Goal: Task Accomplishment & Management: Manage account settings

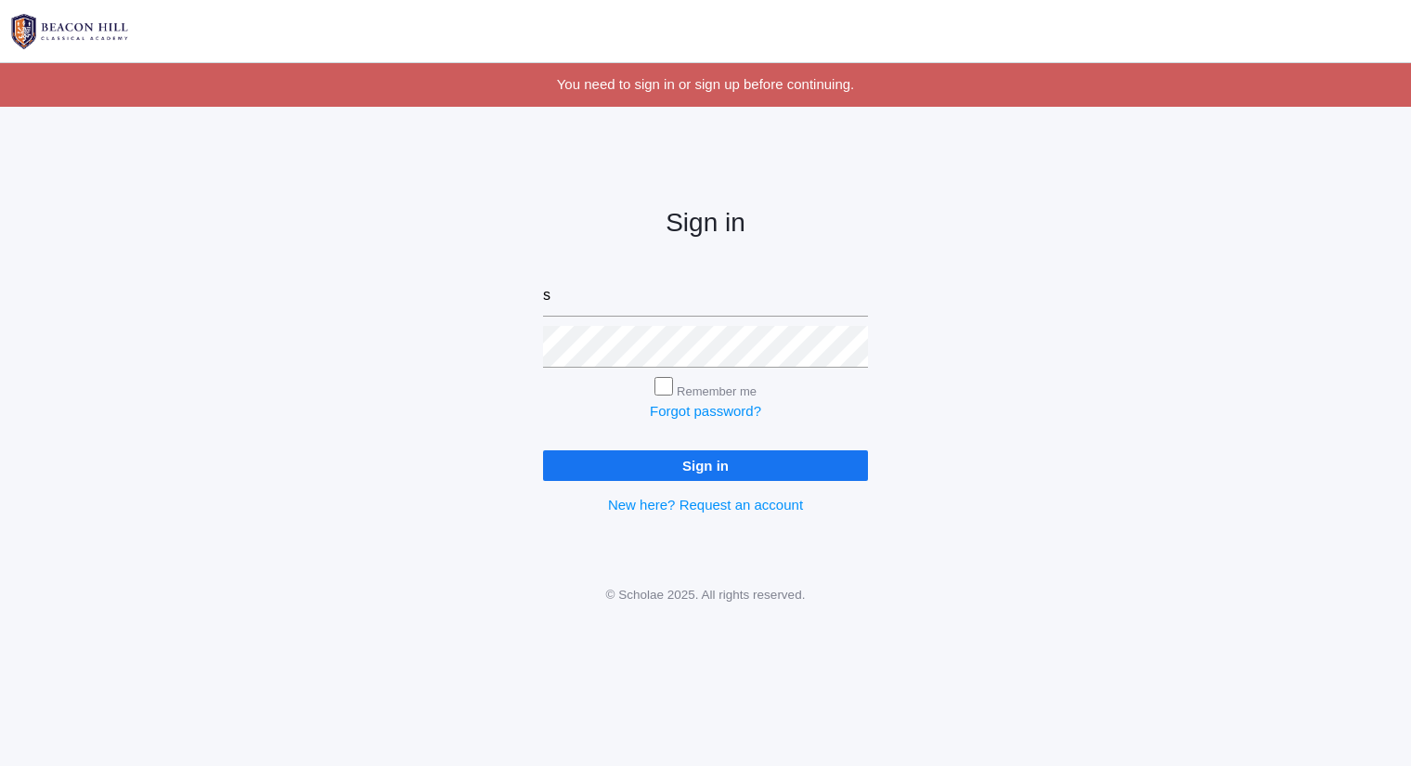
type input "sarah@beaconhillclassical.org"
click at [543, 450] on input "Sign in" at bounding box center [705, 465] width 325 height 31
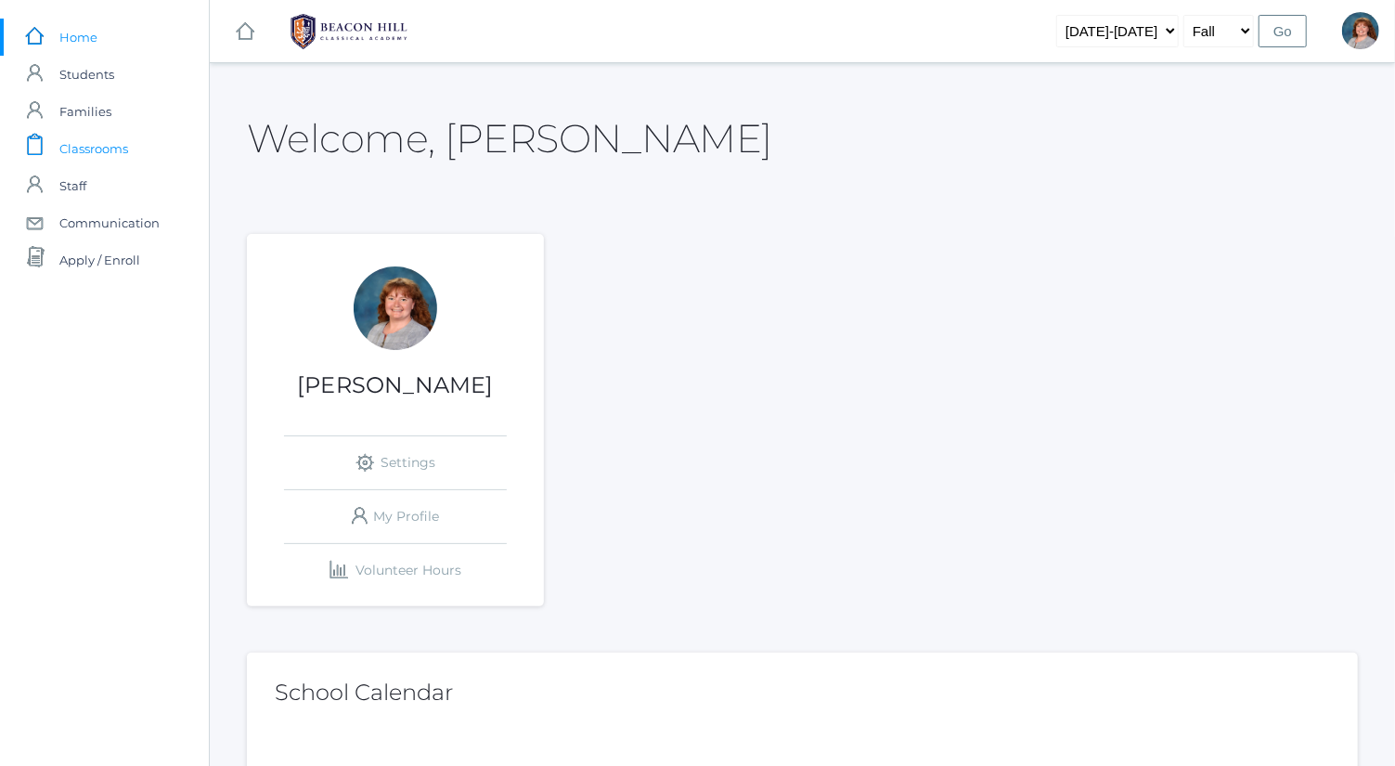
click at [116, 156] on span "Classrooms" at bounding box center [93, 148] width 69 height 37
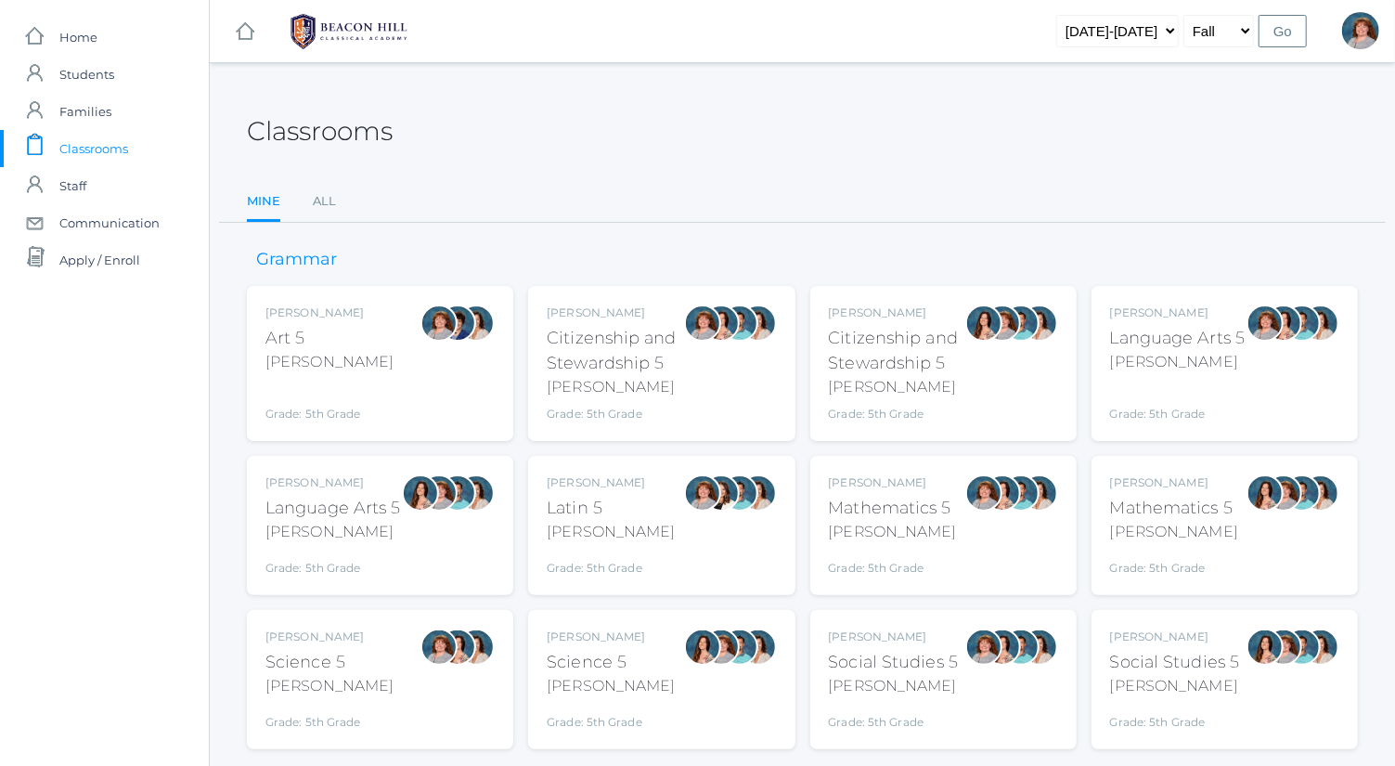
click at [363, 641] on div "Sarah Bence Science 5 Bence Grade: 5th Grade 05SCI" at bounding box center [379, 679] width 229 height 102
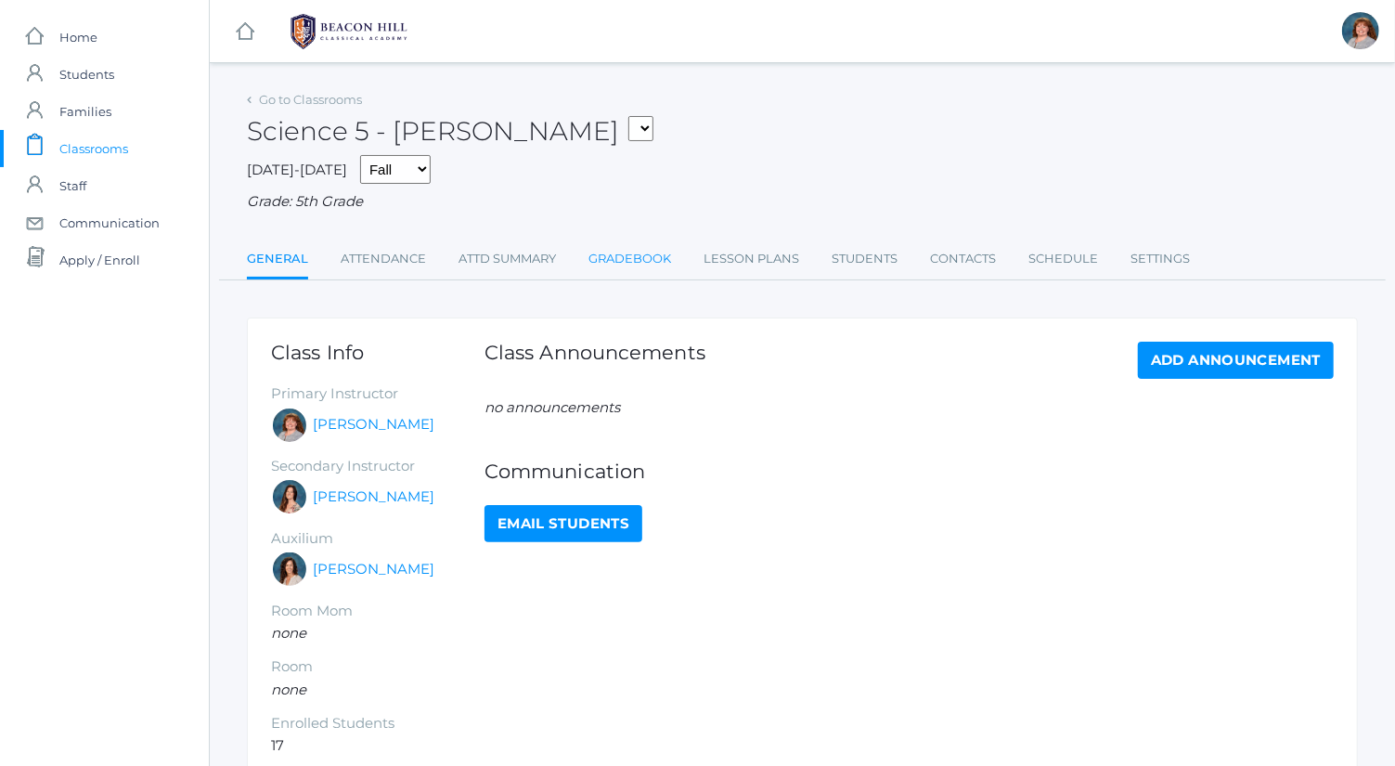
click at [666, 252] on link "Gradebook" at bounding box center [630, 258] width 83 height 37
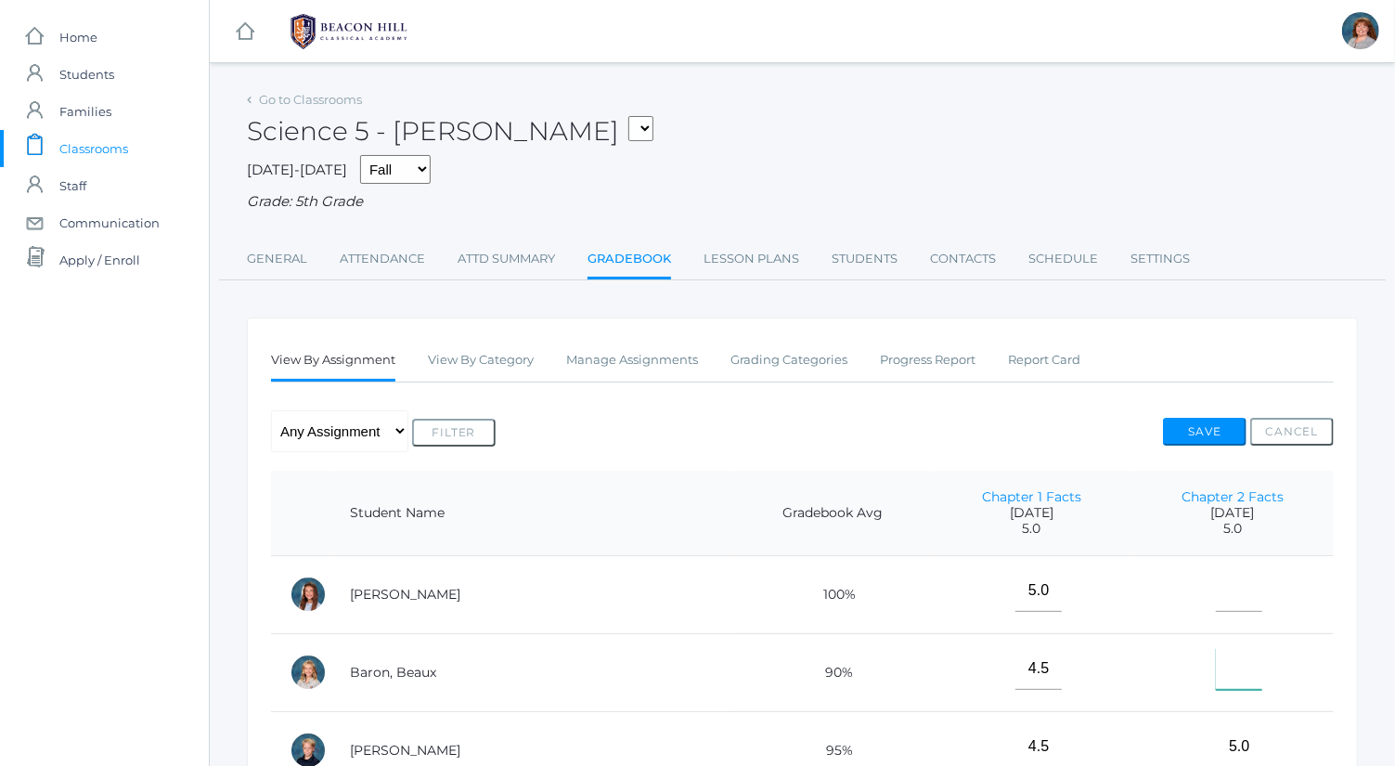
click at [1216, 665] on input"] "text" at bounding box center [1239, 669] width 46 height 42
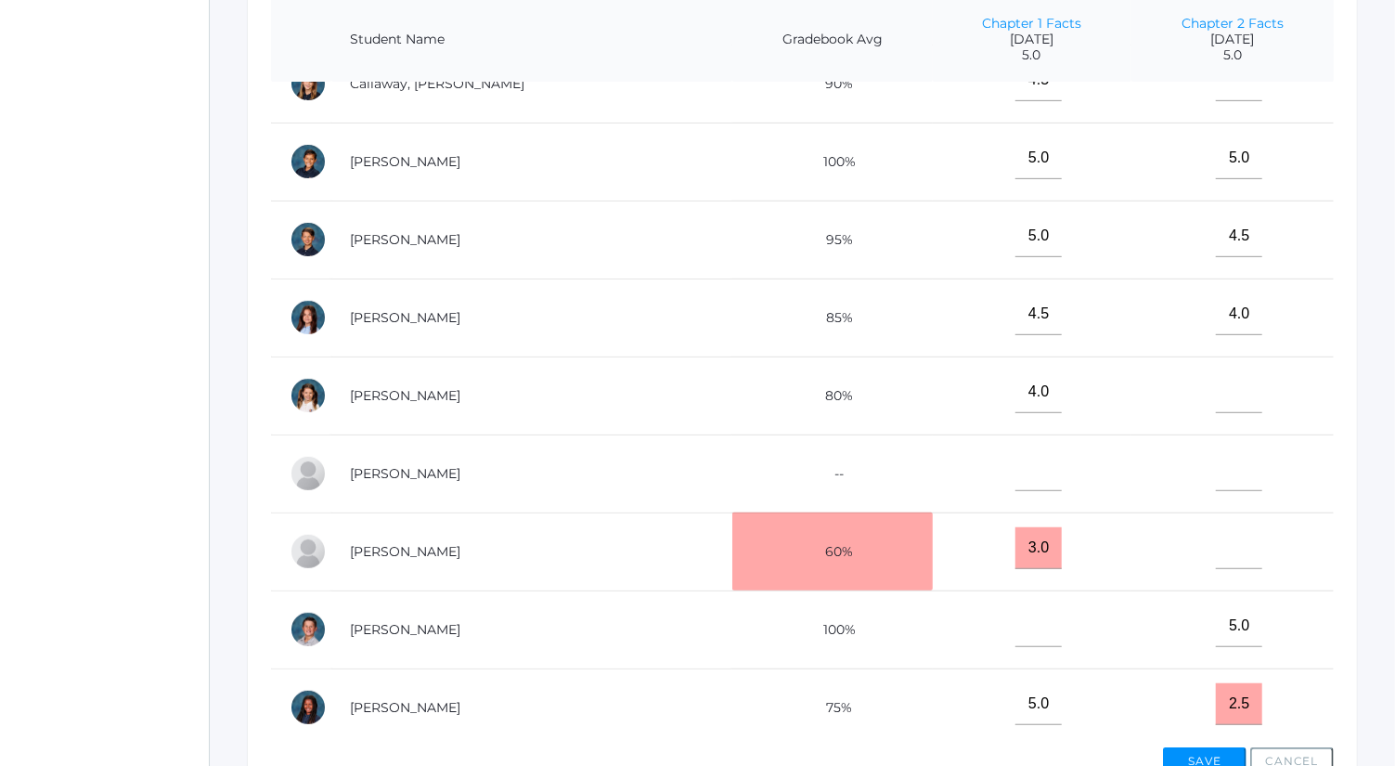
scroll to position [272, 0]
type input"] "4.5"
click at [1016, 449] on input"] "text" at bounding box center [1039, 469] width 46 height 42
type input"] "0"
click at [1016, 632] on input"] "text" at bounding box center [1039, 625] width 46 height 42
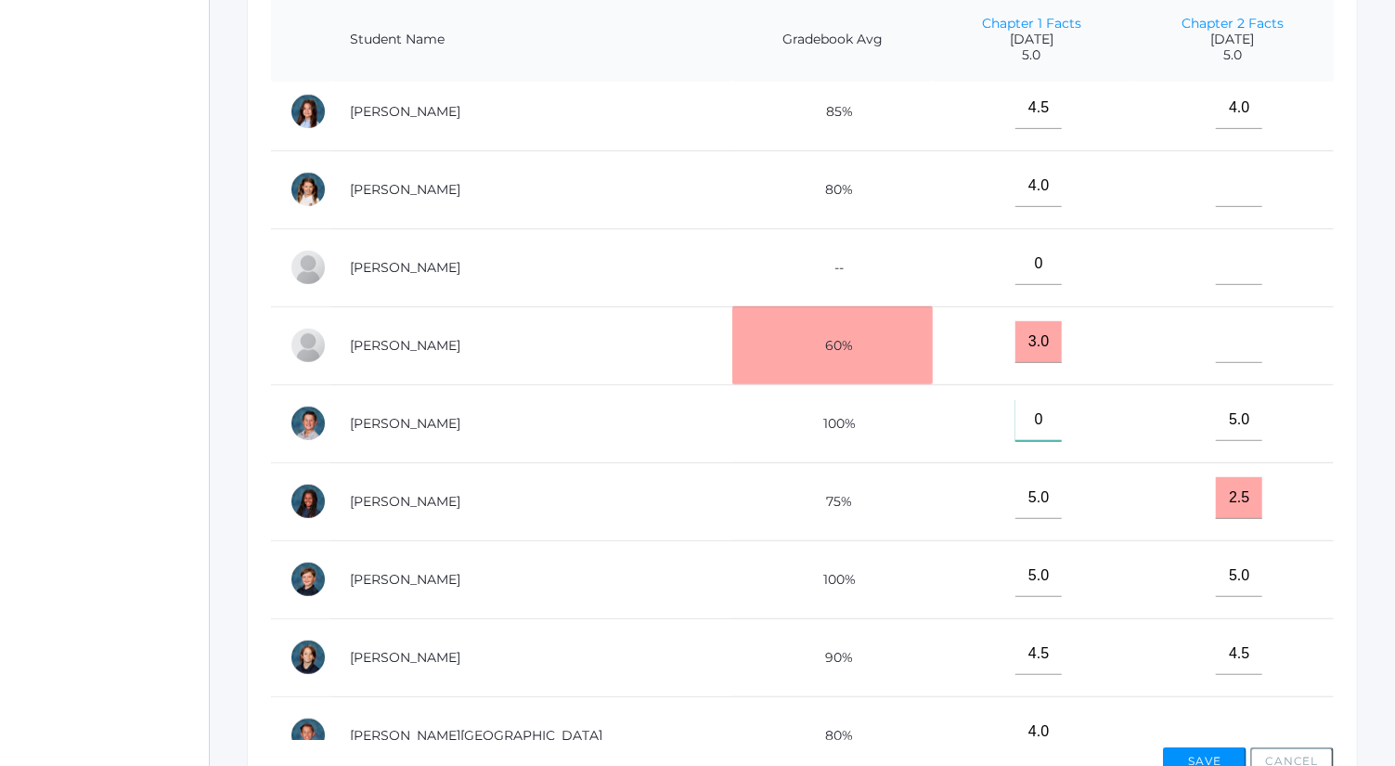
scroll to position [0, 0]
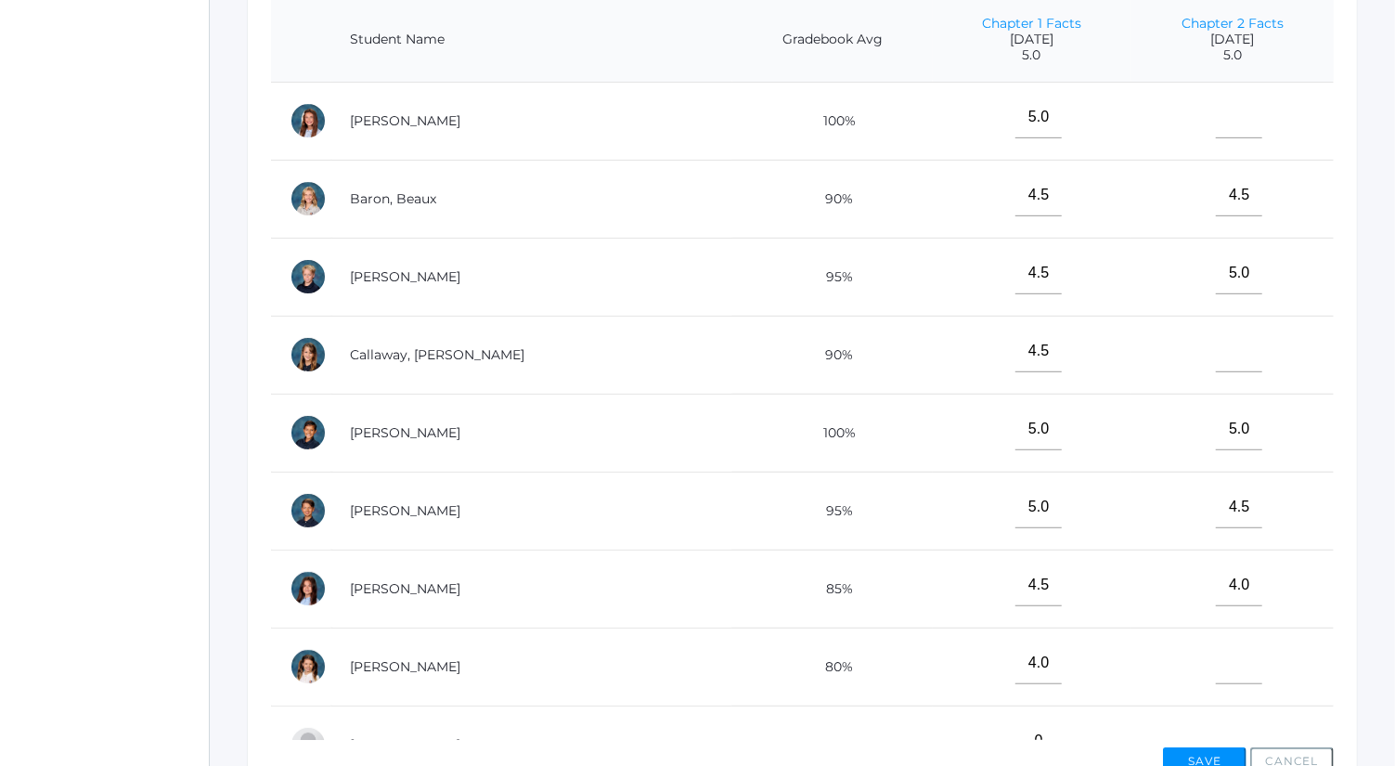
type input"] "0"
click at [1222, 109] on input"] "text" at bounding box center [1239, 118] width 46 height 42
type input"] "5"
click at [1230, 757] on button "Save" at bounding box center [1205, 761] width 84 height 28
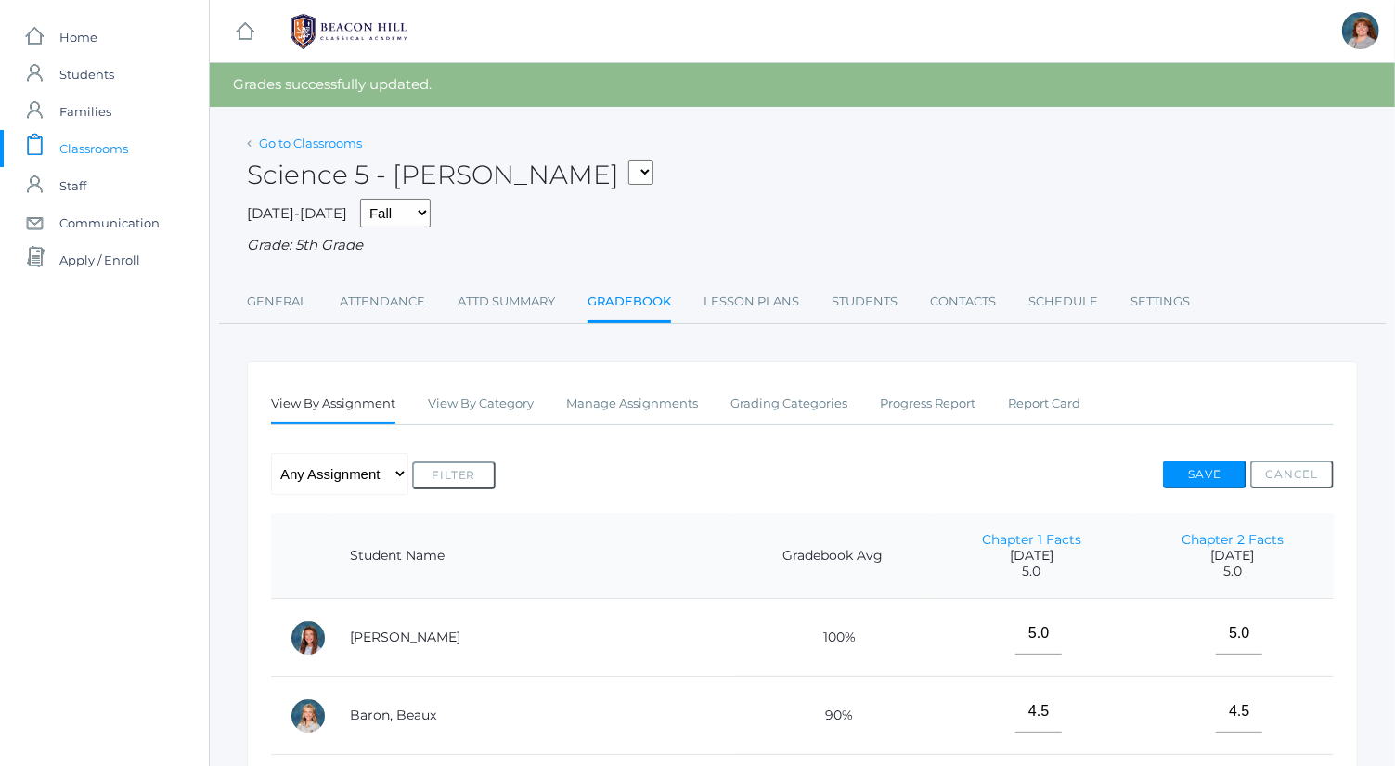
click at [346, 140] on link "Go to Classrooms" at bounding box center [310, 143] width 103 height 15
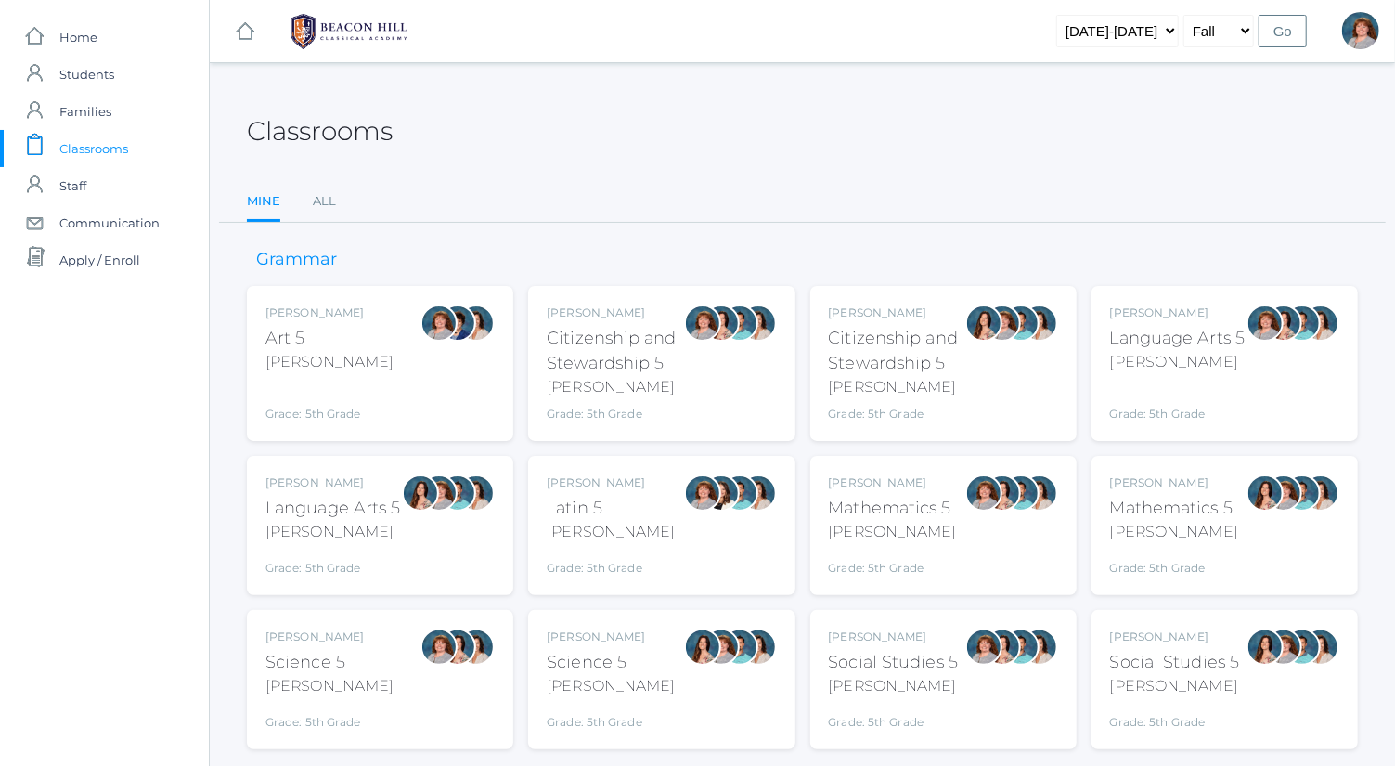
click at [1265, 375] on div at bounding box center [1265, 363] width 37 height 118
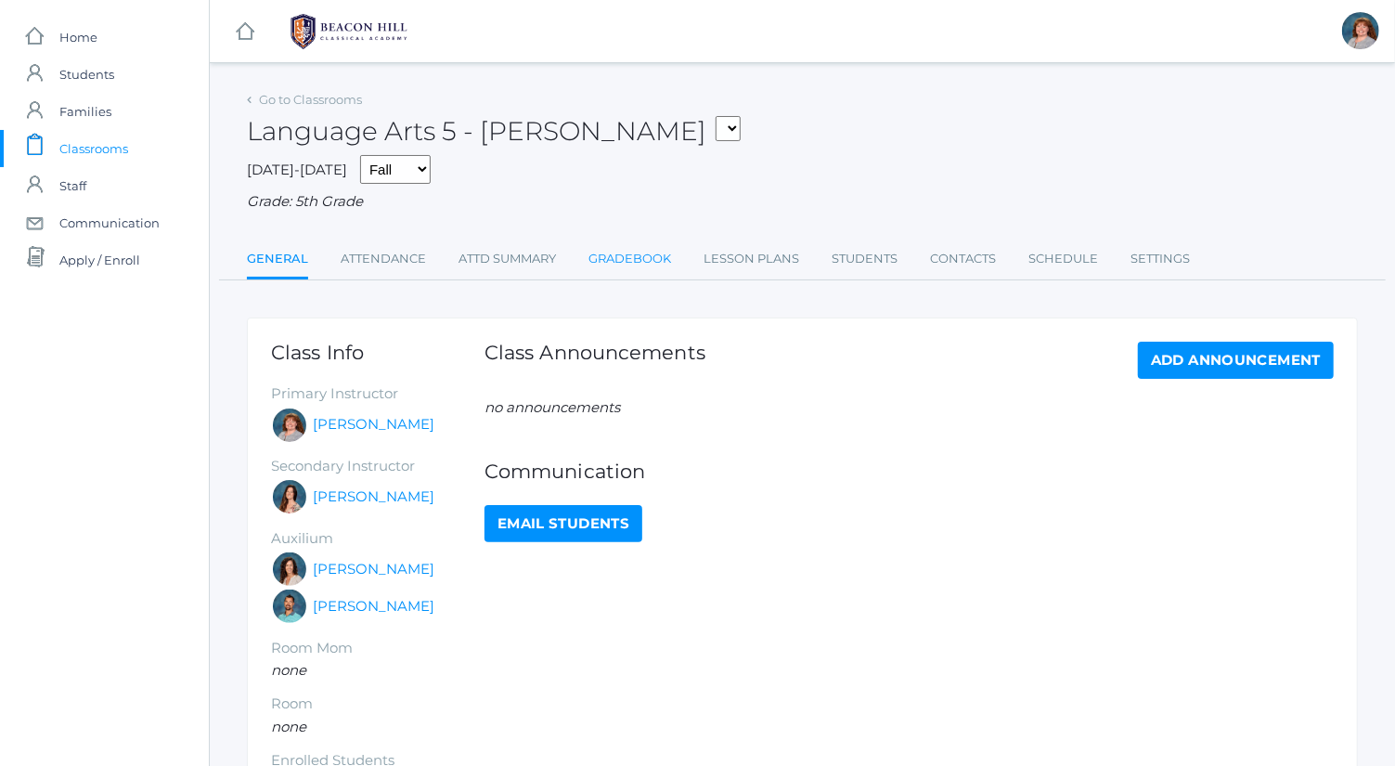
click at [648, 252] on link "Gradebook" at bounding box center [630, 258] width 83 height 37
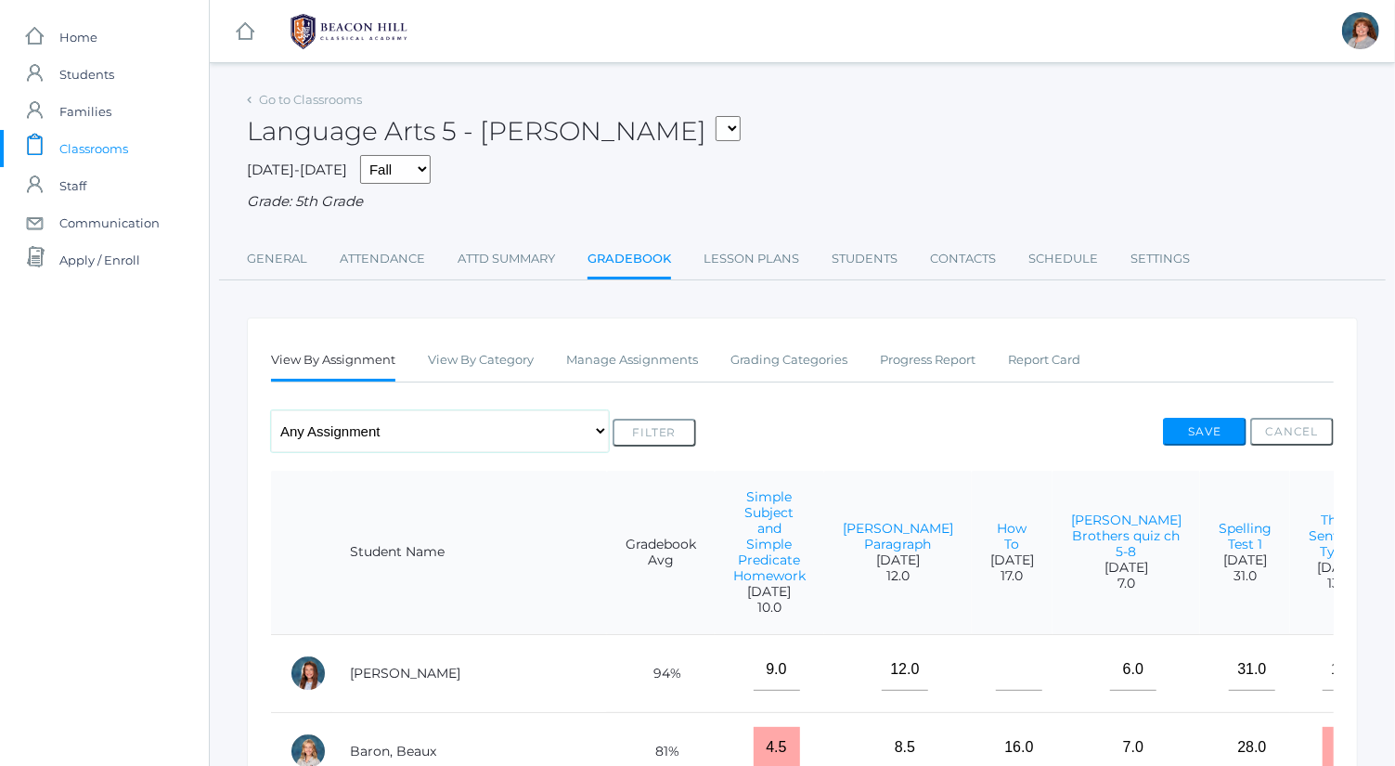
click at [395, 434] on select "Any Assignment Category: Composition - [PERSON_NAME] Paragraph - How To Categor…" at bounding box center [440, 431] width 338 height 42
click at [666, 351] on link "Manage Assignments" at bounding box center [632, 360] width 132 height 37
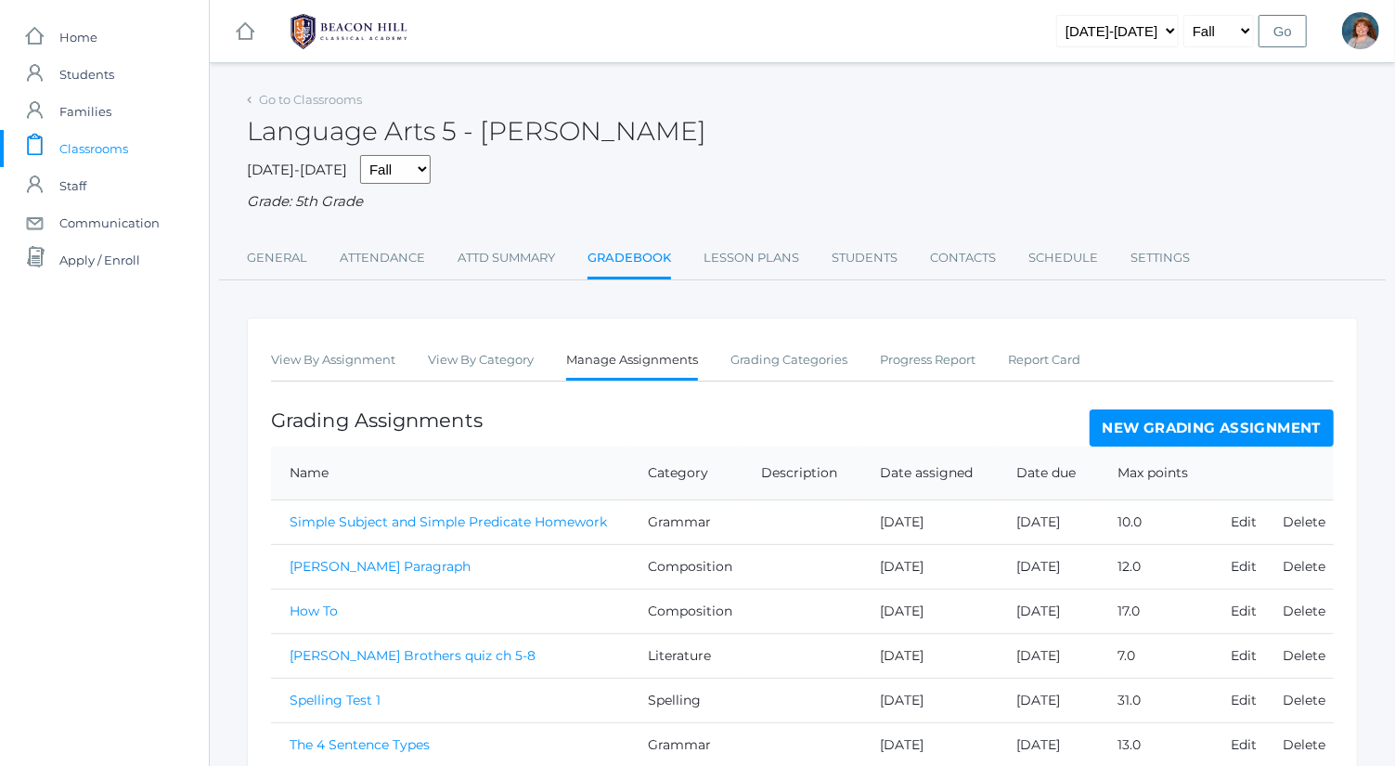
click at [1231, 422] on link "New Grading Assignment" at bounding box center [1212, 427] width 244 height 37
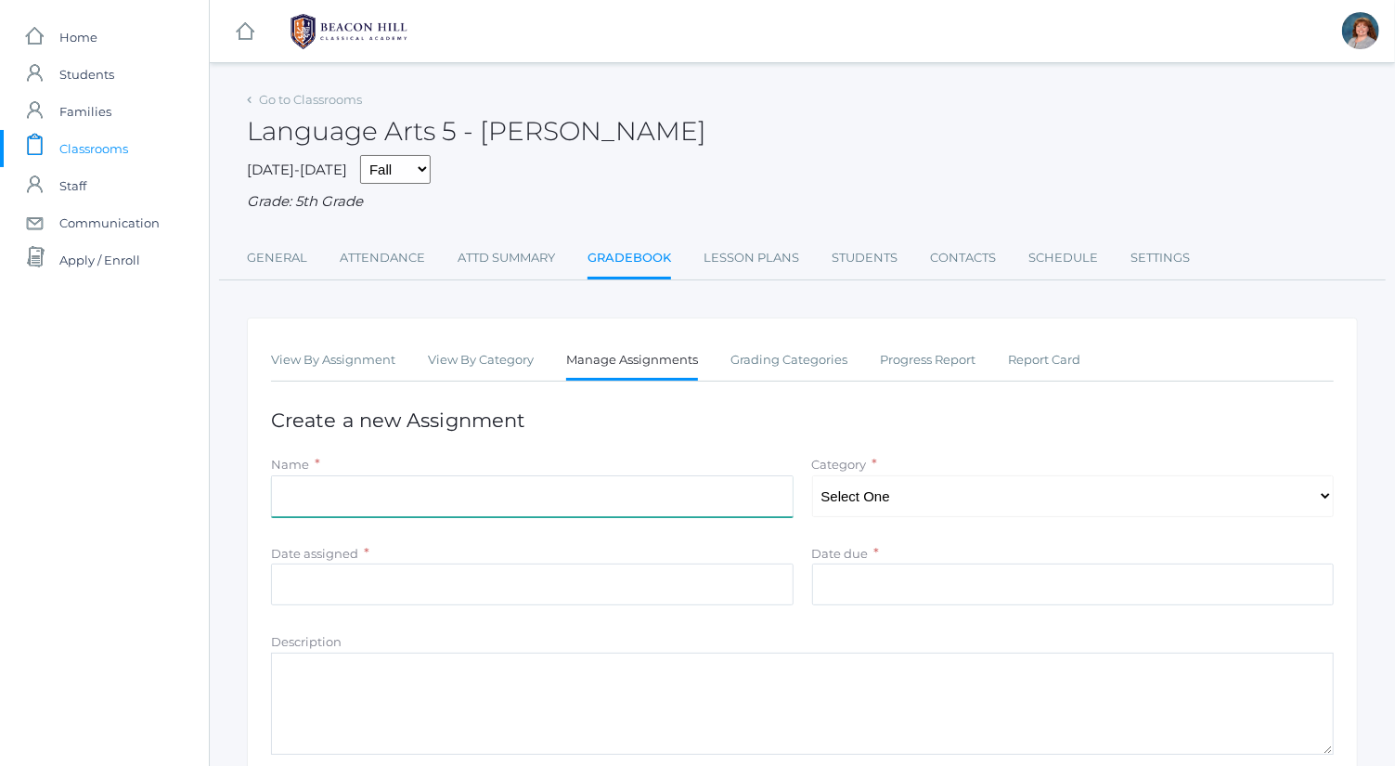
click at [628, 511] on input "Name" at bounding box center [532, 496] width 523 height 42
type input "[PERSON_NAME] Brothers quiz ch 13-16"
click at [876, 498] on select "Select One Spelling Composition Grammar Literature Memory" at bounding box center [1073, 496] width 523 height 42
select select "1036"
click at [812, 475] on select "Select One Spelling Composition Grammar Literature Memory" at bounding box center [1073, 496] width 523 height 42
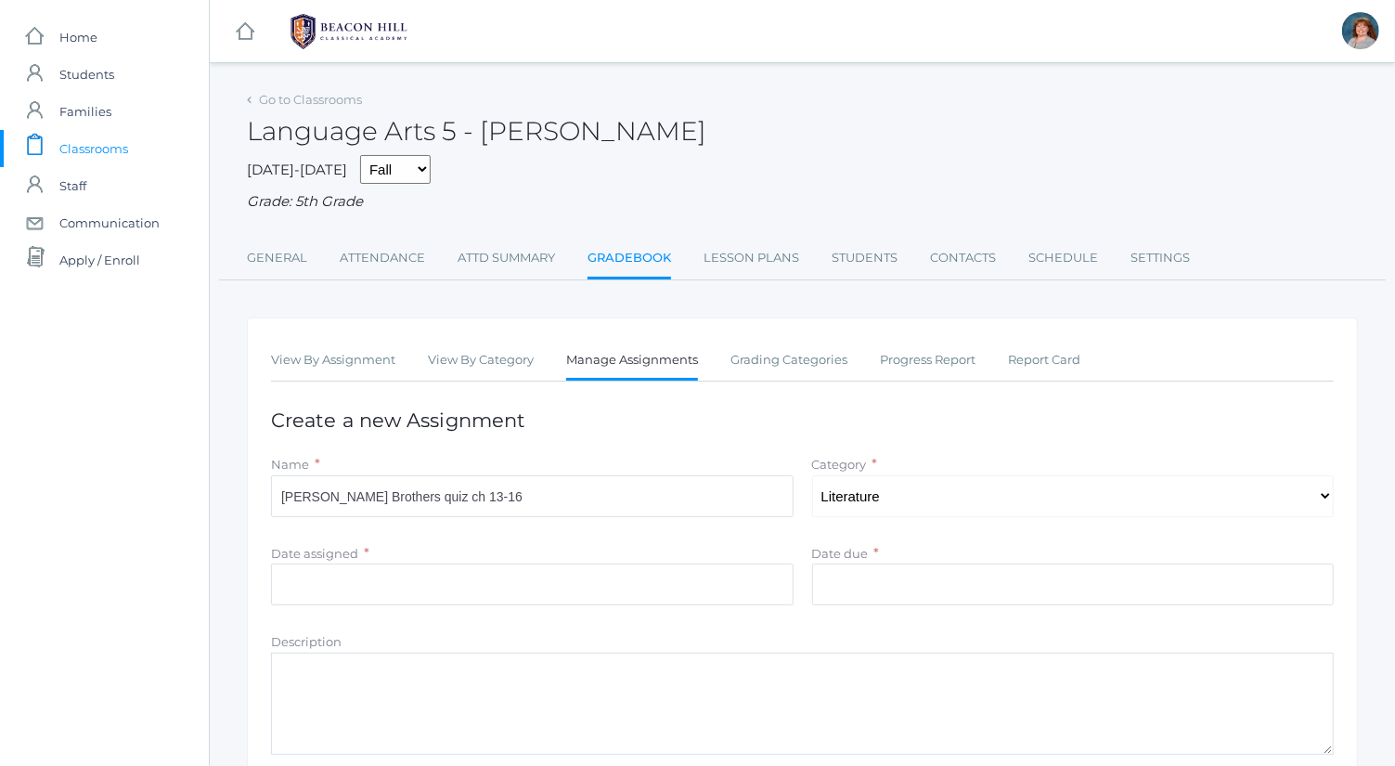
click at [688, 539] on form "Name * Wright Brothers quiz ch 13-16 Category * Select One Spelling Composition…" at bounding box center [802, 673] width 1063 height 438
click at [700, 596] on input "Date assigned" at bounding box center [532, 584] width 523 height 42
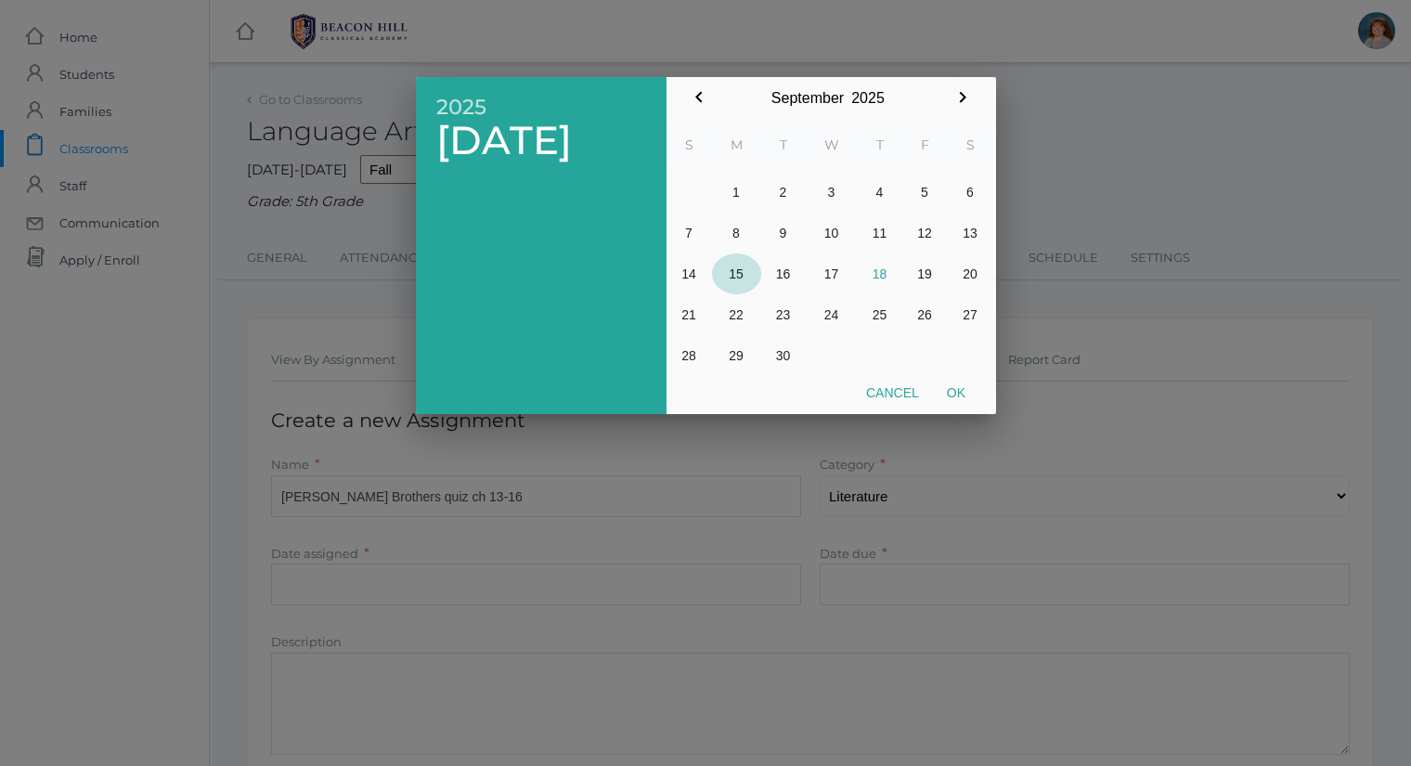
click at [746, 278] on button "15" at bounding box center [736, 273] width 49 height 41
click at [948, 392] on button "Ok" at bounding box center [956, 392] width 46 height 33
type input "[DATE]"
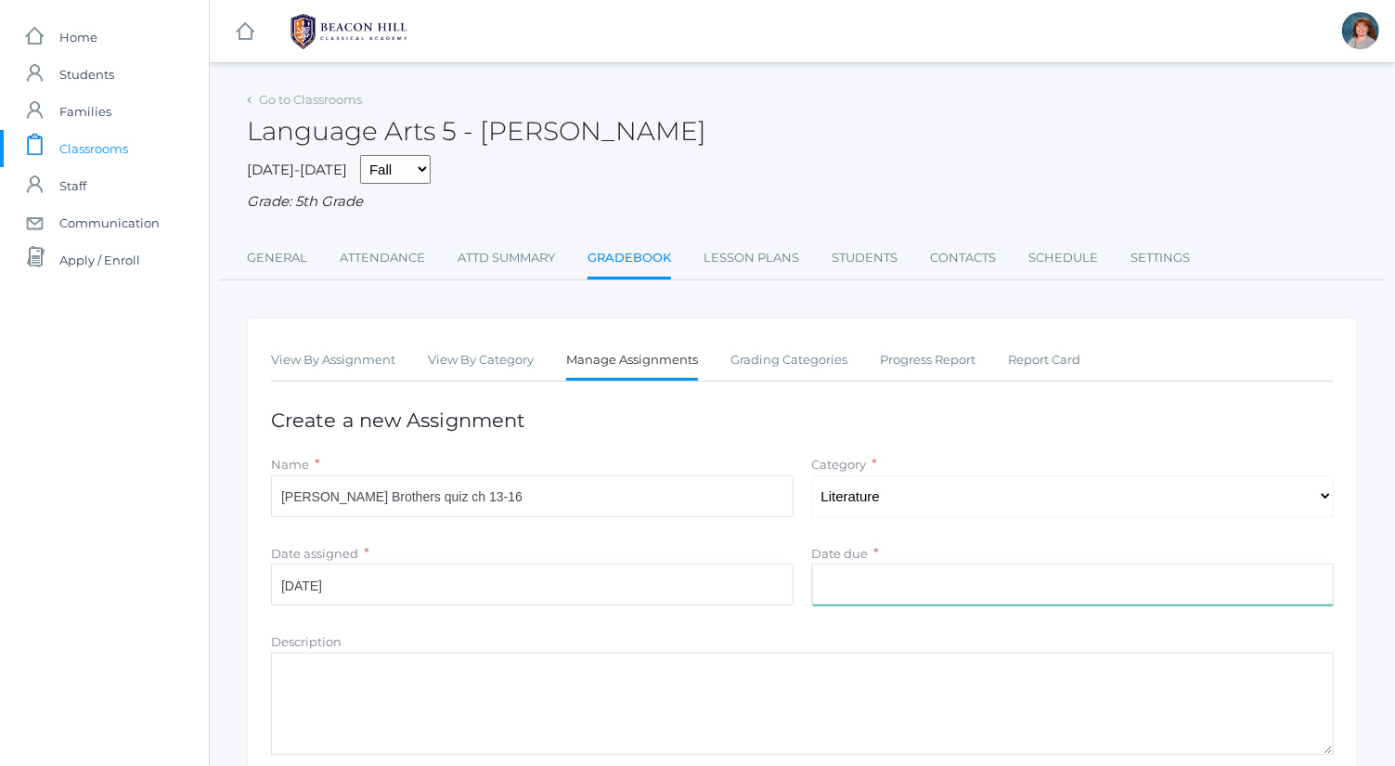
click at [926, 569] on input "Date due" at bounding box center [1073, 584] width 523 height 42
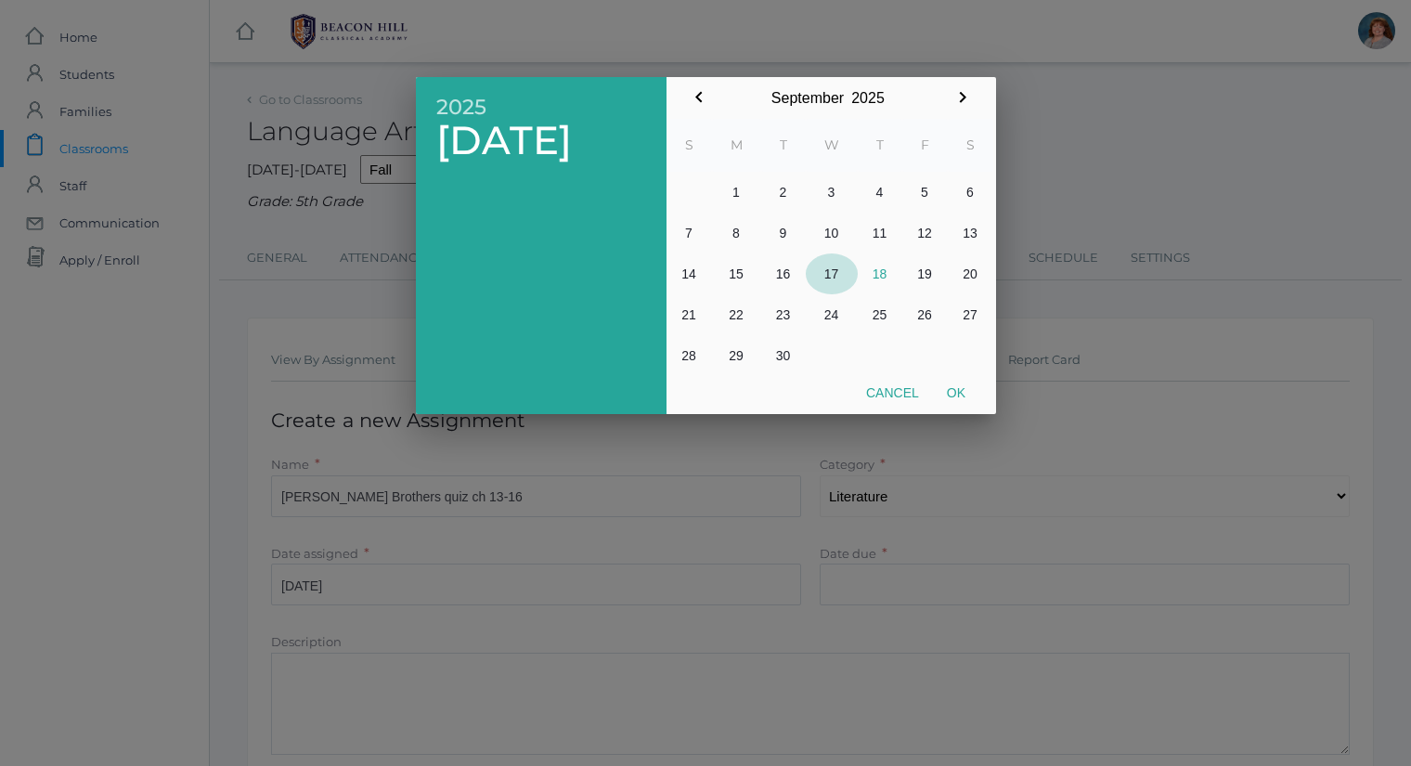
click at [841, 271] on button "17" at bounding box center [832, 273] width 52 height 41
click at [968, 388] on button "Ok" at bounding box center [956, 392] width 46 height 33
type input "[DATE]"
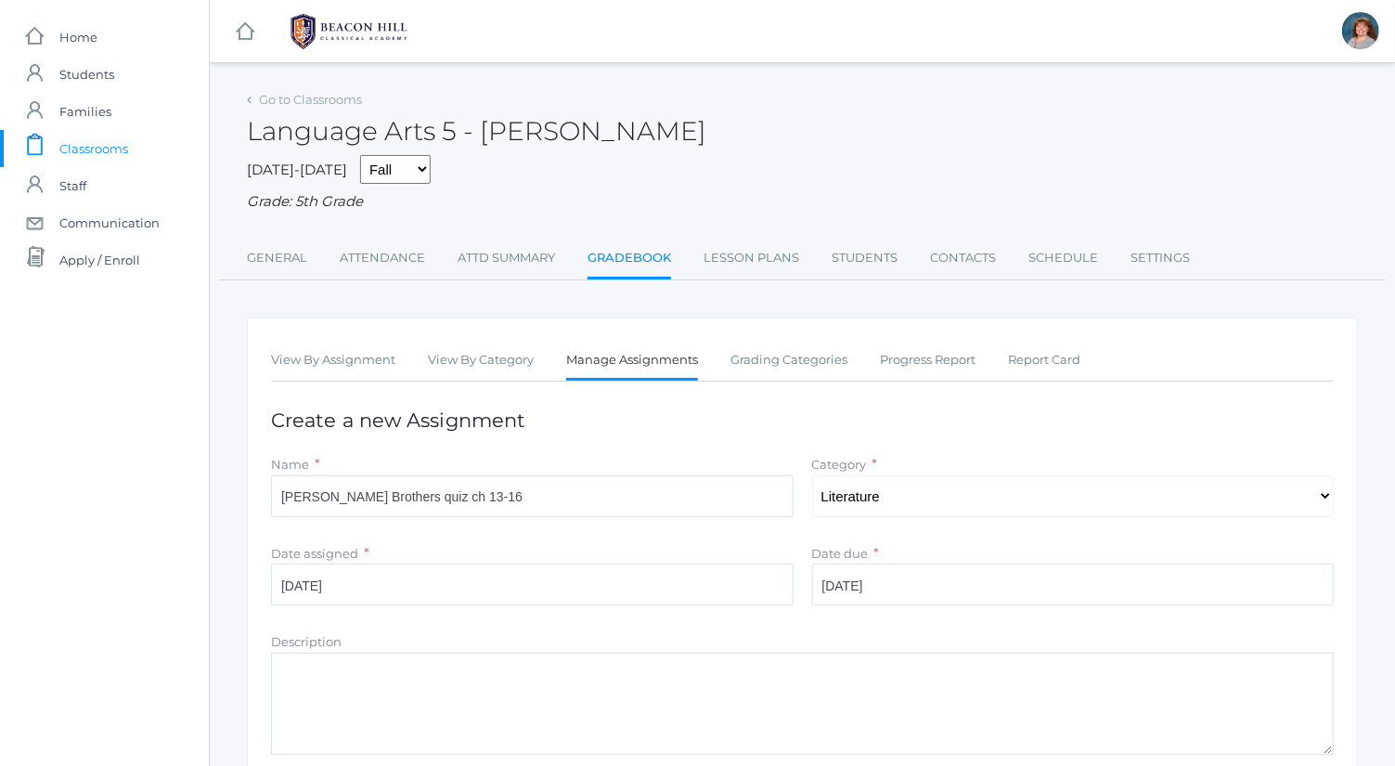
scroll to position [237, 0]
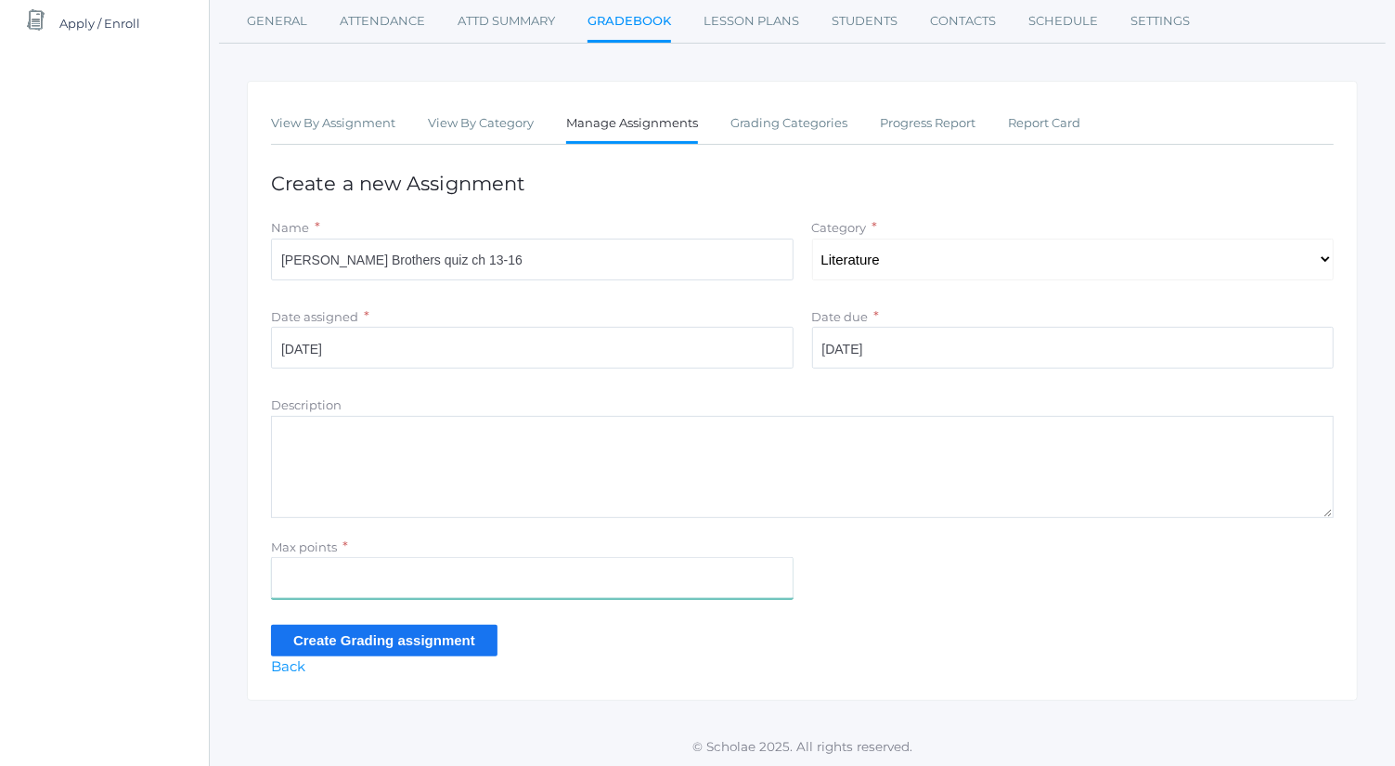
click at [563, 581] on input "Max points" at bounding box center [532, 578] width 523 height 42
type input "4"
click at [432, 641] on input "Create Grading assignment" at bounding box center [384, 640] width 227 height 31
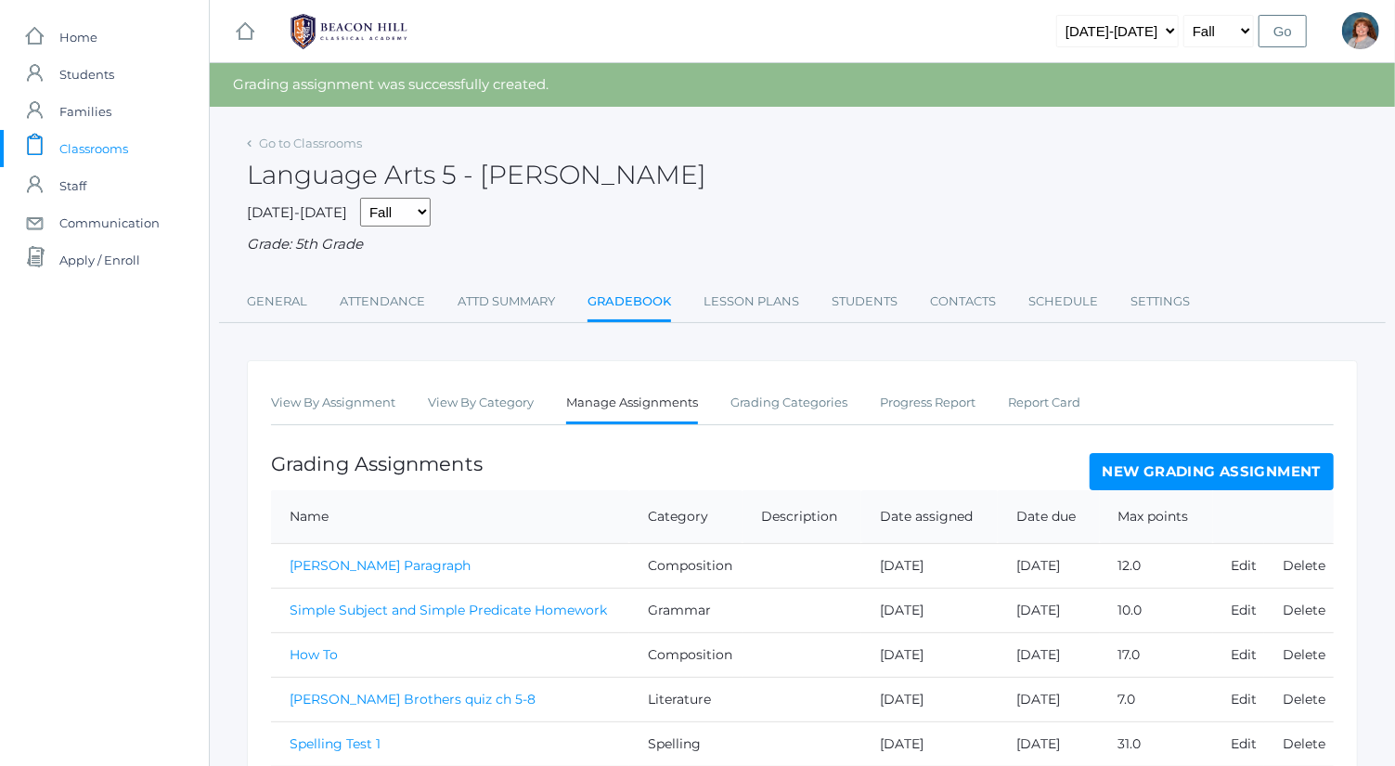
click at [1178, 475] on link "New Grading Assignment" at bounding box center [1212, 471] width 244 height 37
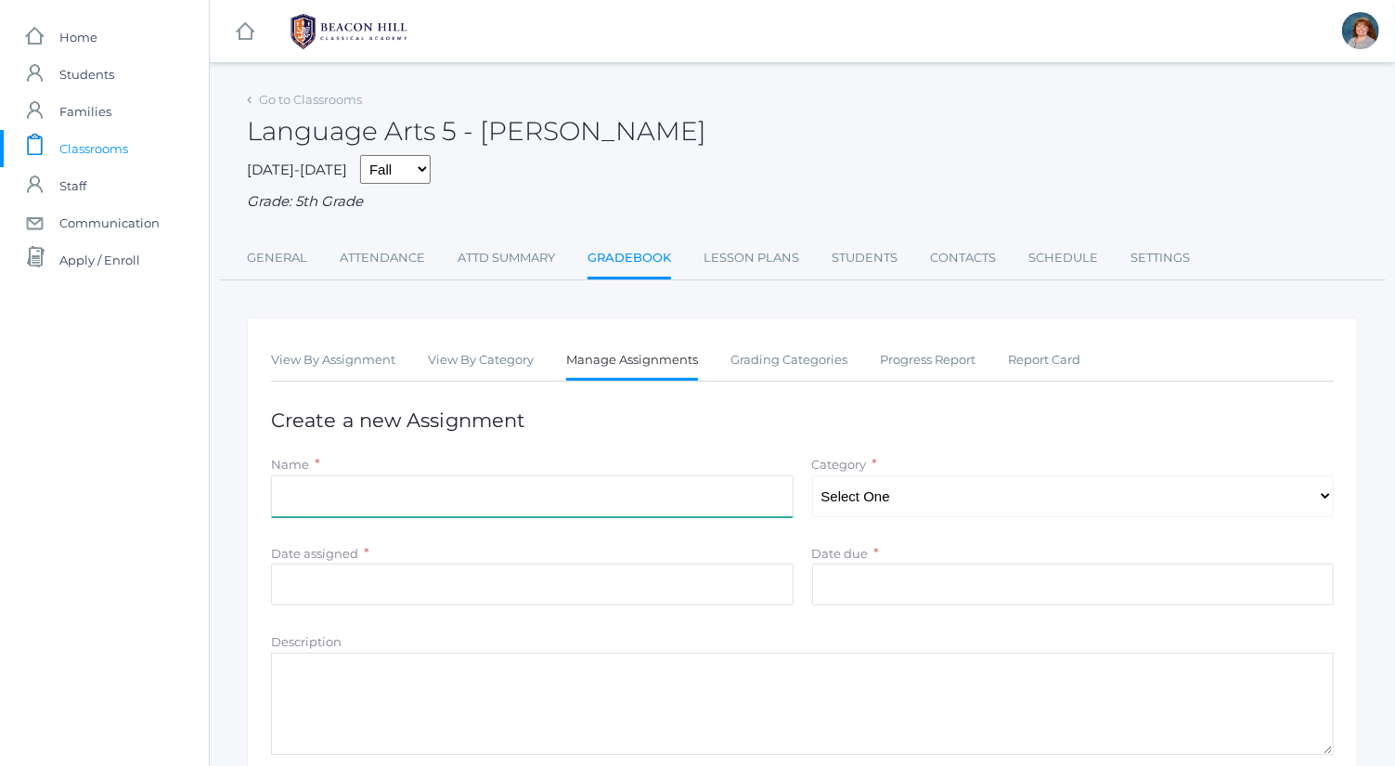
click at [494, 479] on input "Name" at bounding box center [532, 496] width 523 height 42
type input "Spelling Test 2"
click at [948, 497] on select "Select One Spelling Composition Grammar Literature Memory" at bounding box center [1073, 496] width 523 height 42
select select "1033"
click at [812, 475] on select "Select One Spelling Composition Grammar Literature Memory" at bounding box center [1073, 496] width 523 height 42
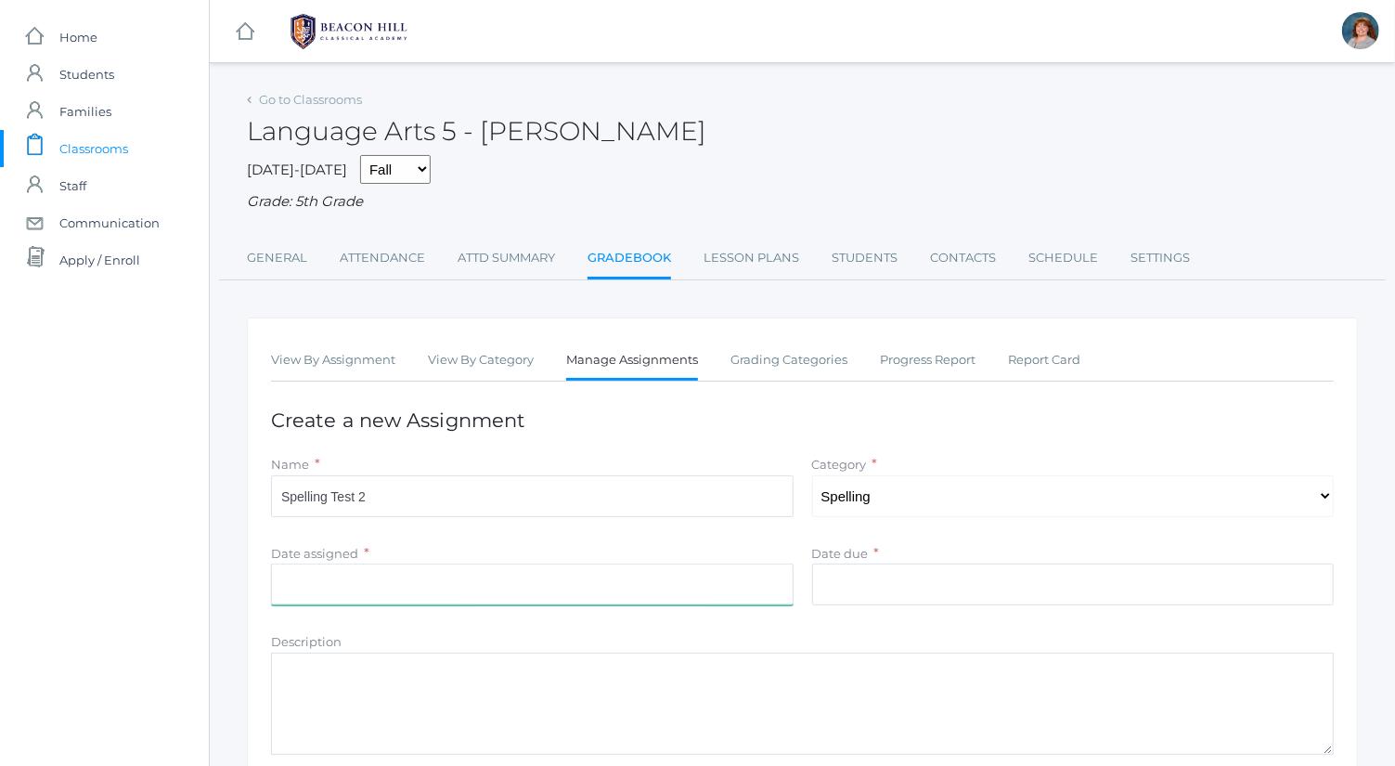
click at [581, 592] on input "Date assigned" at bounding box center [532, 584] width 523 height 42
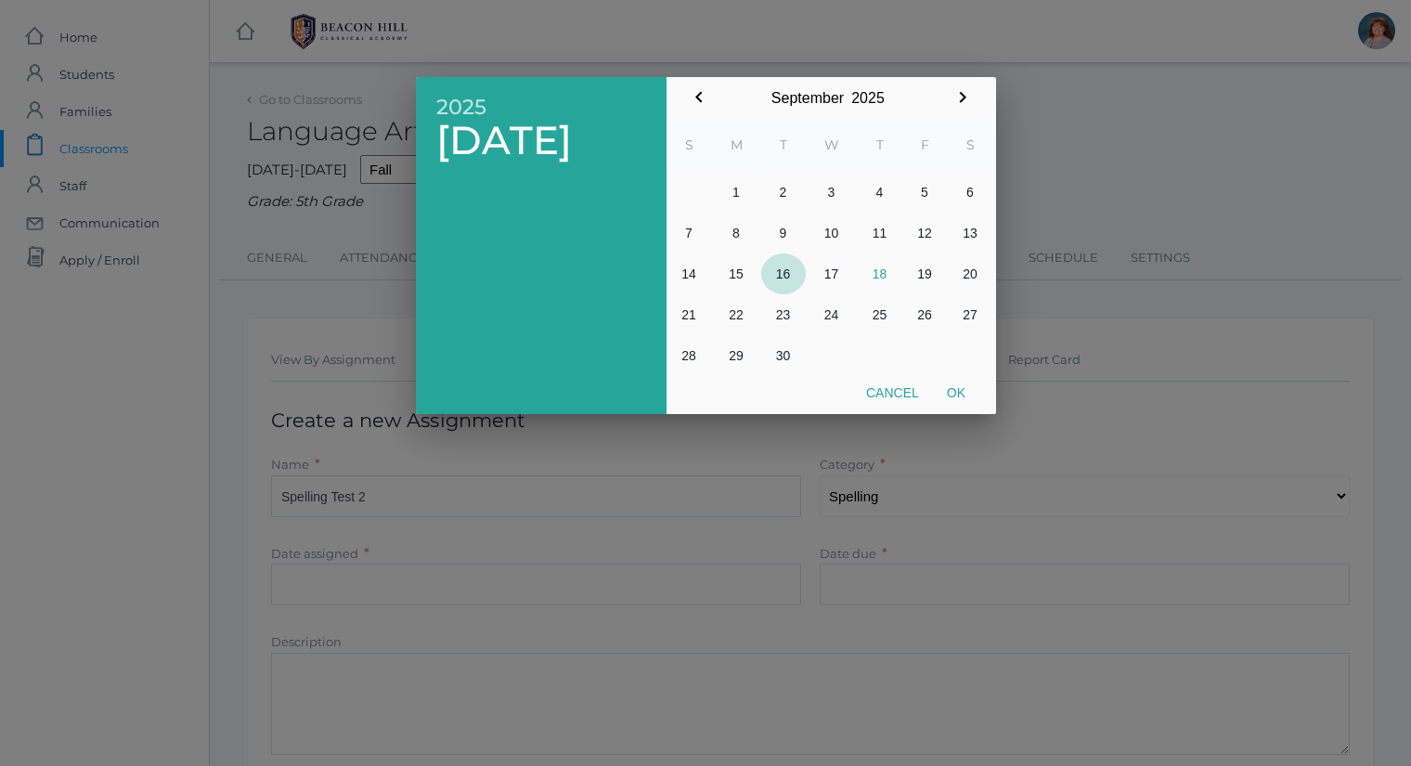
click at [792, 276] on button "16" at bounding box center [783, 273] width 45 height 41
click at [953, 393] on button "Ok" at bounding box center [956, 392] width 46 height 33
type input "2025-09-16"
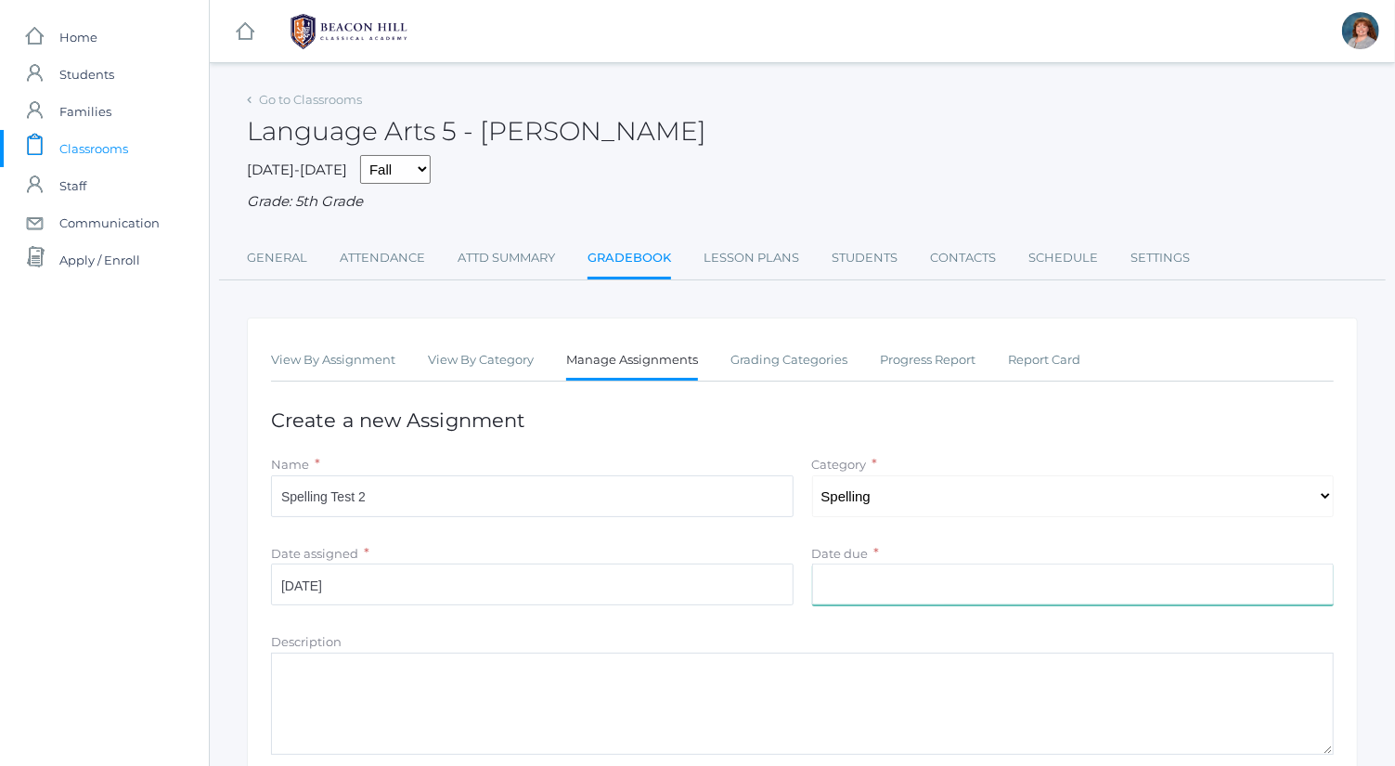
click at [950, 591] on input "Date due" at bounding box center [1073, 584] width 523 height 42
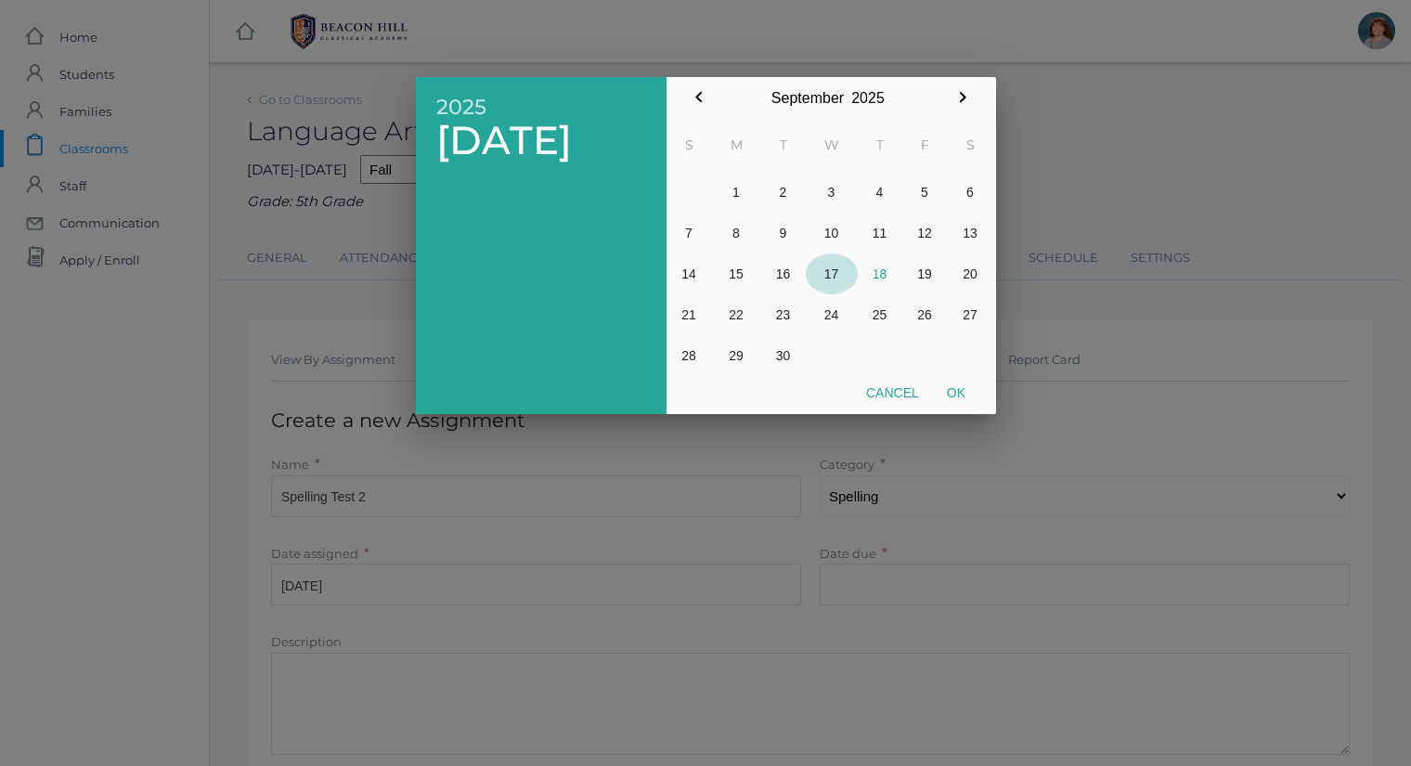
click at [835, 277] on button "17" at bounding box center [832, 273] width 52 height 41
click at [969, 388] on button "Ok" at bounding box center [956, 392] width 46 height 33
type input "2025-09-17"
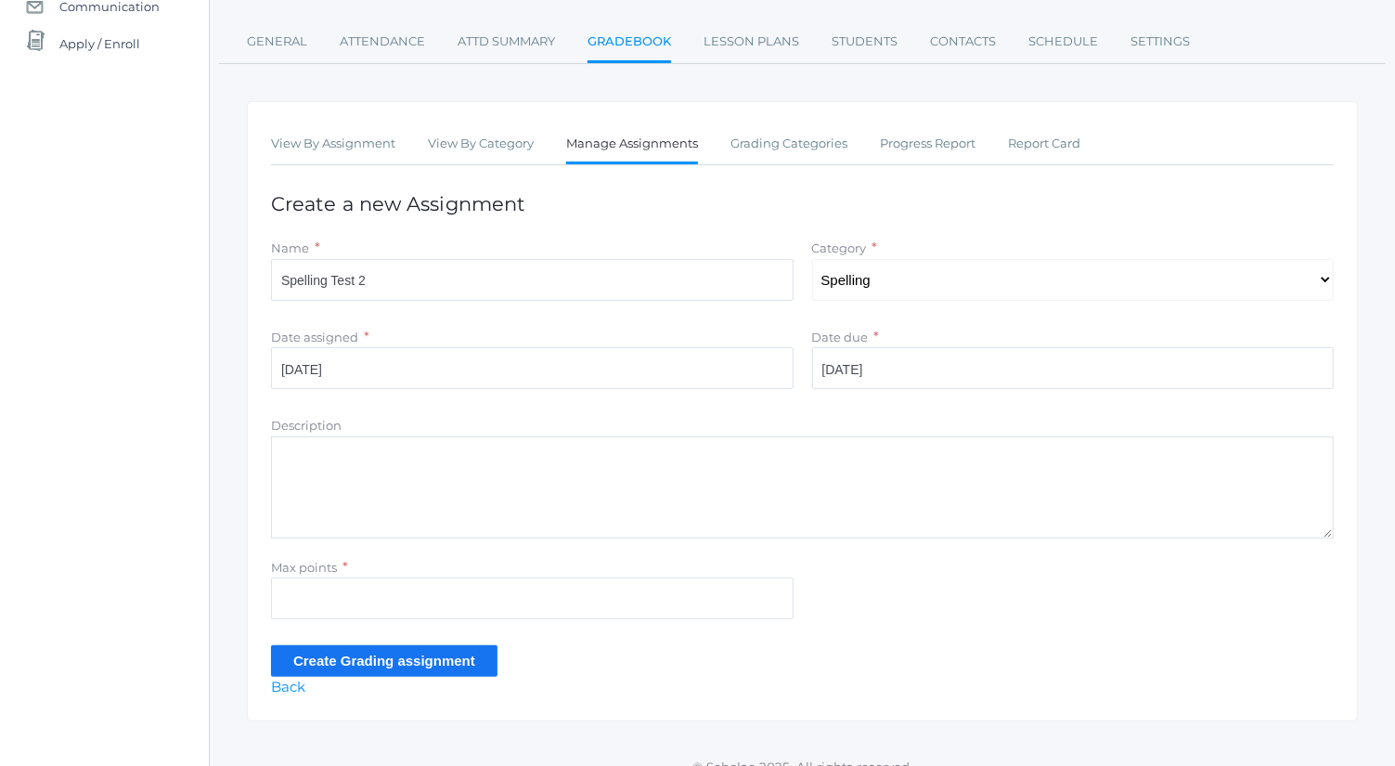
scroll to position [236, 0]
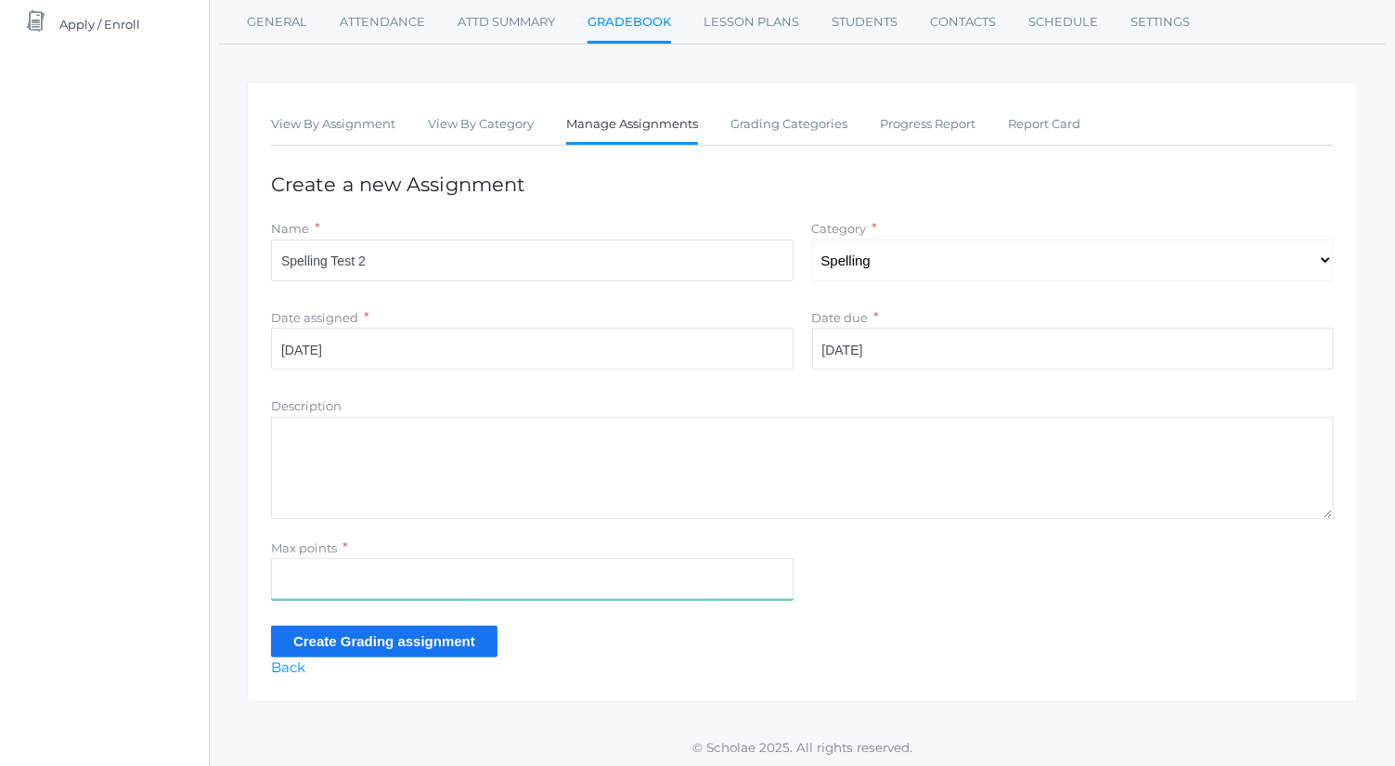
click at [452, 579] on input "Max points" at bounding box center [532, 579] width 523 height 42
type input "3"
type input "35"
click at [467, 643] on input "Create Grading assignment" at bounding box center [384, 641] width 227 height 31
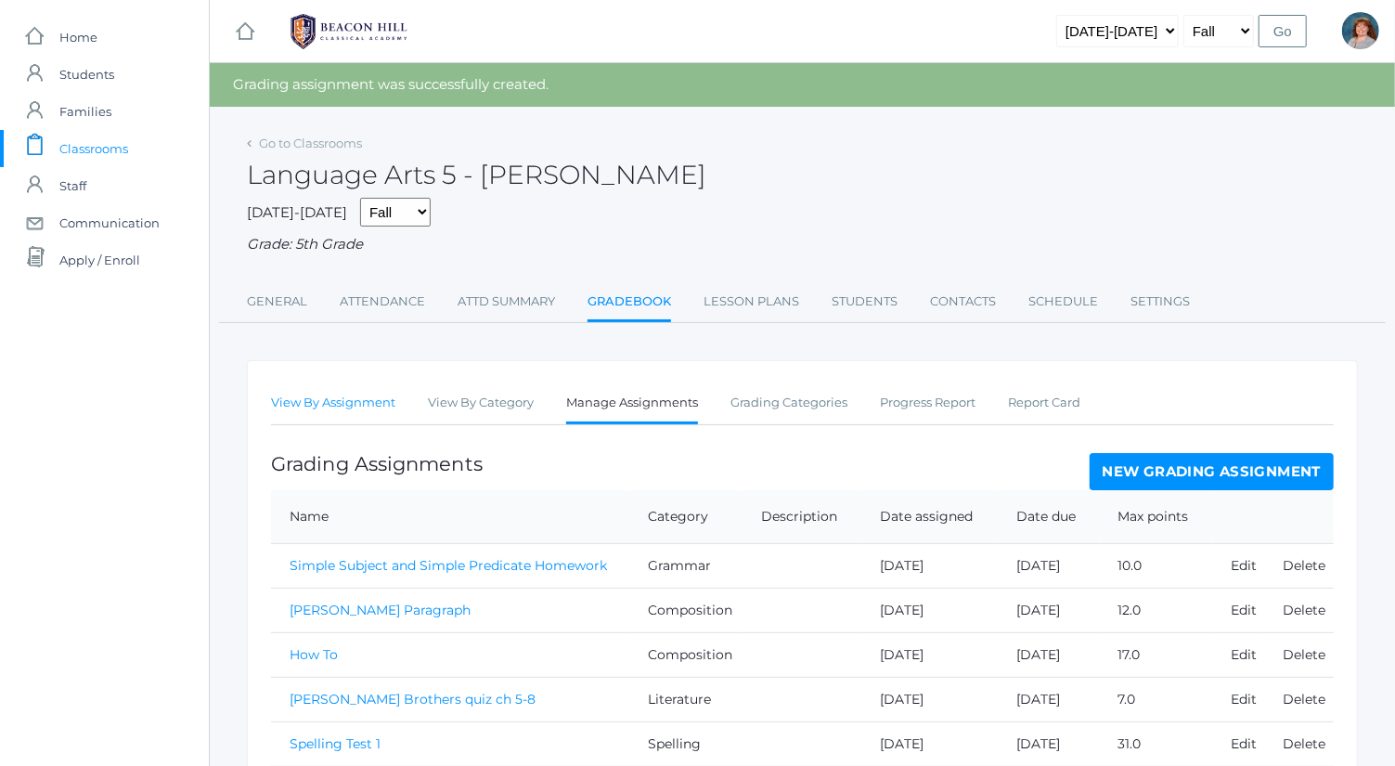
click at [376, 405] on link "View By Assignment" at bounding box center [333, 402] width 124 height 37
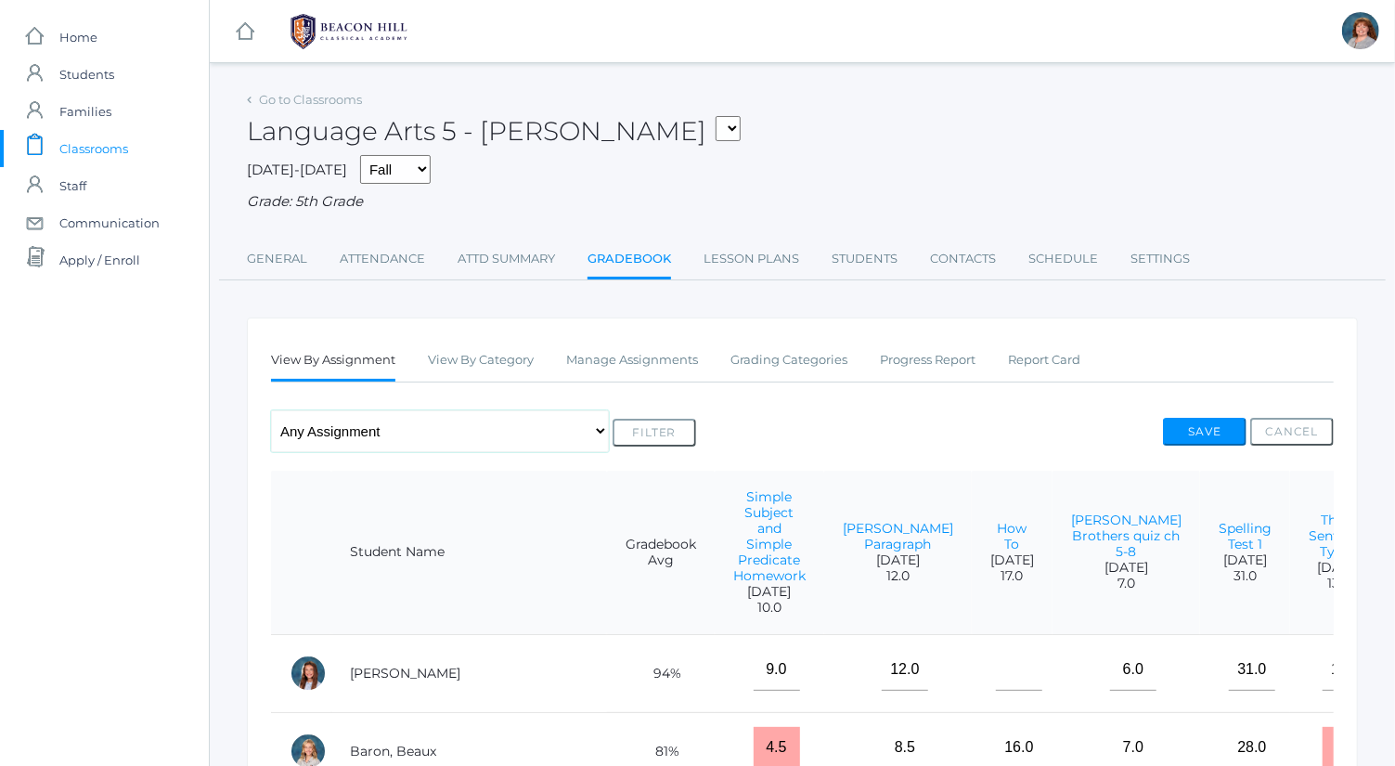
click at [495, 442] on select "Any Assignment Category: Composition - Mrs. Granger Paragraph - How To Category…" at bounding box center [440, 431] width 338 height 42
select select "9840"
click at [271, 410] on select "Any Assignment Category: Composition - Mrs. Granger Paragraph - How To Category…" at bounding box center [440, 431] width 338 height 42
click at [667, 440] on button "Filter" at bounding box center [655, 433] width 84 height 28
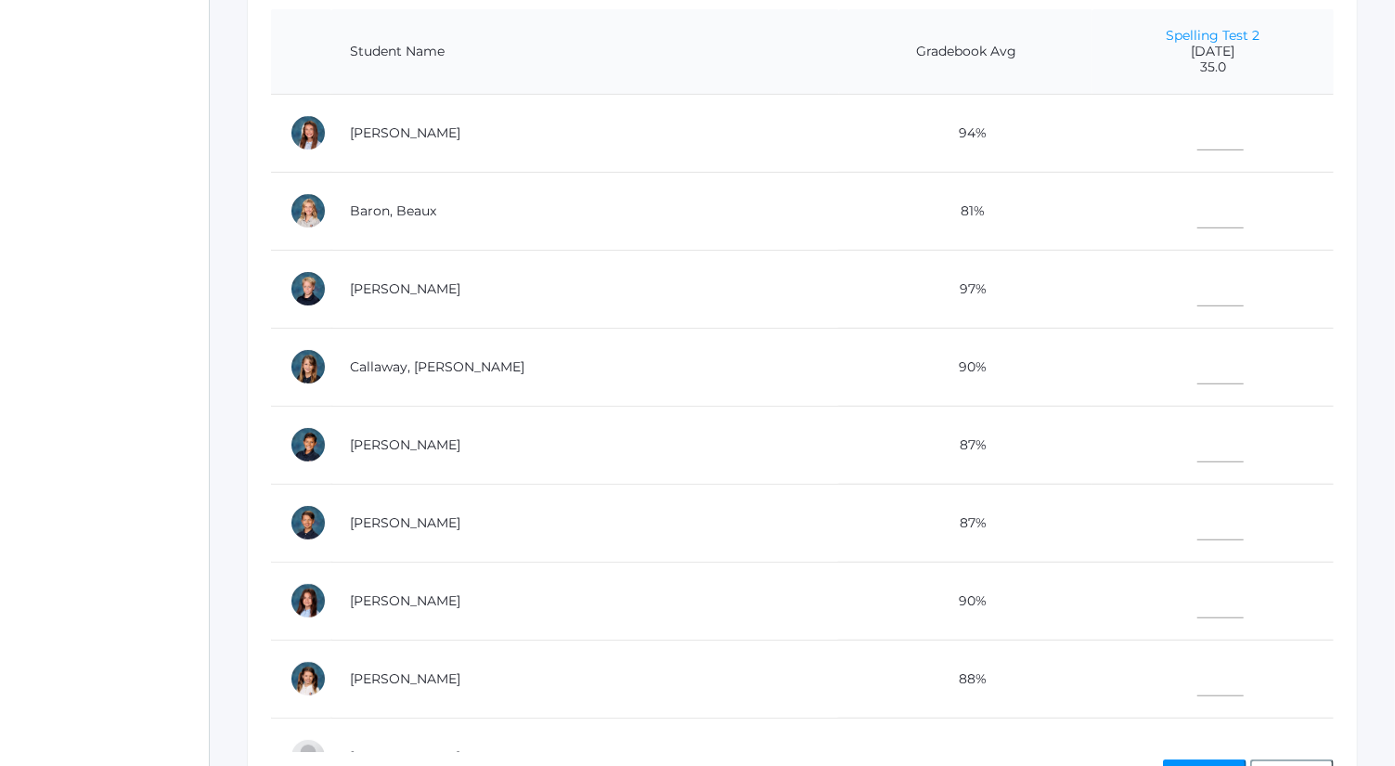
scroll to position [460, 0]
click at [1198, 278] on input"] "text" at bounding box center [1221, 286] width 46 height 42
type input"] "33.5"
click at [1198, 205] on input"] "text" at bounding box center [1221, 209] width 46 height 42
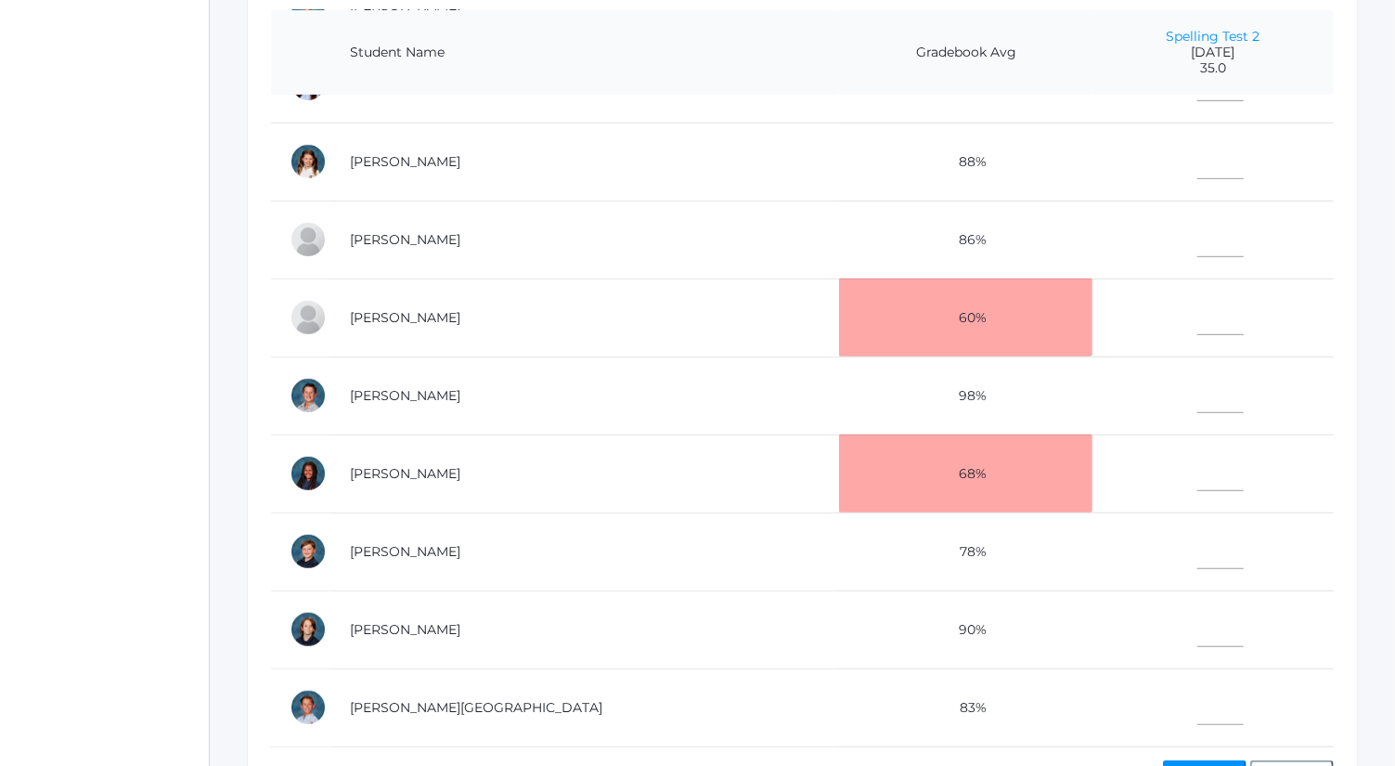
scroll to position [520, 0]
type input"] "27"
click at [1198, 547] on input"] "text" at bounding box center [1221, 546] width 46 height 42
type input"] "20"
click at [1198, 625] on input"] "text" at bounding box center [1221, 624] width 46 height 42
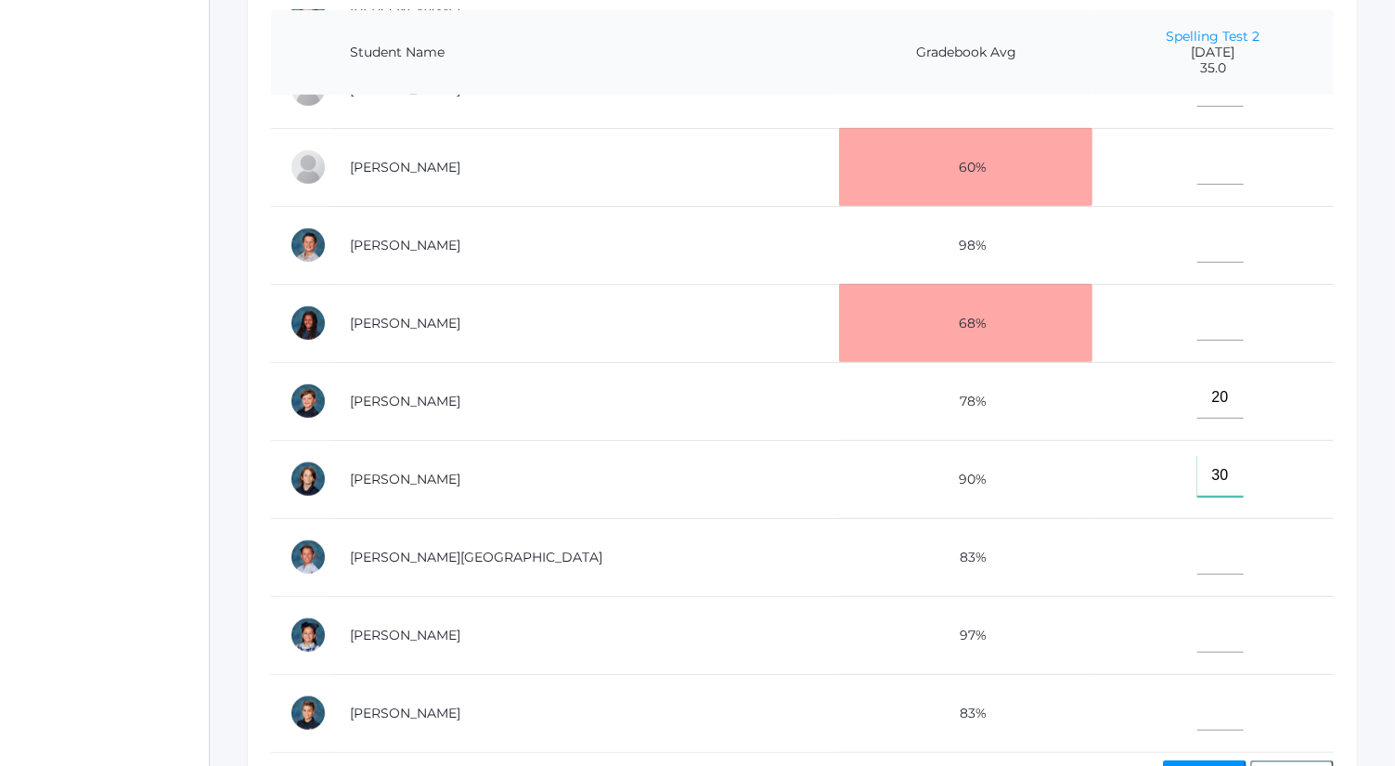
scroll to position [523, 0]
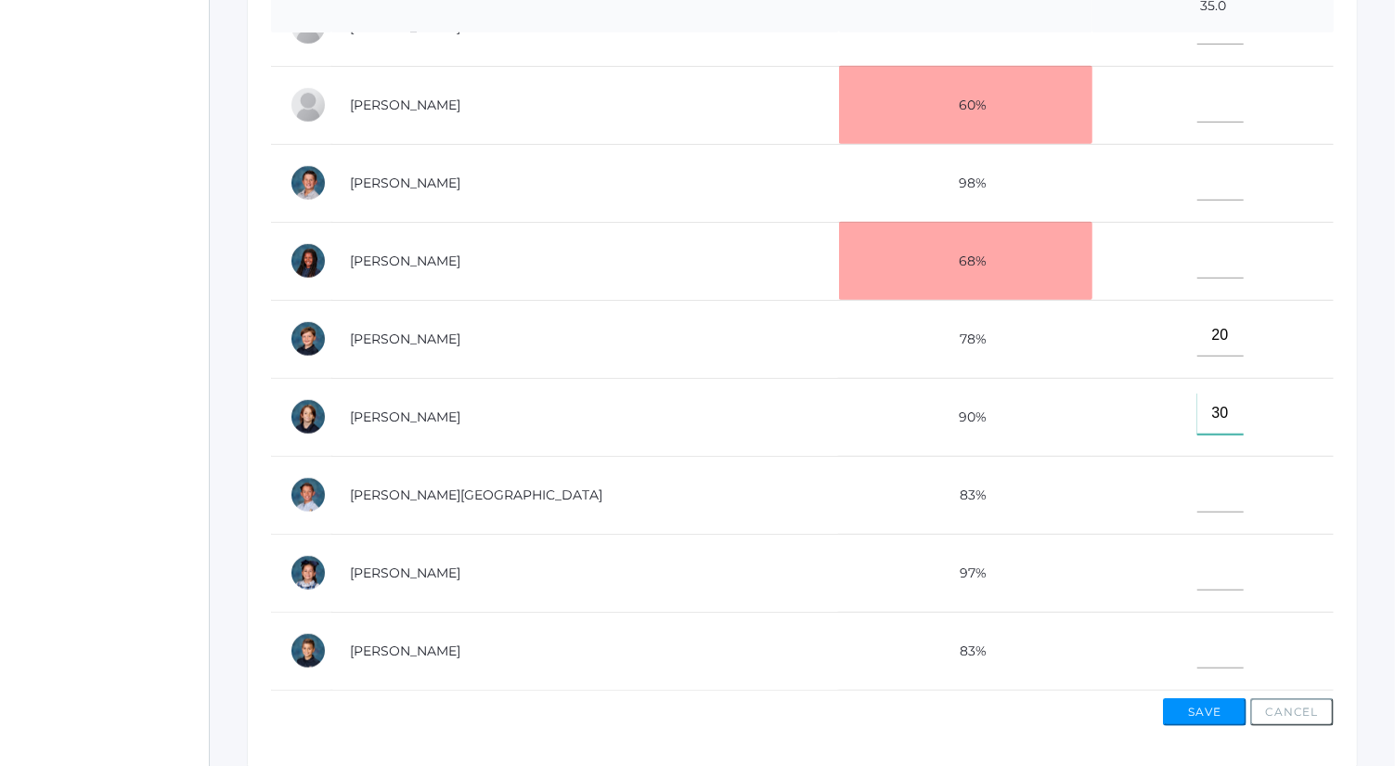
type input"] "30"
click at [1198, 555] on input"] "text" at bounding box center [1221, 570] width 46 height 42
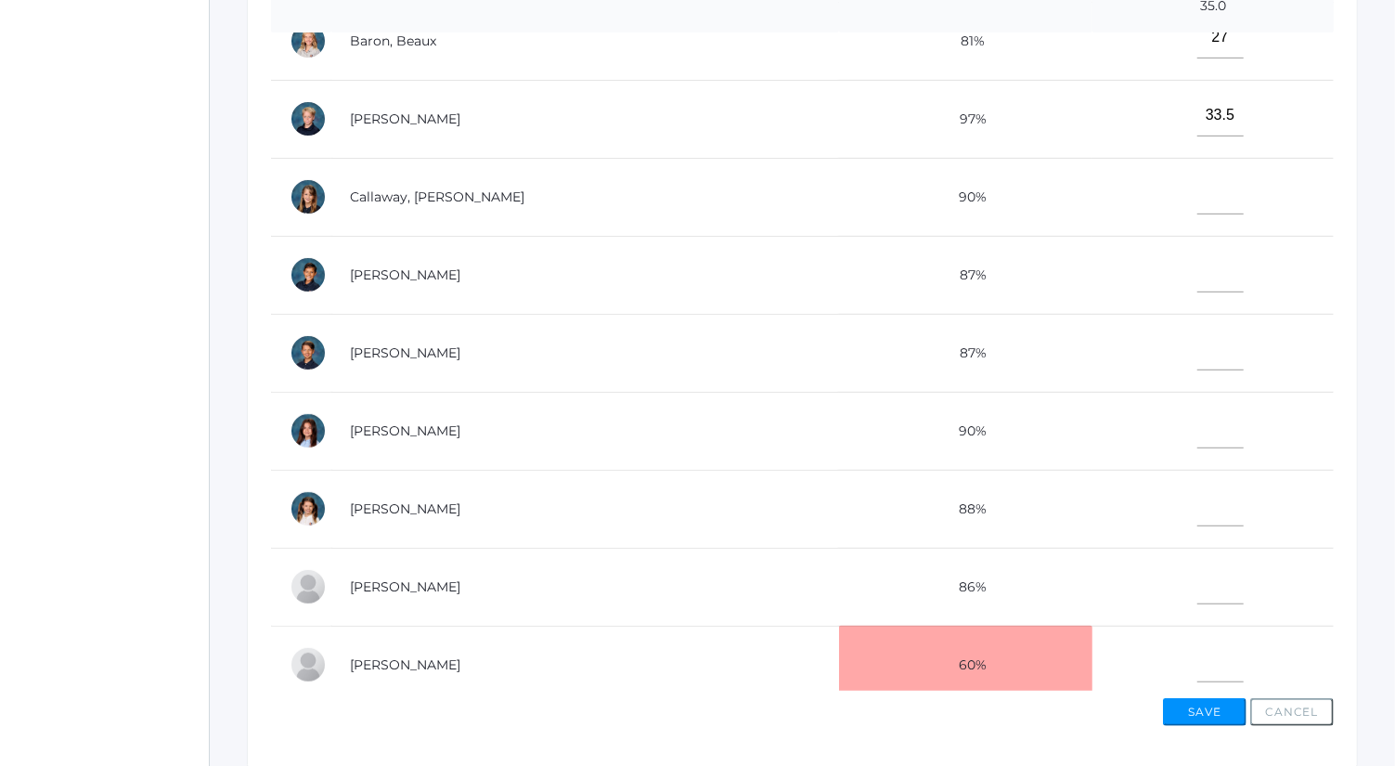
scroll to position [102, 0]
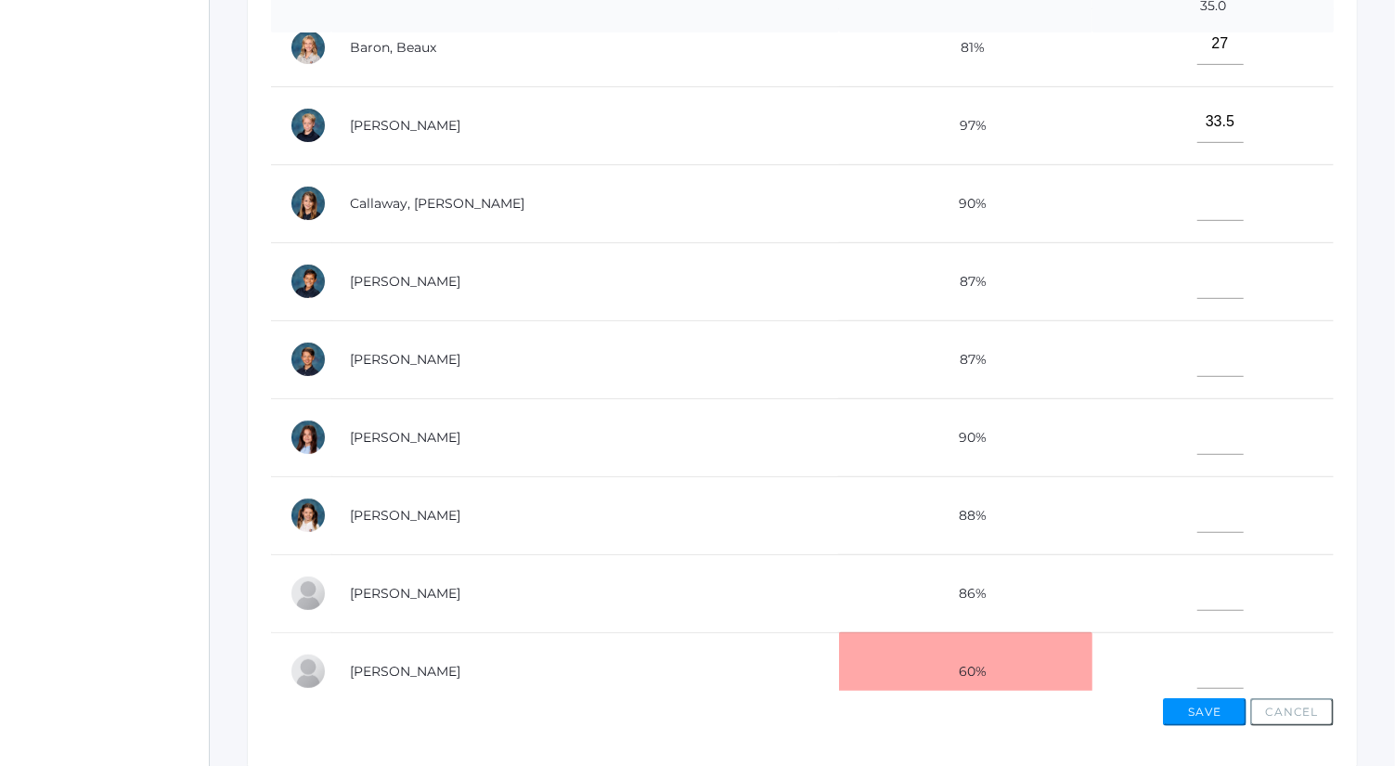
type input"] "33"
click at [1198, 285] on input"] "text" at bounding box center [1221, 278] width 46 height 42
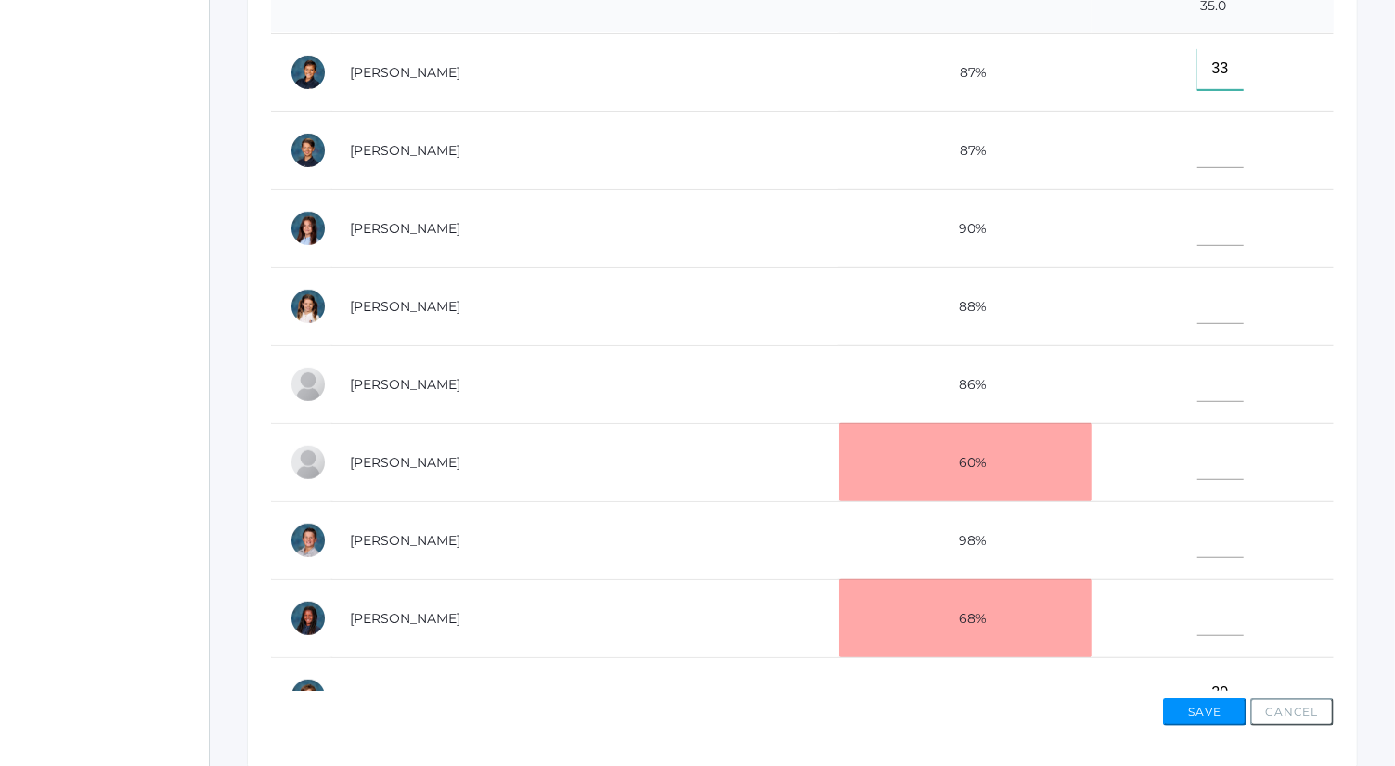
scroll to position [415, 0]
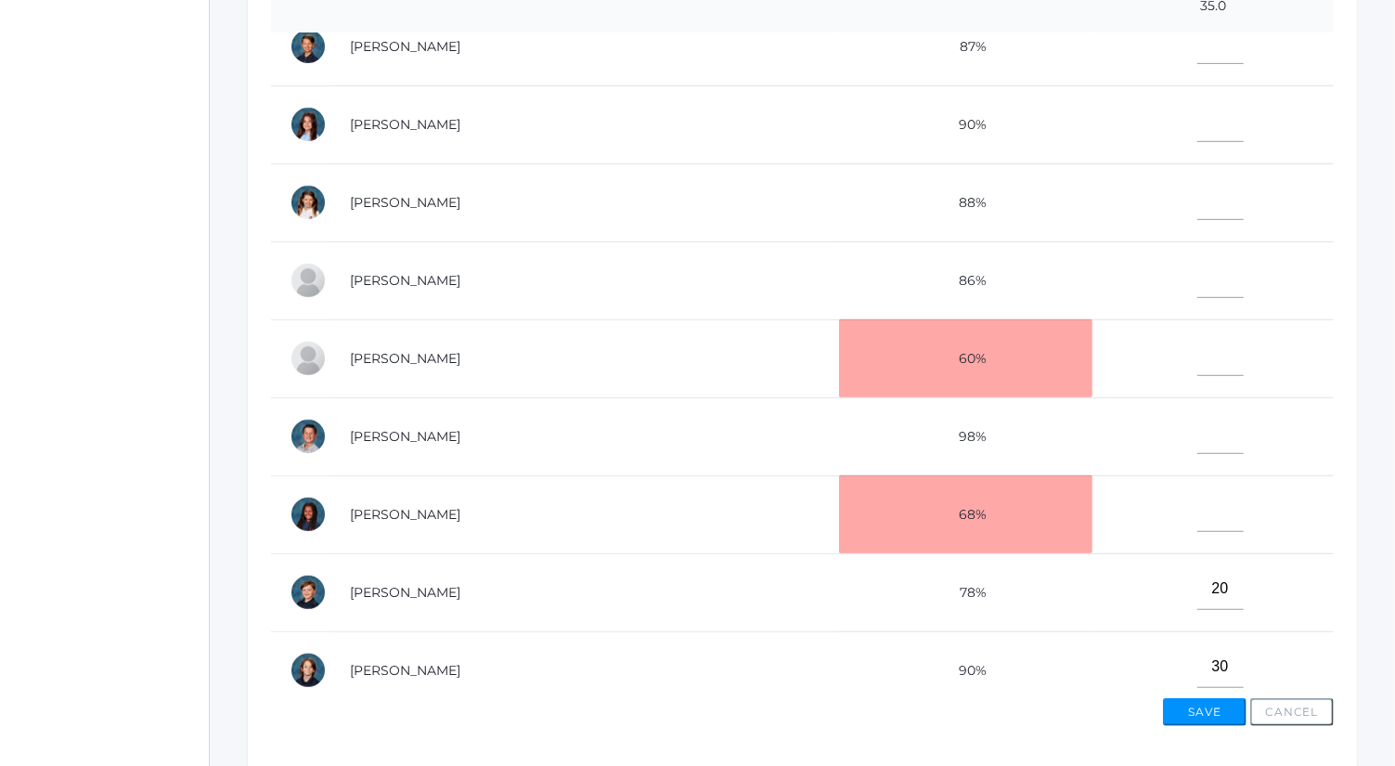
type input"] "33"
click at [1198, 503] on input"] "text" at bounding box center [1221, 511] width 46 height 42
type input"] "28"
click at [1198, 47] on input"] "text" at bounding box center [1221, 43] width 46 height 42
type input"] "33"
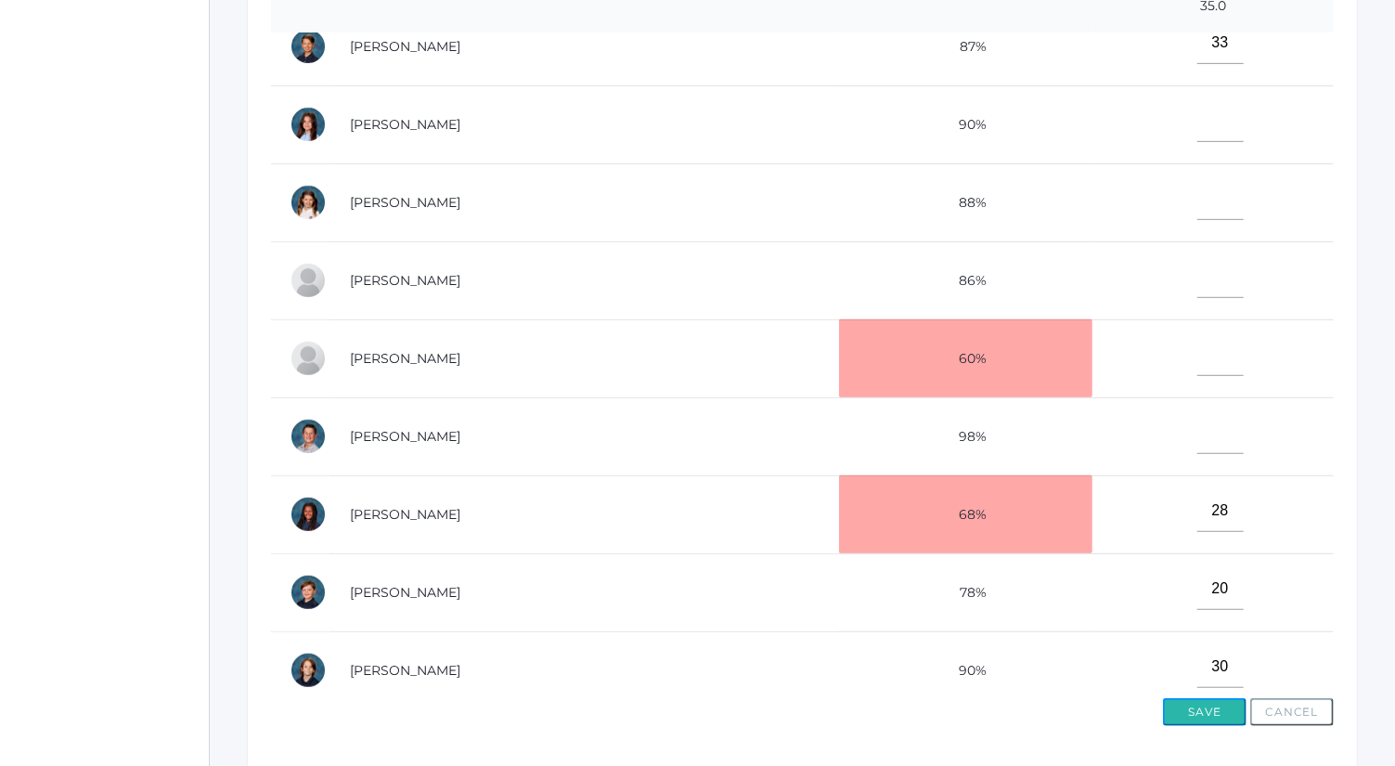
click at [1214, 713] on button "Save" at bounding box center [1205, 712] width 84 height 28
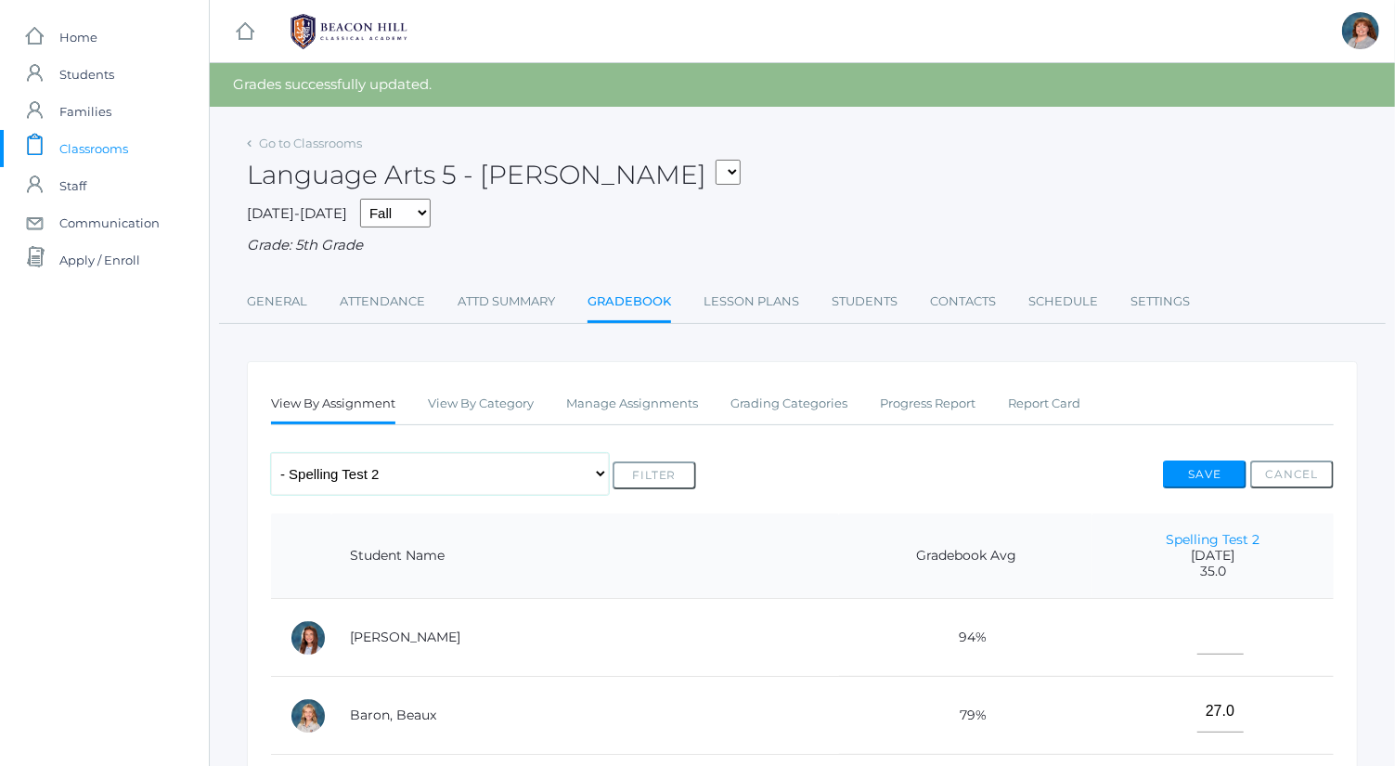
click at [472, 465] on select "Any Assignment Category: Composition - [PERSON_NAME] Paragraph - How To Categor…" at bounding box center [440, 474] width 338 height 42
select select "9736"
click at [271, 453] on select "Any Assignment Category: Composition - [PERSON_NAME] Paragraph - How To Categor…" at bounding box center [440, 474] width 338 height 42
click at [642, 476] on button "Filter" at bounding box center [655, 475] width 84 height 28
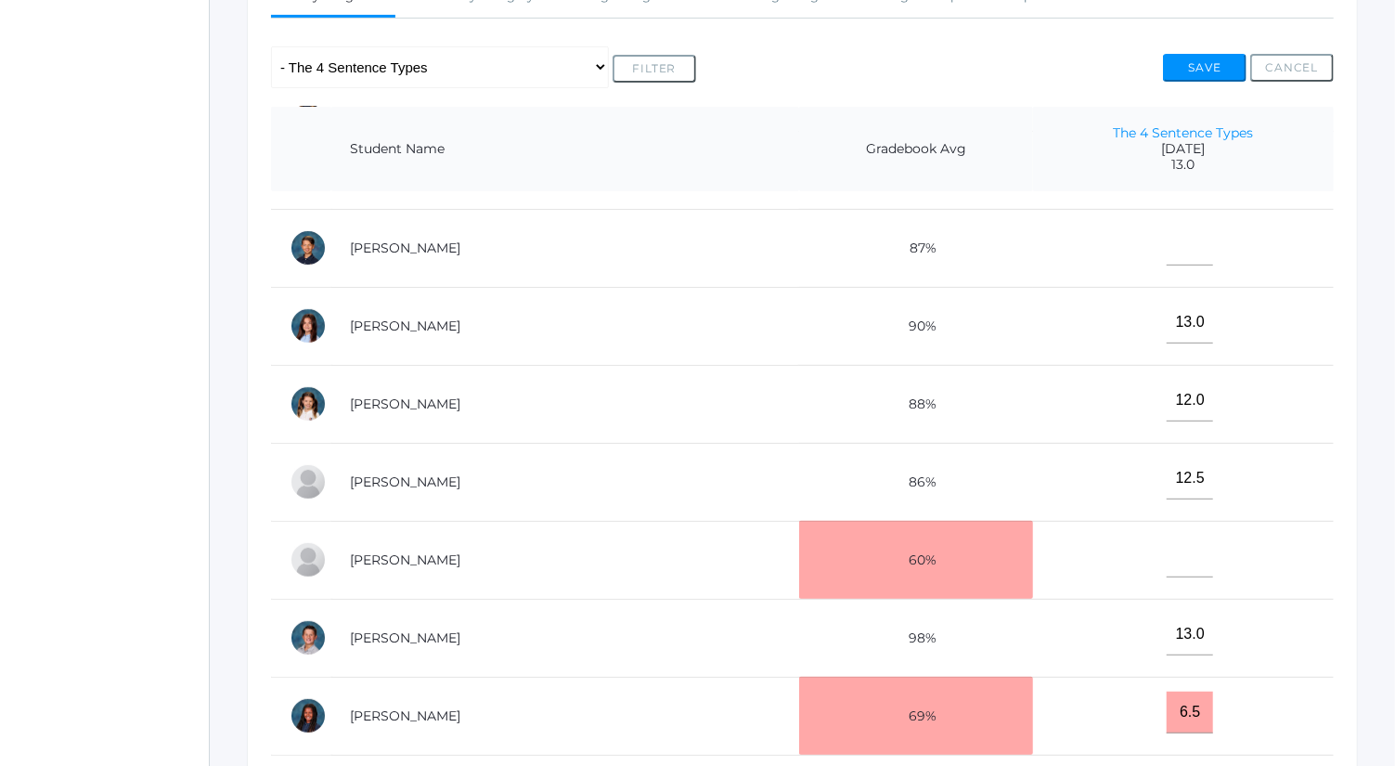
scroll to position [373, 0]
click at [1167, 537] on input"] "text" at bounding box center [1190, 556] width 46 height 42
type input"] "7"
click at [1213, 58] on button "Save" at bounding box center [1205, 68] width 84 height 28
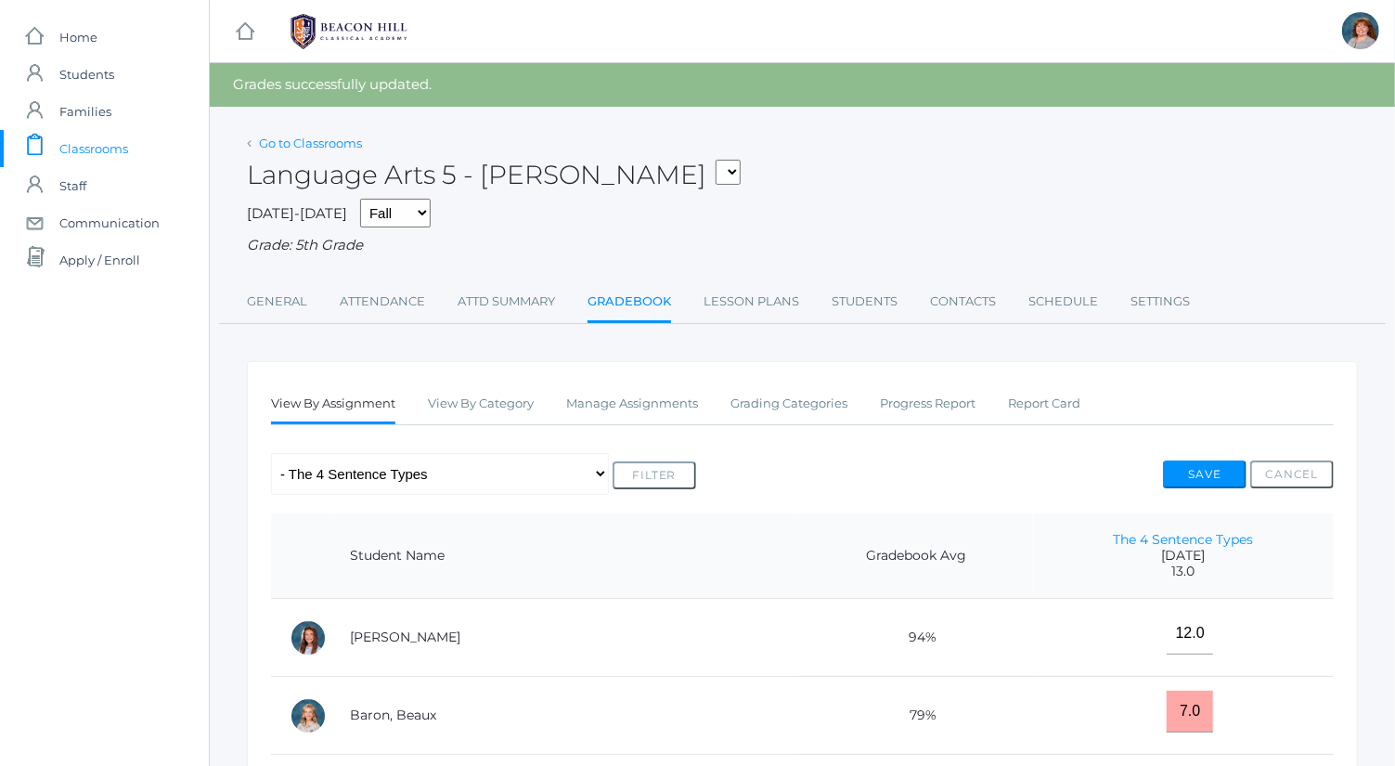
click at [351, 149] on link "Go to Classrooms" at bounding box center [310, 143] width 103 height 15
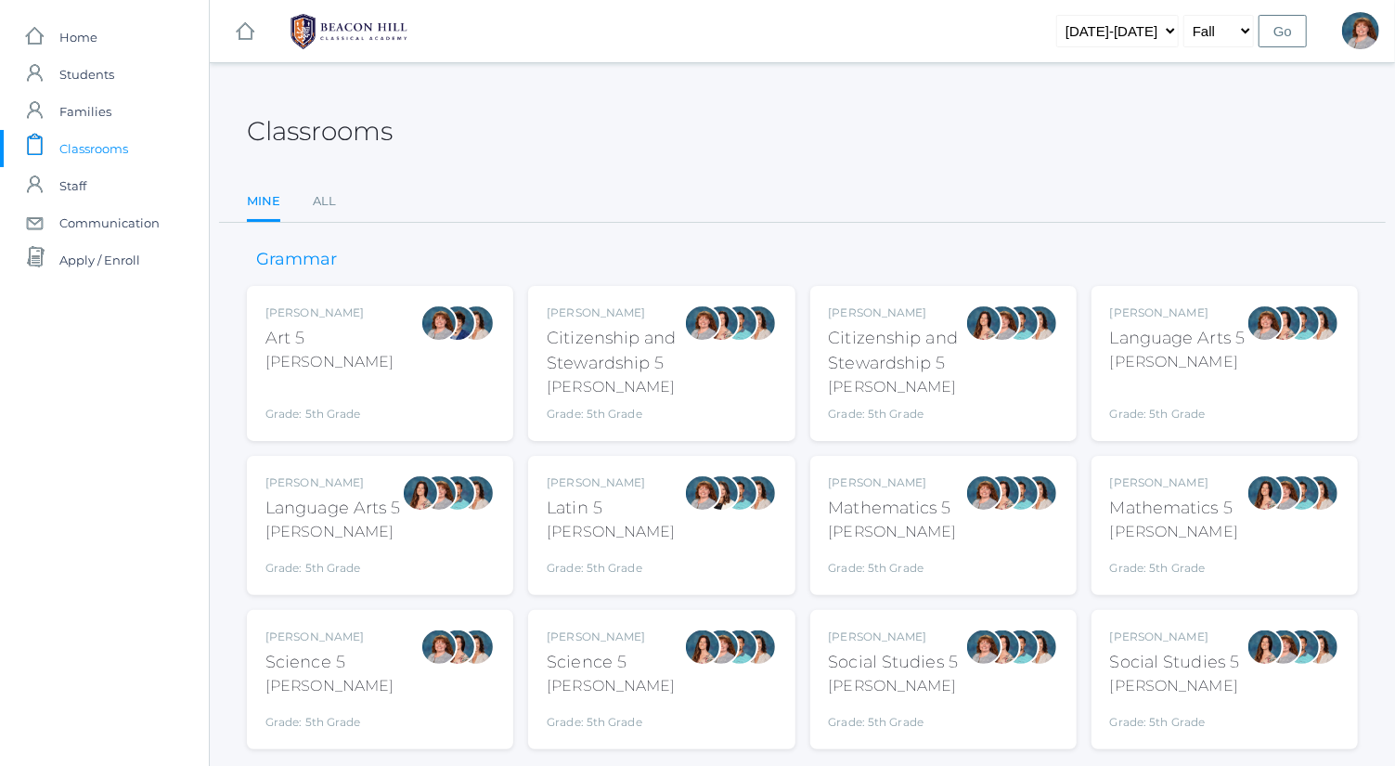
click at [1145, 367] on div "[PERSON_NAME]" at bounding box center [1178, 362] width 136 height 22
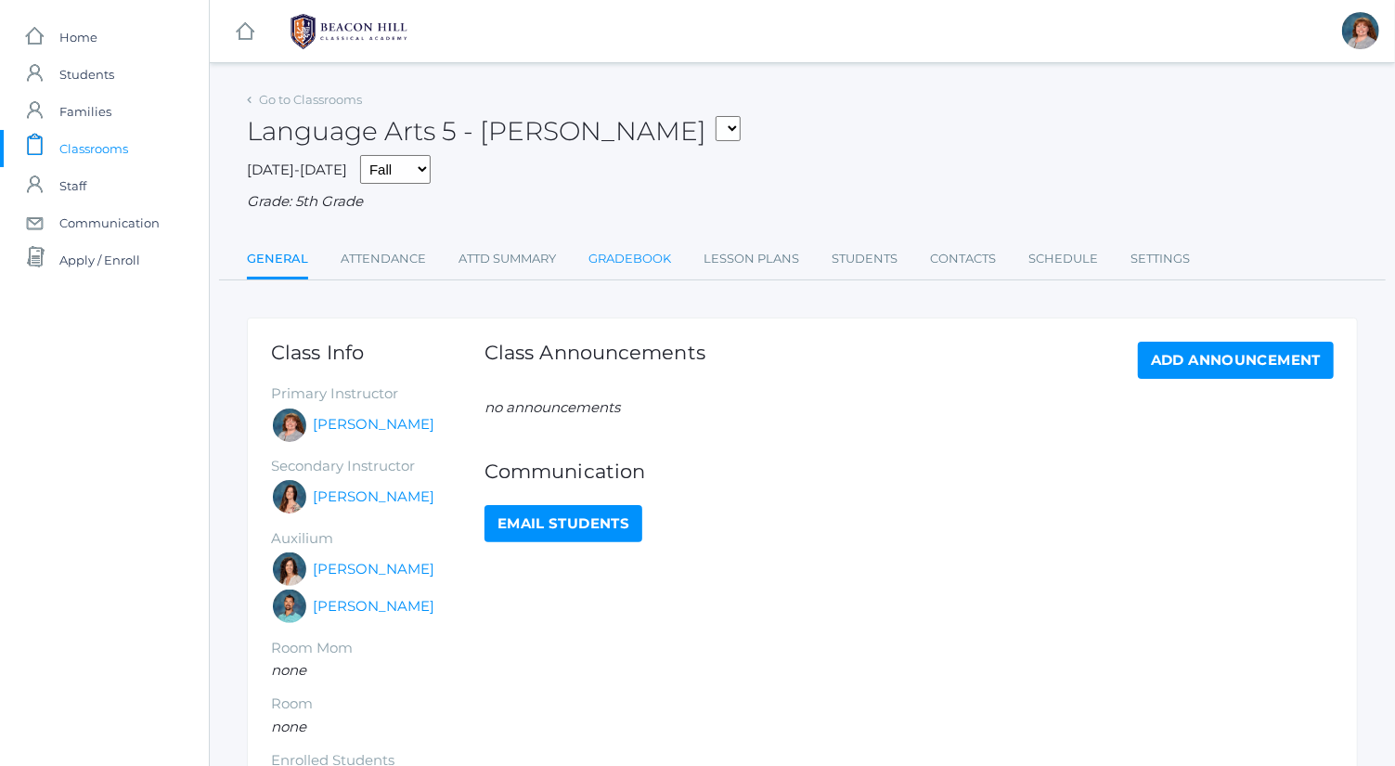
click at [635, 250] on link "Gradebook" at bounding box center [630, 258] width 83 height 37
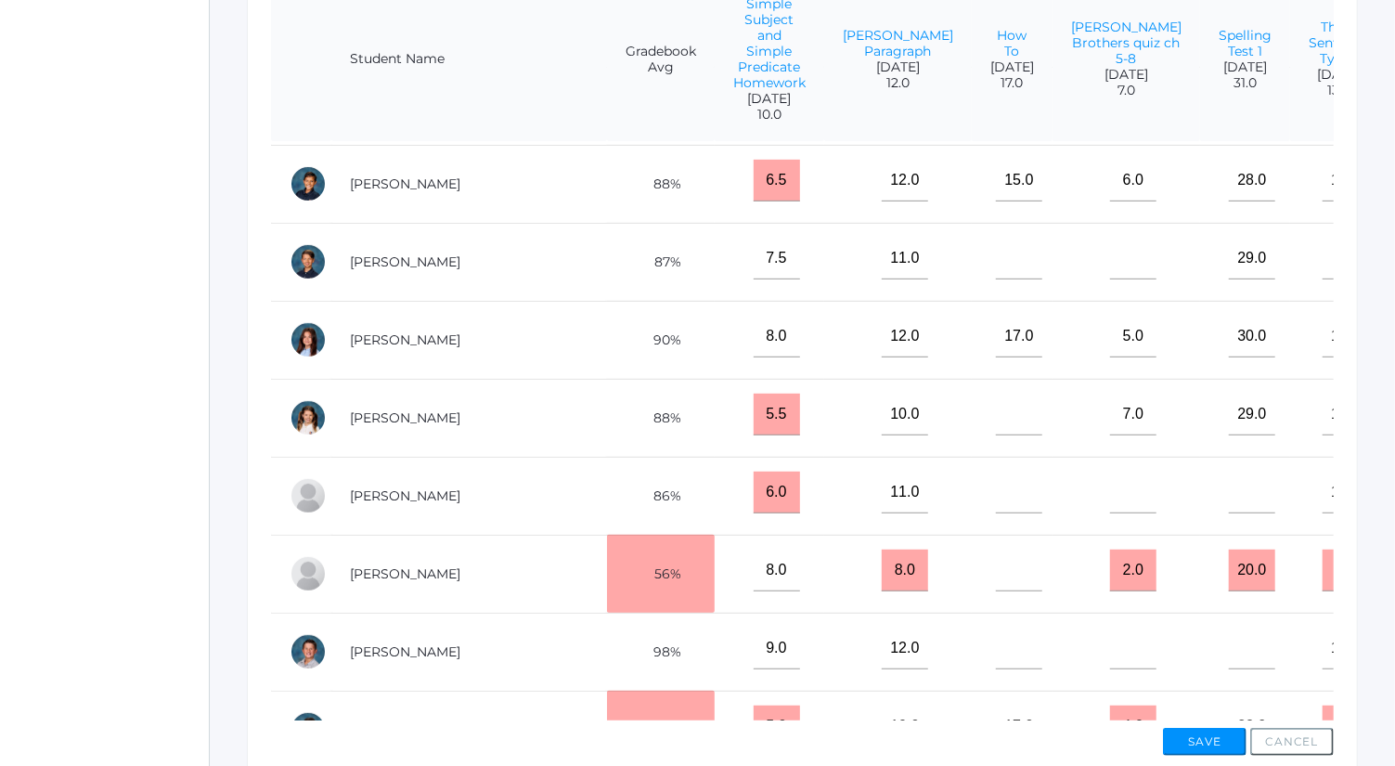
scroll to position [308, 65]
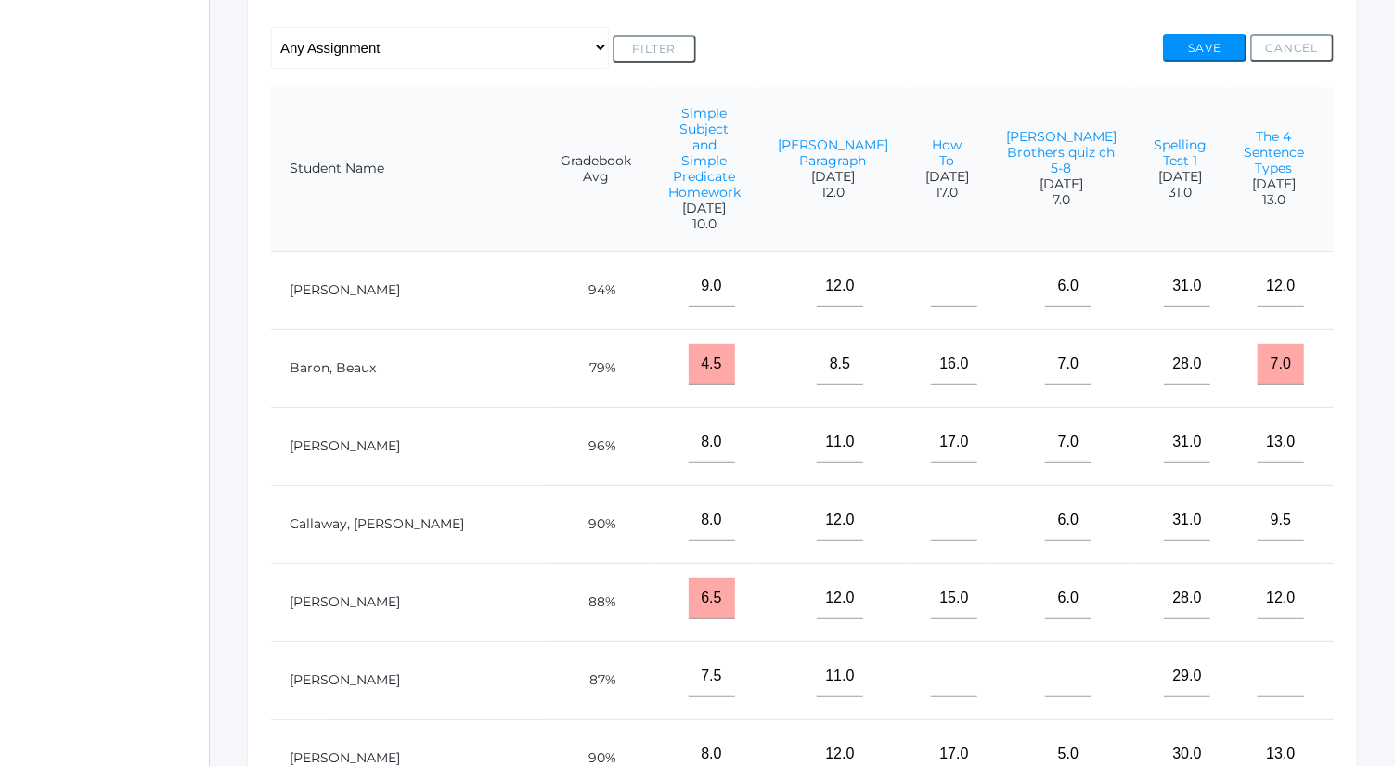
scroll to position [382, 0]
type input"] "35"
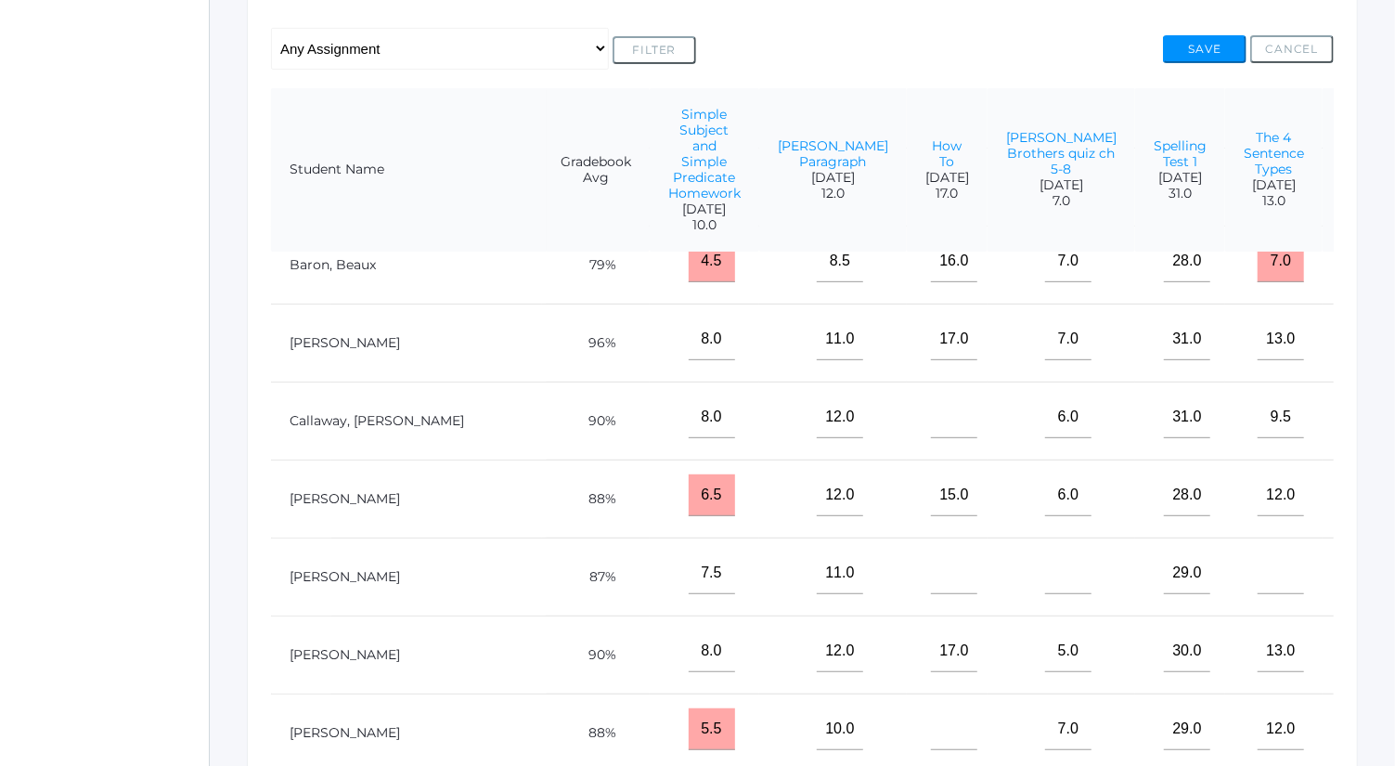
scroll to position [114, 65]
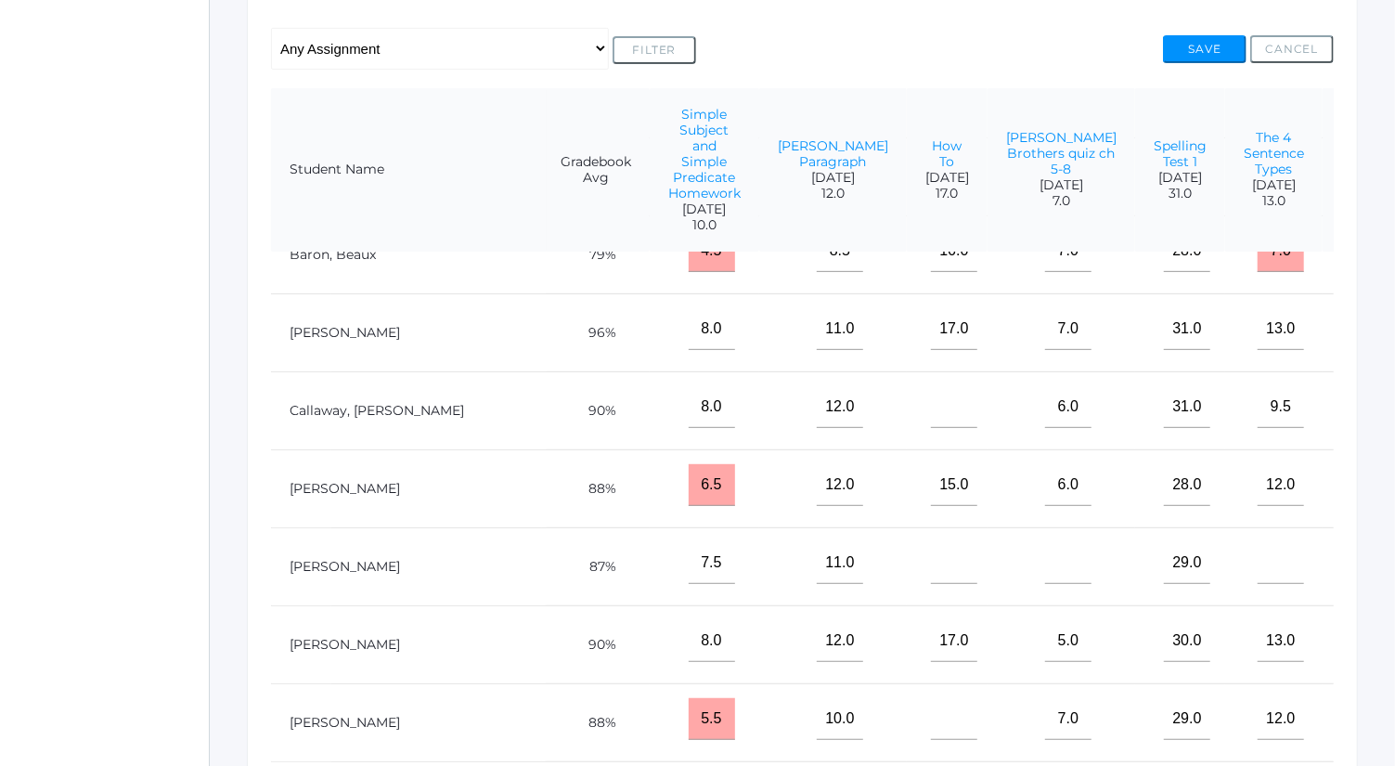
type input"] "35"
click at [1258, 574] on input"] "text" at bounding box center [1281, 563] width 46 height 42
type input"] "10"
click at [1209, 43] on button "Save" at bounding box center [1205, 49] width 84 height 28
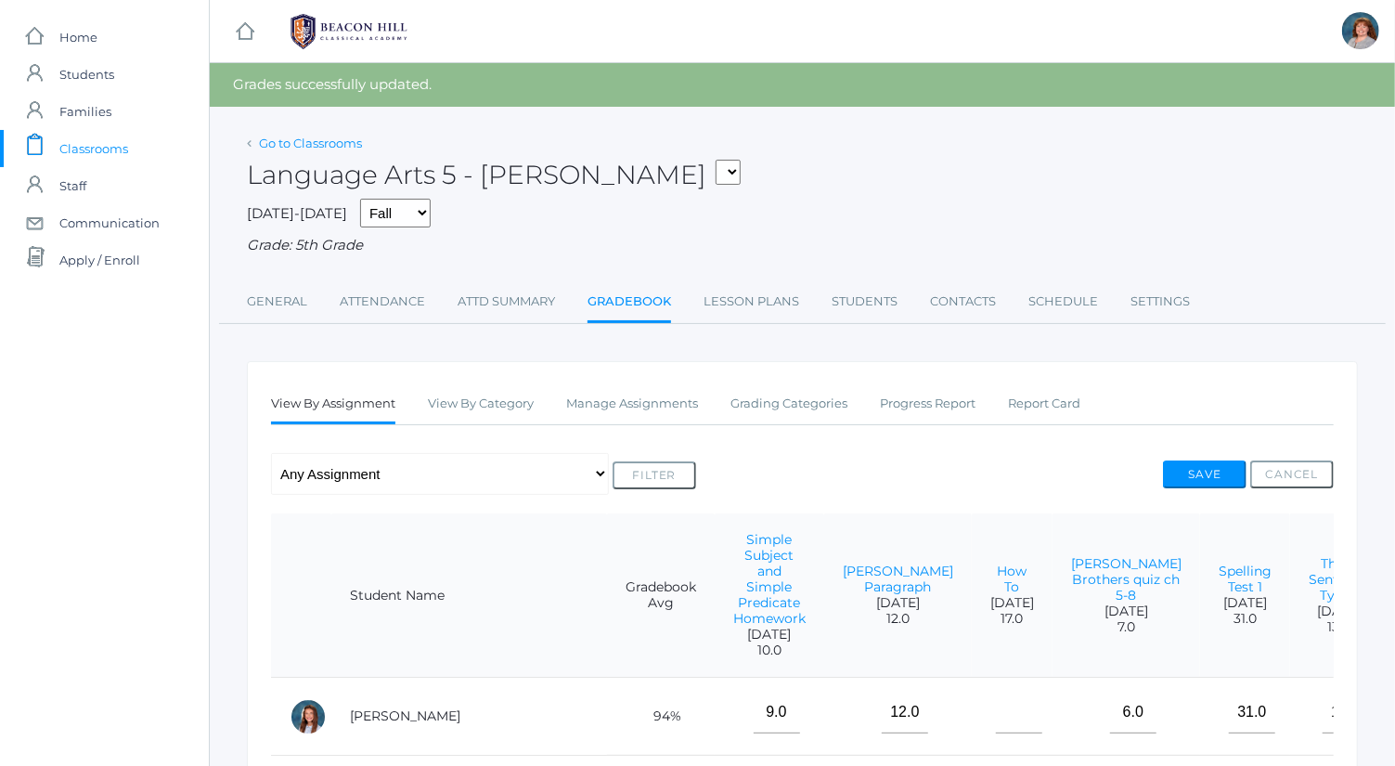
click at [355, 143] on link "Go to Classrooms" at bounding box center [310, 143] width 103 height 15
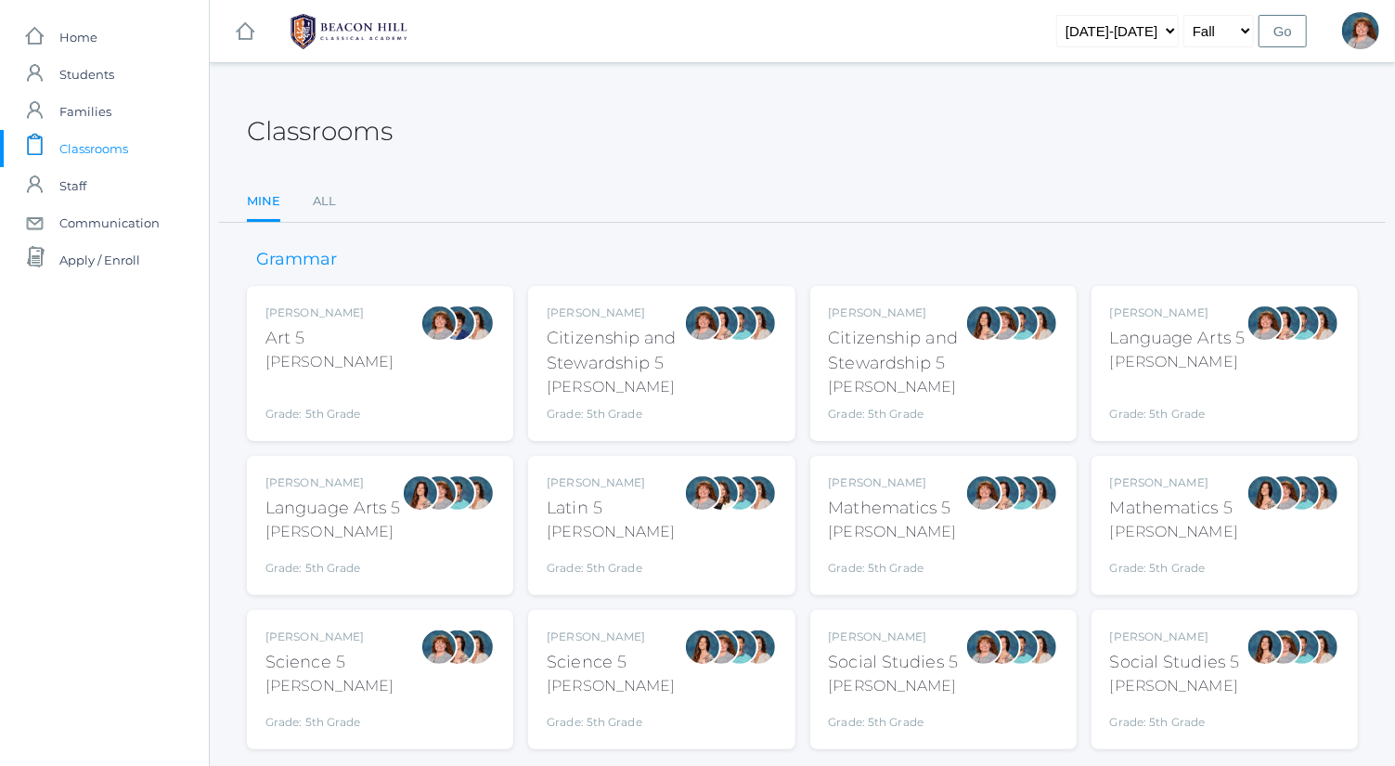
scroll to position [48, 0]
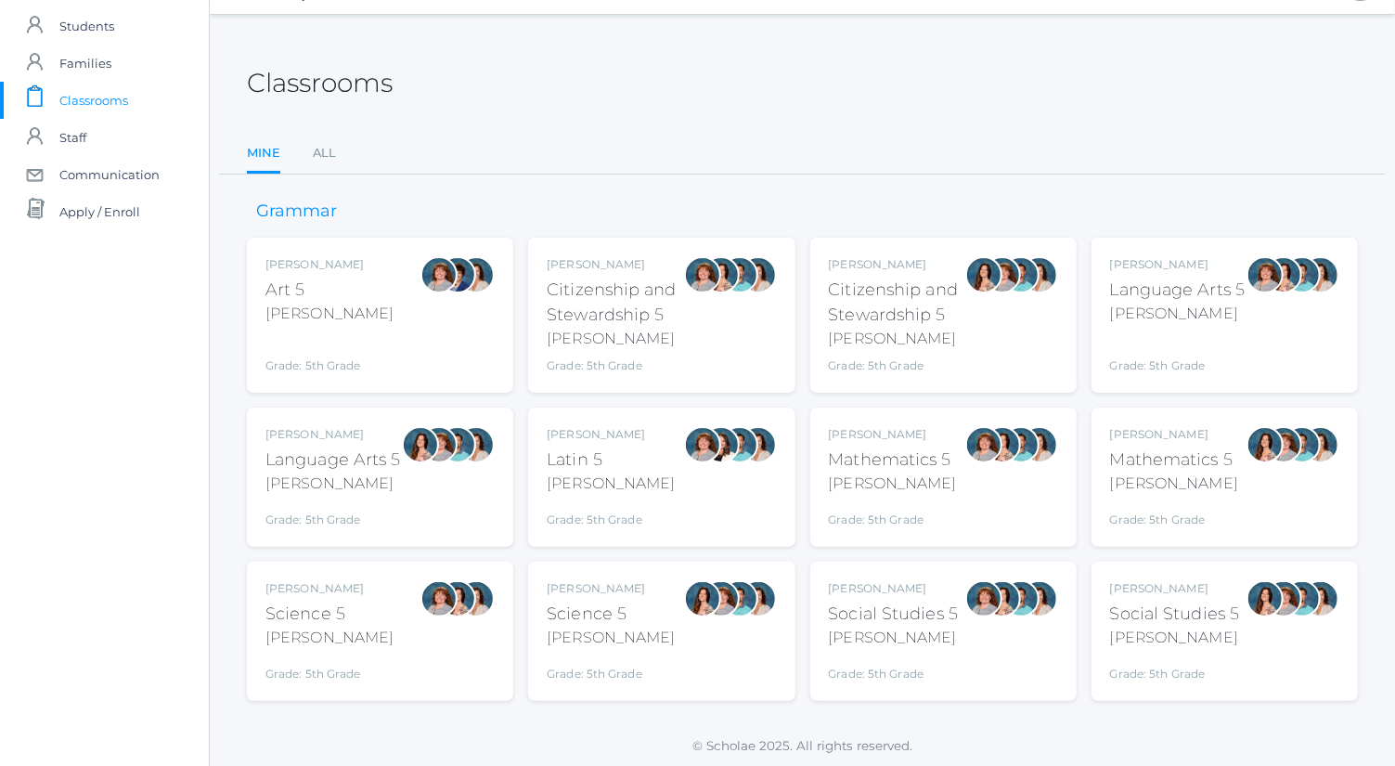
click at [970, 684] on div "[PERSON_NAME] Social Studies 5 [PERSON_NAME] Grade: 5th Grade 05SOCS" at bounding box center [943, 631] width 266 height 139
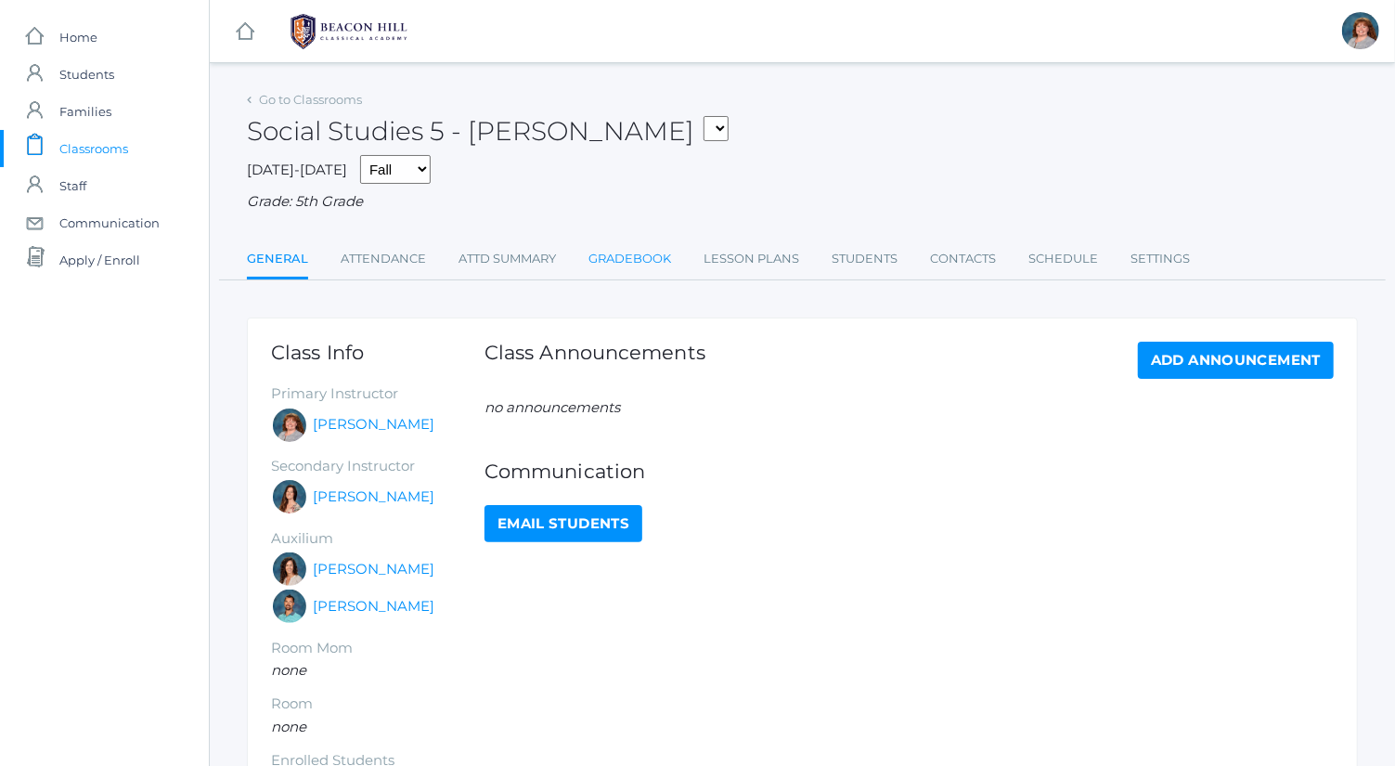
click at [665, 259] on link "Gradebook" at bounding box center [630, 258] width 83 height 37
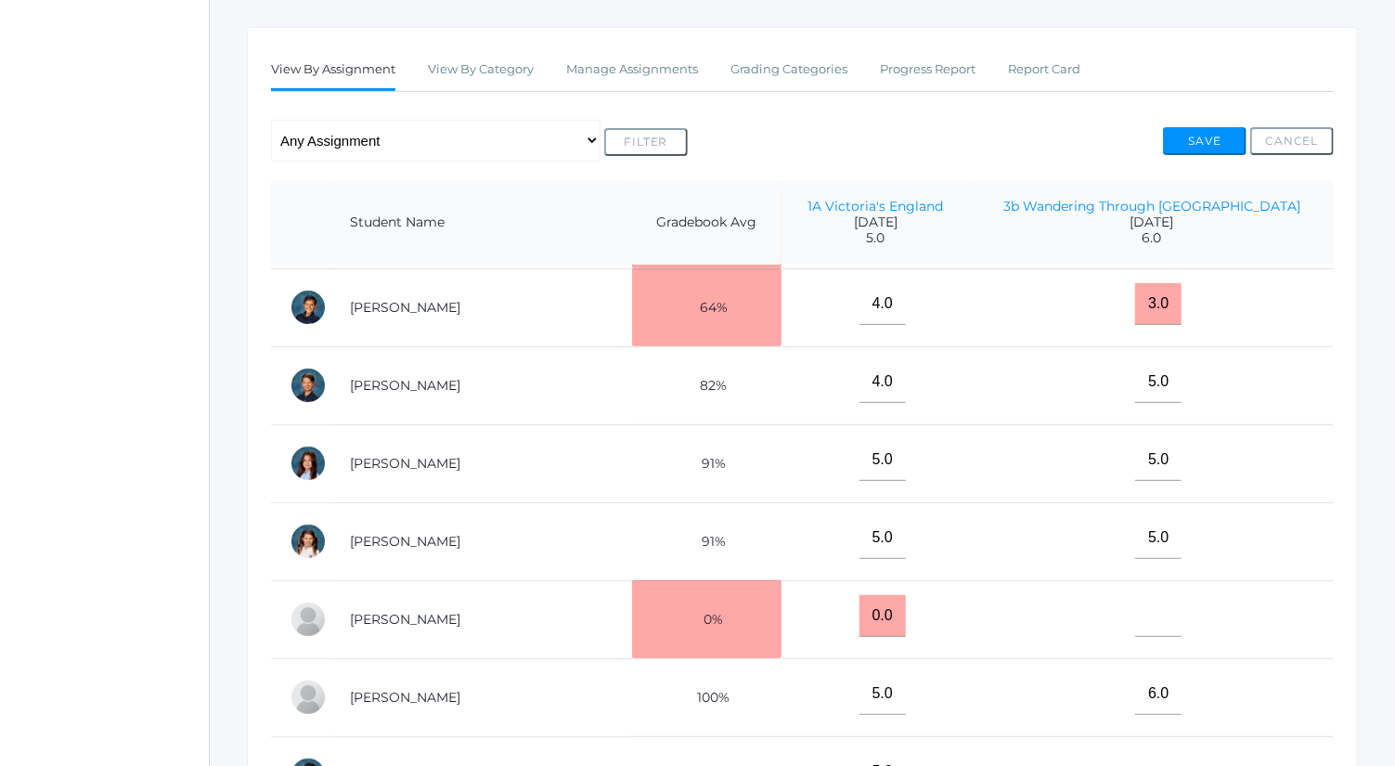
scroll to position [309, 0]
click at [1166, 618] on input"] "text" at bounding box center [1158, 615] width 46 height 42
type input"] "5"
click at [1201, 139] on button "Save" at bounding box center [1205, 141] width 84 height 28
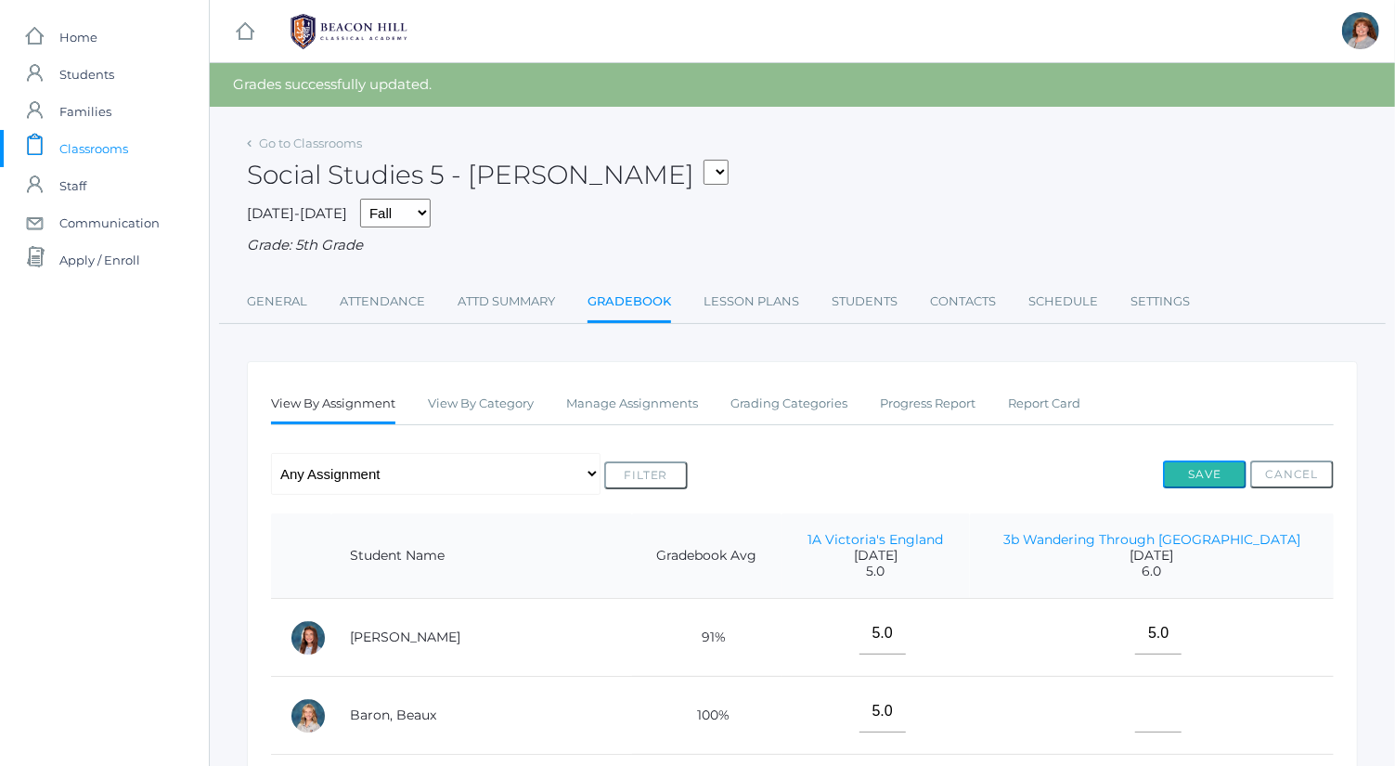
click at [1188, 485] on button "Save" at bounding box center [1205, 474] width 84 height 28
click at [343, 141] on link "Go to Classrooms" at bounding box center [310, 143] width 103 height 15
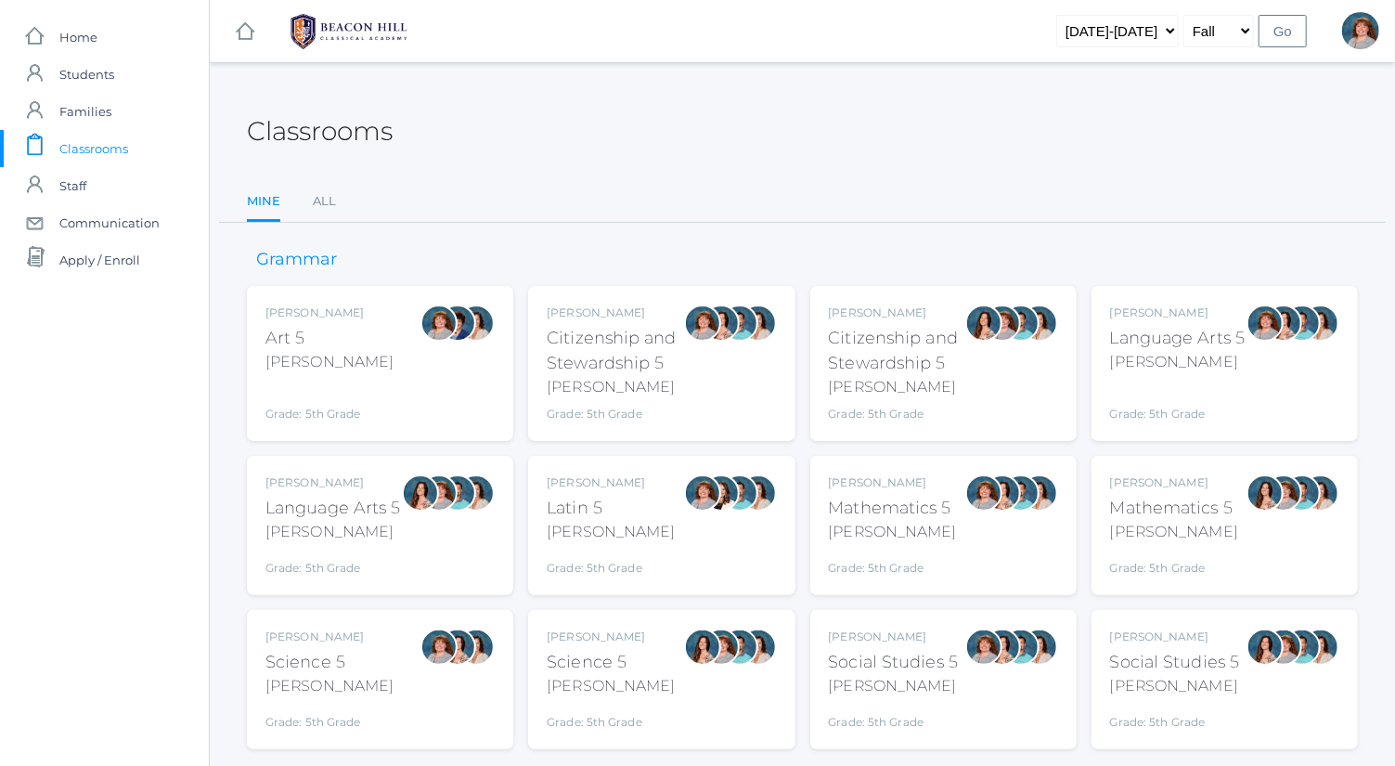
click at [1185, 381] on div "Grade: 5th Grade" at bounding box center [1178, 402] width 136 height 42
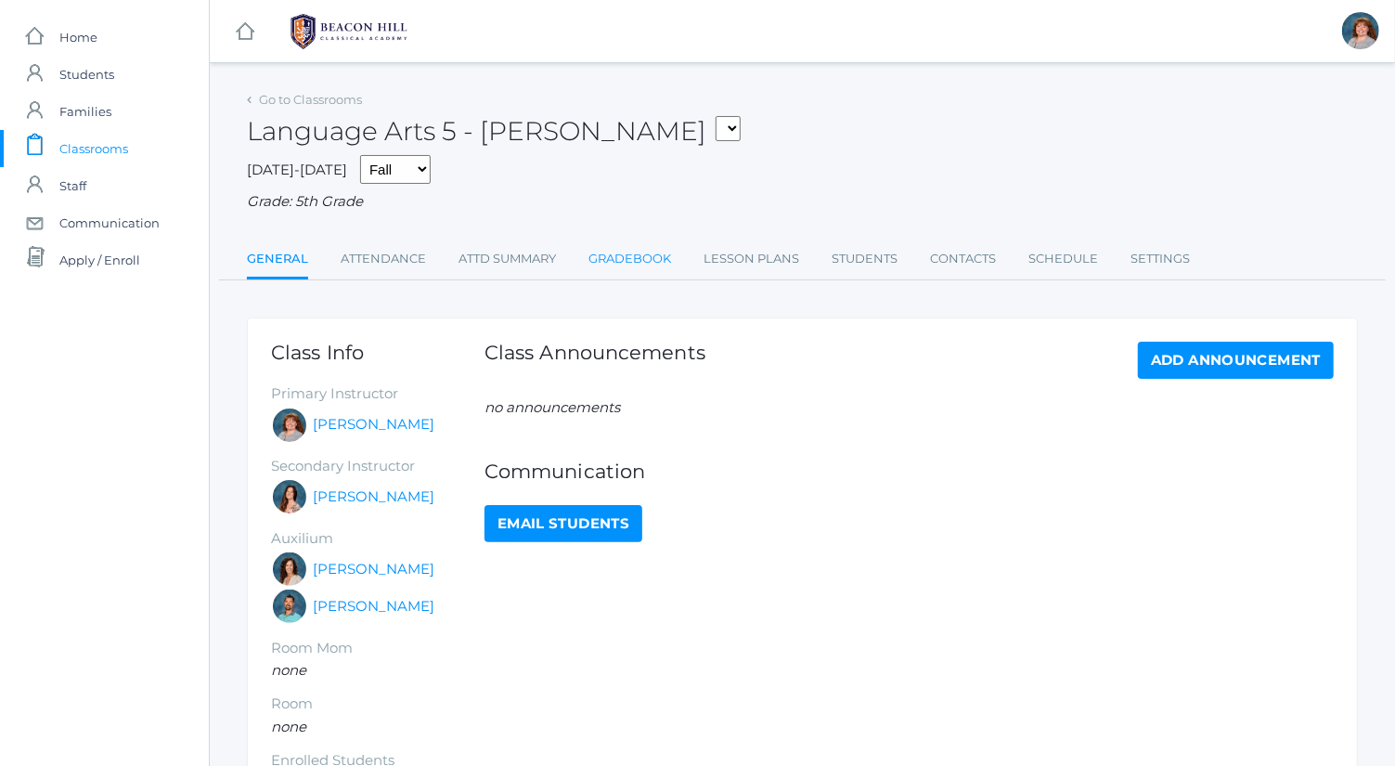
click at [637, 274] on link "Gradebook" at bounding box center [630, 258] width 83 height 37
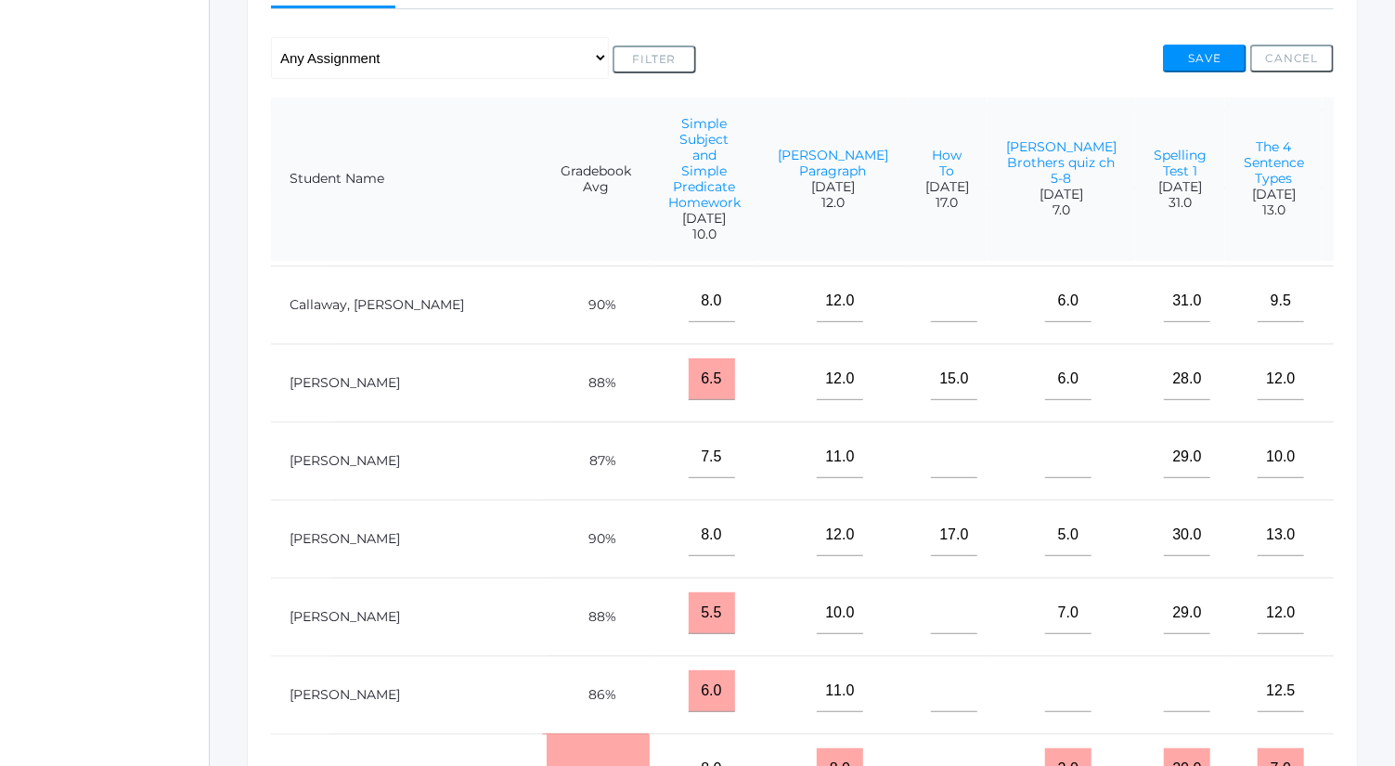
scroll to position [278, 65]
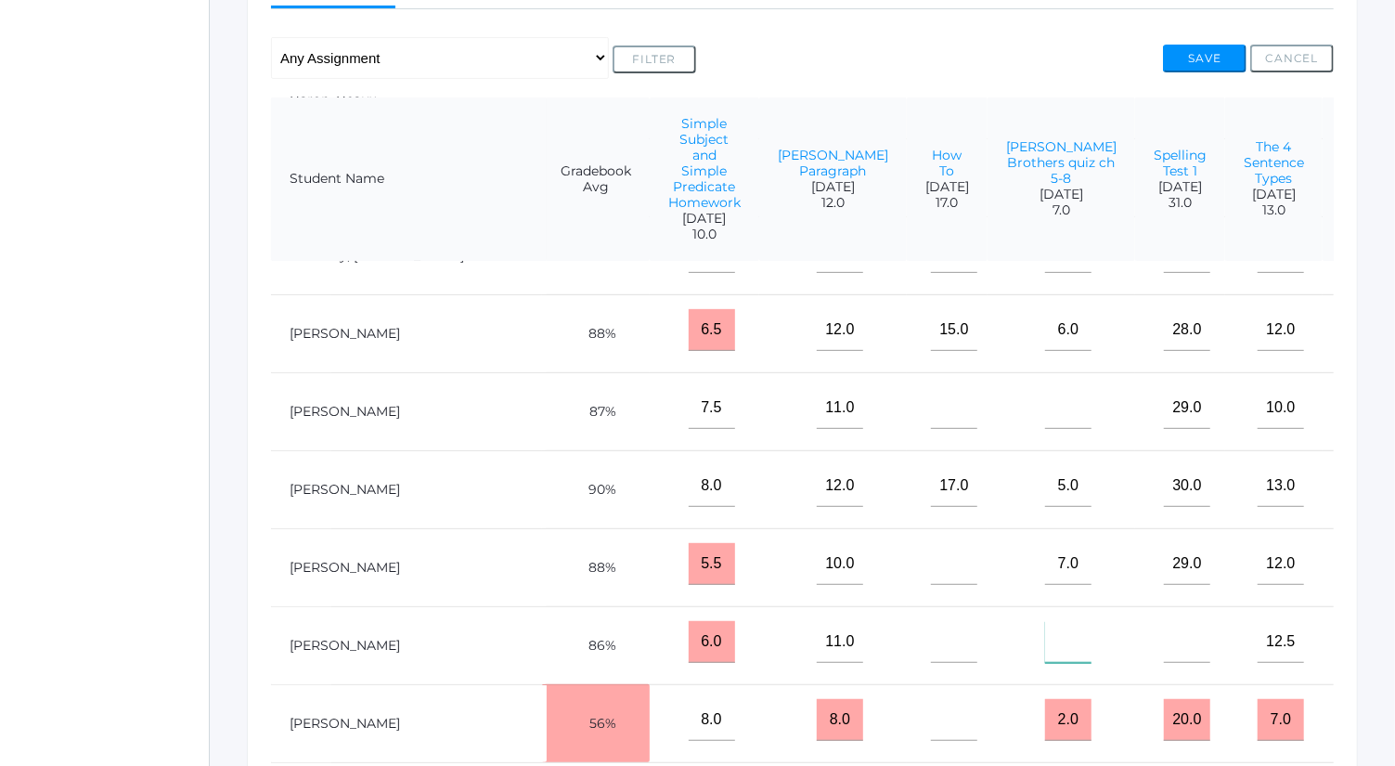
click at [1045, 651] on input"] "text" at bounding box center [1068, 642] width 46 height 42
type input"] "4"
click at [1045, 429] on input"] "text" at bounding box center [1068, 408] width 46 height 42
click at [1380, 425] on input"] "text" at bounding box center [1403, 408] width 46 height 42
click at [1380, 641] on input"] "text" at bounding box center [1403, 642] width 46 height 42
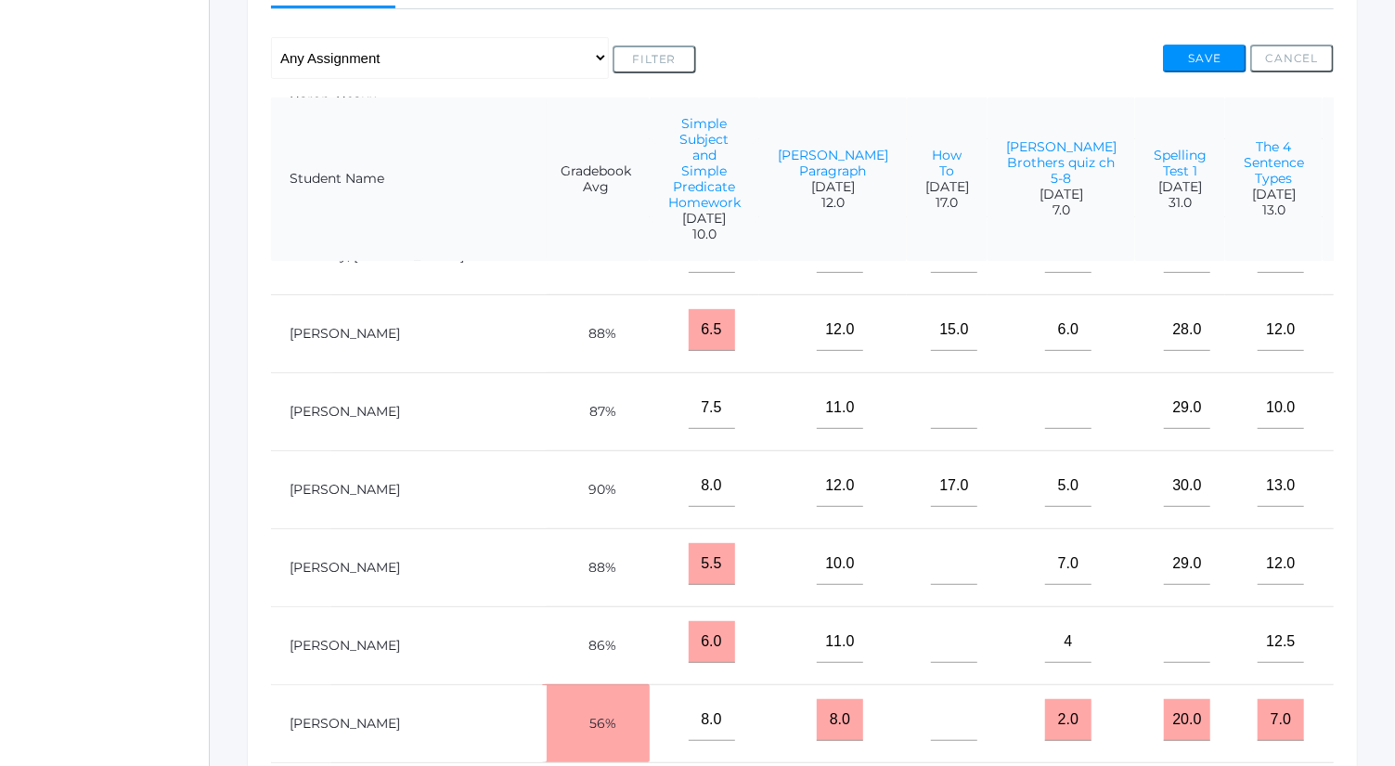
type input"] "2.5"
click at [1221, 56] on button "Save" at bounding box center [1205, 59] width 84 height 28
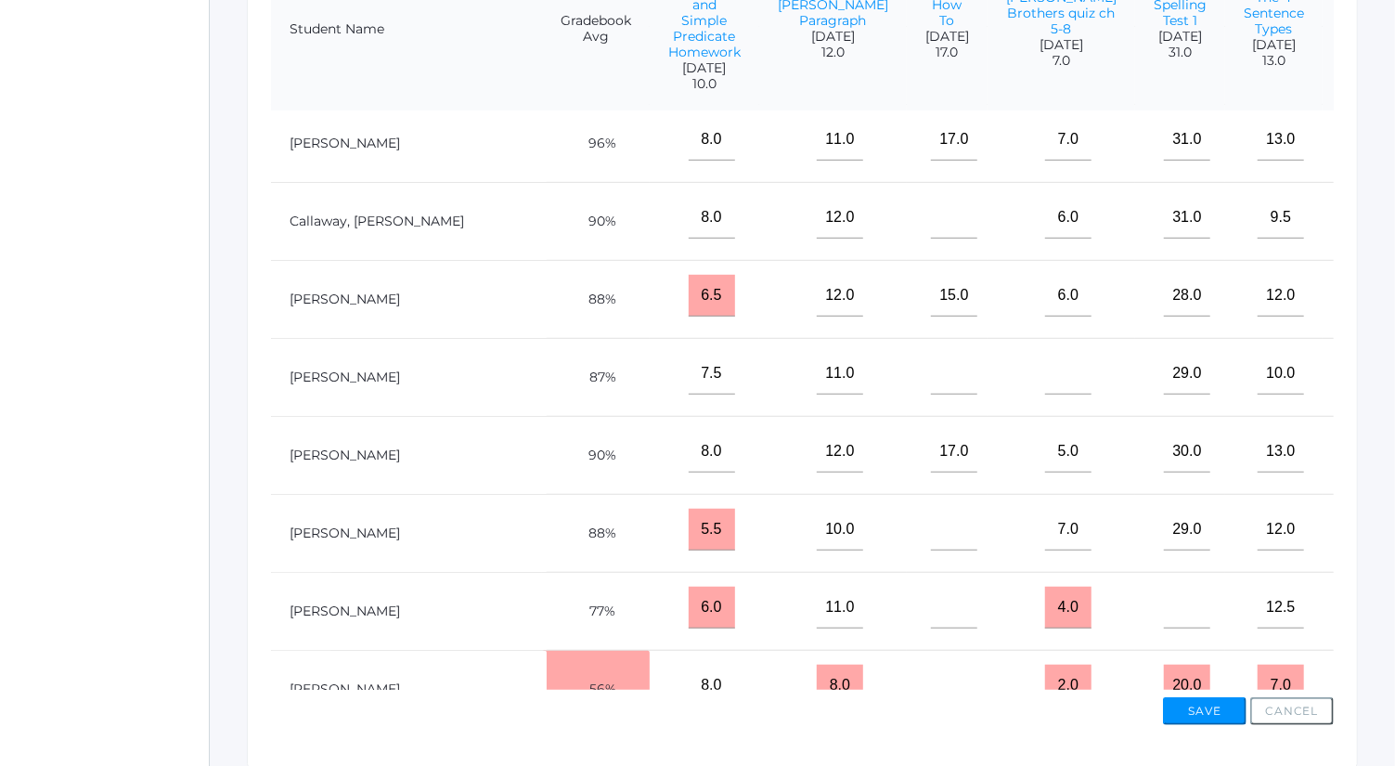
scroll to position [172, 65]
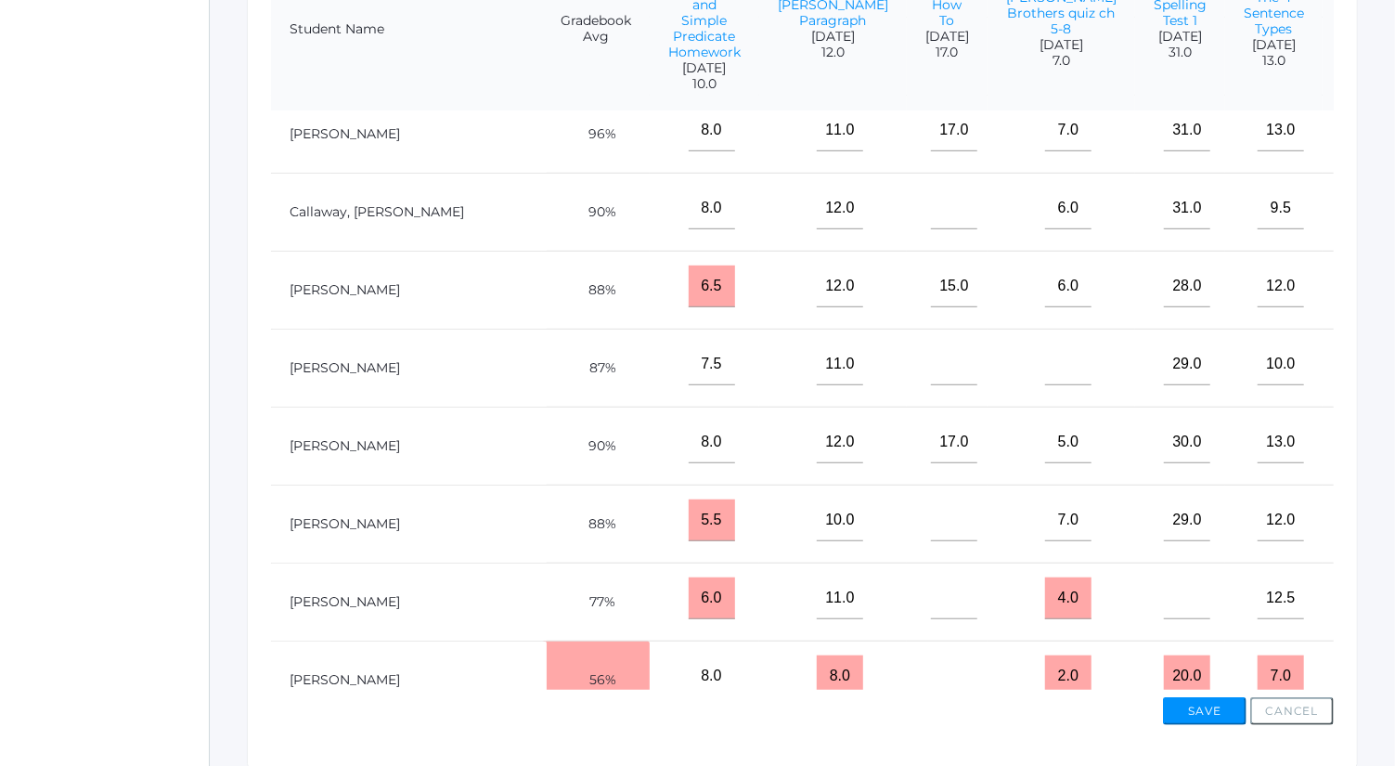
click at [1380, 452] on input"] "text" at bounding box center [1403, 442] width 46 height 42
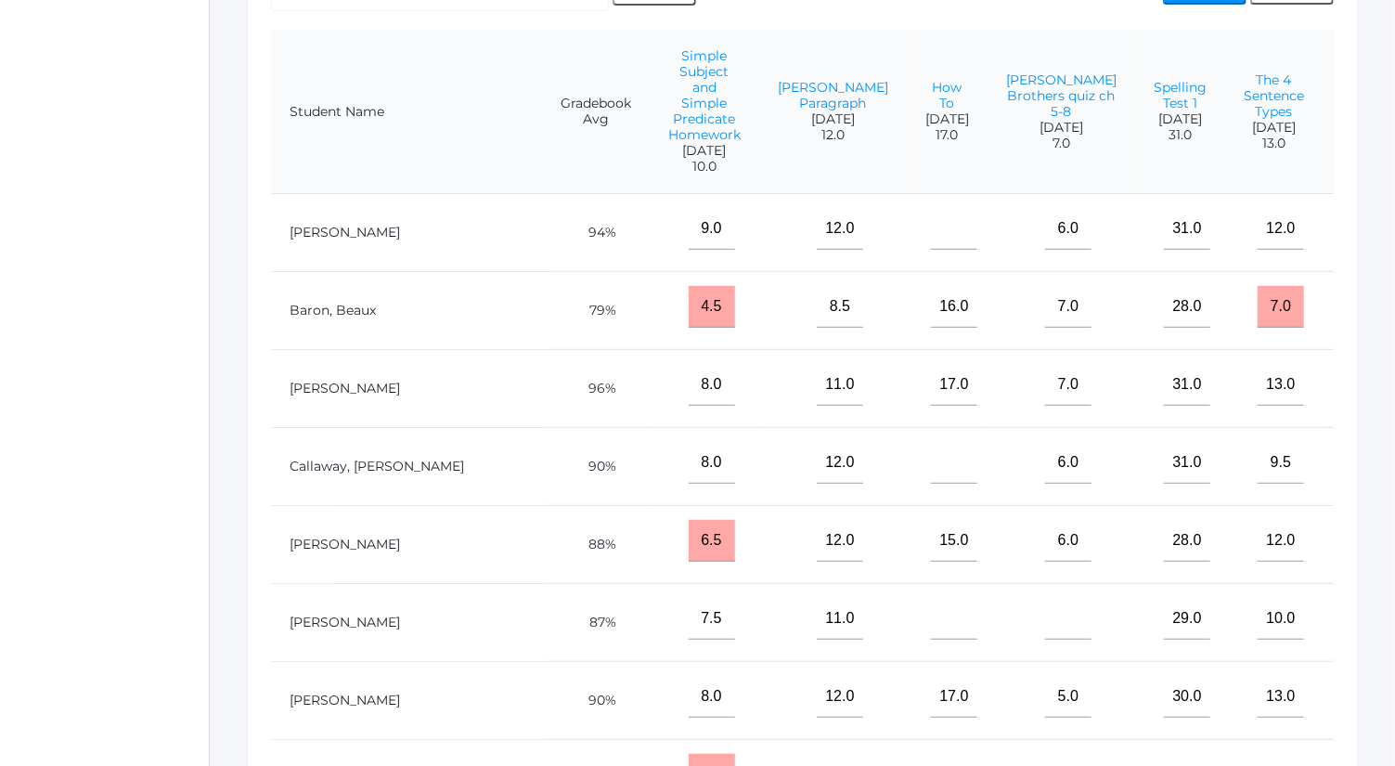
scroll to position [147, 0]
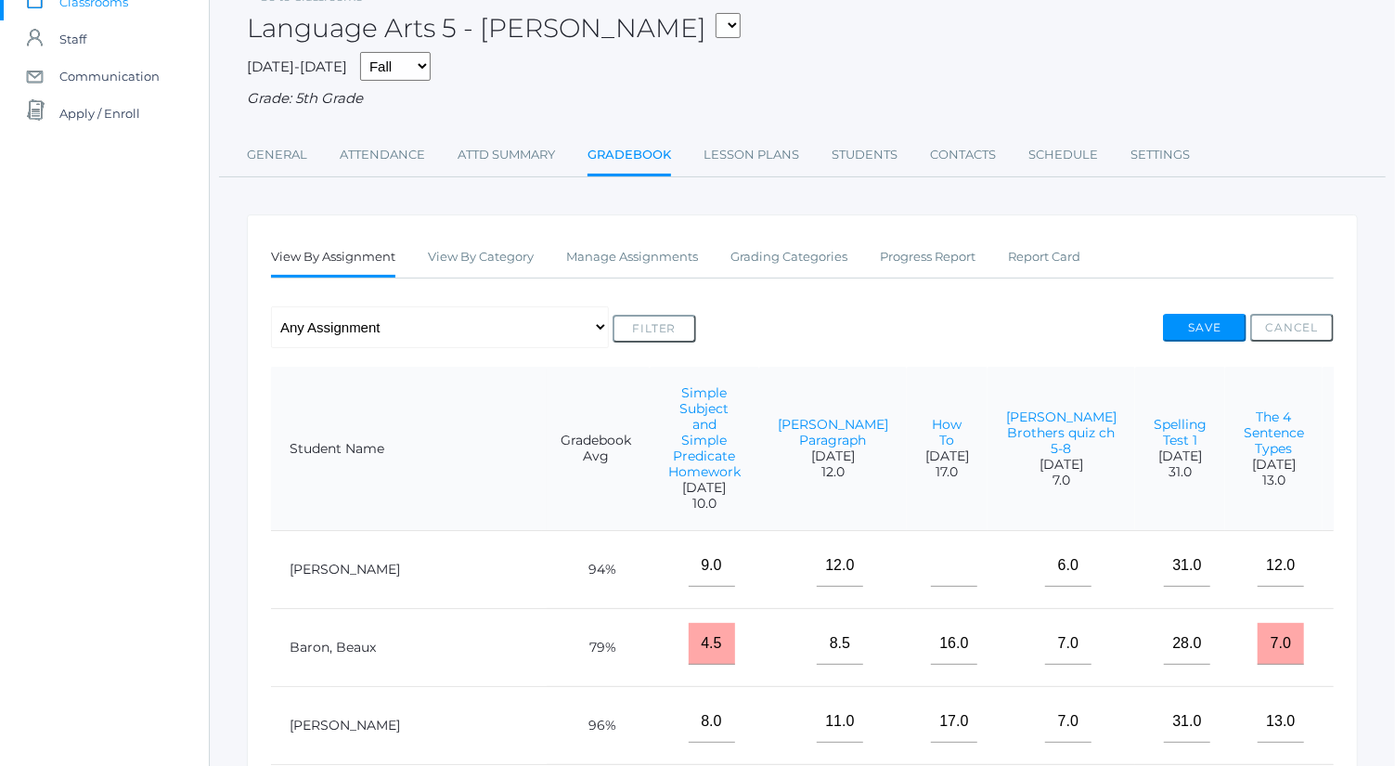
type input"] "5"
click at [1218, 320] on button "Save" at bounding box center [1205, 328] width 84 height 28
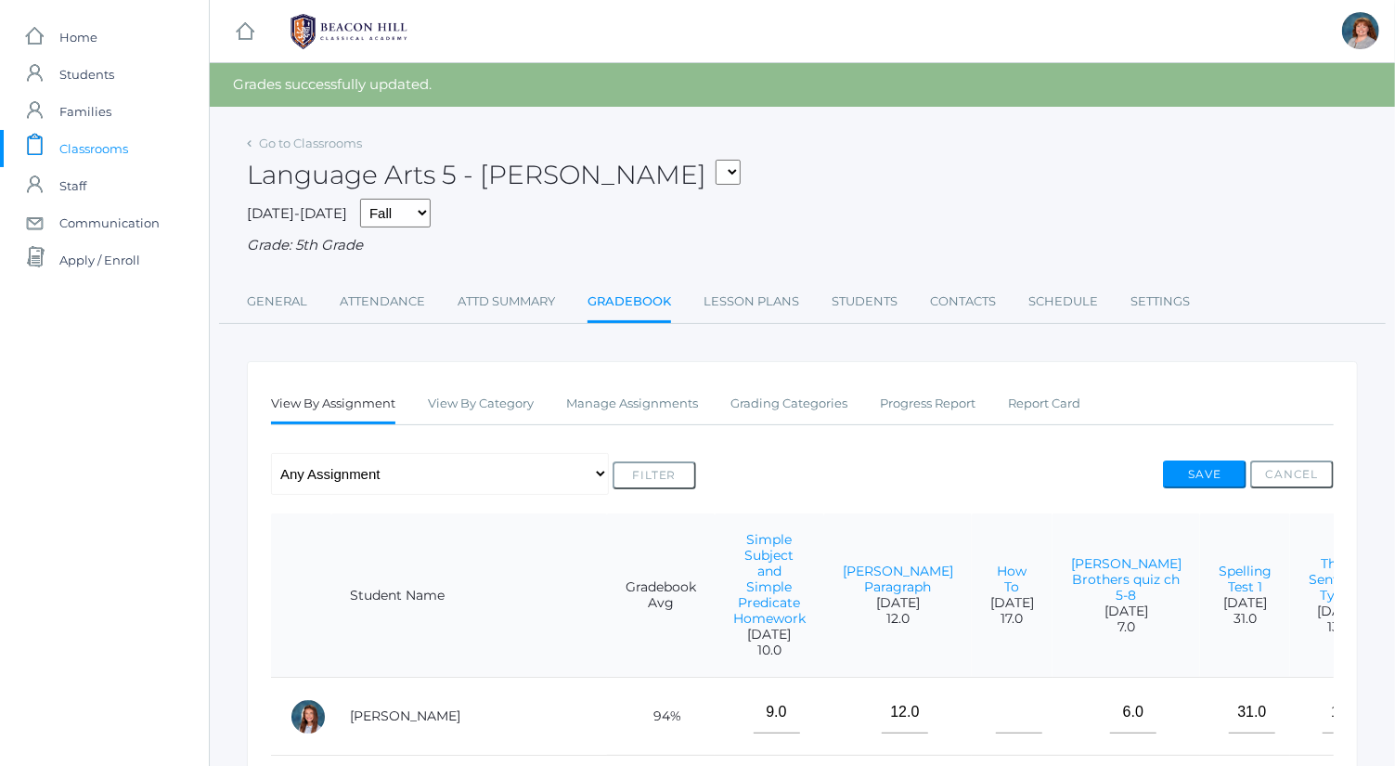
scroll to position [0, 65]
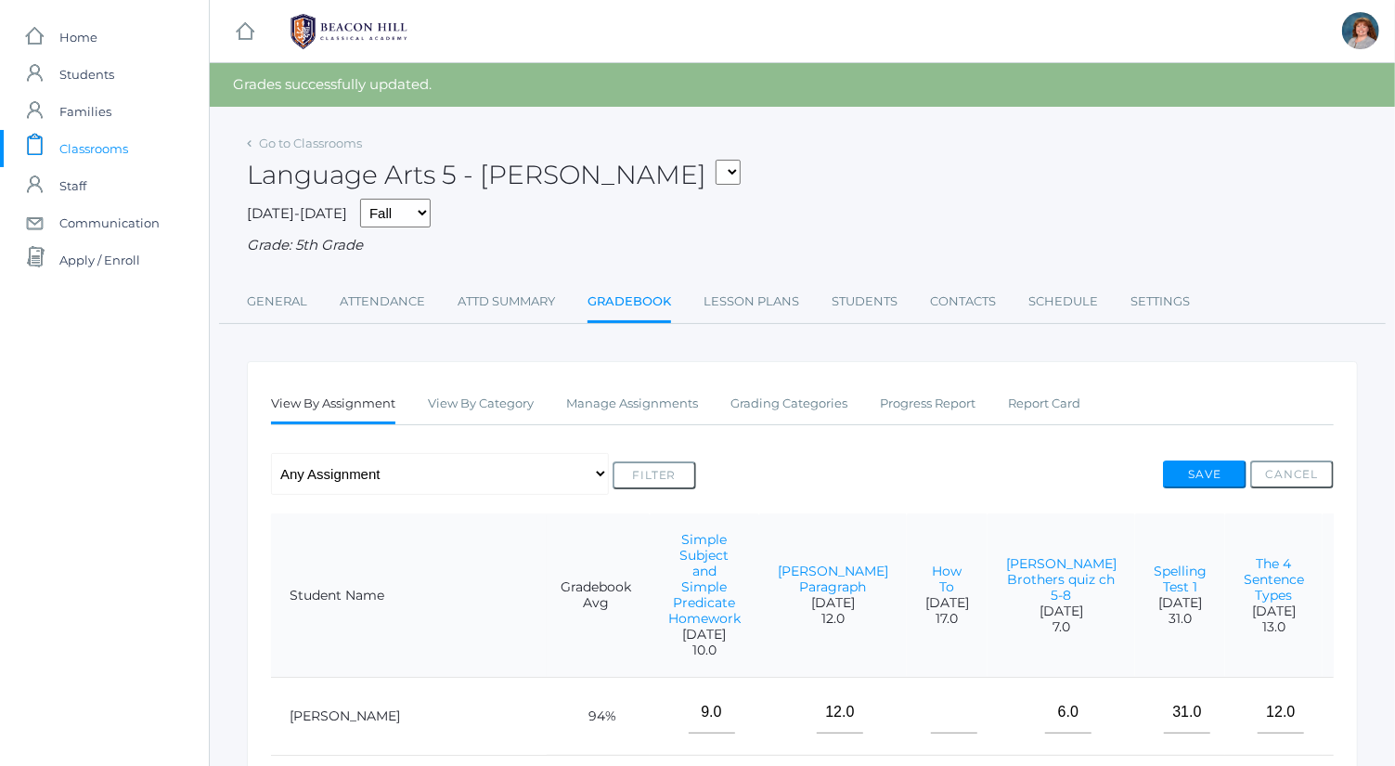
click at [1341, 591] on link "[PERSON_NAME] Brothers quiz ch 13-16" at bounding box center [1396, 579] width 110 height 48
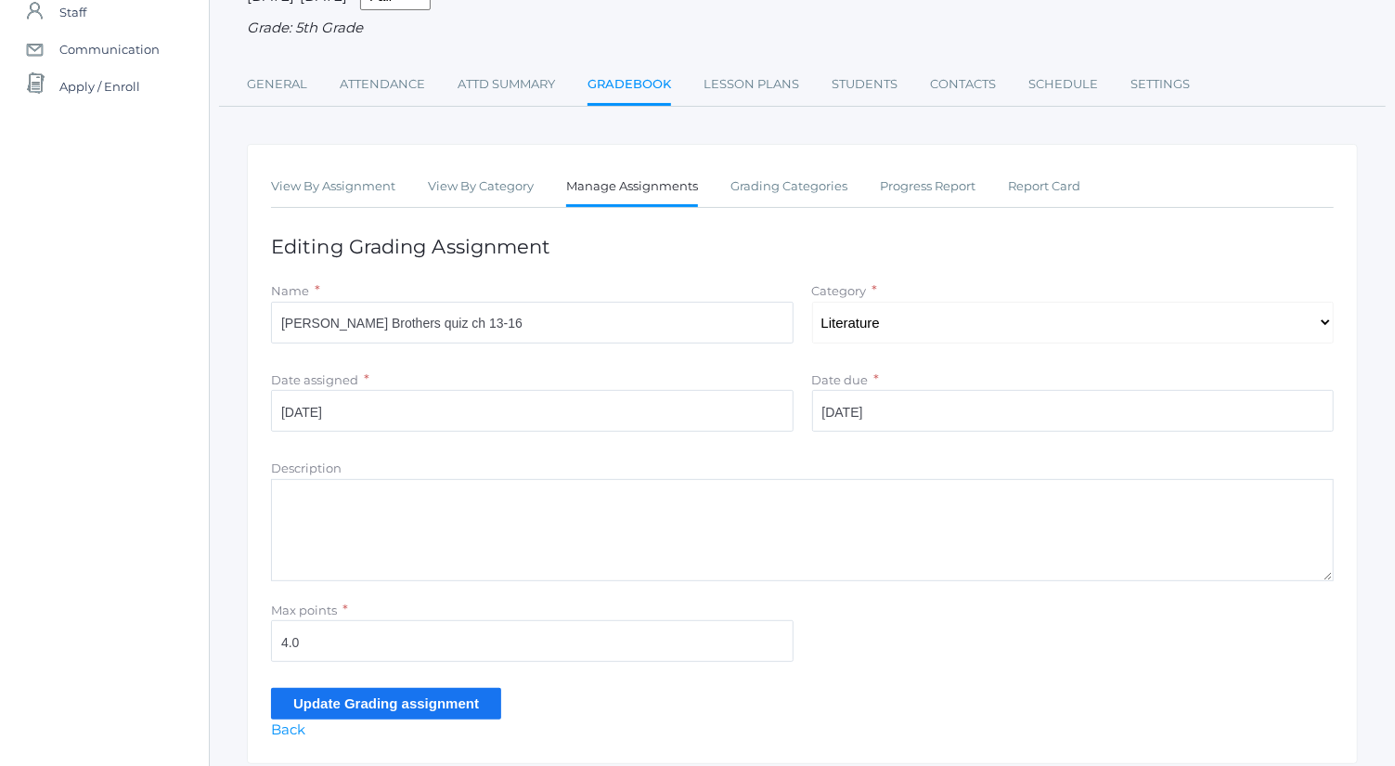
scroll to position [176, 0]
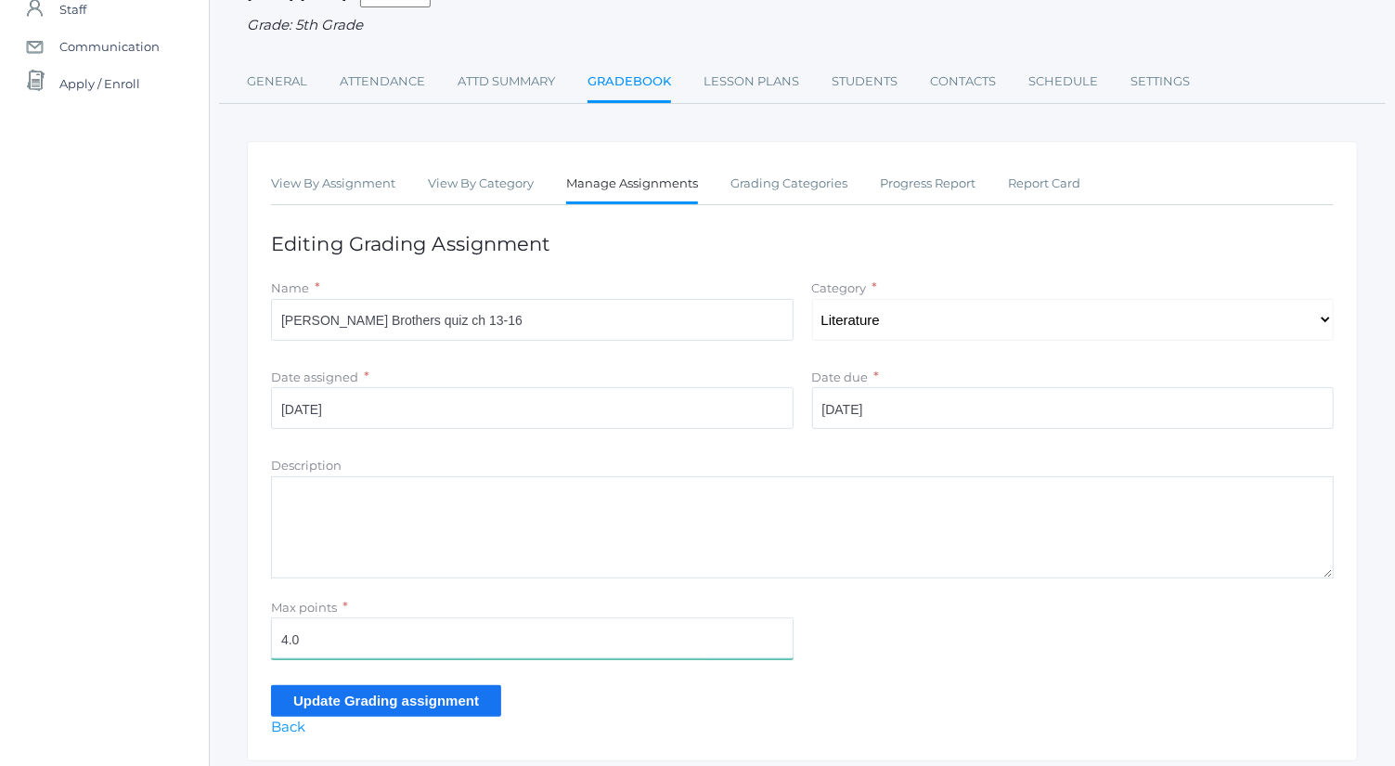
drag, startPoint x: 404, startPoint y: 638, endPoint x: 225, endPoint y: 629, distance: 179.4
click at [225, 629] on div "Go to Classrooms Language Arts 5 - Bence 2025-2026 Fall Spring Grade: 5th Grade…" at bounding box center [802, 335] width 1185 height 851
type input "5"
click at [373, 697] on input "Update Grading assignment" at bounding box center [386, 700] width 230 height 31
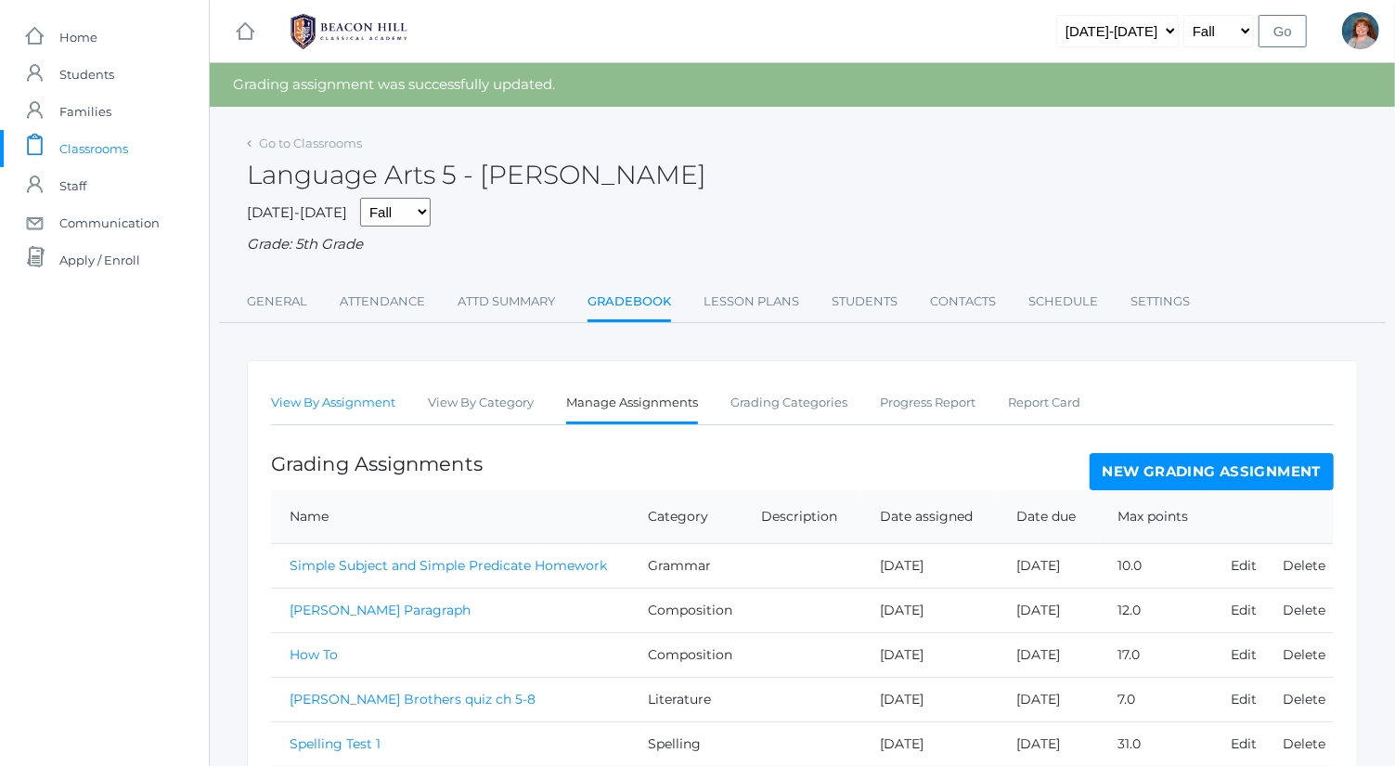
click at [344, 395] on link "View By Assignment" at bounding box center [333, 402] width 124 height 37
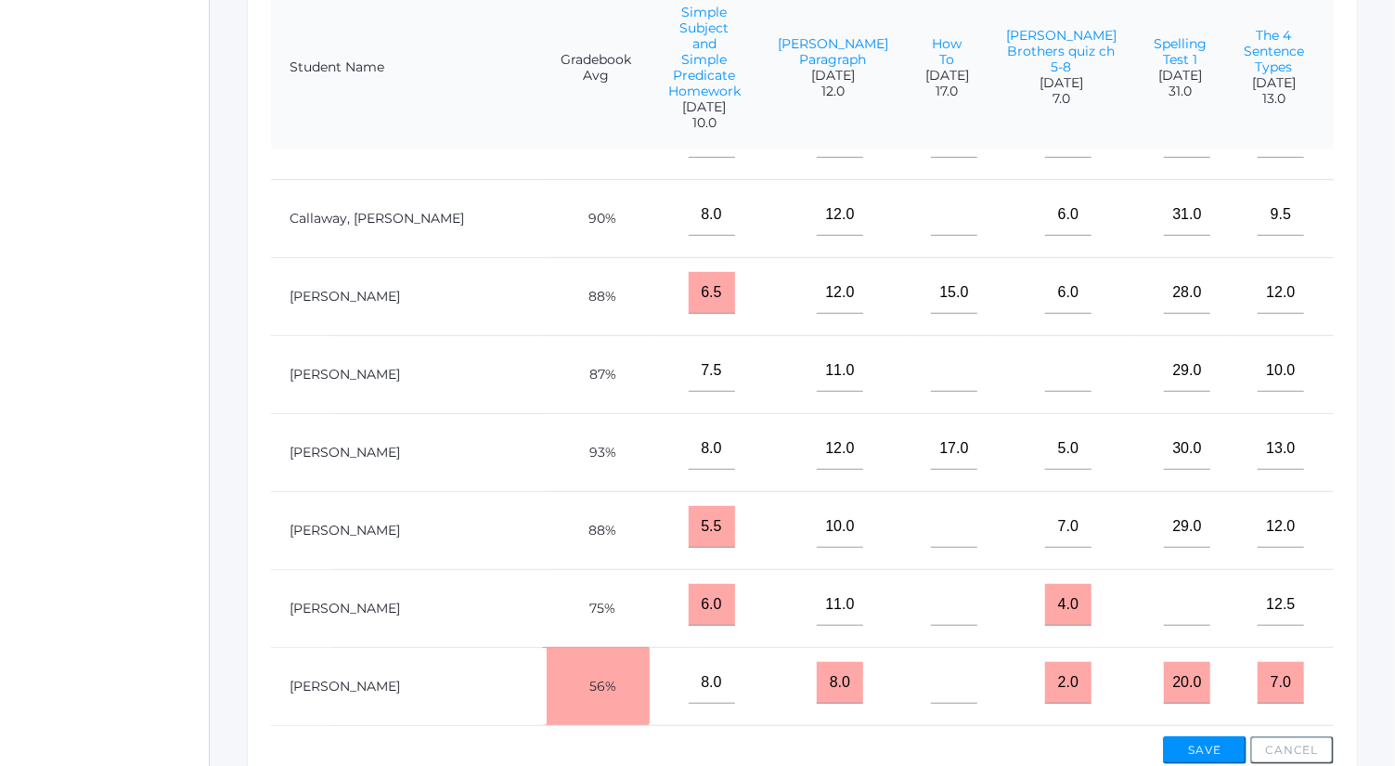
scroll to position [480, 0]
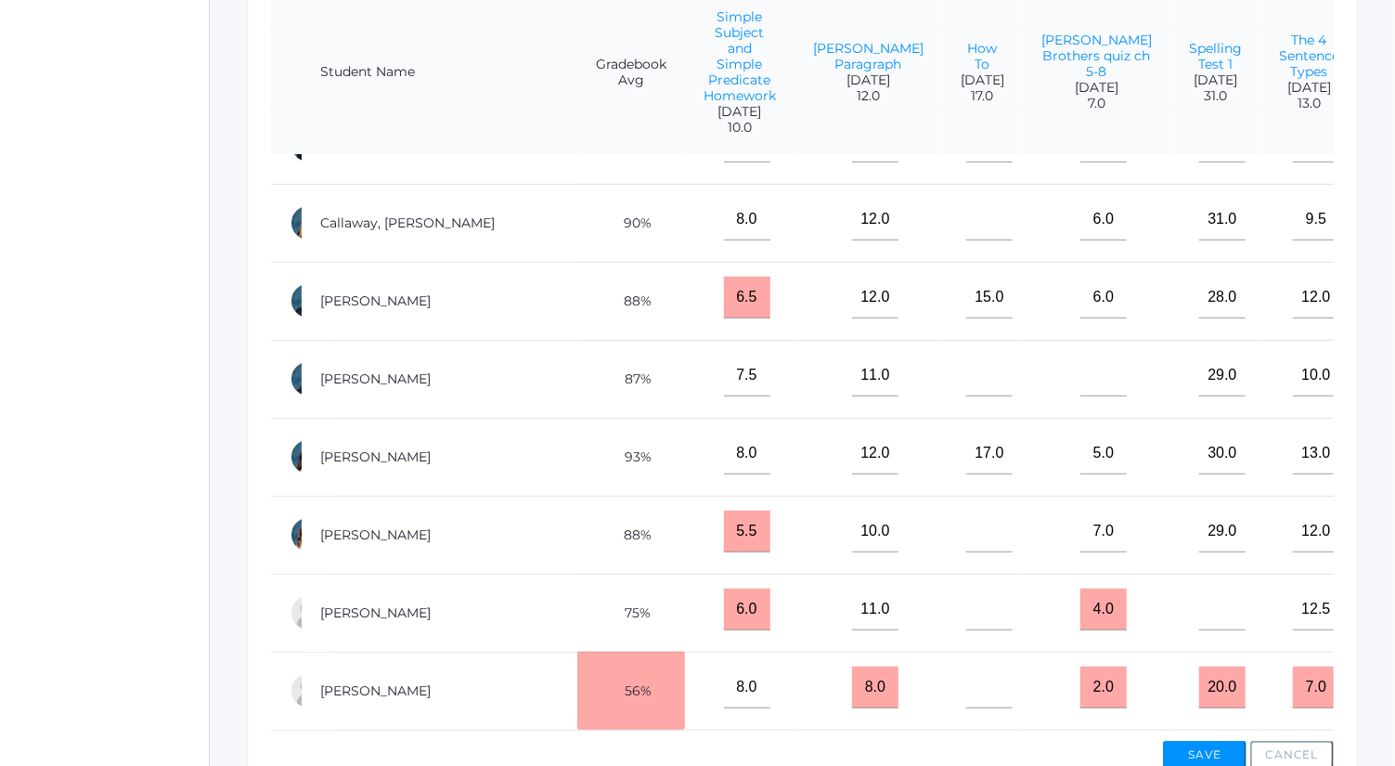
scroll to position [204, 65]
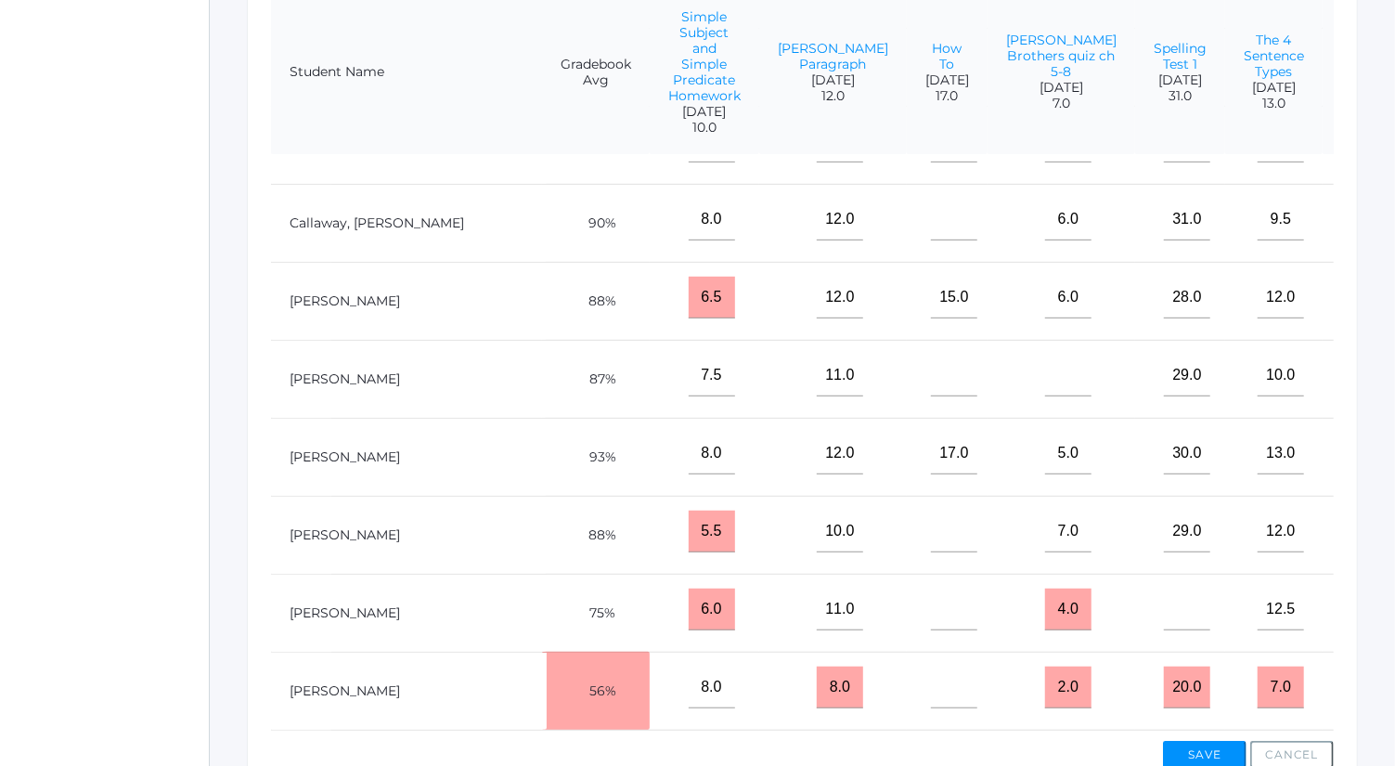
type input"] "33"
click at [1164, 630] on input"] "text" at bounding box center [1187, 610] width 46 height 42
type input"] "22"
click at [1204, 752] on button "Save" at bounding box center [1205, 755] width 84 height 28
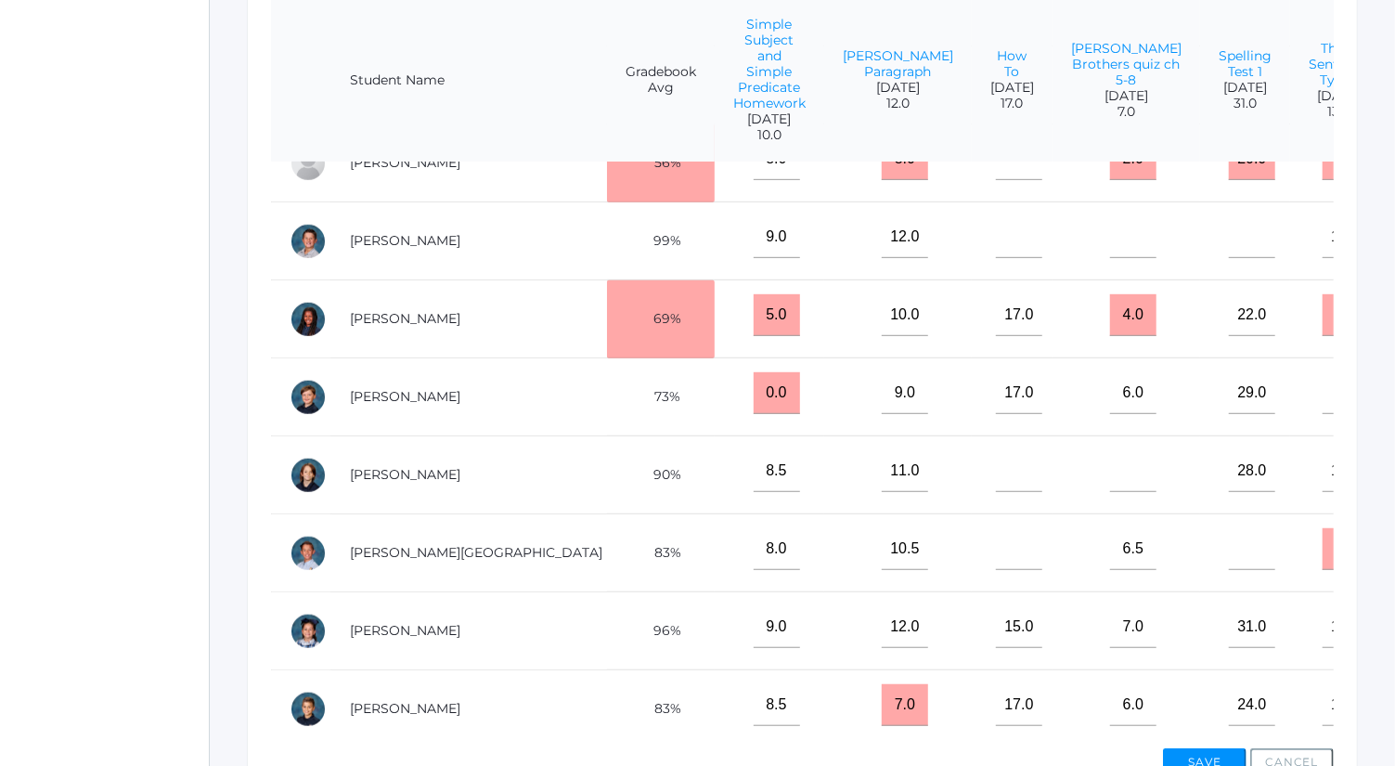
scroll to position [770, 0]
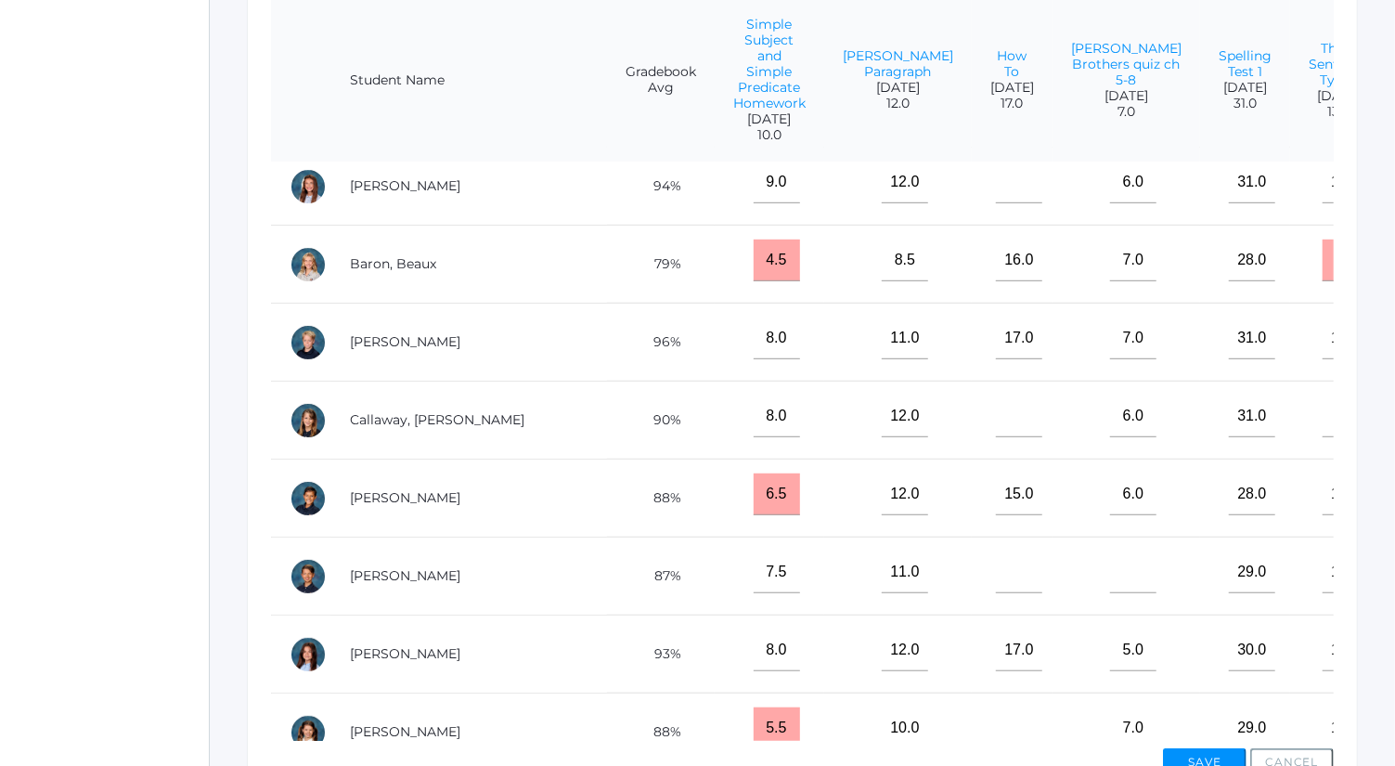
scroll to position [0, 0]
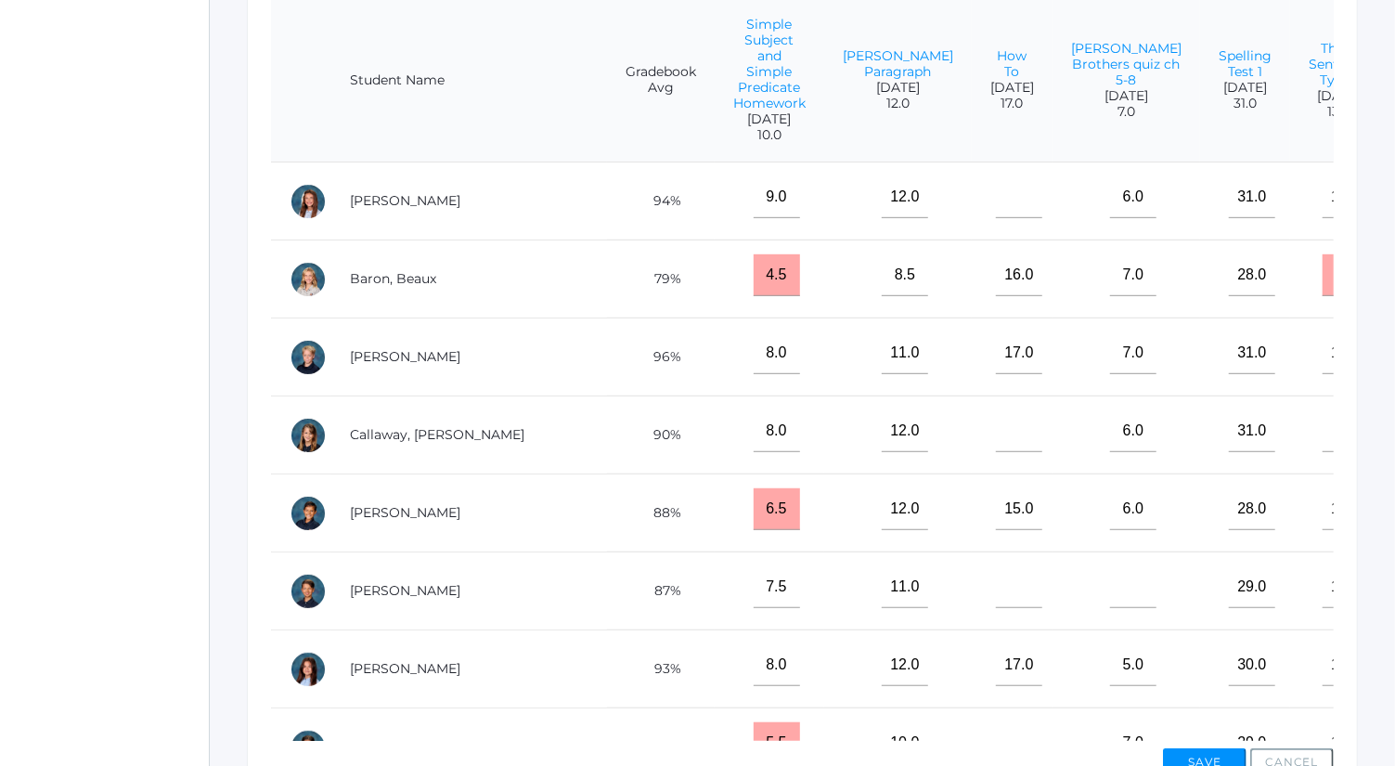
type input"] "5"
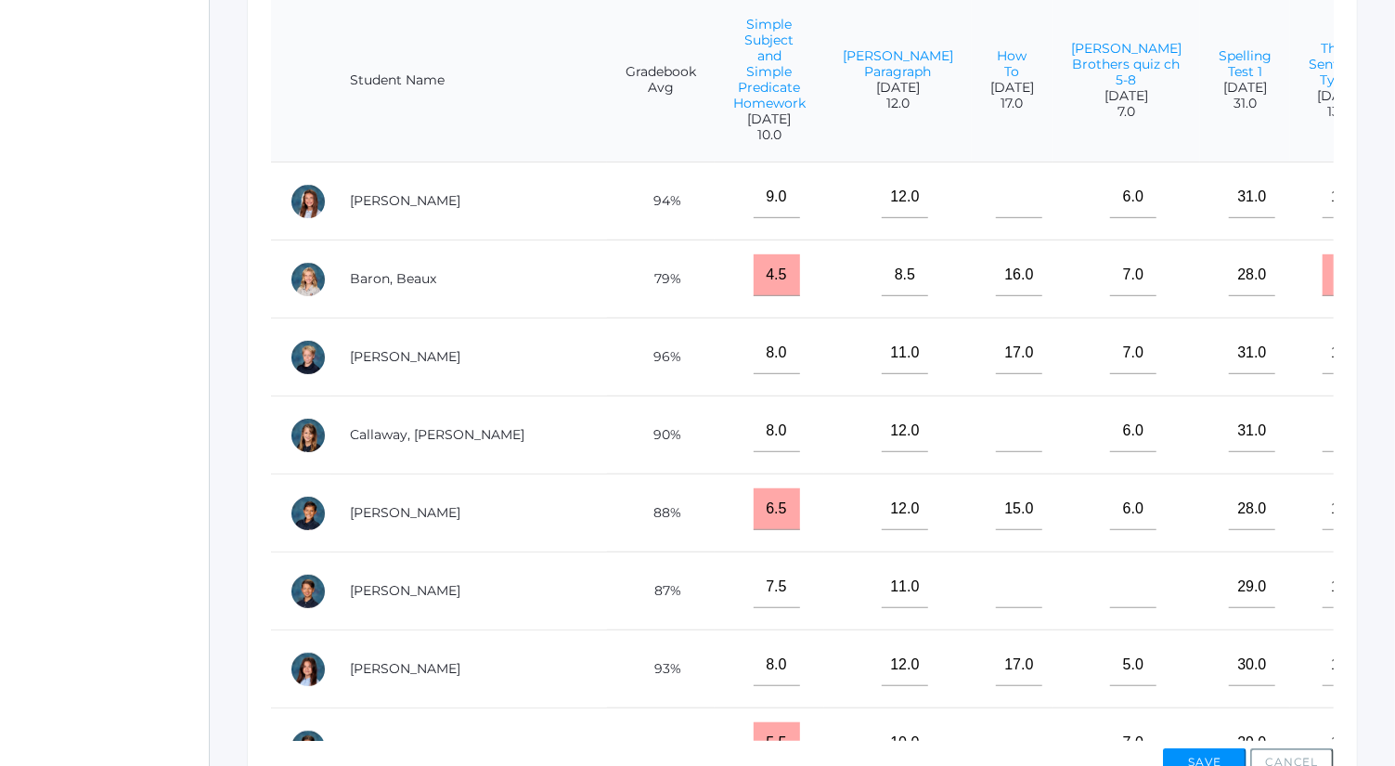
drag, startPoint x: 1269, startPoint y: 388, endPoint x: 1260, endPoint y: 361, distance: 28.5
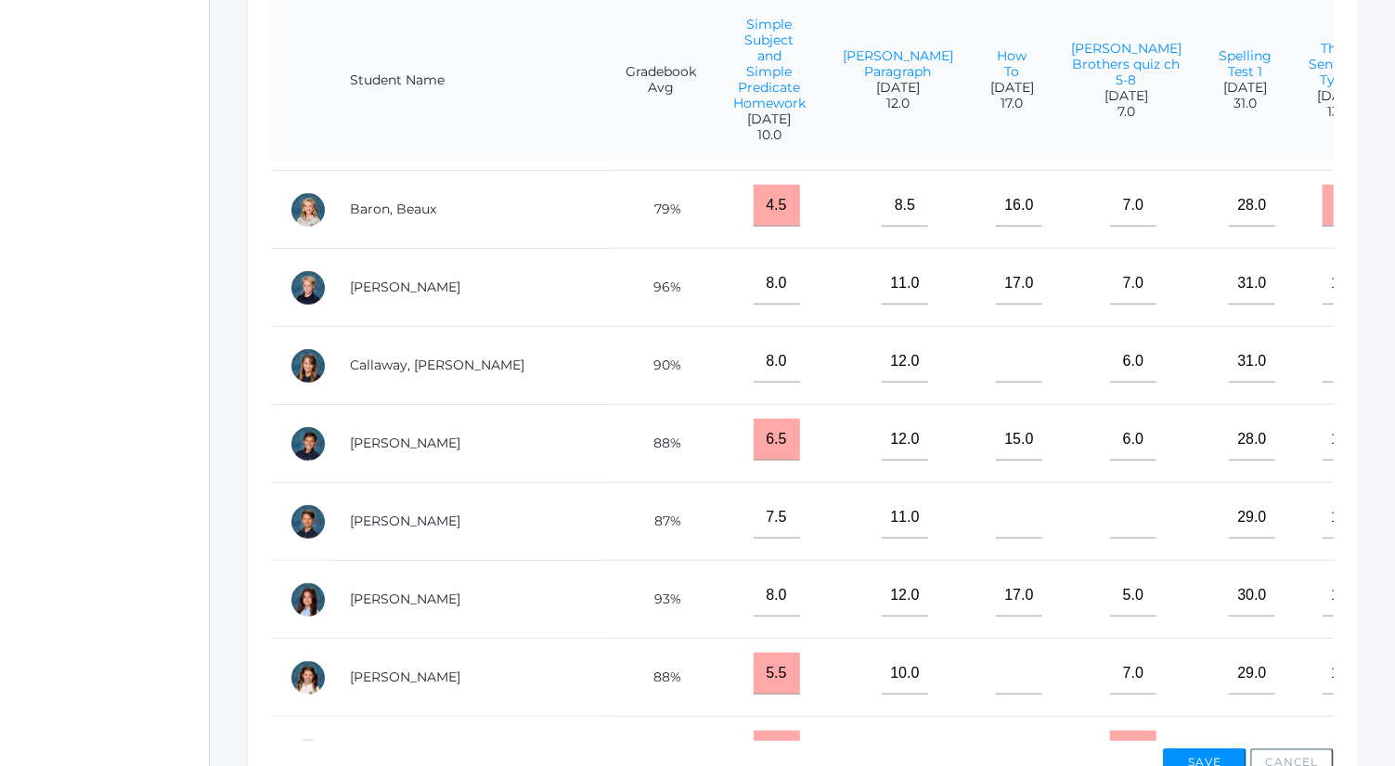
scroll to position [87, 0]
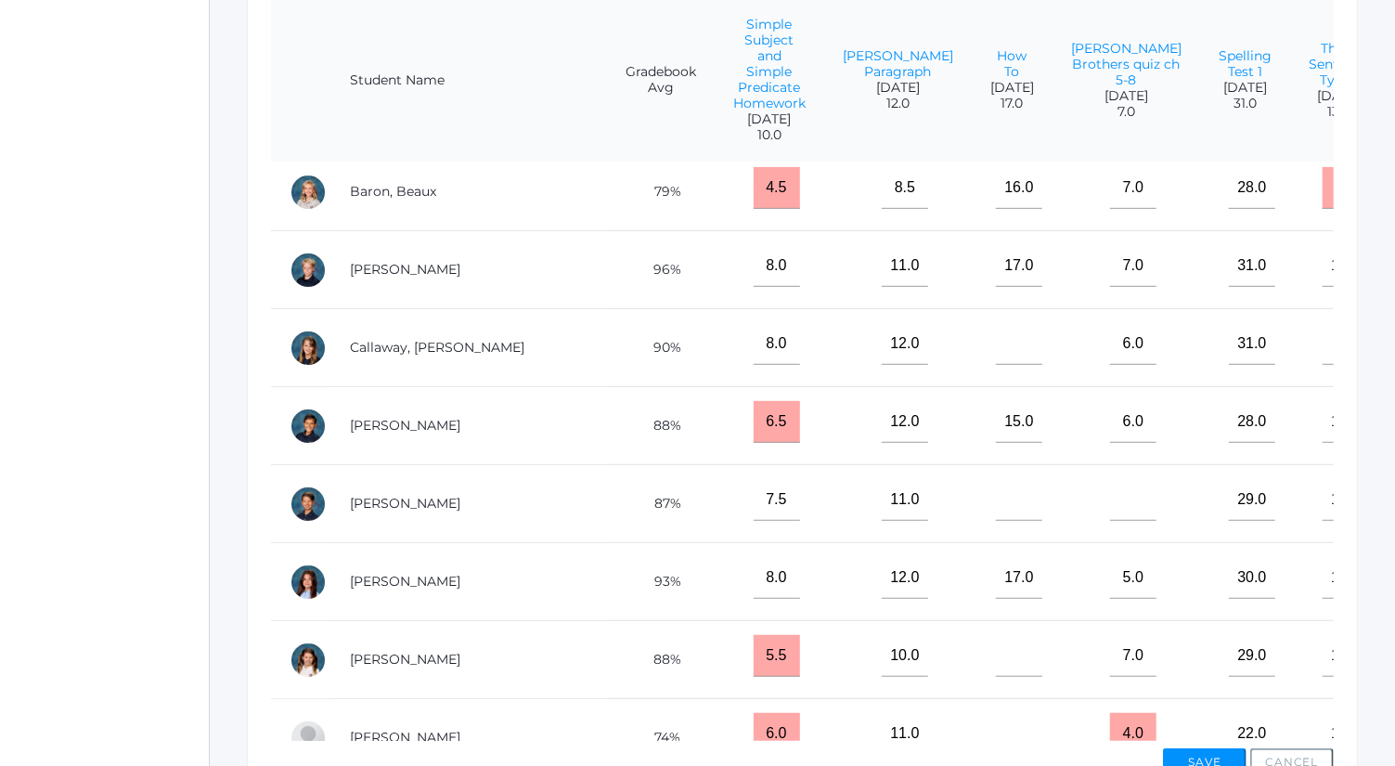
type input"] "4"
type input"] "5"
click at [1230, 752] on button "Save" at bounding box center [1205, 762] width 84 height 28
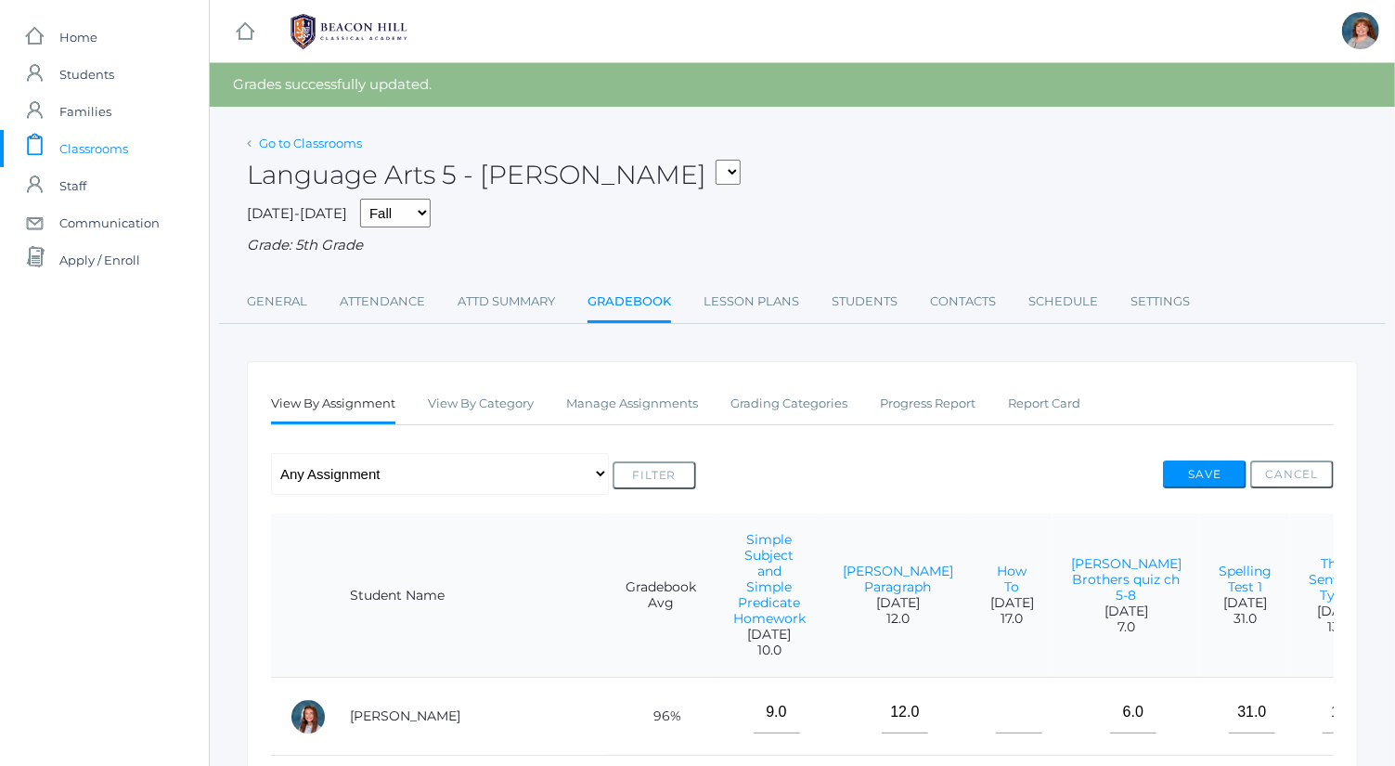
click at [318, 144] on link "Go to Classrooms" at bounding box center [310, 143] width 103 height 15
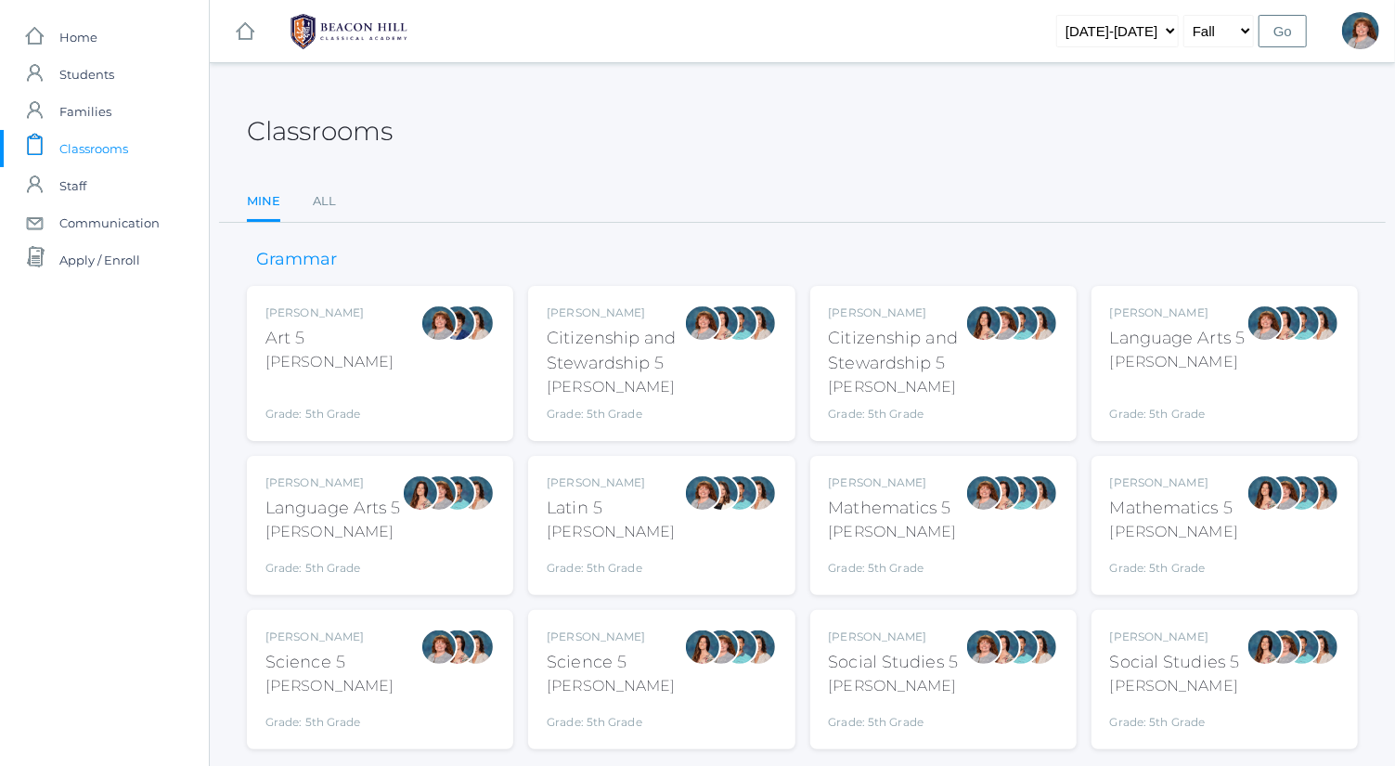
click at [932, 521] on div "Bence" at bounding box center [893, 532] width 128 height 22
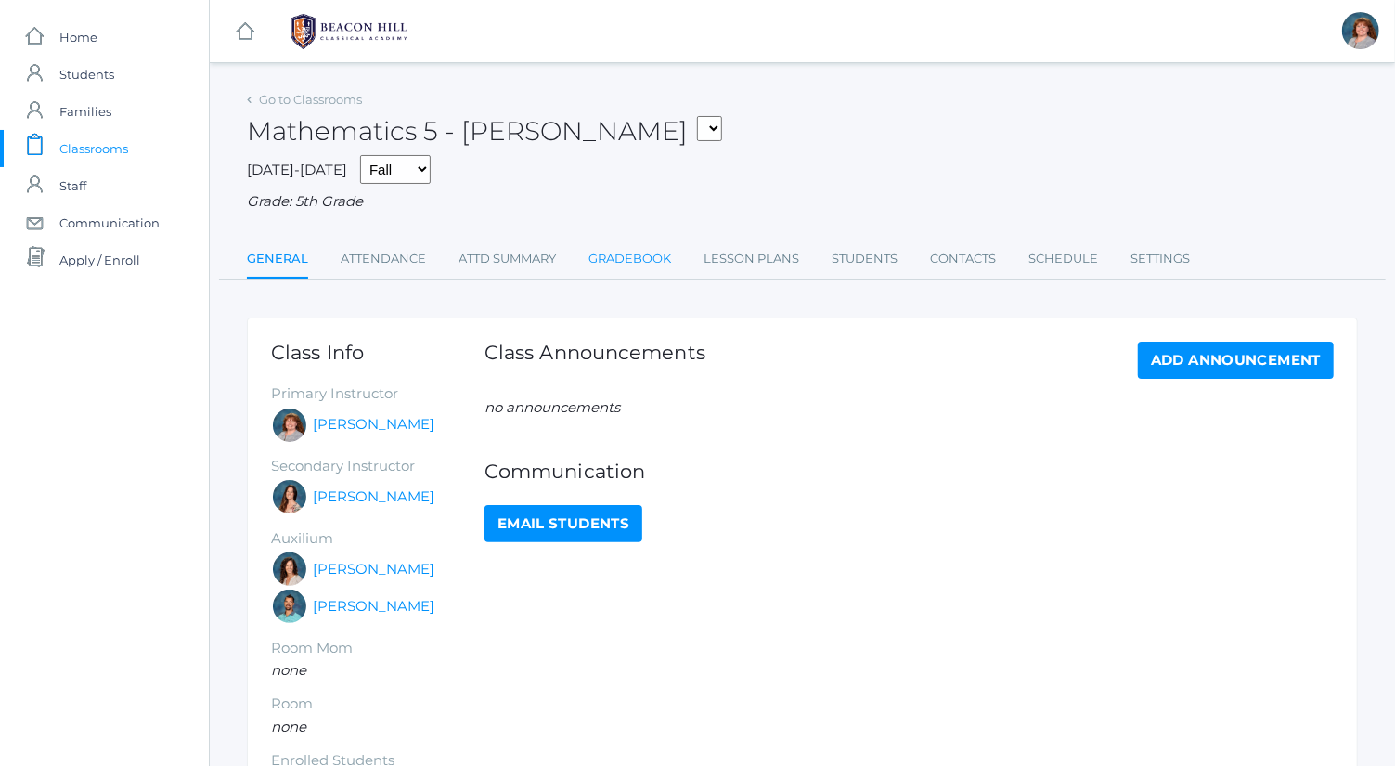
click at [668, 264] on link "Gradebook" at bounding box center [630, 258] width 83 height 37
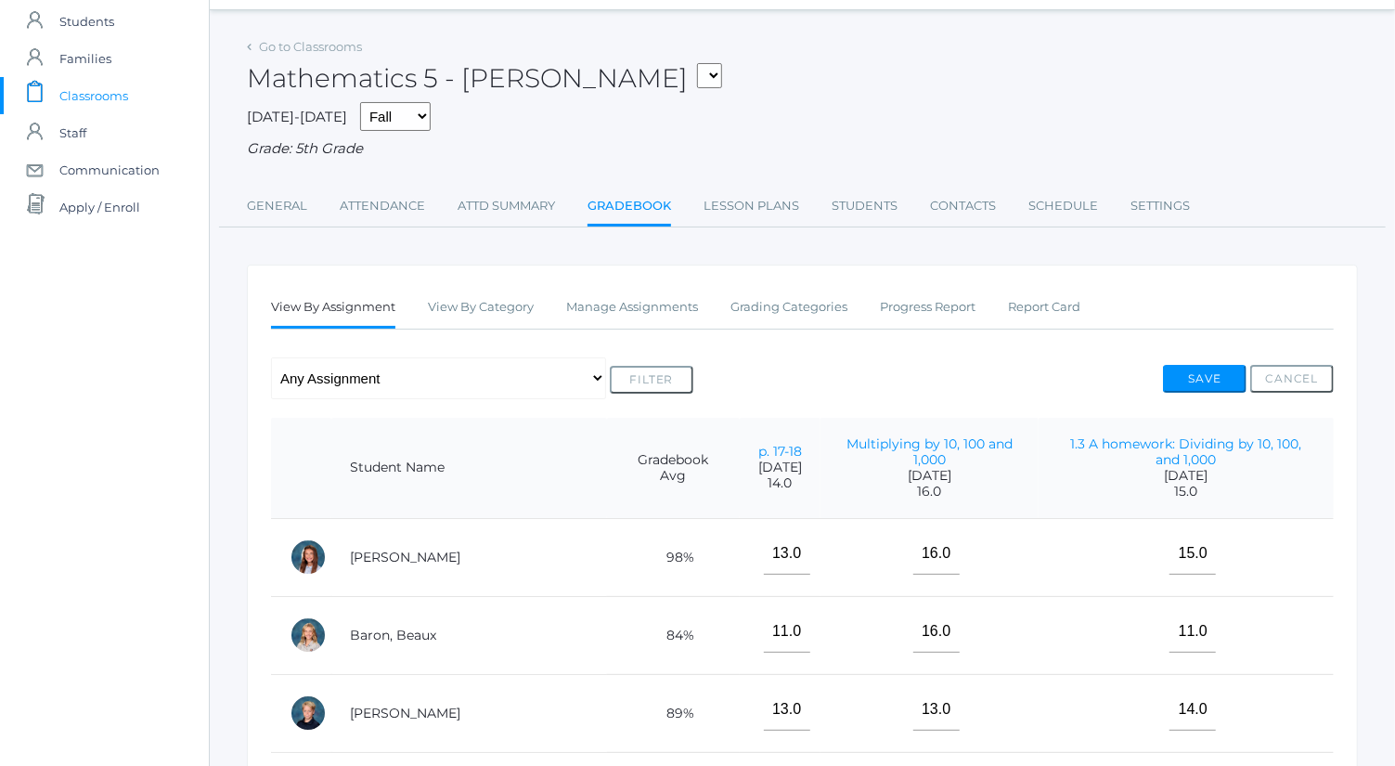
scroll to position [54, 0]
click at [618, 304] on link "Manage Assignments" at bounding box center [632, 306] width 132 height 37
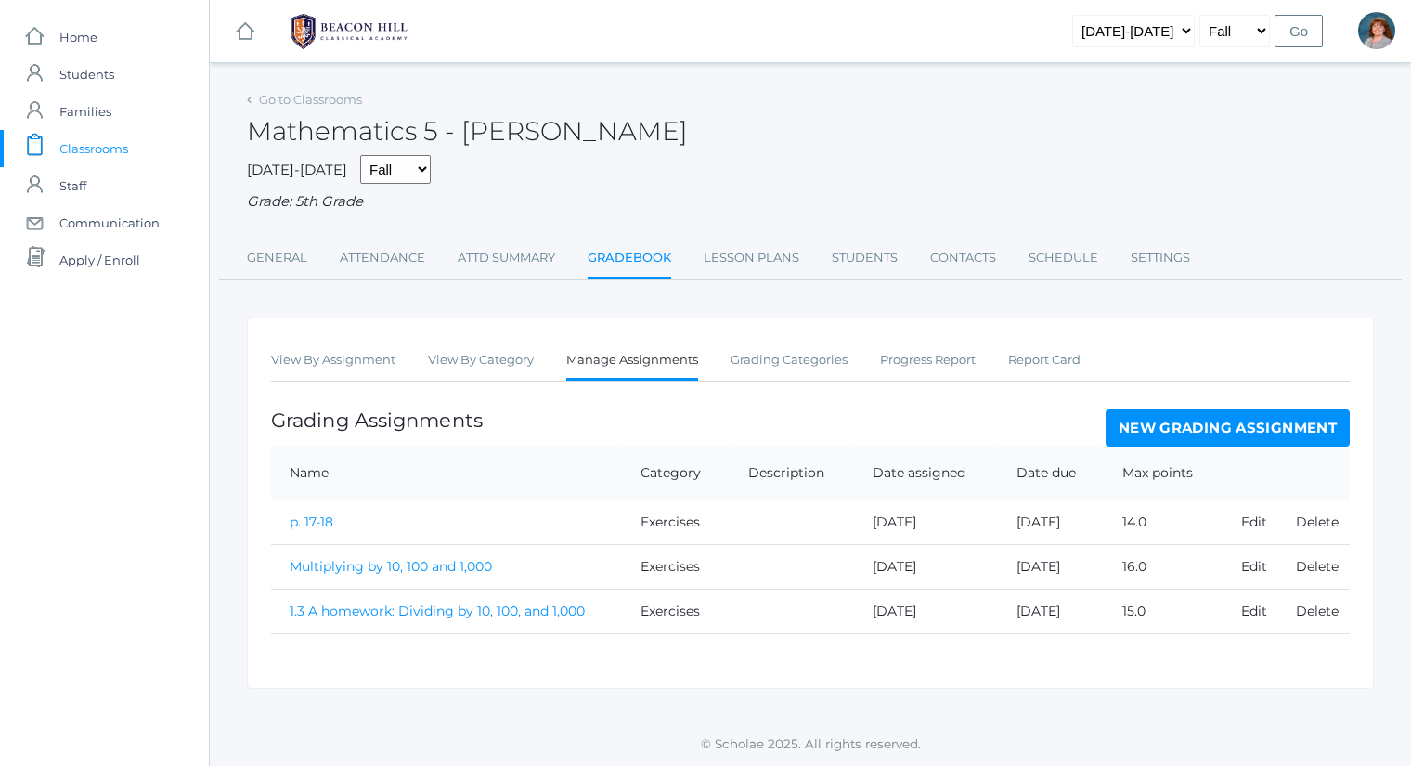
click at [1145, 427] on link "New Grading Assignment" at bounding box center [1228, 427] width 244 height 37
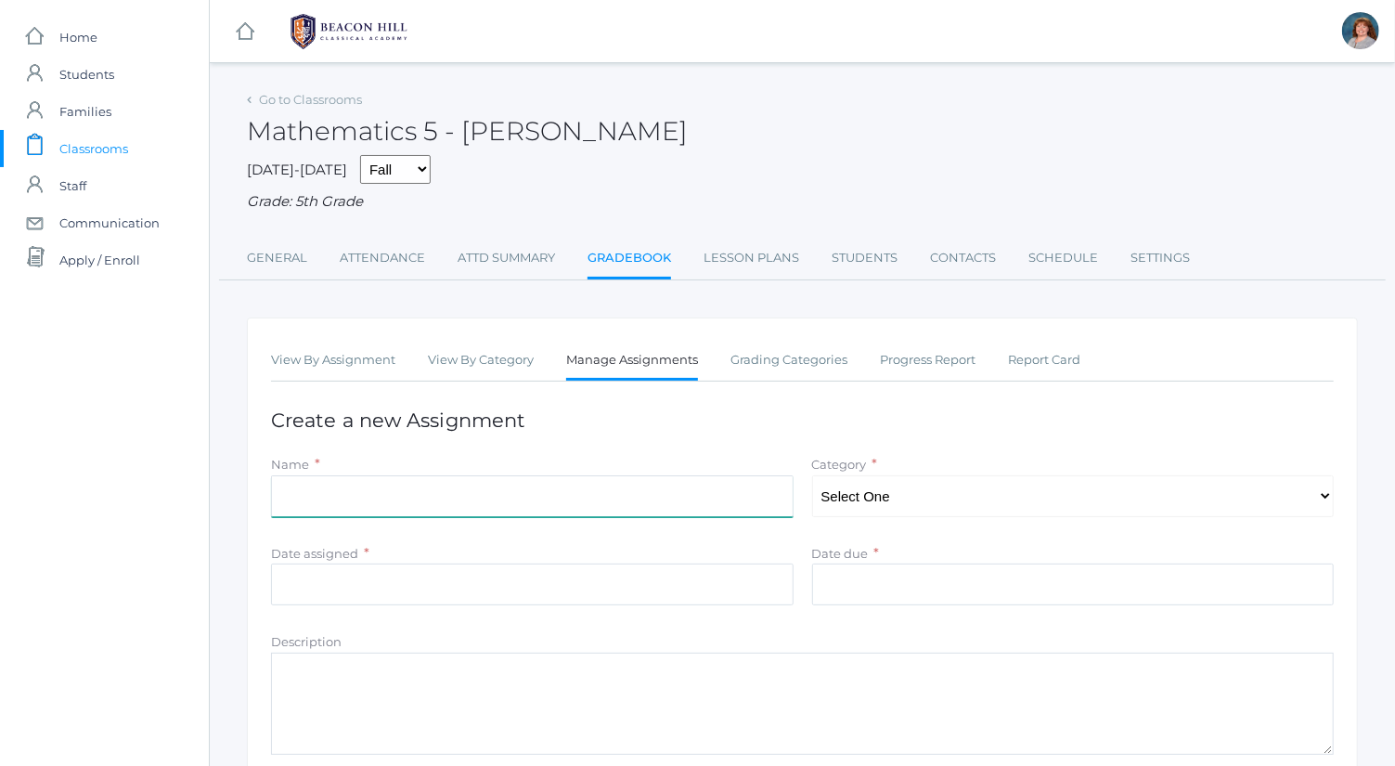
click at [567, 513] on input "Name" at bounding box center [532, 496] width 523 height 42
type input "p. 43-44"
click at [876, 513] on select "Select One Exercises Tests and Quizzes Participation" at bounding box center [1073, 496] width 523 height 42
select select "1039"
click at [812, 475] on select "Select One Exercises Tests and Quizzes Participation" at bounding box center [1073, 496] width 523 height 42
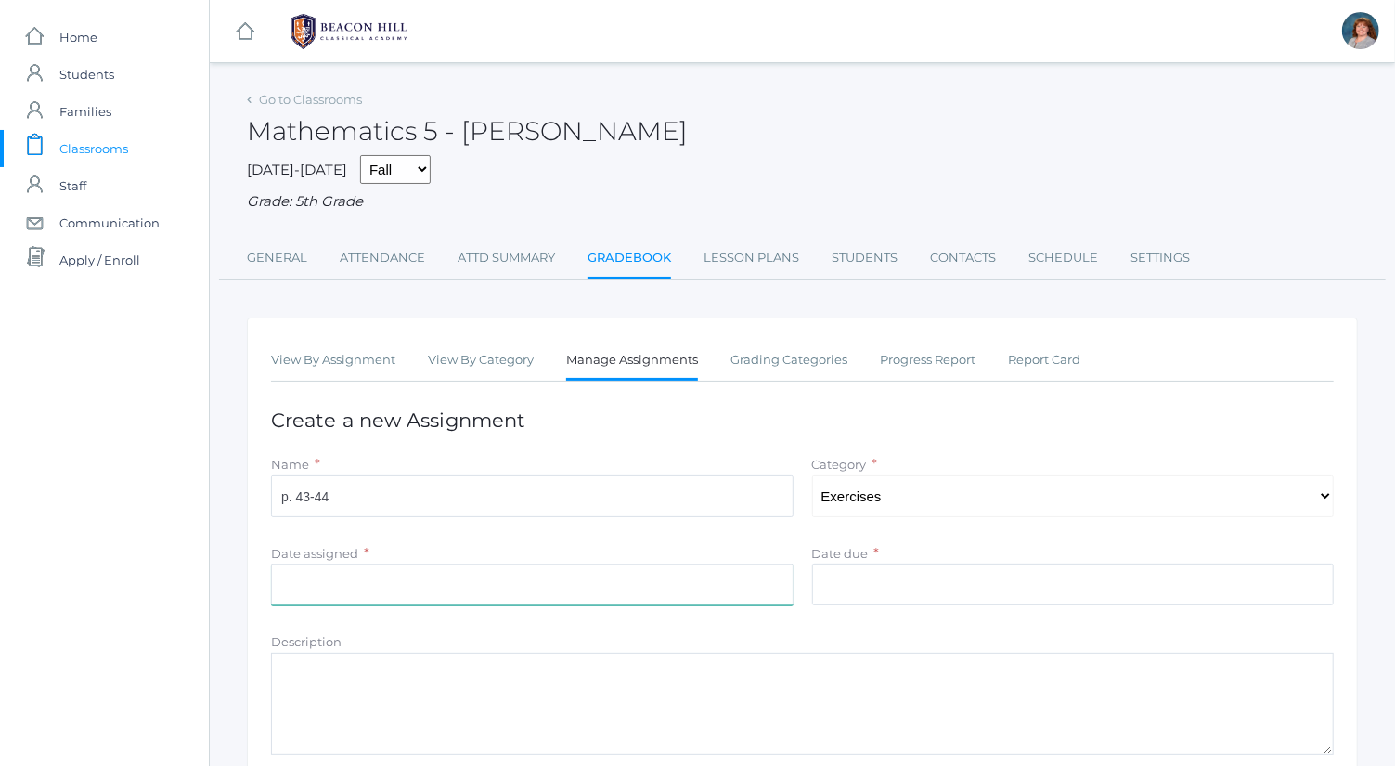
click at [706, 584] on input "Date assigned" at bounding box center [532, 584] width 523 height 42
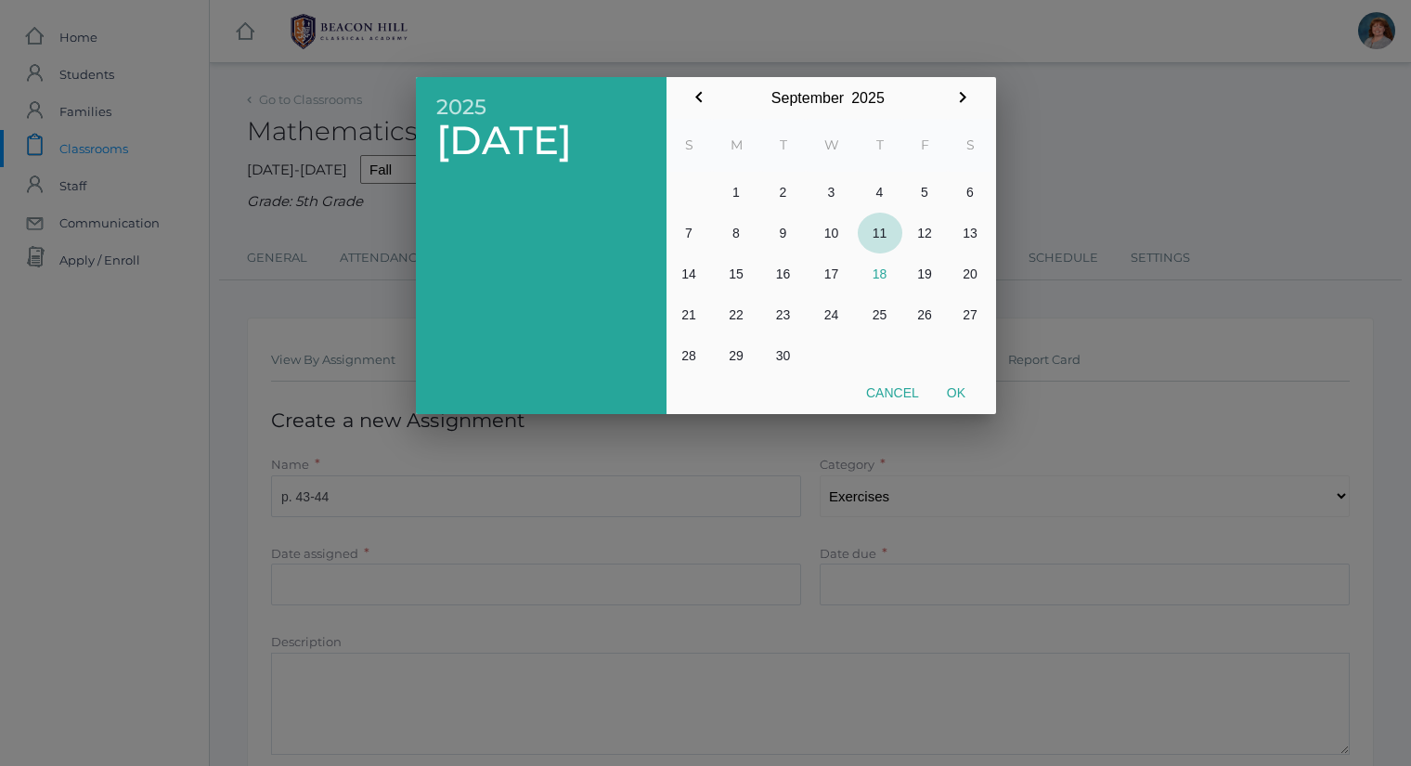
click at [875, 232] on button "11" at bounding box center [880, 233] width 45 height 41
click at [957, 393] on button "Ok" at bounding box center [956, 392] width 46 height 33
type input "2025-09-11"
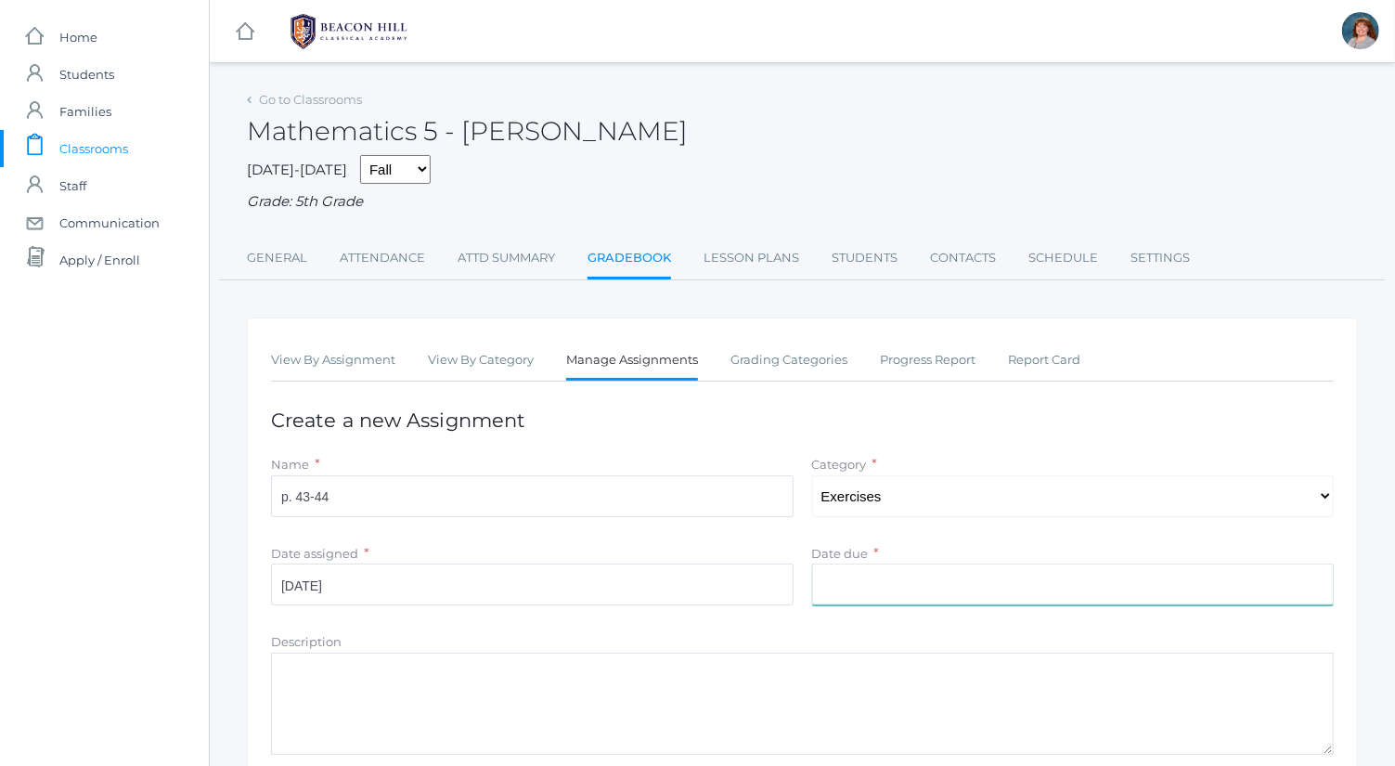
click at [933, 577] on input "Date due" at bounding box center [1073, 584] width 523 height 42
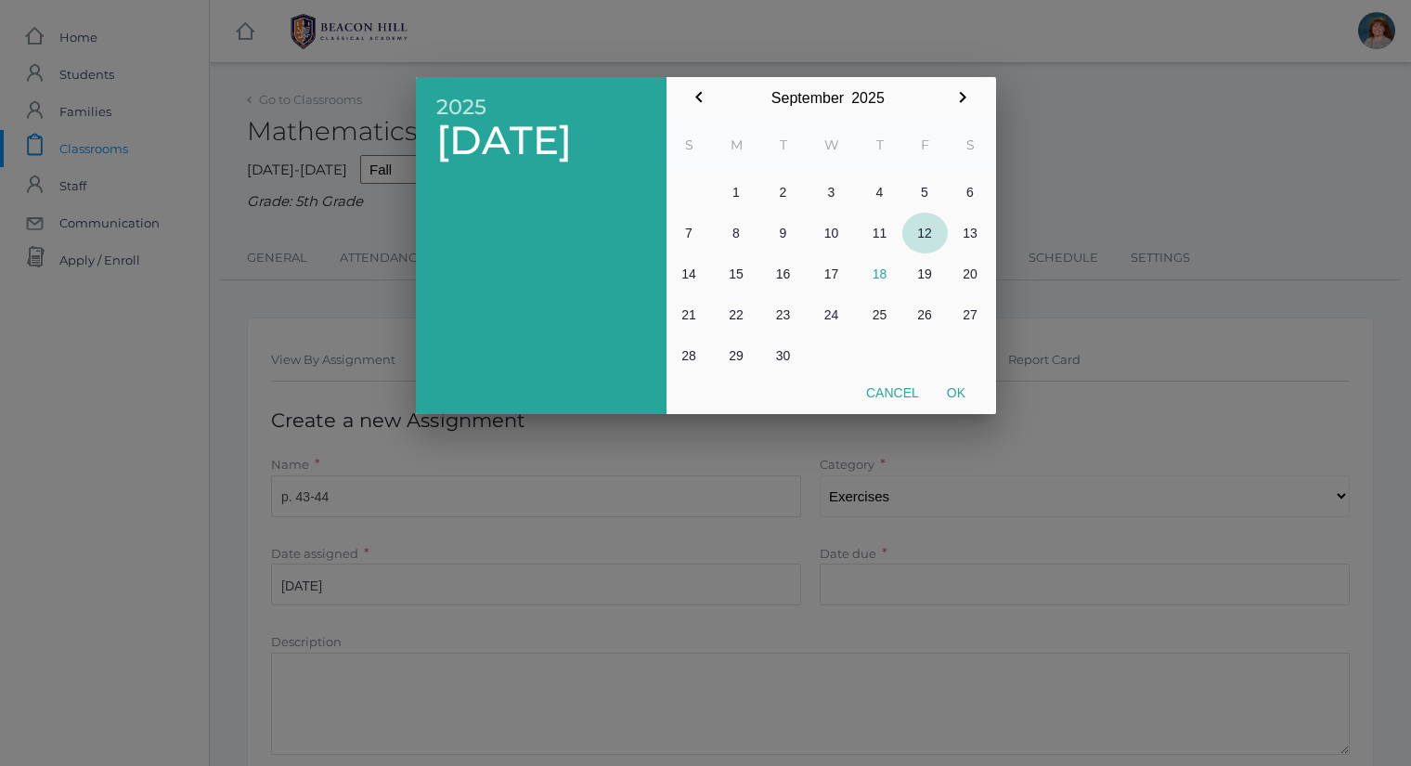
click at [926, 235] on button "12" at bounding box center [924, 233] width 45 height 41
click at [953, 392] on button "Ok" at bounding box center [956, 392] width 46 height 33
type input "2025-09-12"
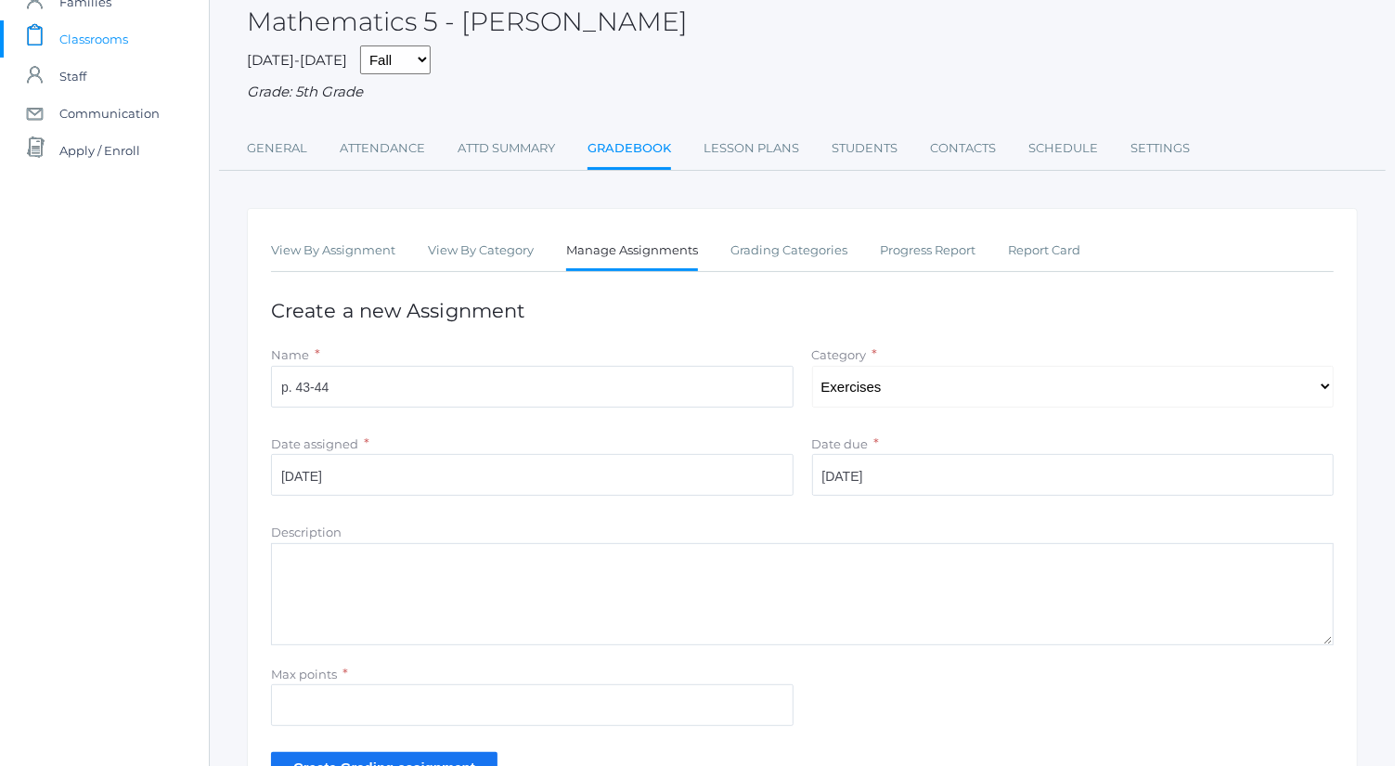
scroll to position [111, 0]
click at [462, 703] on input "Max points" at bounding box center [532, 703] width 523 height 42
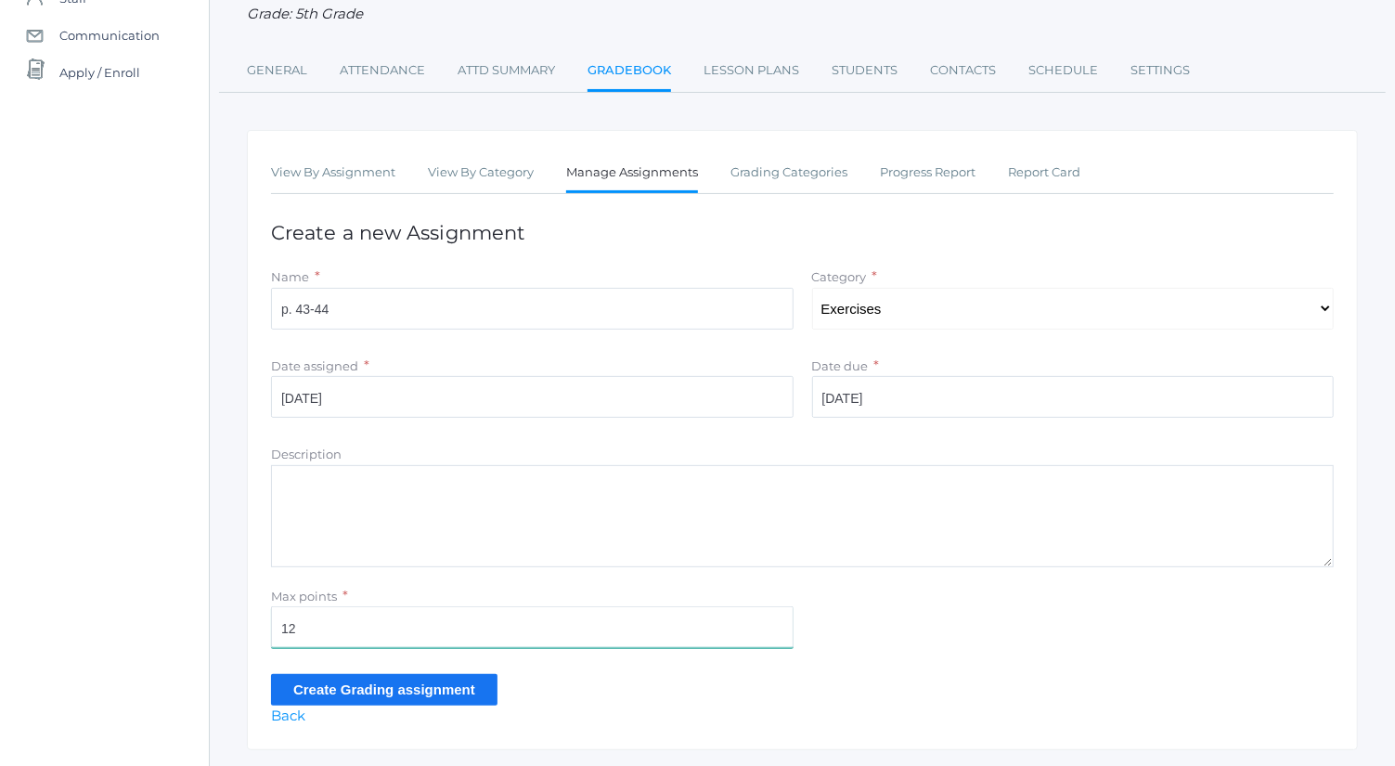
scroll to position [189, 0]
type input "12"
click at [446, 695] on input "Create Grading assignment" at bounding box center [384, 687] width 227 height 31
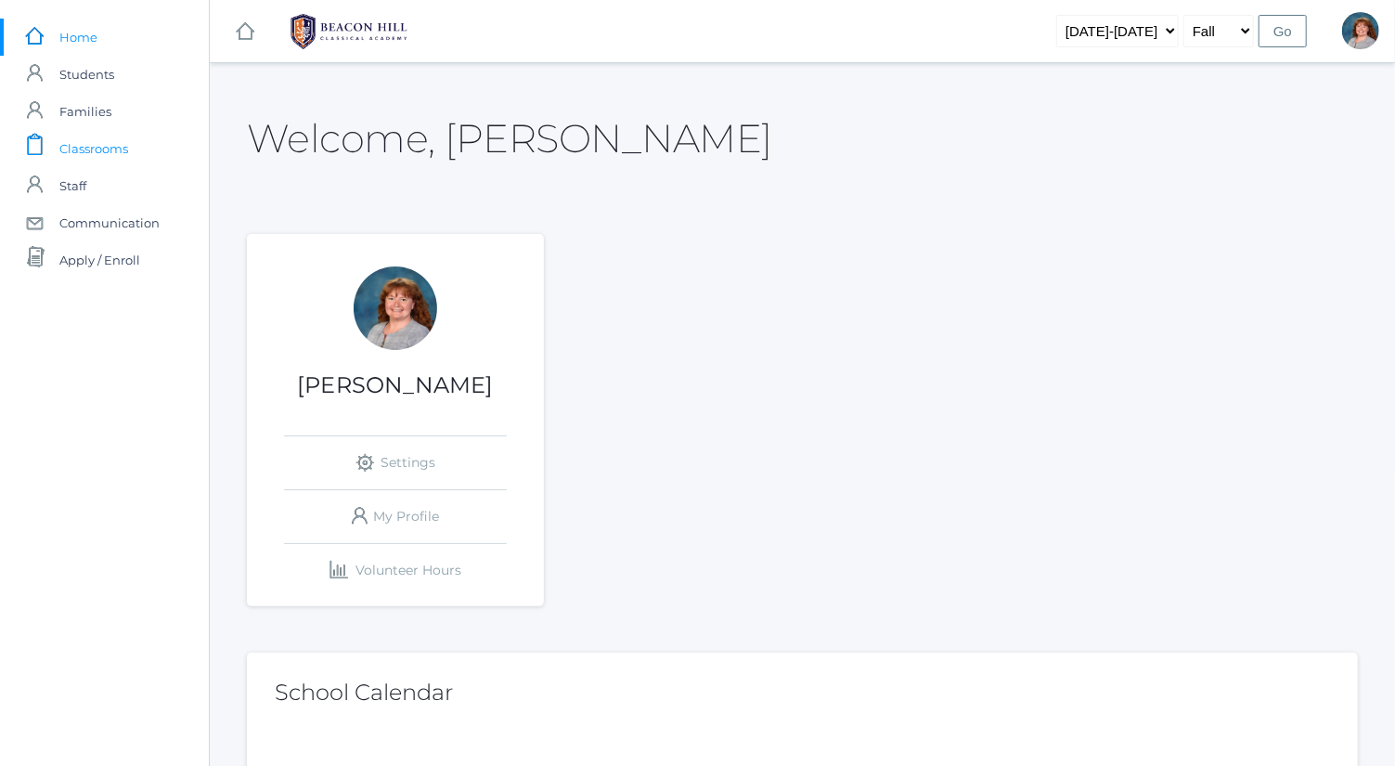
click at [98, 159] on span "Classrooms" at bounding box center [93, 148] width 69 height 37
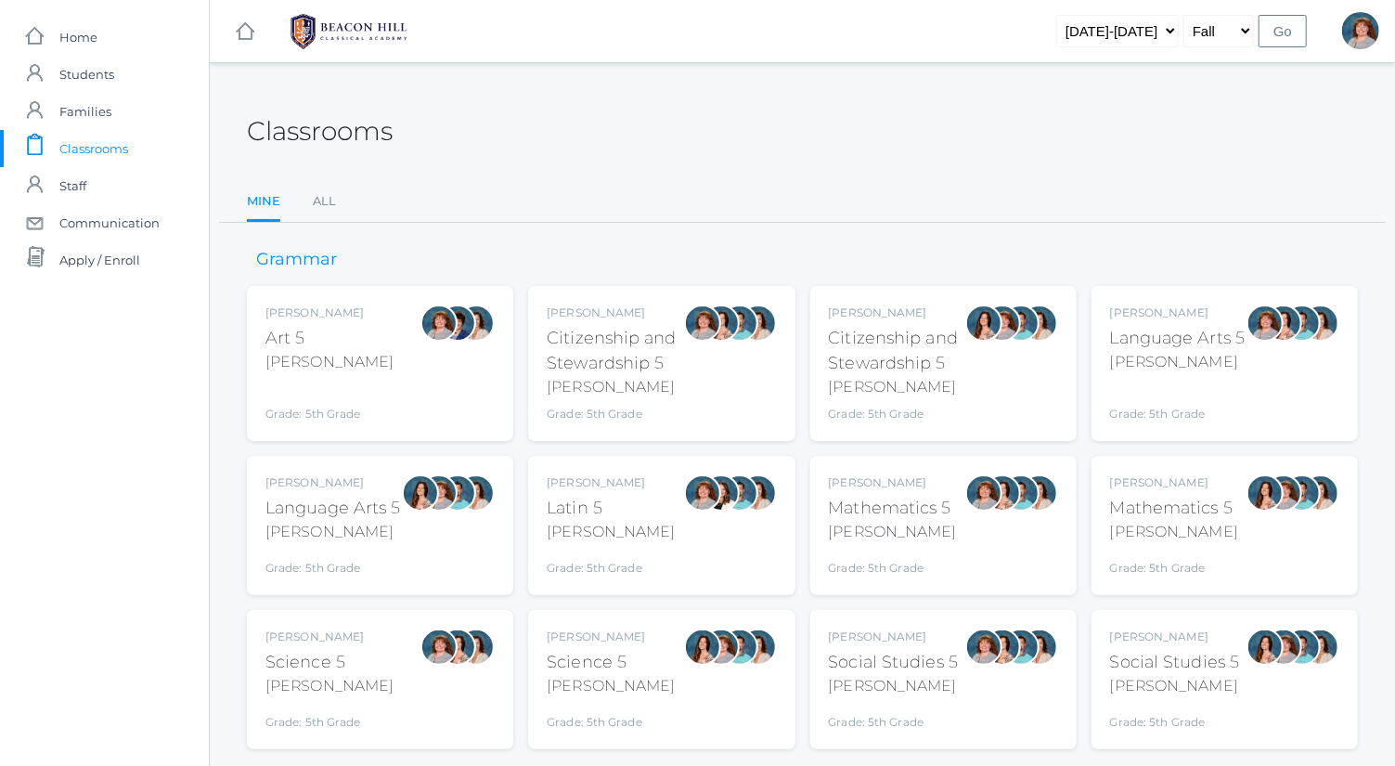
click at [1243, 371] on div "Bence" at bounding box center [1178, 362] width 136 height 22
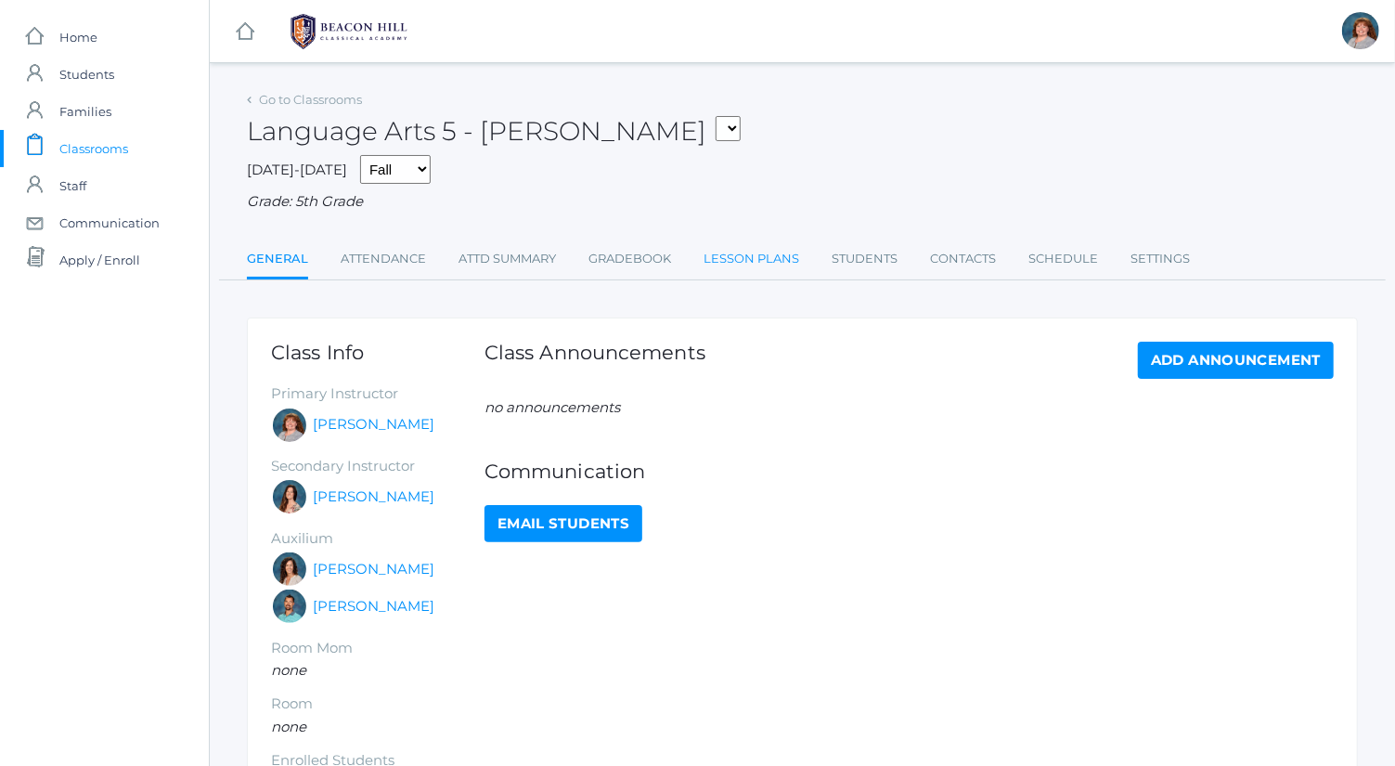
click at [719, 260] on link "Lesson Plans" at bounding box center [752, 258] width 96 height 37
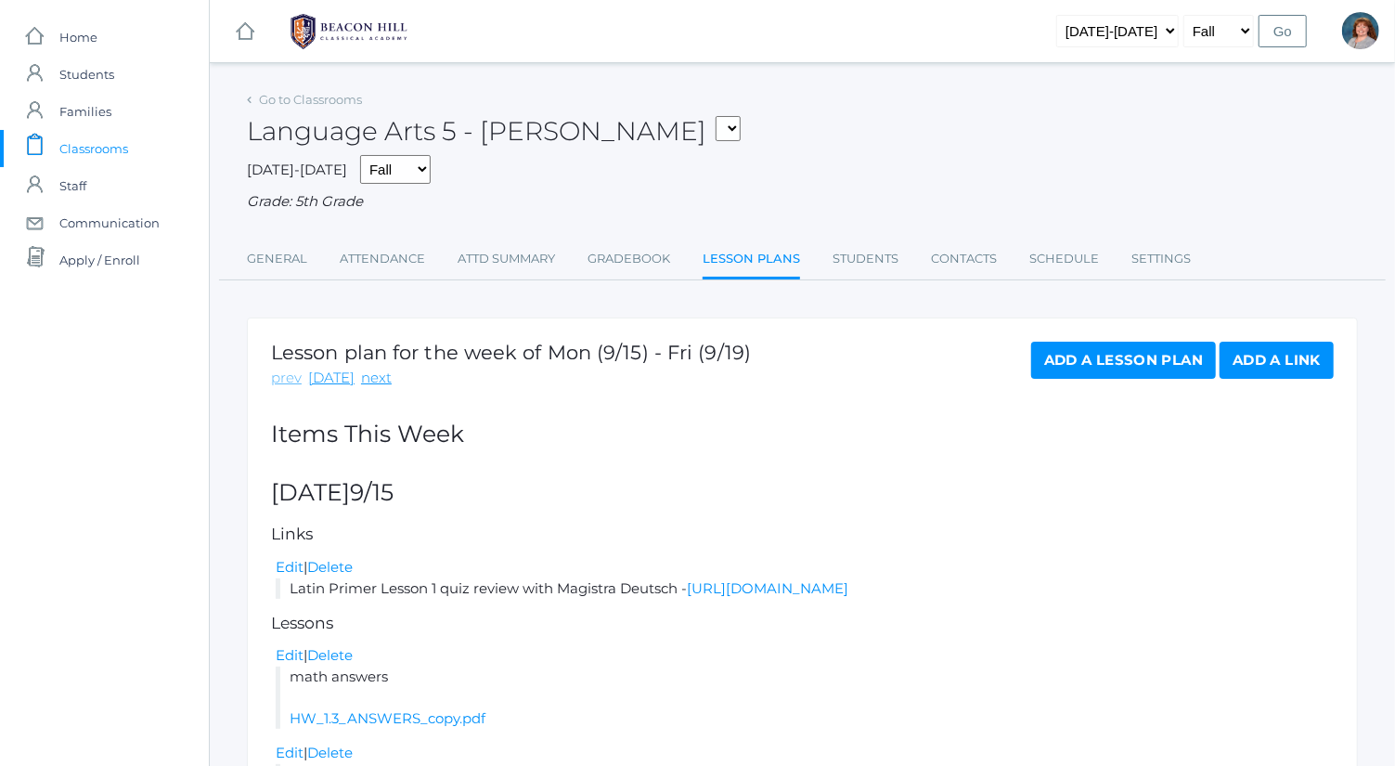
click at [287, 382] on link "prev" at bounding box center [286, 378] width 31 height 21
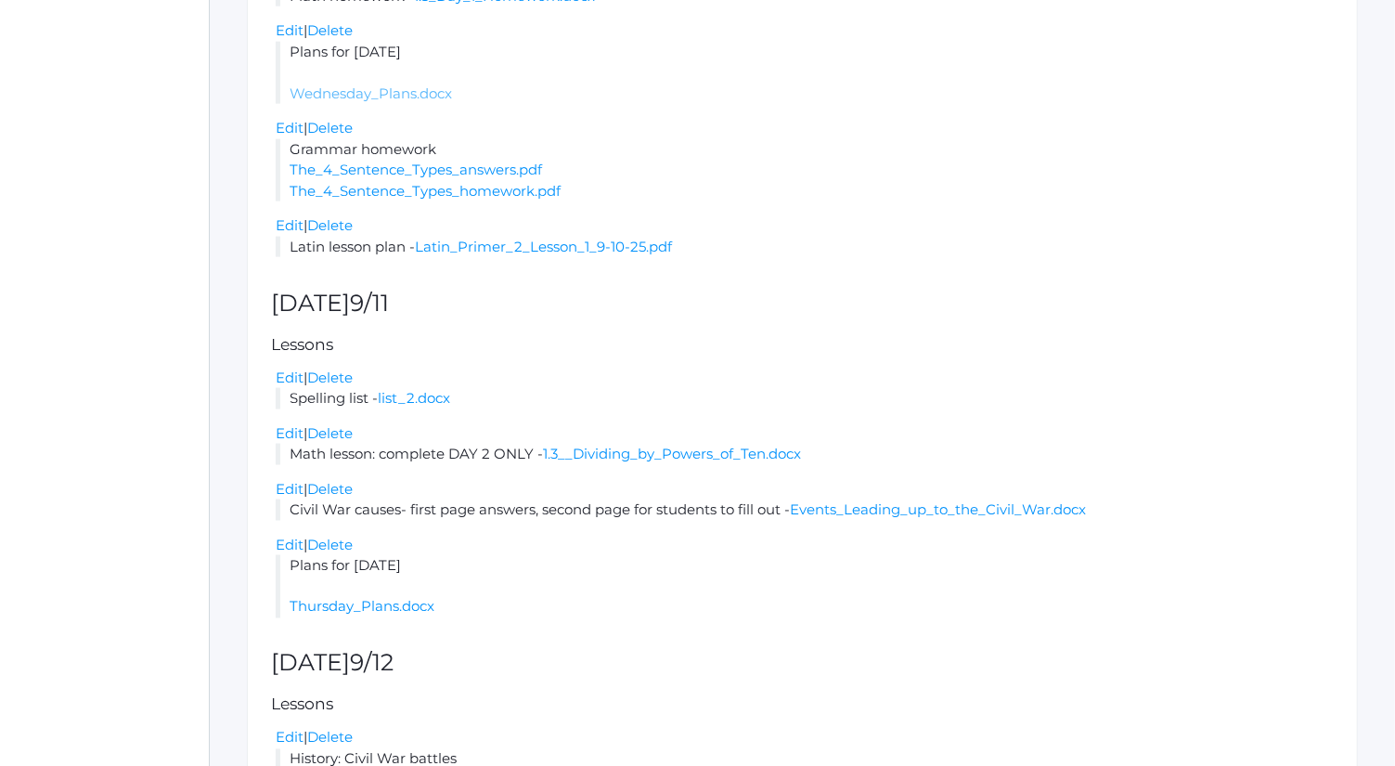
scroll to position [1485, 0]
click at [399, 610] on link "Thursday_Plans.docx" at bounding box center [362, 605] width 145 height 18
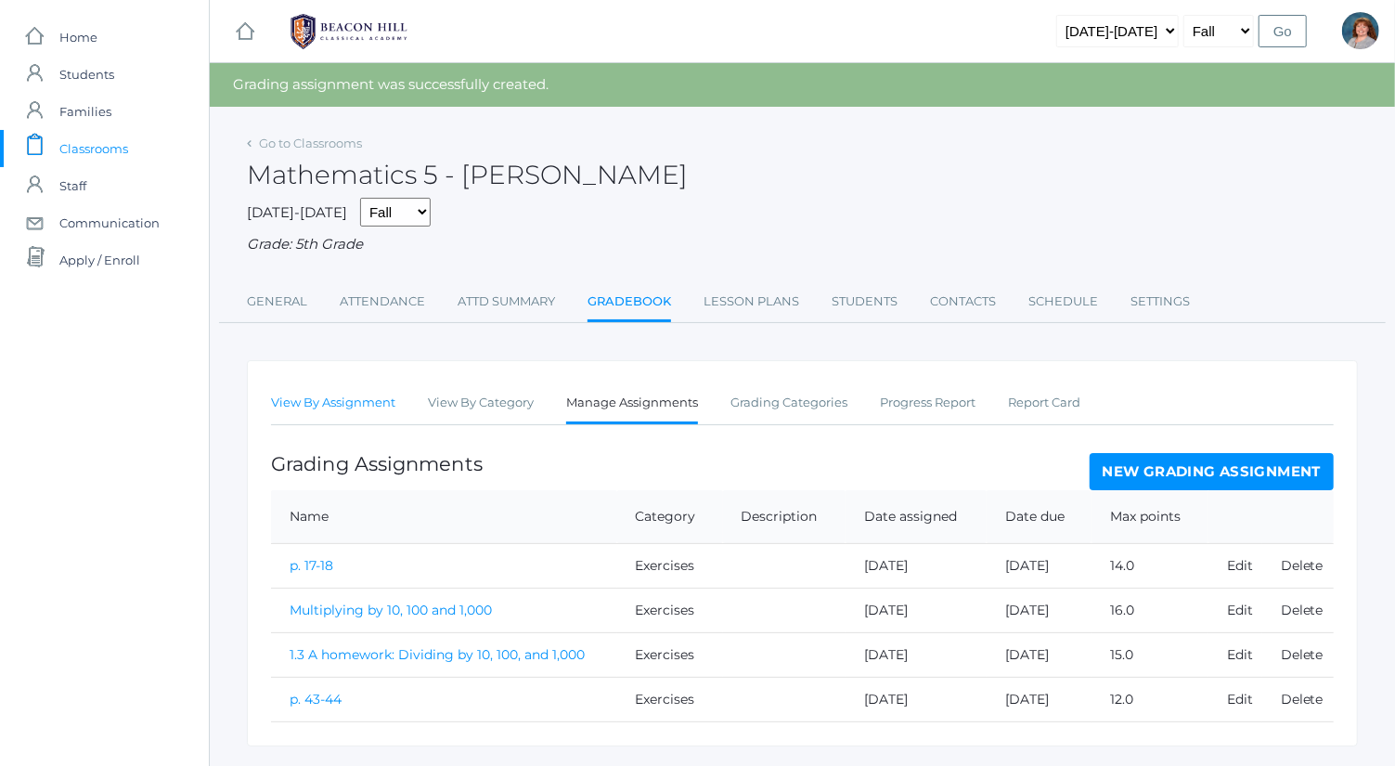
click at [349, 396] on link "View By Assignment" at bounding box center [333, 402] width 124 height 37
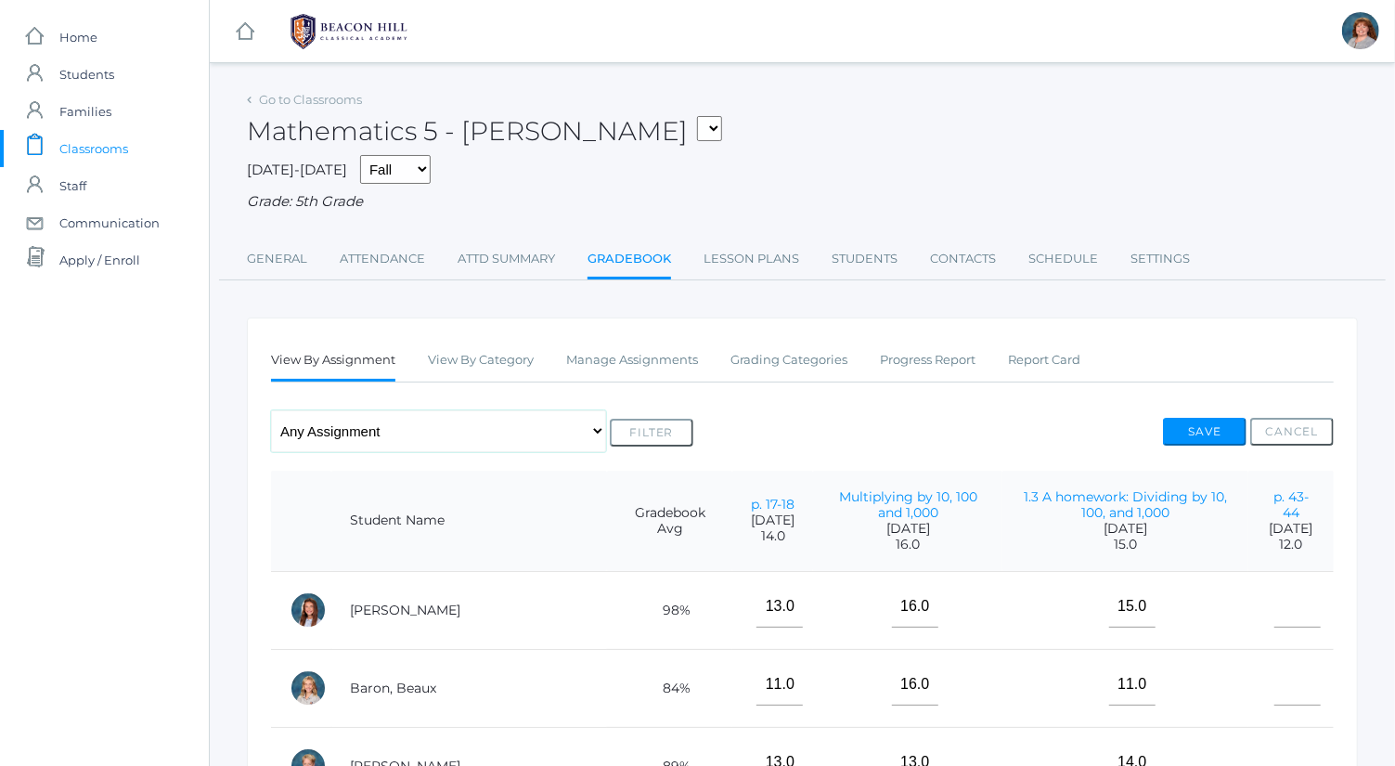
click at [356, 423] on select "Any Assignment Category: Exercises - p. 17-18 - Multiplying by 10, 100 and 1,00…" at bounding box center [438, 431] width 335 height 42
select select "9841"
click at [271, 410] on select "Any Assignment Category: Exercises - p. 17-18 - Multiplying by 10, 100 and 1,00…" at bounding box center [438, 431] width 335 height 42
click at [659, 423] on button "Filter" at bounding box center [652, 433] width 84 height 28
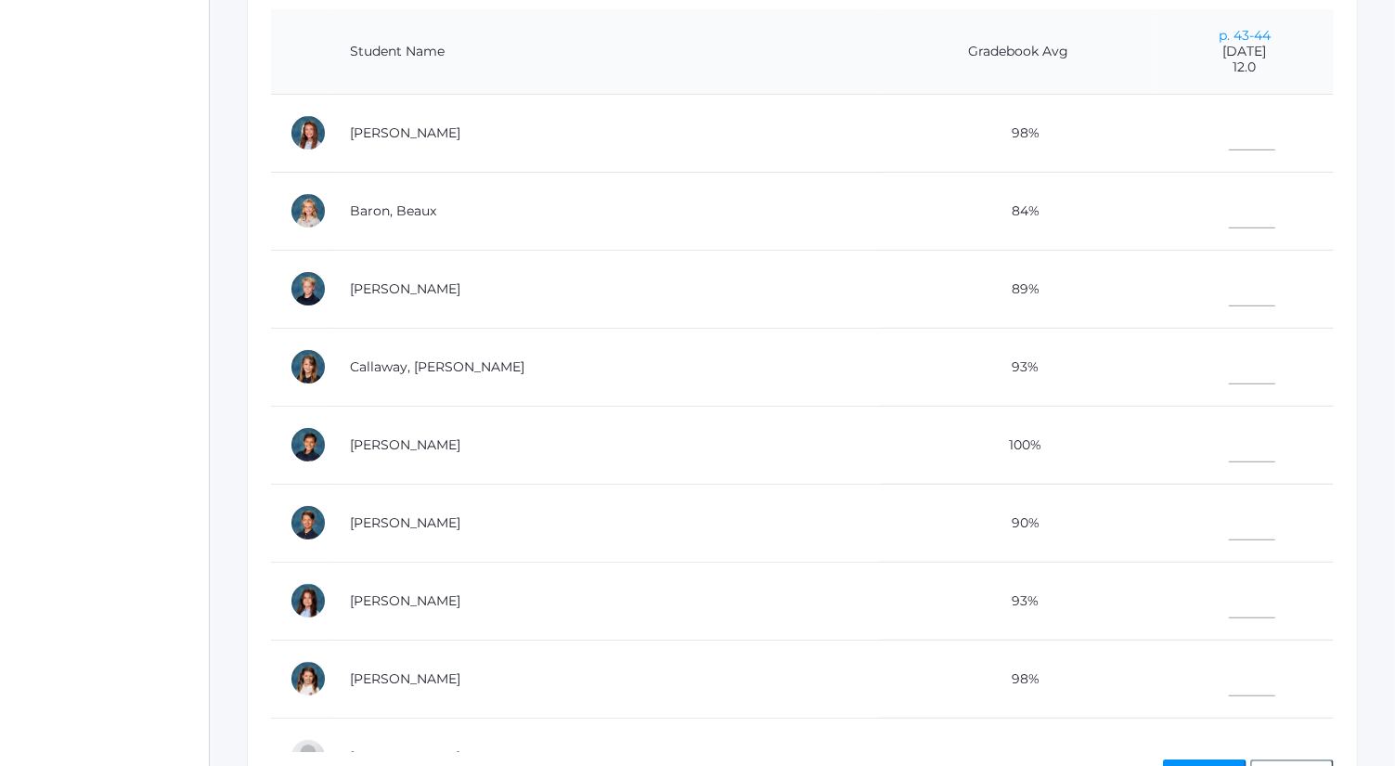
scroll to position [460, 0]
click at [1229, 515] on input"] "text" at bounding box center [1252, 520] width 46 height 42
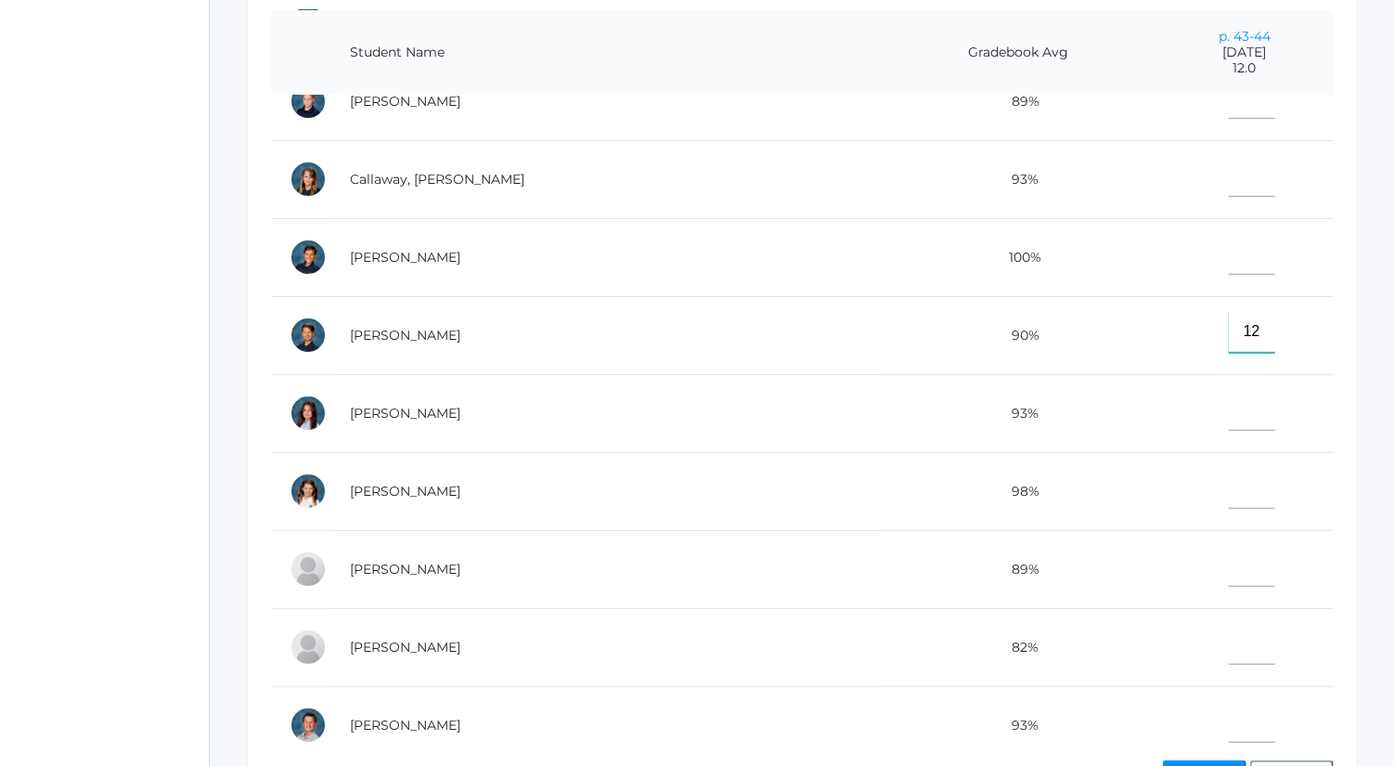
scroll to position [189, 0]
type input"] "12"
click at [1229, 656] on input"] "text" at bounding box center [1252, 643] width 46 height 42
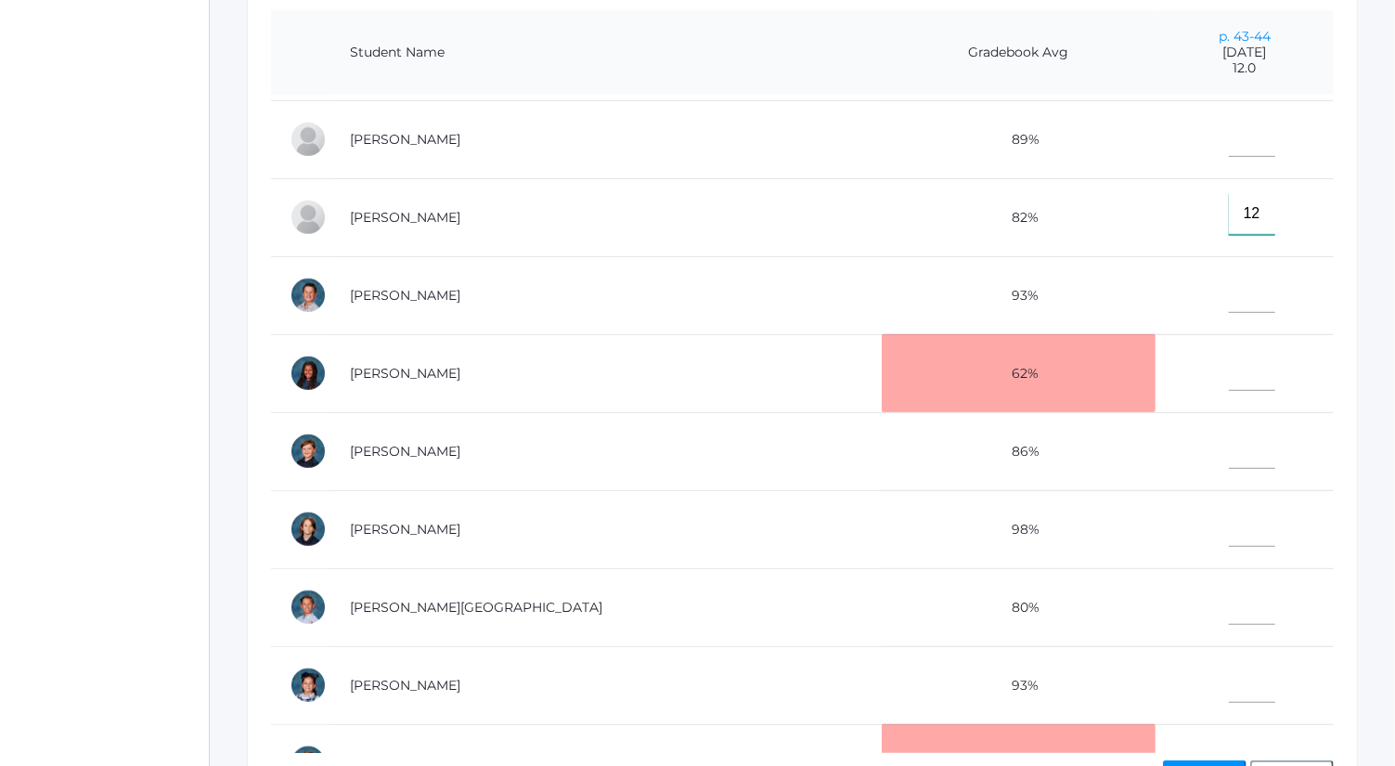
scroll to position [676, 0]
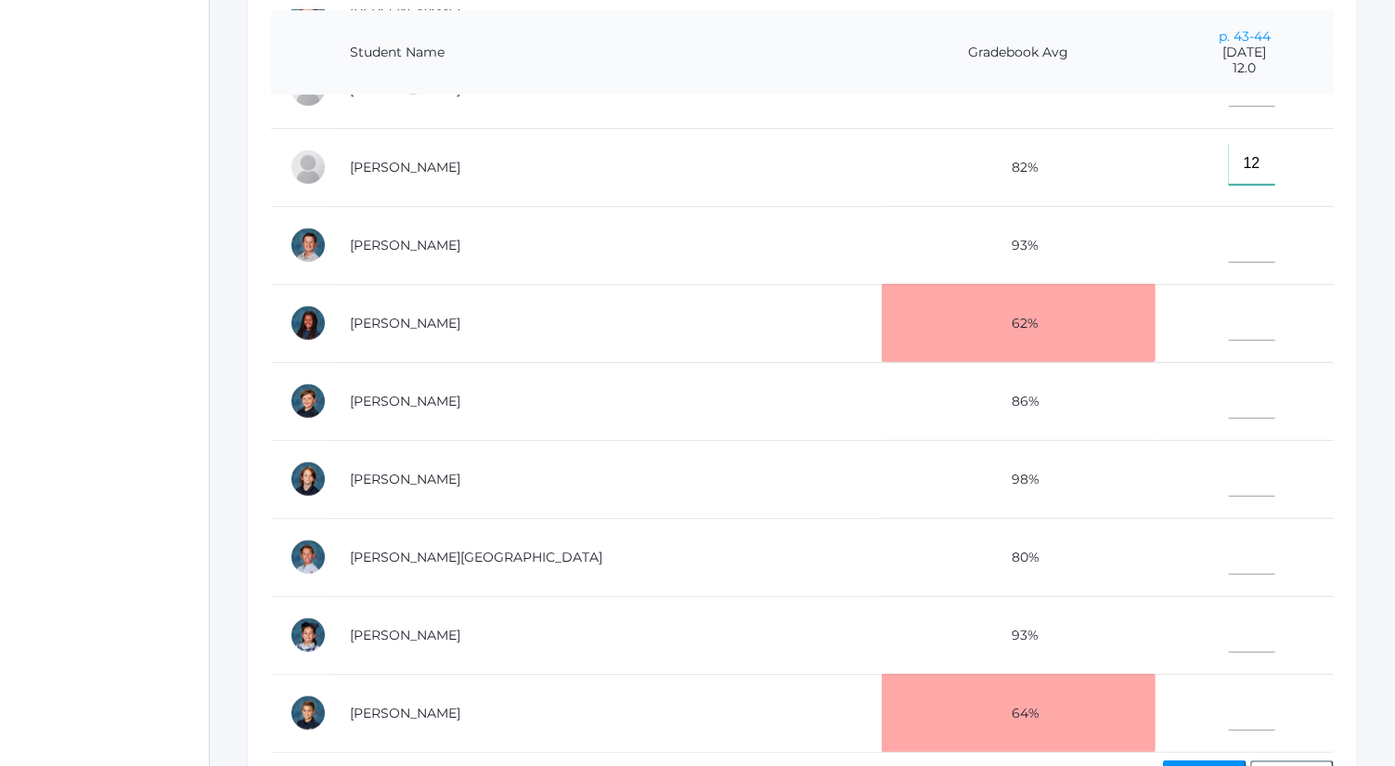
type input"] "12"
click at [1229, 611] on input"] "text" at bounding box center [1252, 632] width 46 height 42
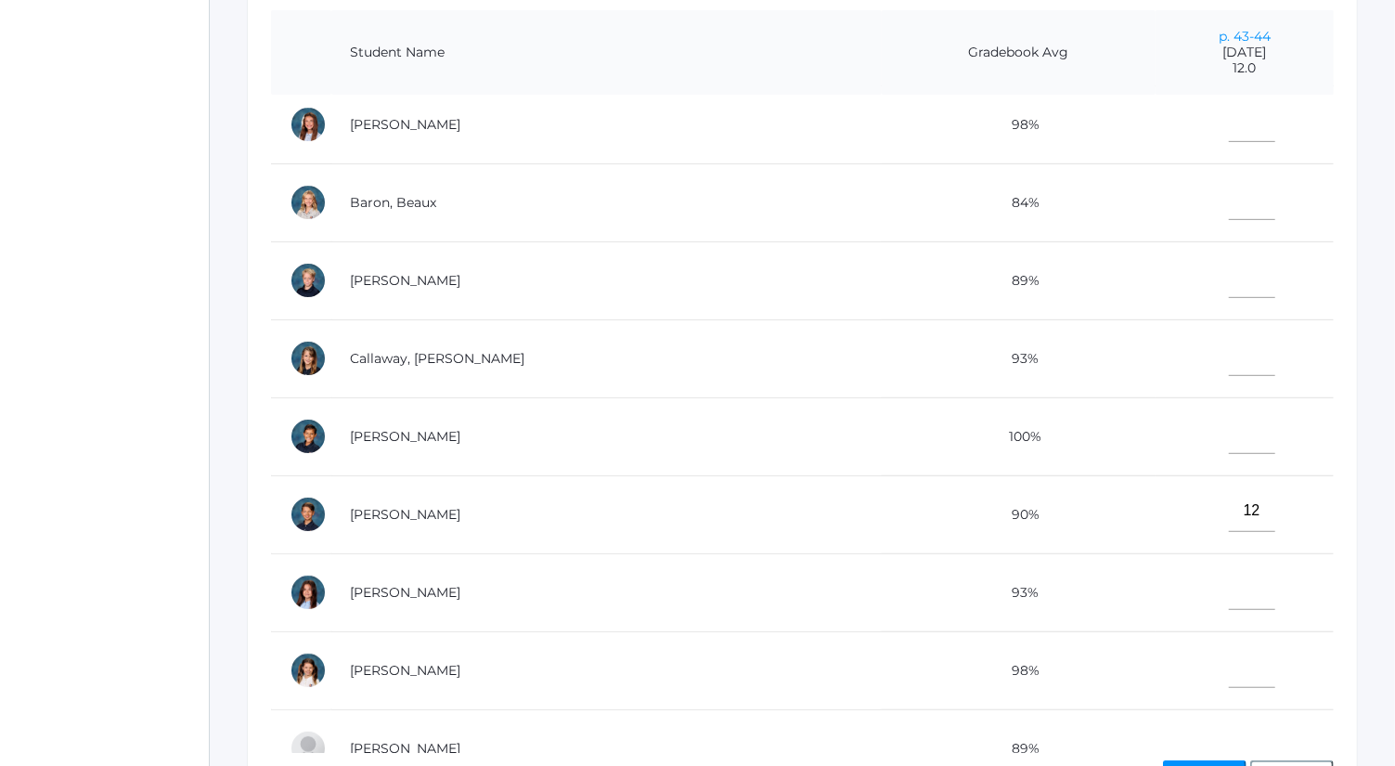
scroll to position [0, 0]
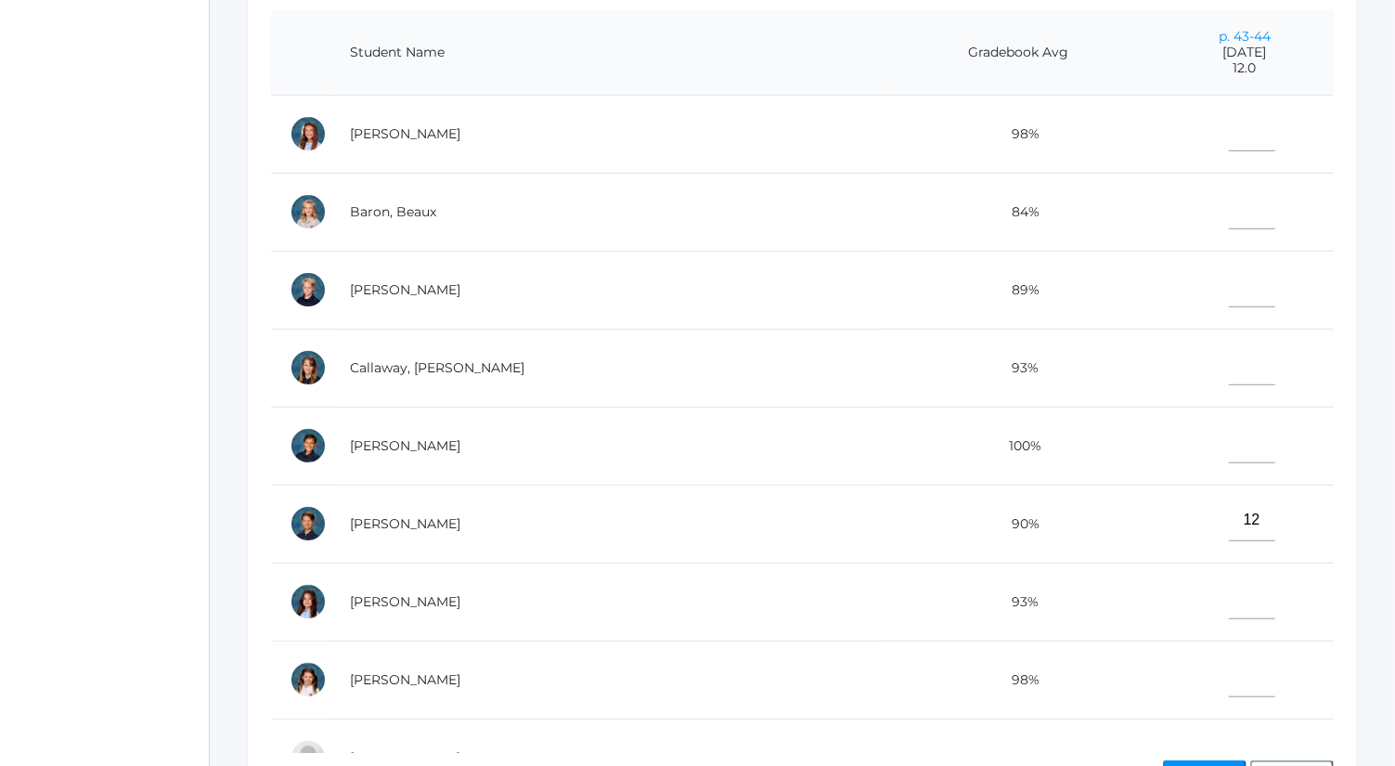
type input"] "12"
click at [1229, 125] on input"] "text" at bounding box center [1252, 131] width 46 height 42
type input"] "12"
click at [1229, 344] on input"] "text" at bounding box center [1252, 364] width 46 height 42
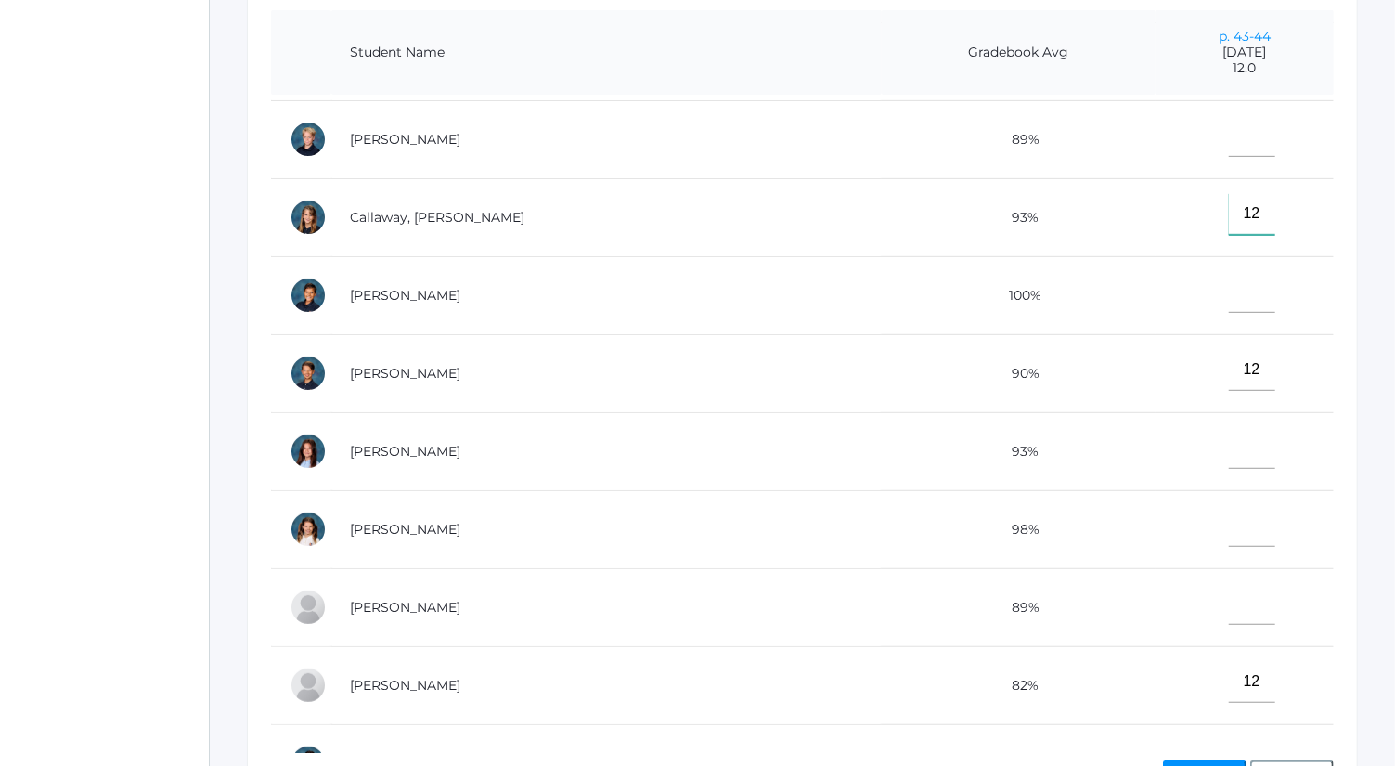
scroll to position [226, 0]
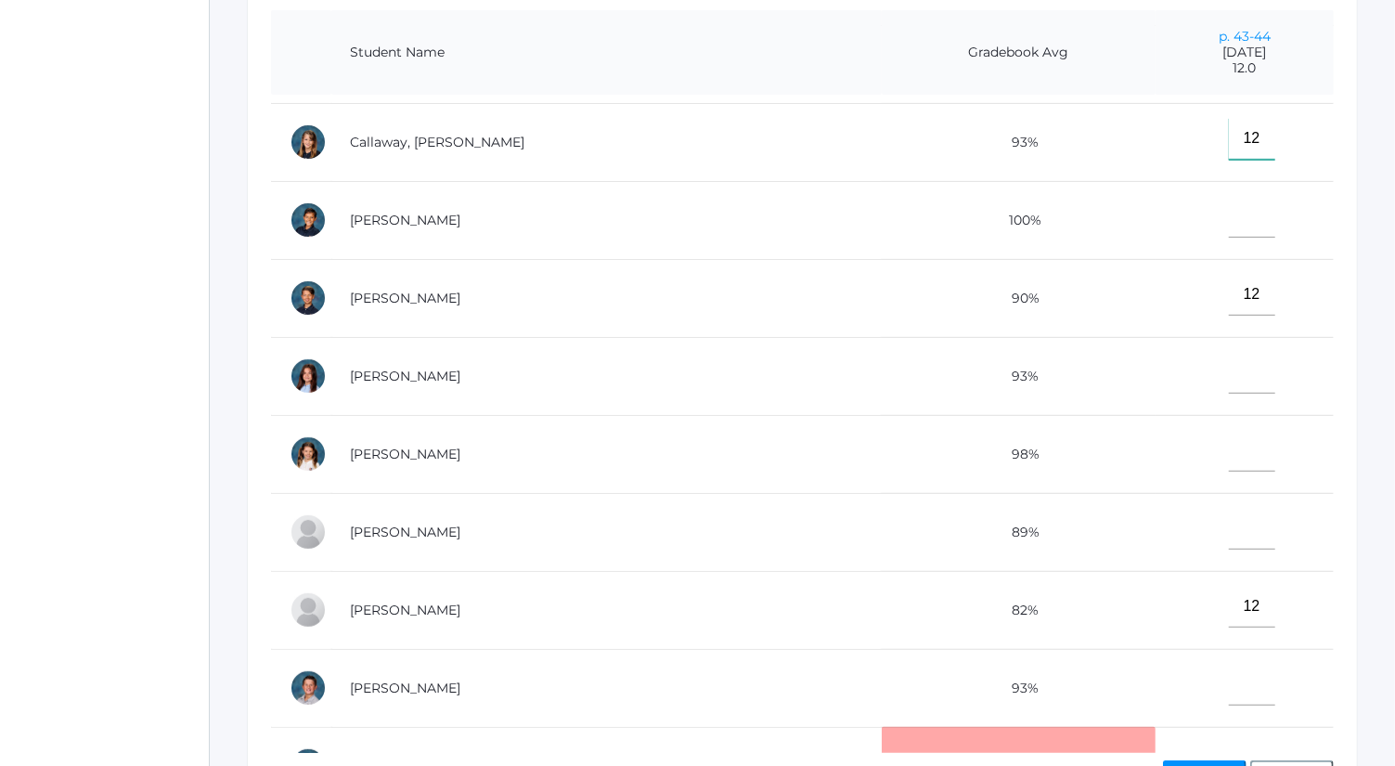
type input"] "12"
click at [1229, 668] on input"] "text" at bounding box center [1252, 685] width 46 height 42
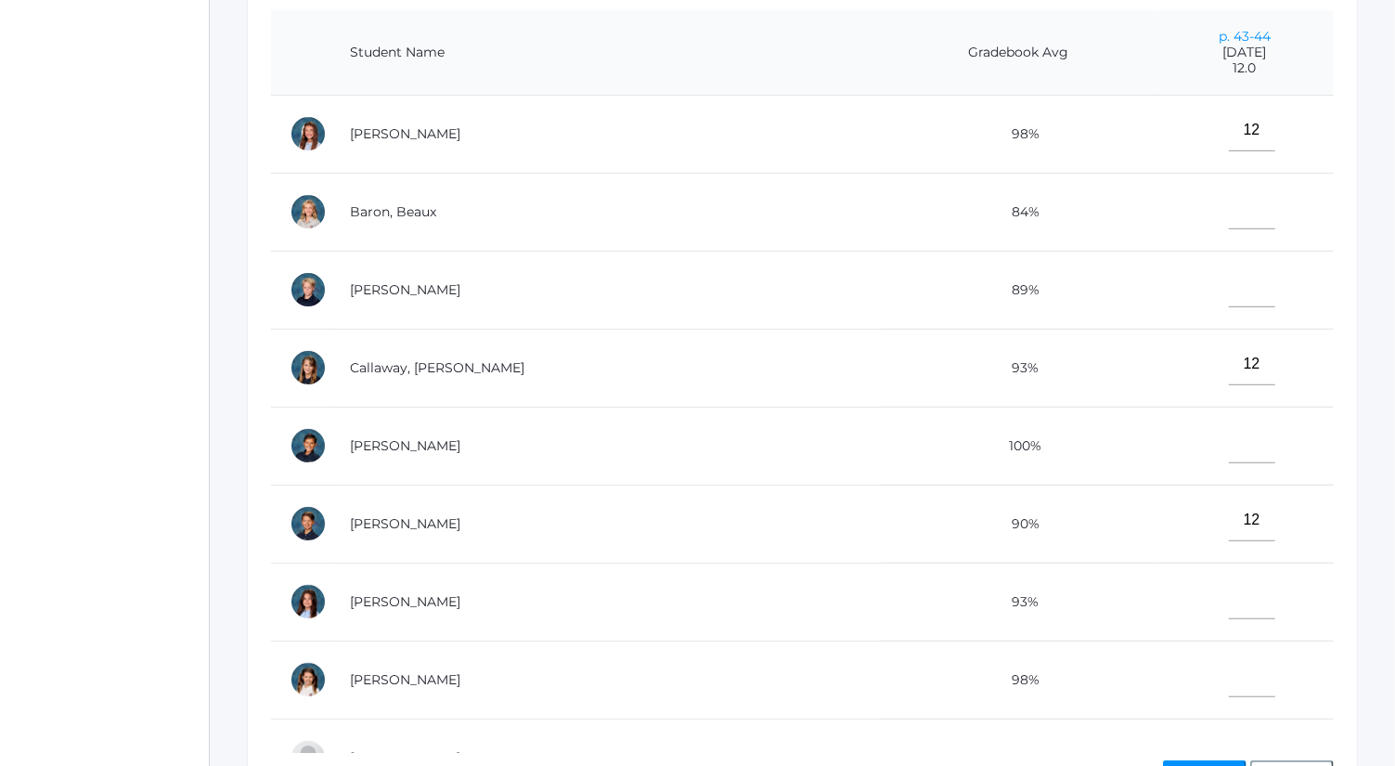
type input"] "9"
click at [1229, 212] on input"] "text" at bounding box center [1252, 209] width 46 height 42
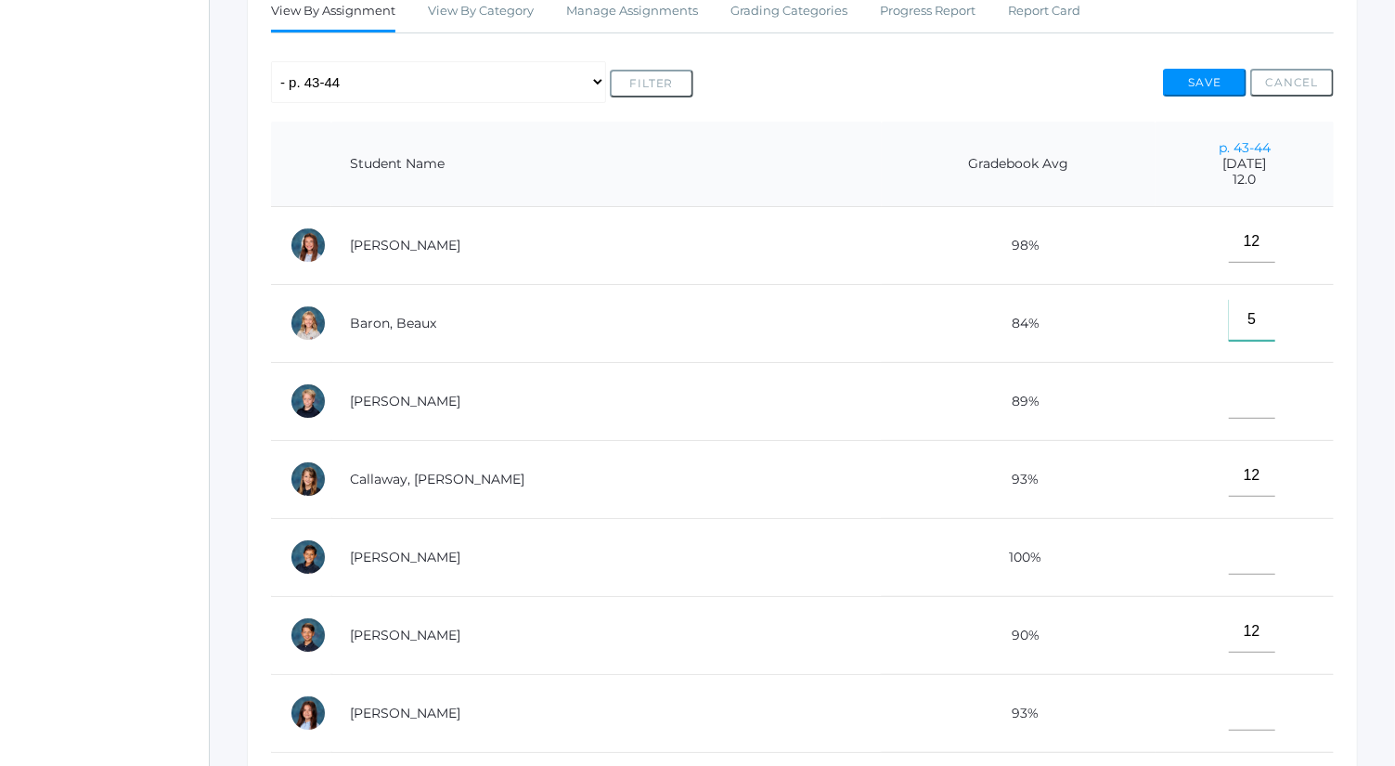
scroll to position [348, 0]
type input"] "5"
click at [1229, 386] on input"] "text" at bounding box center [1252, 399] width 46 height 42
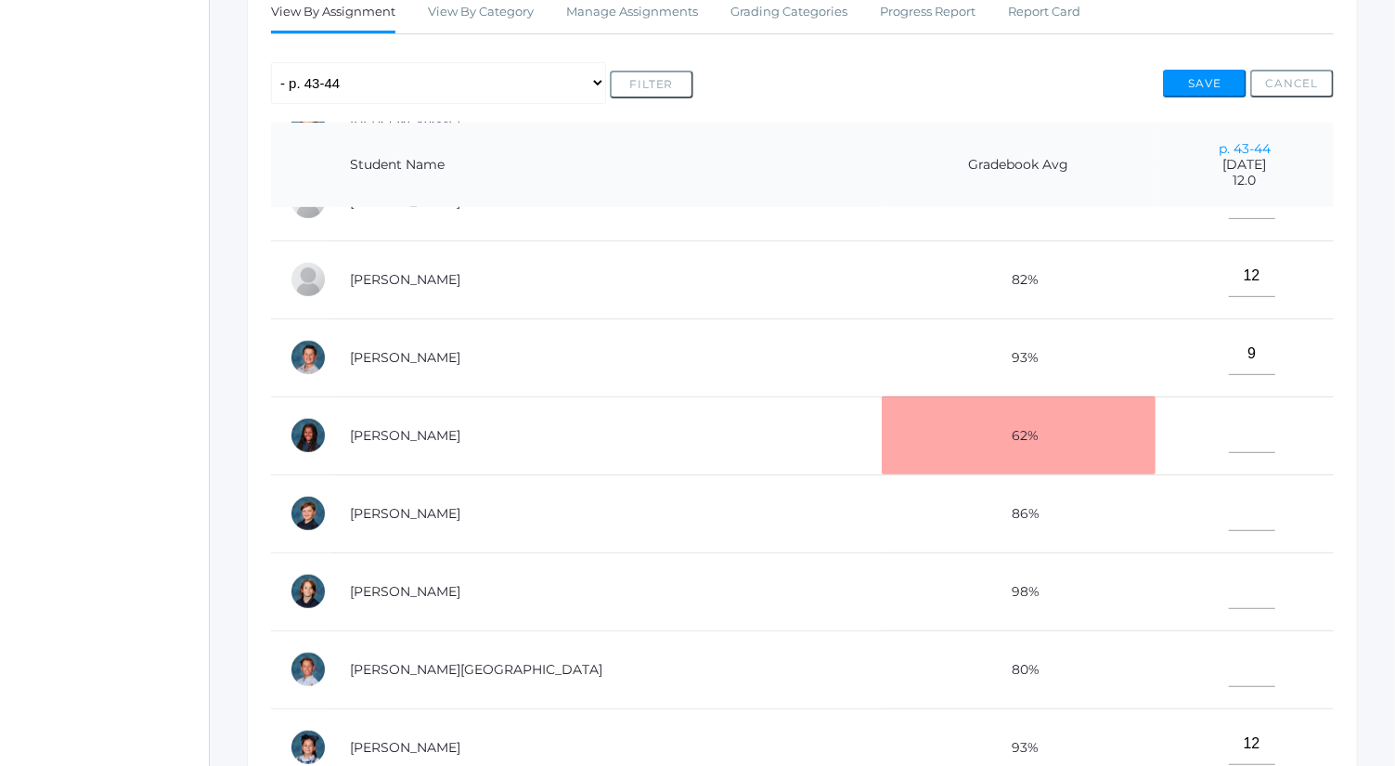
type input"] "11"
click at [1229, 574] on input"] "text" at bounding box center [1252, 588] width 46 height 42
type input"] "11"
click at [1229, 426] on input"] "text" at bounding box center [1252, 432] width 46 height 42
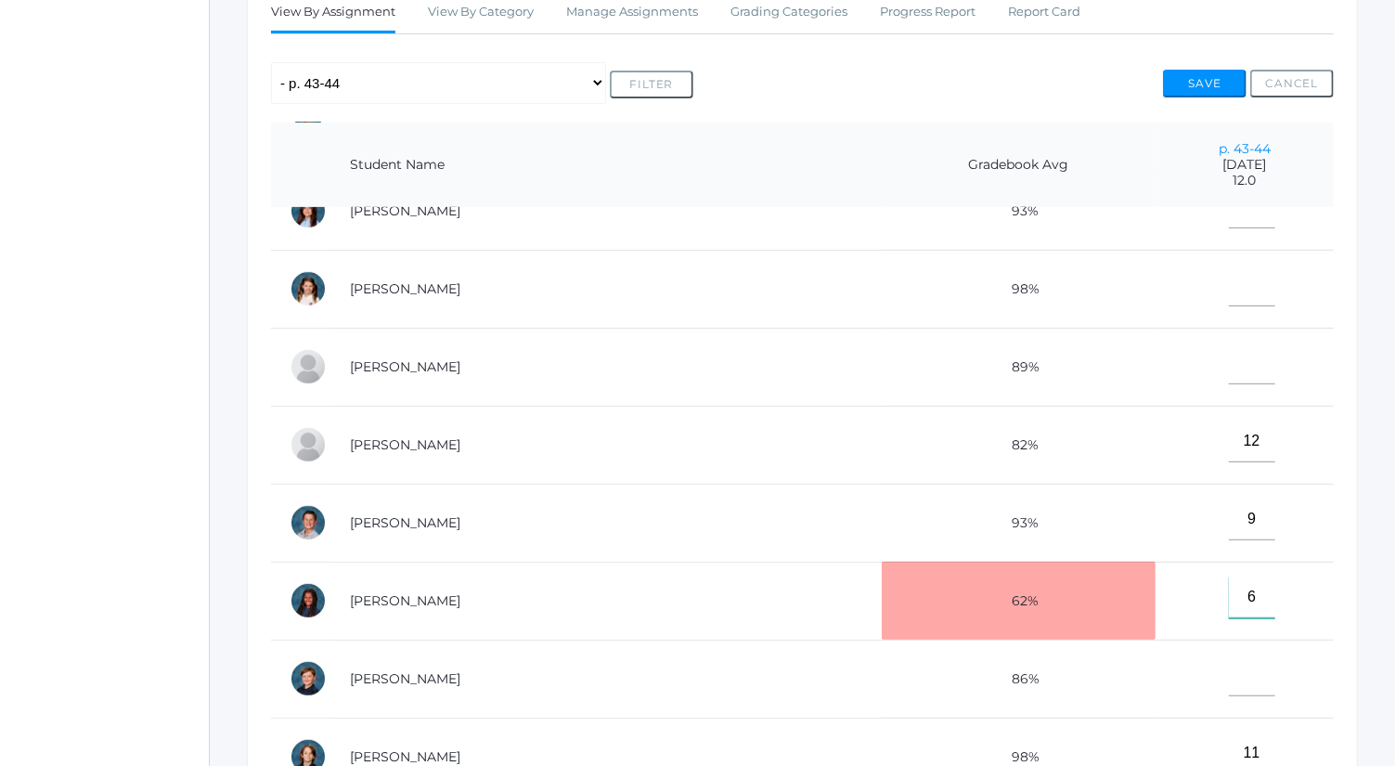
scroll to position [502, 0]
type input"] "6"
click at [1229, 351] on input"] "text" at bounding box center [1252, 364] width 46 height 42
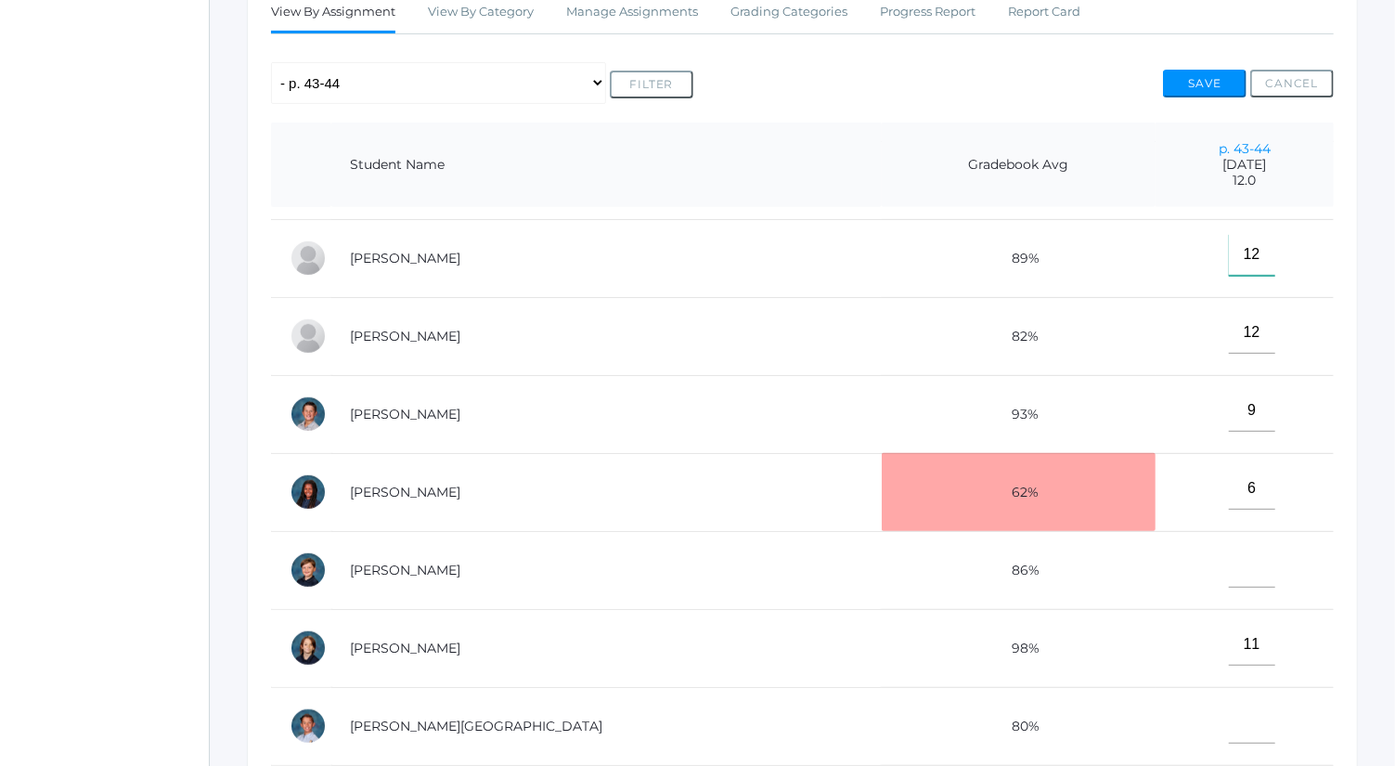
scroll to position [676, 0]
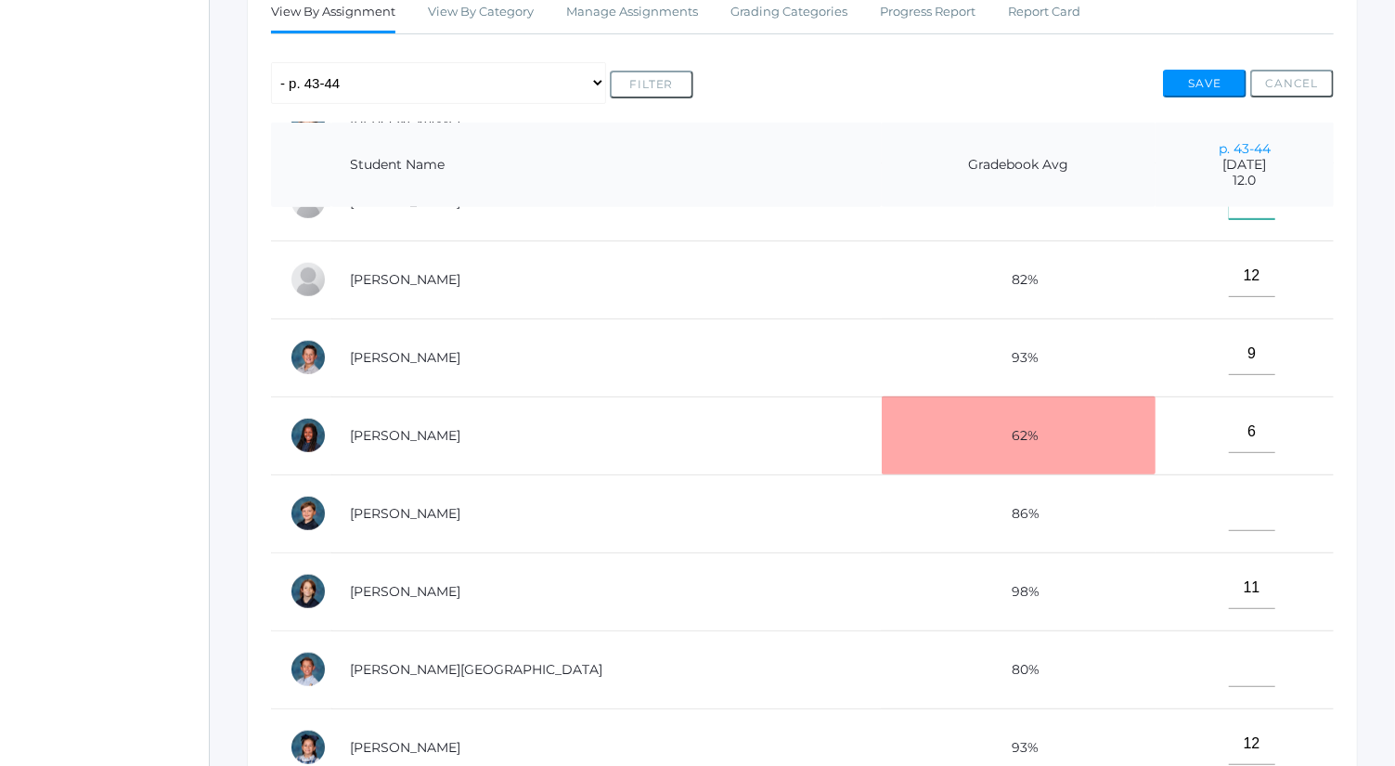
type input"] "12"
click at [1229, 669] on input"] "text" at bounding box center [1252, 666] width 46 height 42
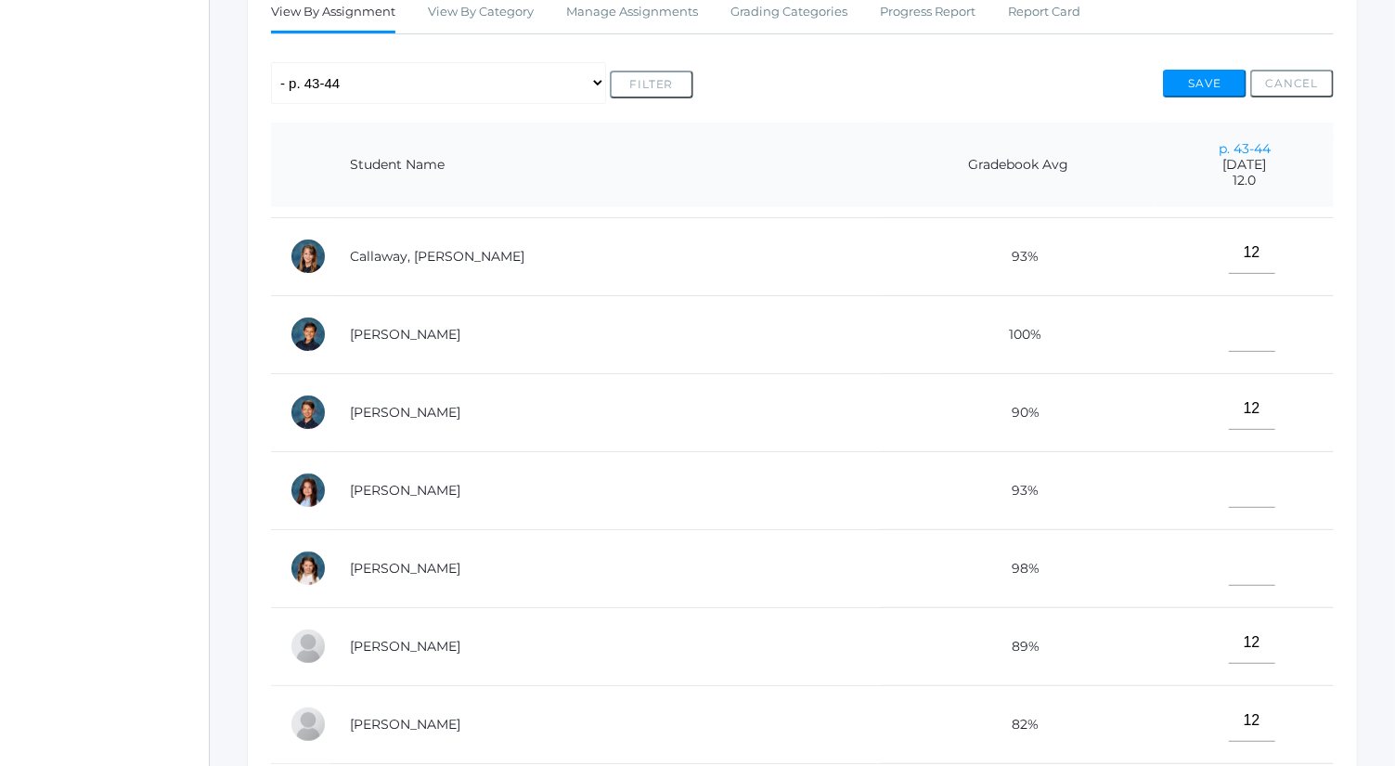
scroll to position [264, 0]
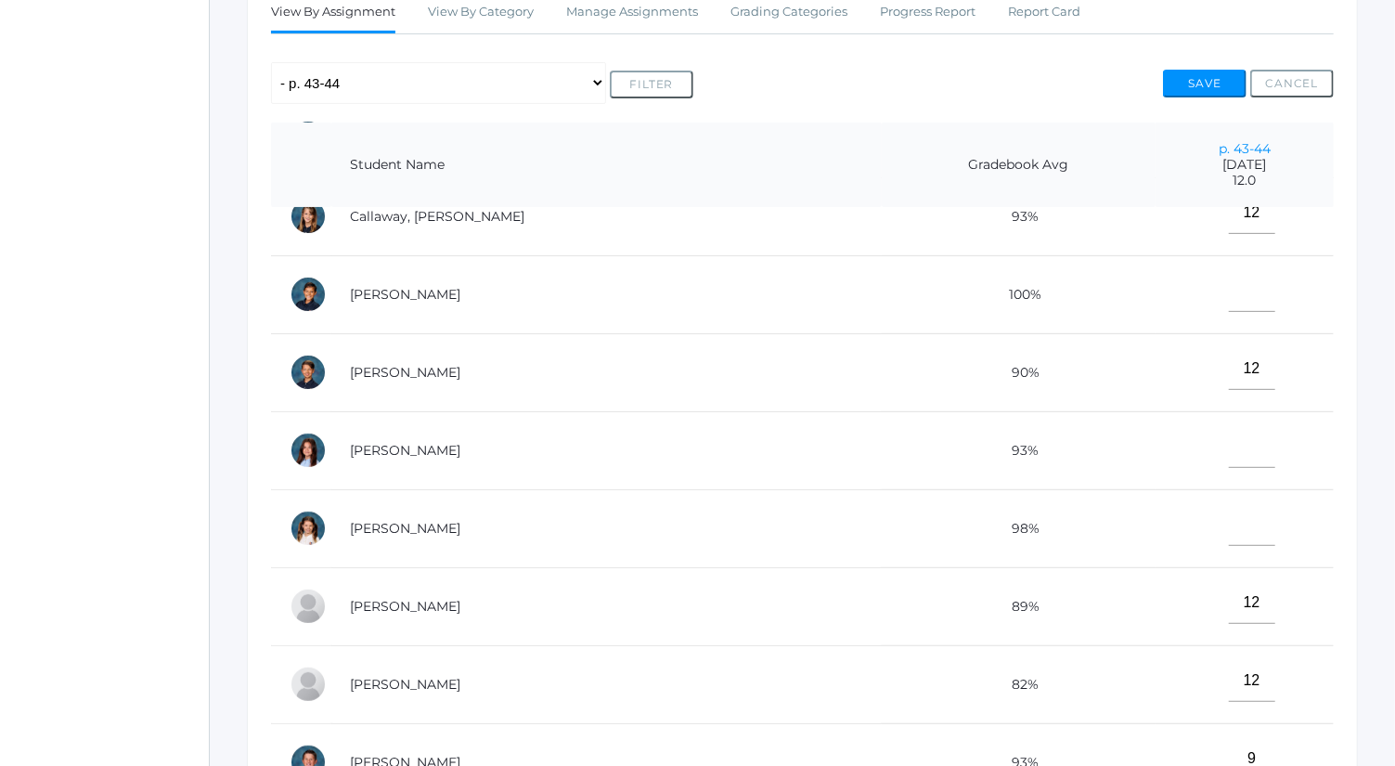
type input"] "5"
click at [1229, 456] on input"] "text" at bounding box center [1252, 447] width 46 height 42
type input"] "12"
click at [1206, 72] on button "Save" at bounding box center [1205, 84] width 84 height 28
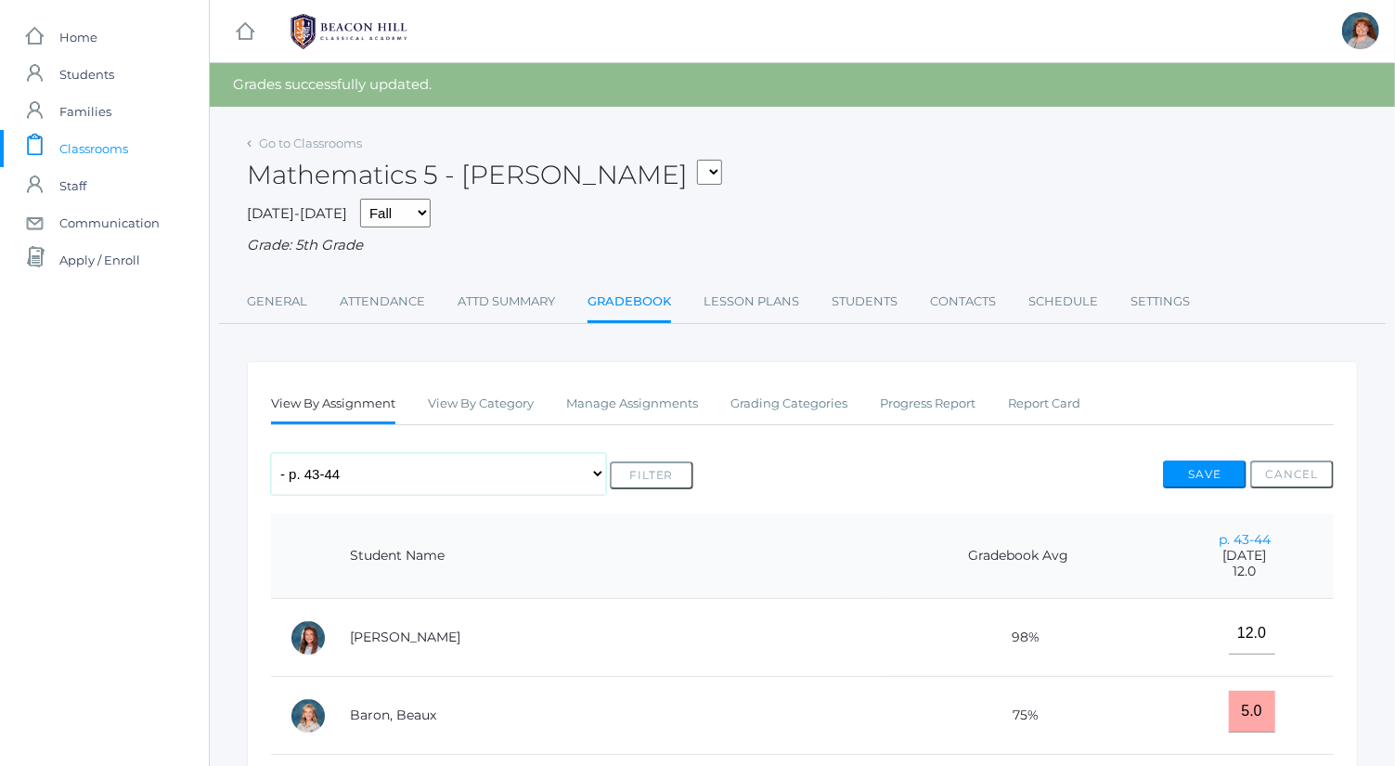
click at [476, 474] on select "Any Assignment Category: Exercises - p. 17-18 - Multiplying by 10, 100 and 1,00…" at bounding box center [438, 474] width 335 height 42
select select "9656"
click at [271, 453] on select "Any Assignment Category: Exercises - p. 17-18 - Multiplying by 10, 100 and 1,00…" at bounding box center [438, 474] width 335 height 42
click at [666, 470] on button "Filter" at bounding box center [652, 475] width 84 height 28
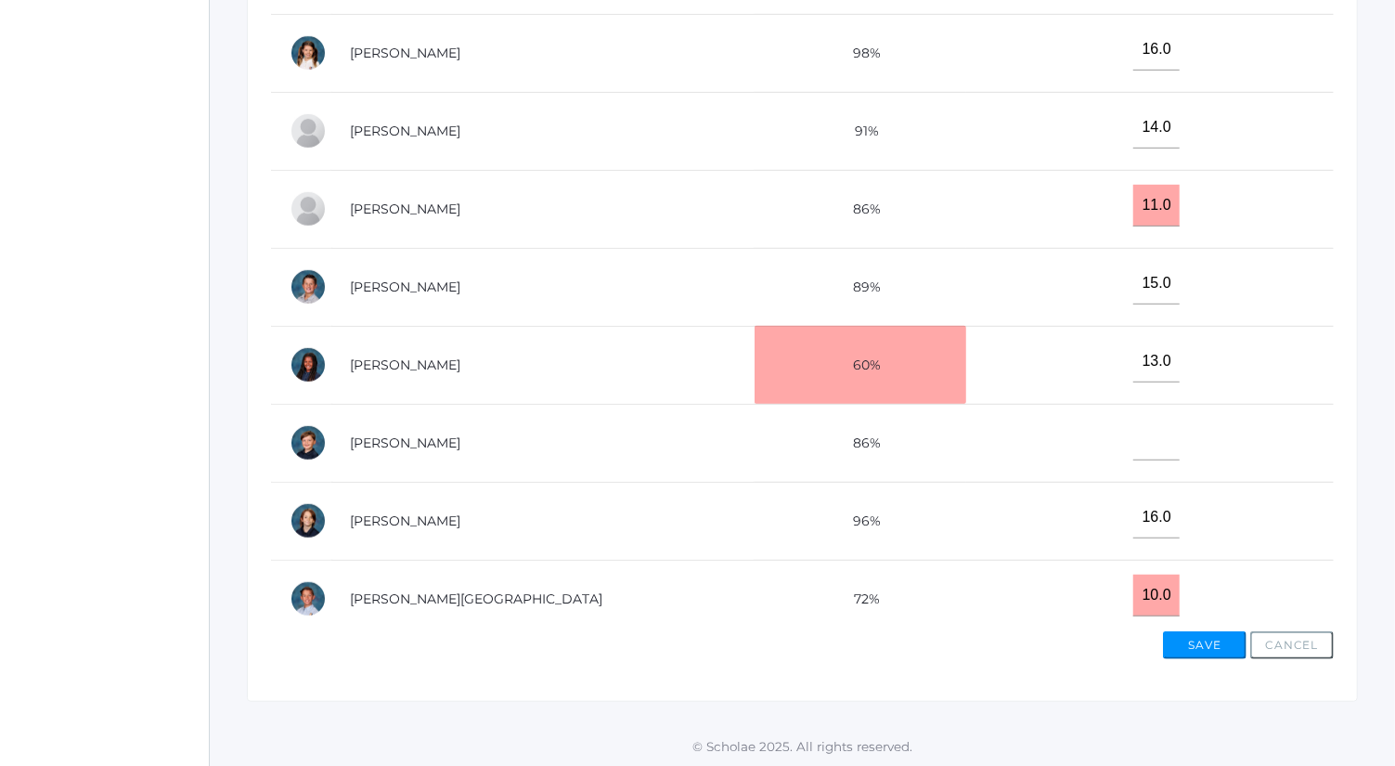
scroll to position [498, 0]
click at [1133, 418] on input"] "text" at bounding box center [1156, 439] width 46 height 42
type input"] "13"
click at [1199, 641] on button "Save" at bounding box center [1205, 645] width 84 height 28
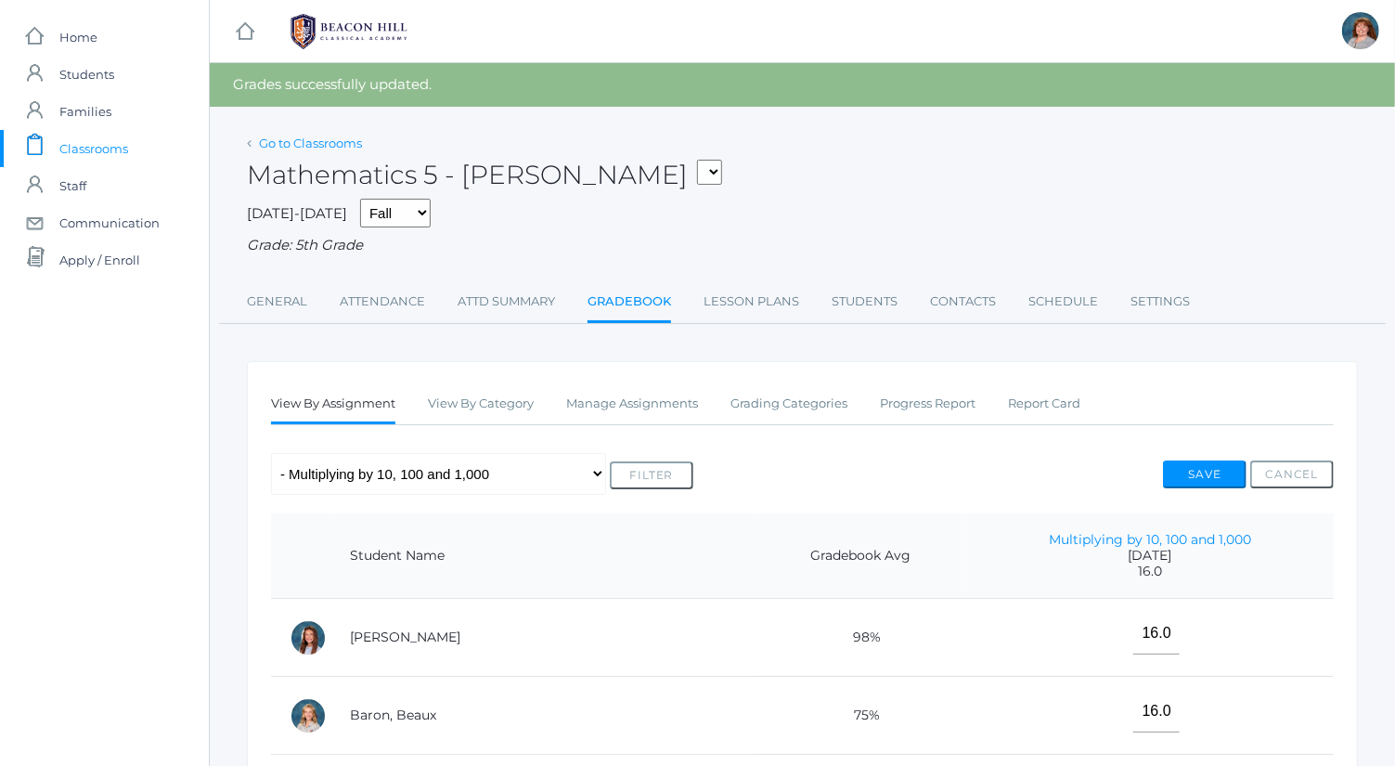
click at [308, 140] on link "Go to Classrooms" at bounding box center [310, 143] width 103 height 15
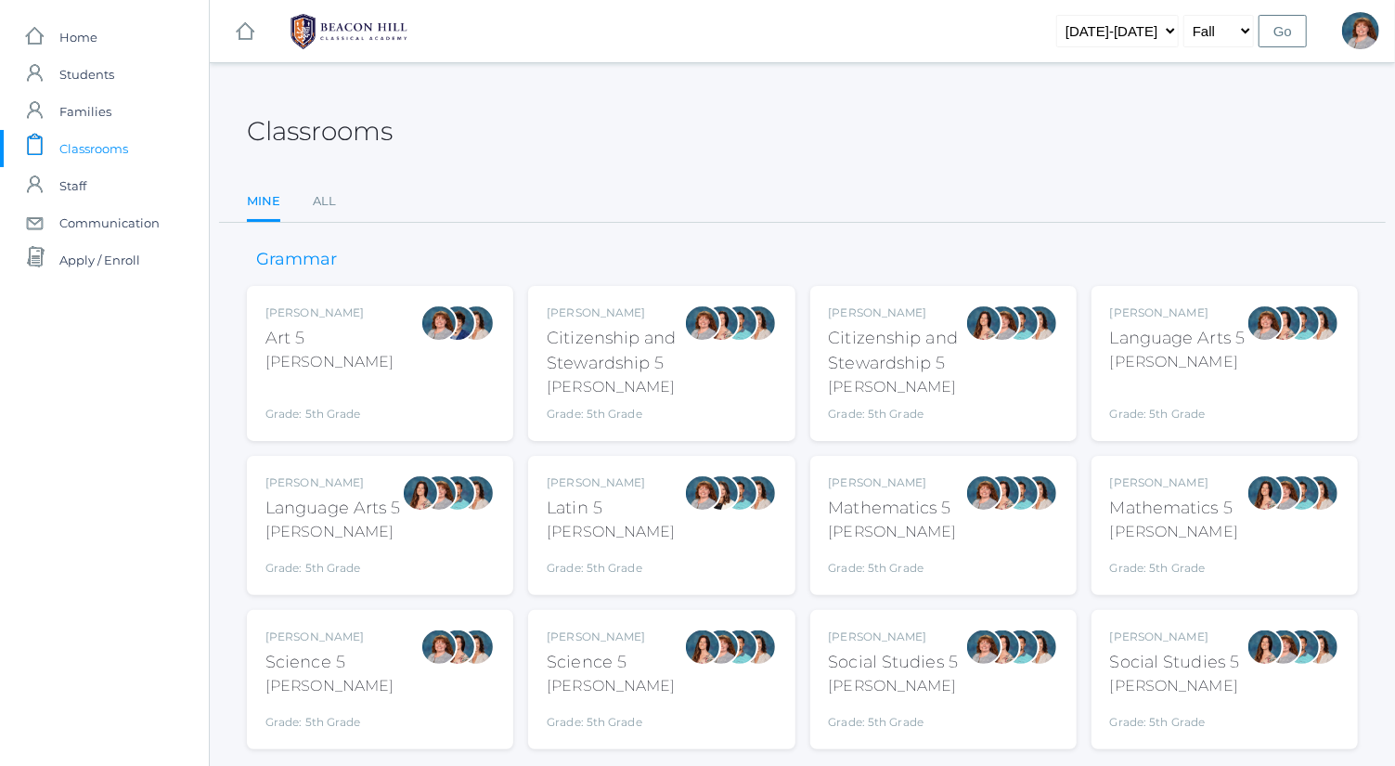
scroll to position [48, 0]
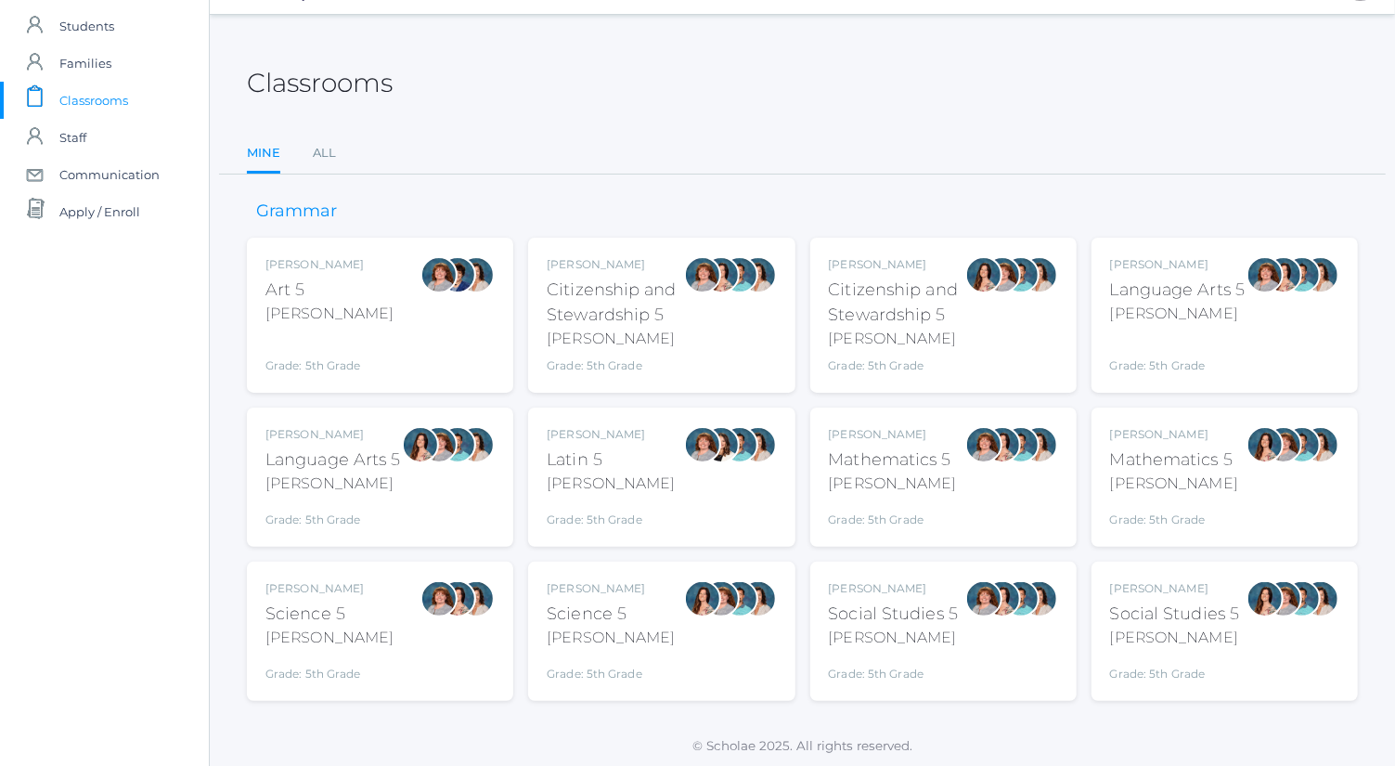
click at [977, 595] on div at bounding box center [983, 598] width 37 height 37
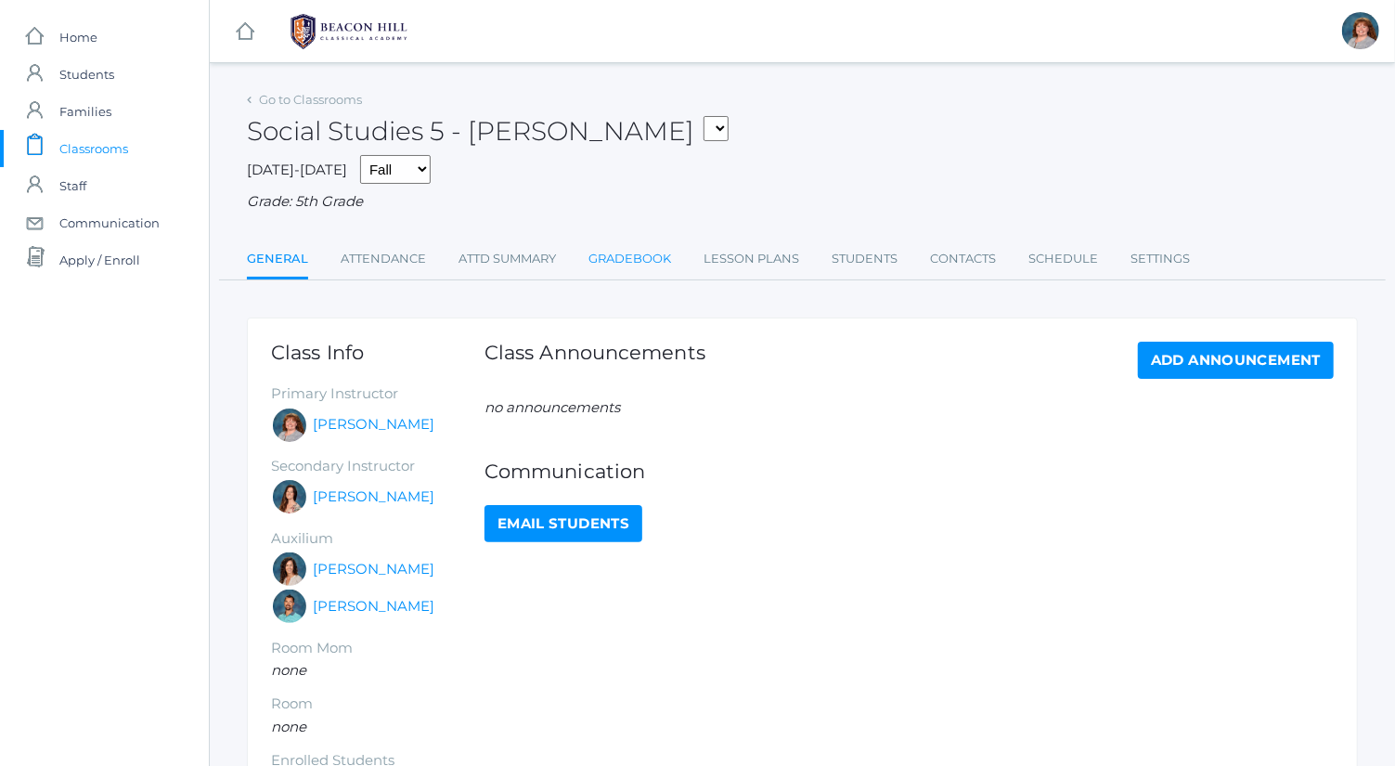
click at [654, 262] on link "Gradebook" at bounding box center [630, 258] width 83 height 37
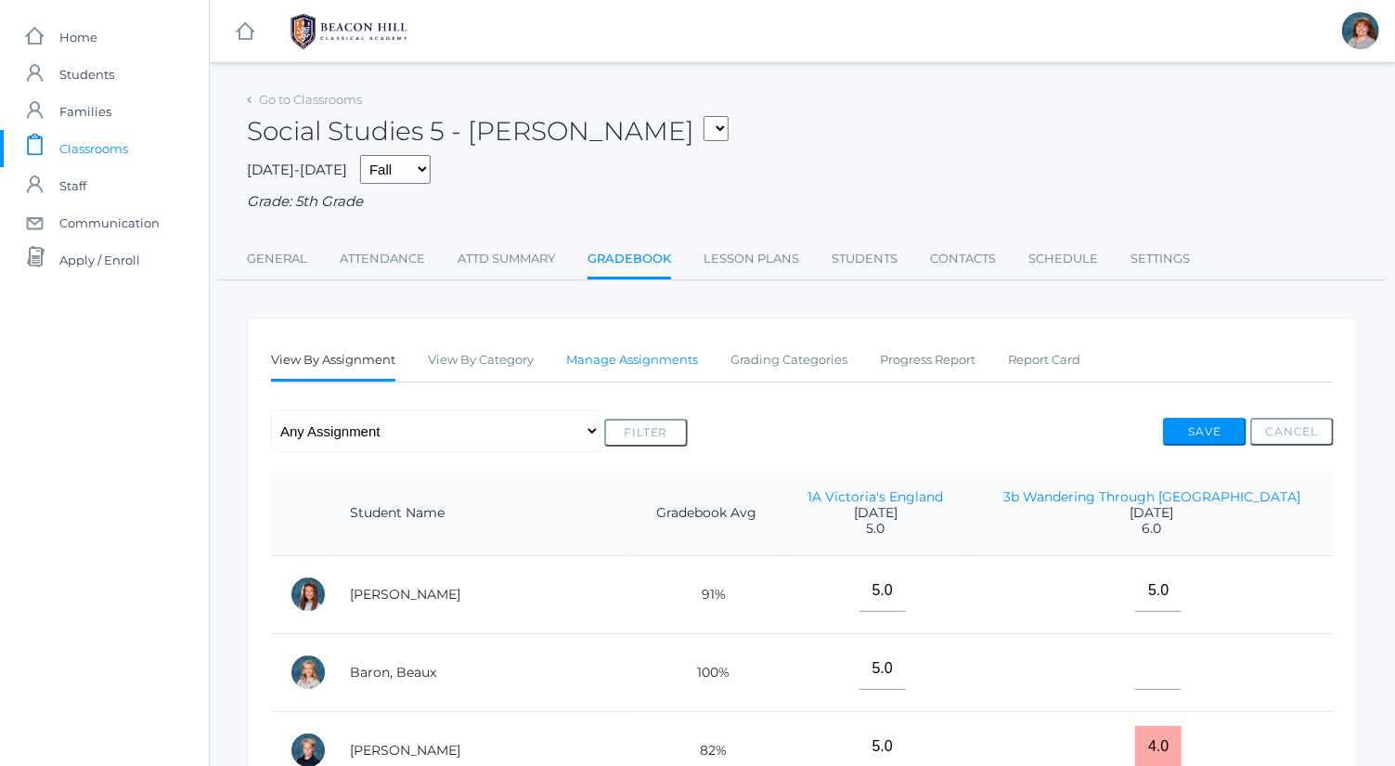
click at [652, 369] on link "Manage Assignments" at bounding box center [632, 360] width 132 height 37
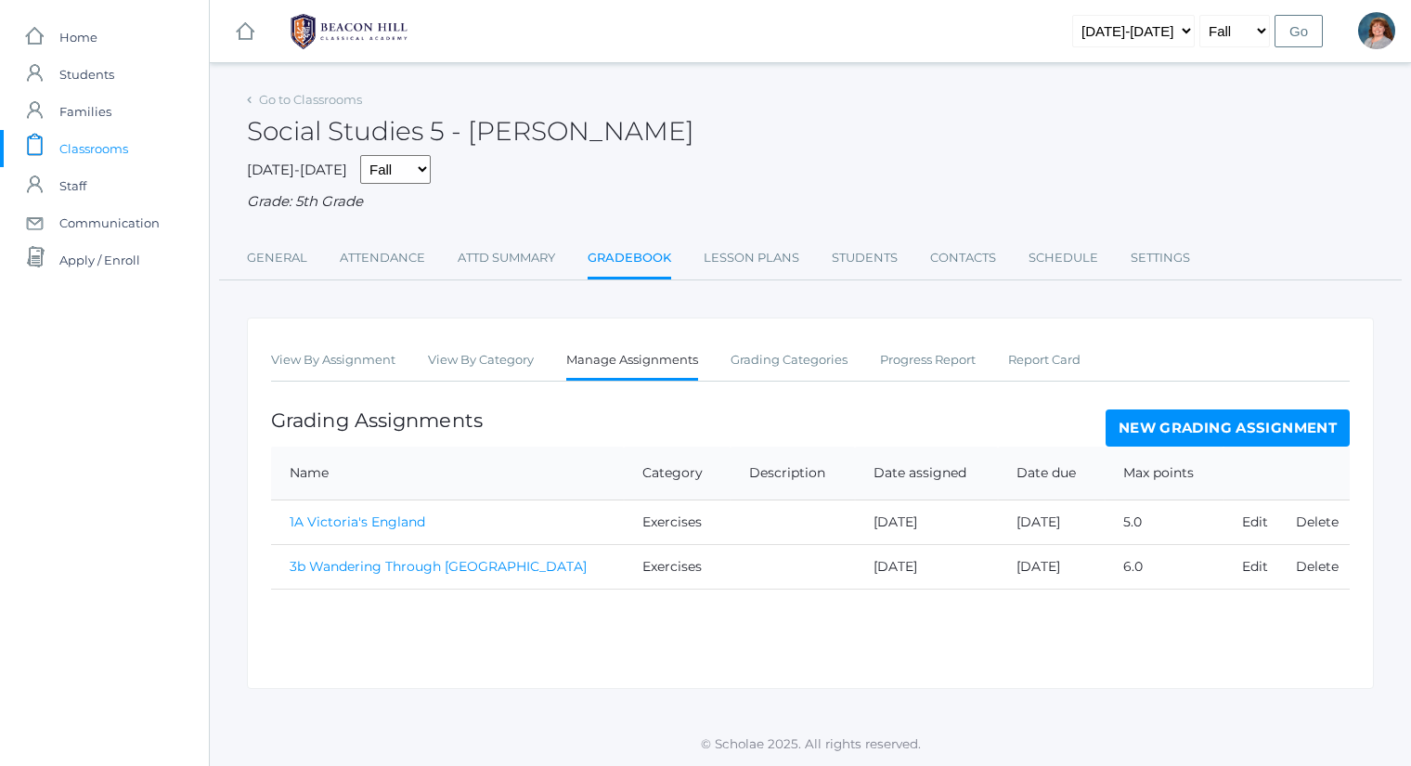
click at [1211, 429] on link "New Grading Assignment" at bounding box center [1228, 427] width 244 height 37
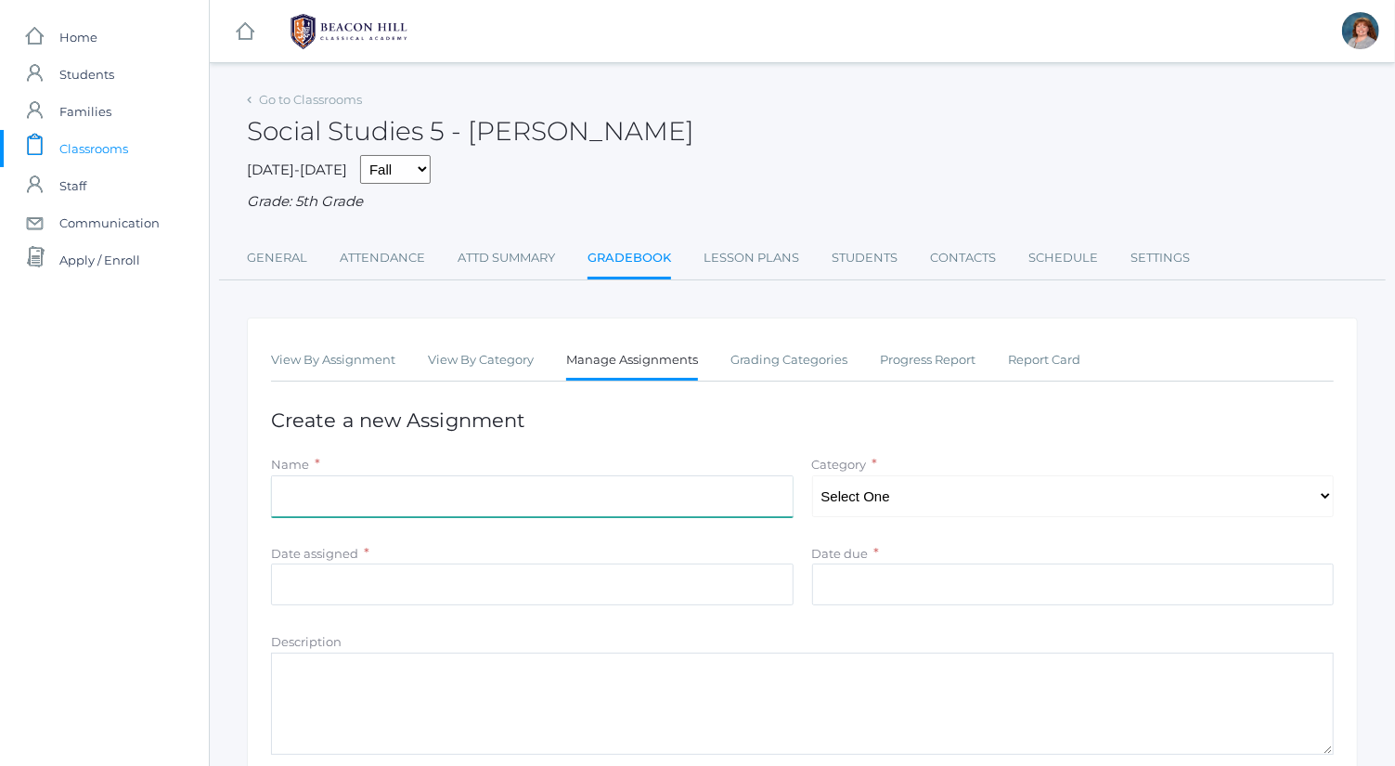
click at [516, 493] on input "Name" at bounding box center [532, 496] width 523 height 42
type input "[PERSON_NAME] Article"
click at [922, 498] on select "Select One Exercises Tests Projects" at bounding box center [1073, 496] width 523 height 42
select select "1048"
click at [812, 475] on select "Select One Exercises Tests Projects" at bounding box center [1073, 496] width 523 height 42
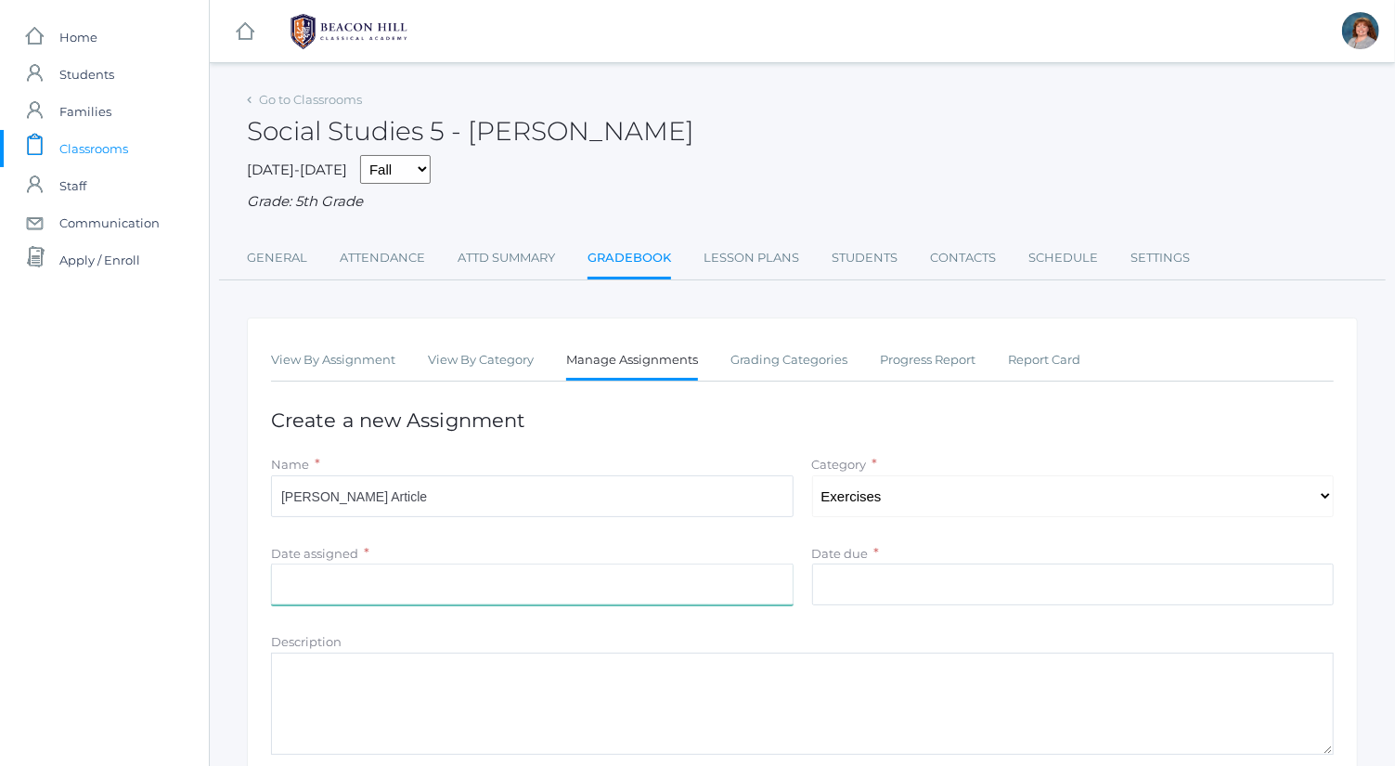
click at [699, 590] on input "Date assigned" at bounding box center [532, 584] width 523 height 42
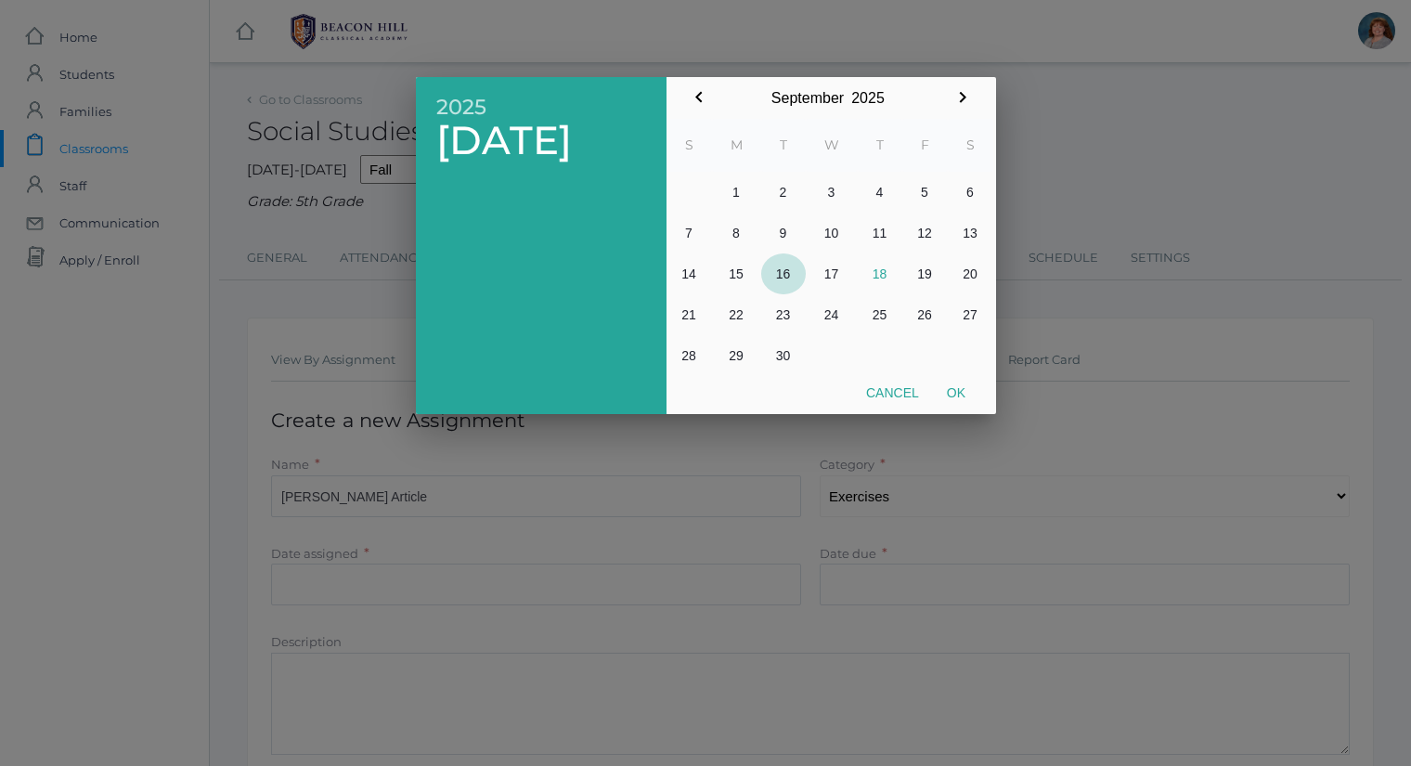
click at [785, 277] on button "16" at bounding box center [783, 273] width 45 height 41
click at [967, 395] on button "Ok" at bounding box center [956, 392] width 46 height 33
type input "[DATE]"
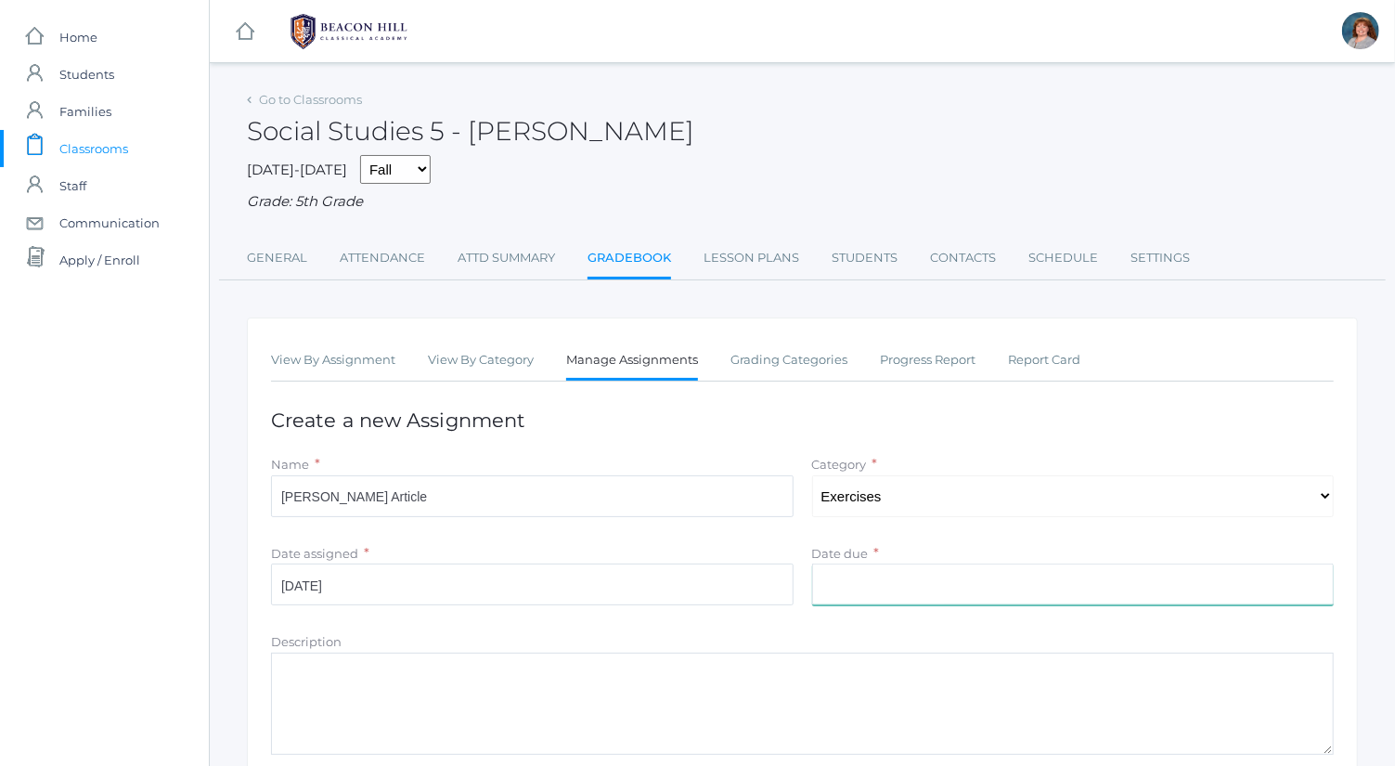
click at [880, 576] on input "Date due" at bounding box center [1073, 584] width 523 height 42
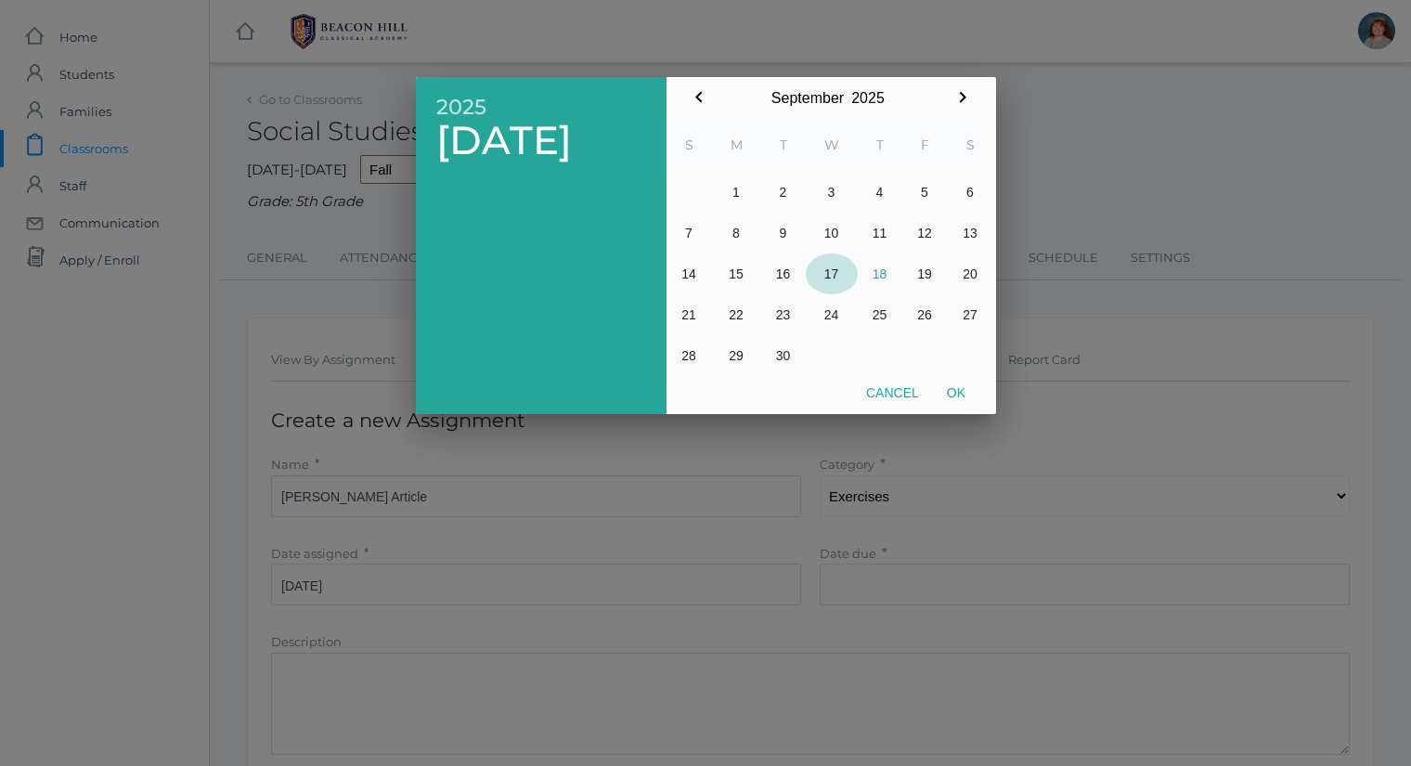
click at [840, 275] on button "17" at bounding box center [832, 273] width 52 height 41
click at [956, 397] on button "Ok" at bounding box center [956, 392] width 46 height 33
type input "[DATE]"
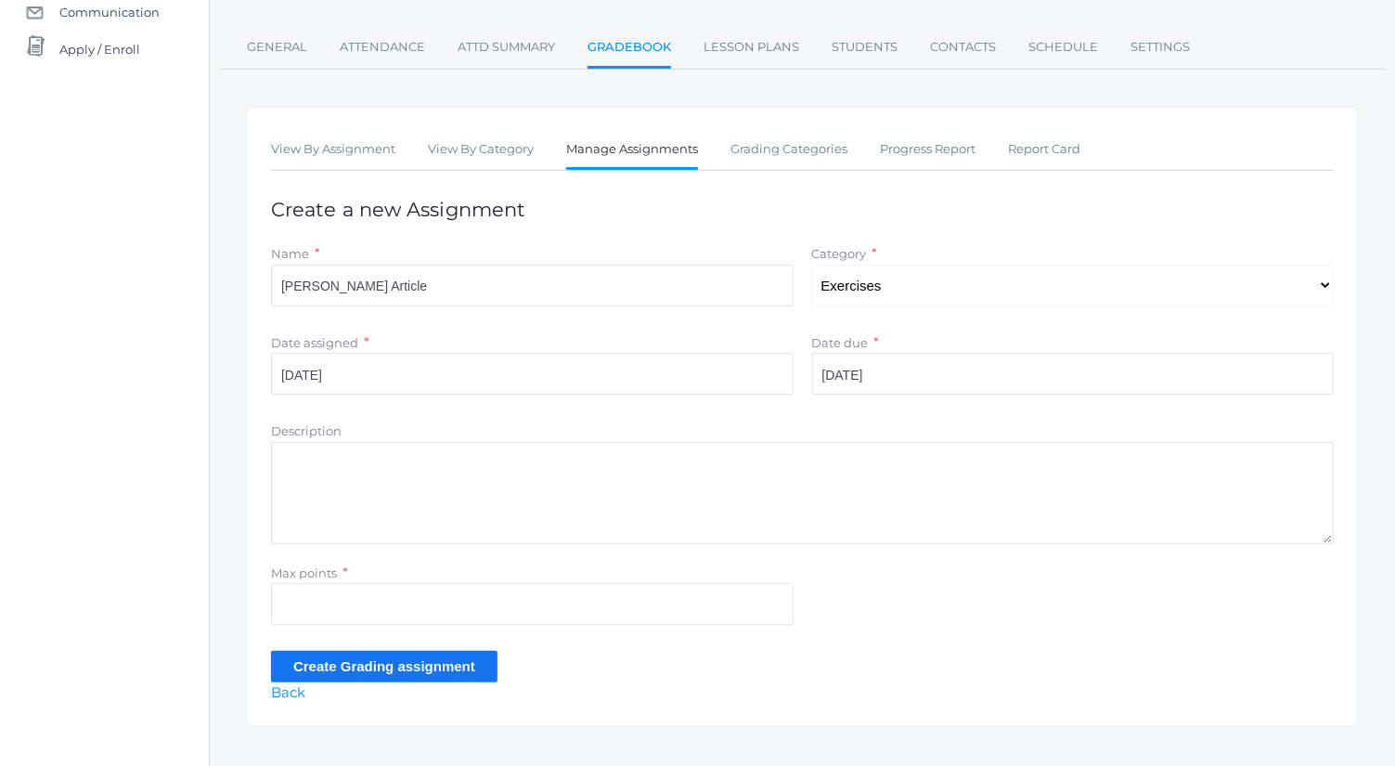
scroll to position [214, 0]
click at [530, 573] on div "Max points *" at bounding box center [532, 570] width 523 height 21
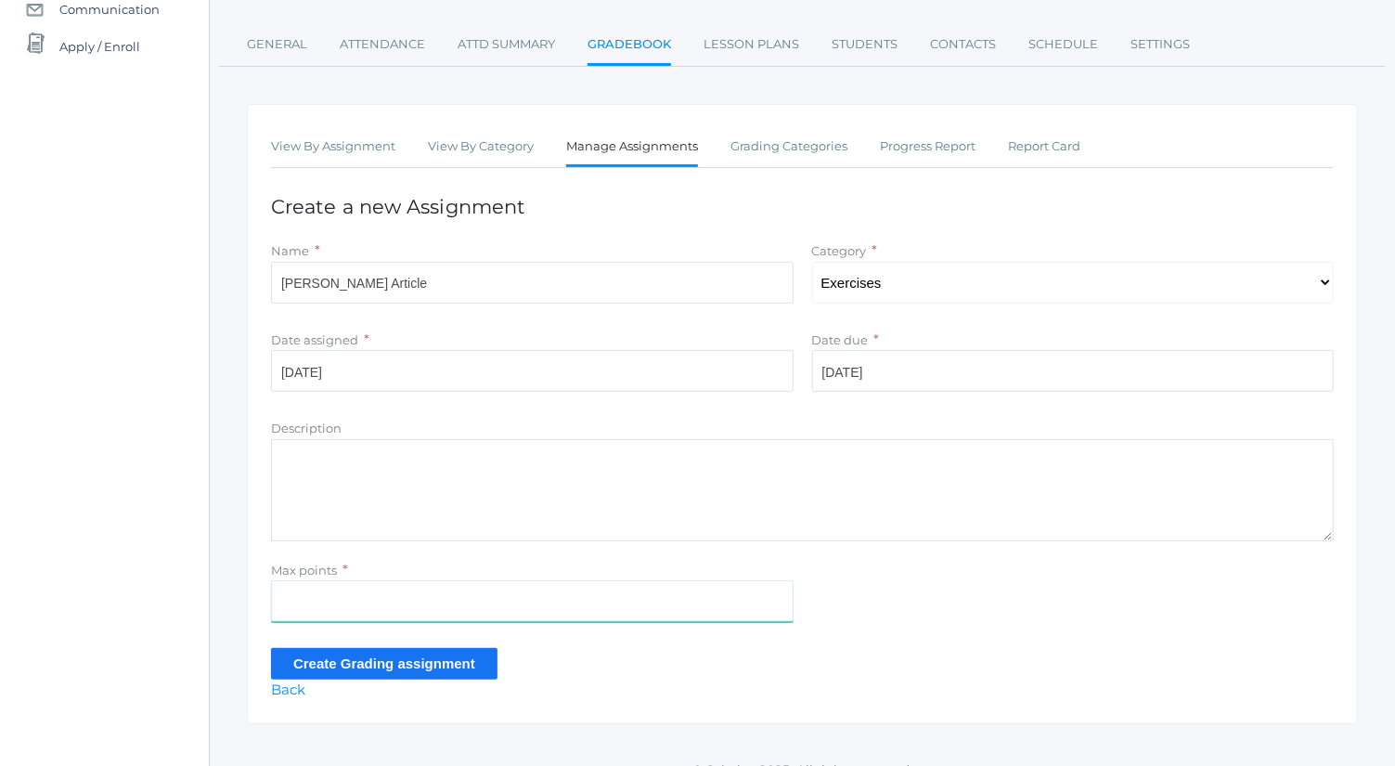
click at [532, 596] on input "Max points" at bounding box center [532, 601] width 523 height 42
type input "6"
click at [329, 664] on input "Create Grading assignment" at bounding box center [384, 663] width 227 height 31
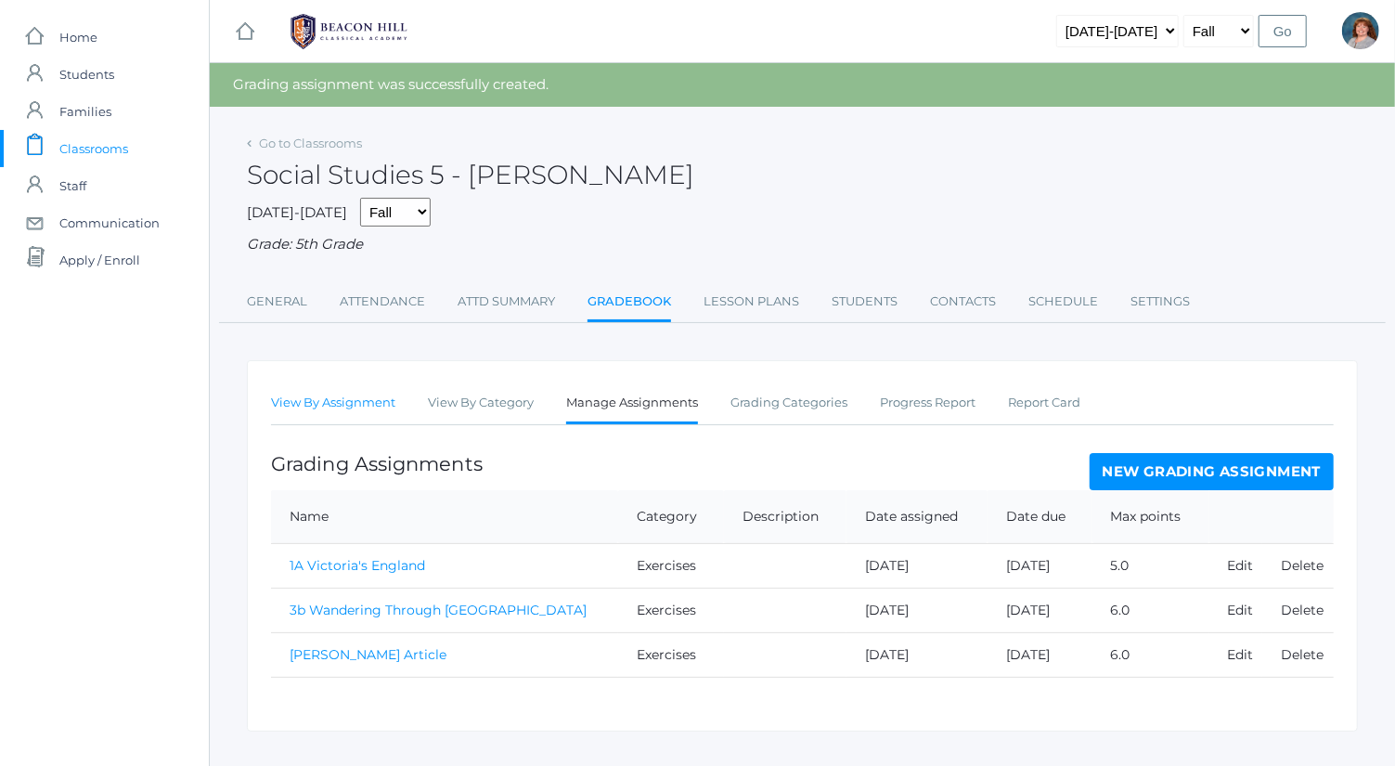
click at [373, 397] on link "View By Assignment" at bounding box center [333, 402] width 124 height 37
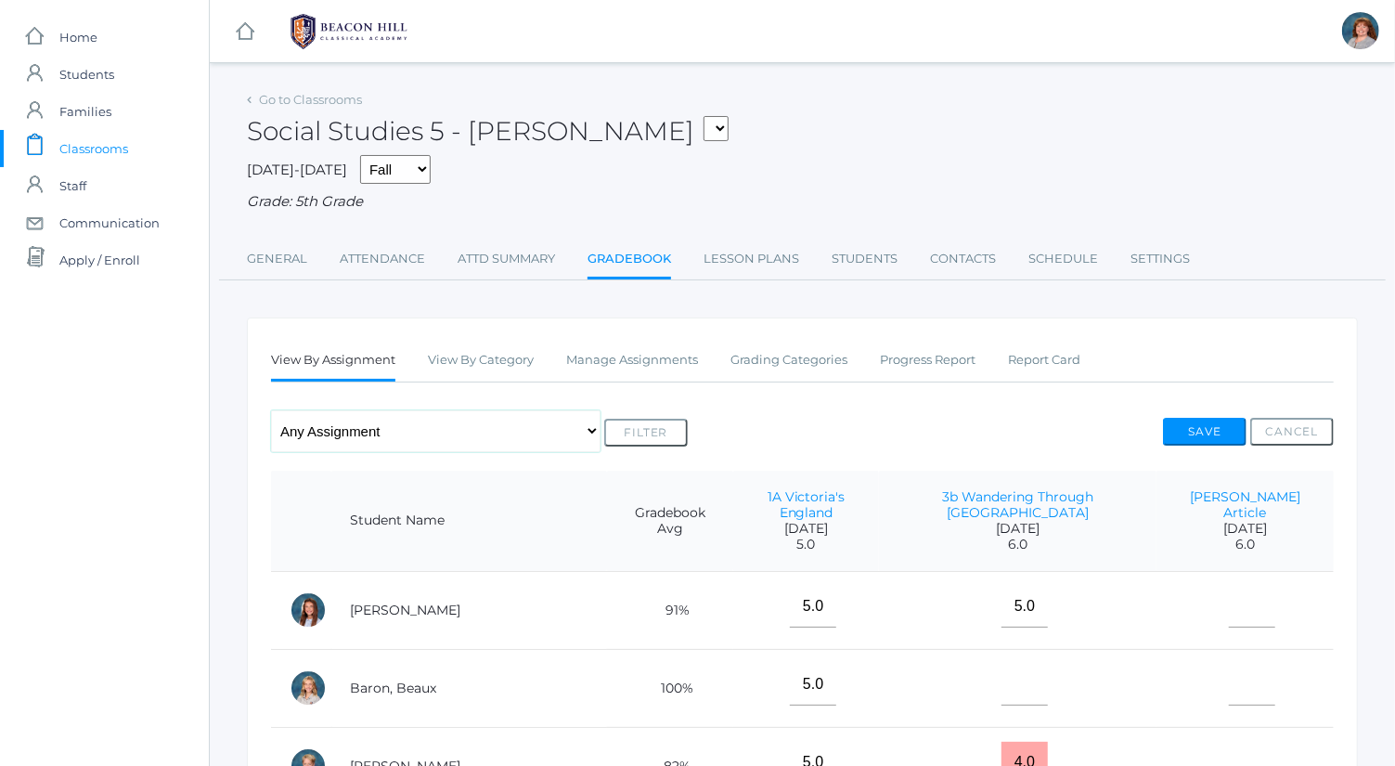
click at [382, 416] on select "Any Assignment Category: Exercises - 1A Victoria's England - 3b Wandering Throu…" at bounding box center [436, 431] width 330 height 42
select select "9842"
click at [271, 410] on select "Any Assignment Category: Exercises - 1A Victoria's England - 3b Wandering Throu…" at bounding box center [436, 431] width 330 height 42
click at [604, 427] on button "Filter" at bounding box center [646, 433] width 84 height 28
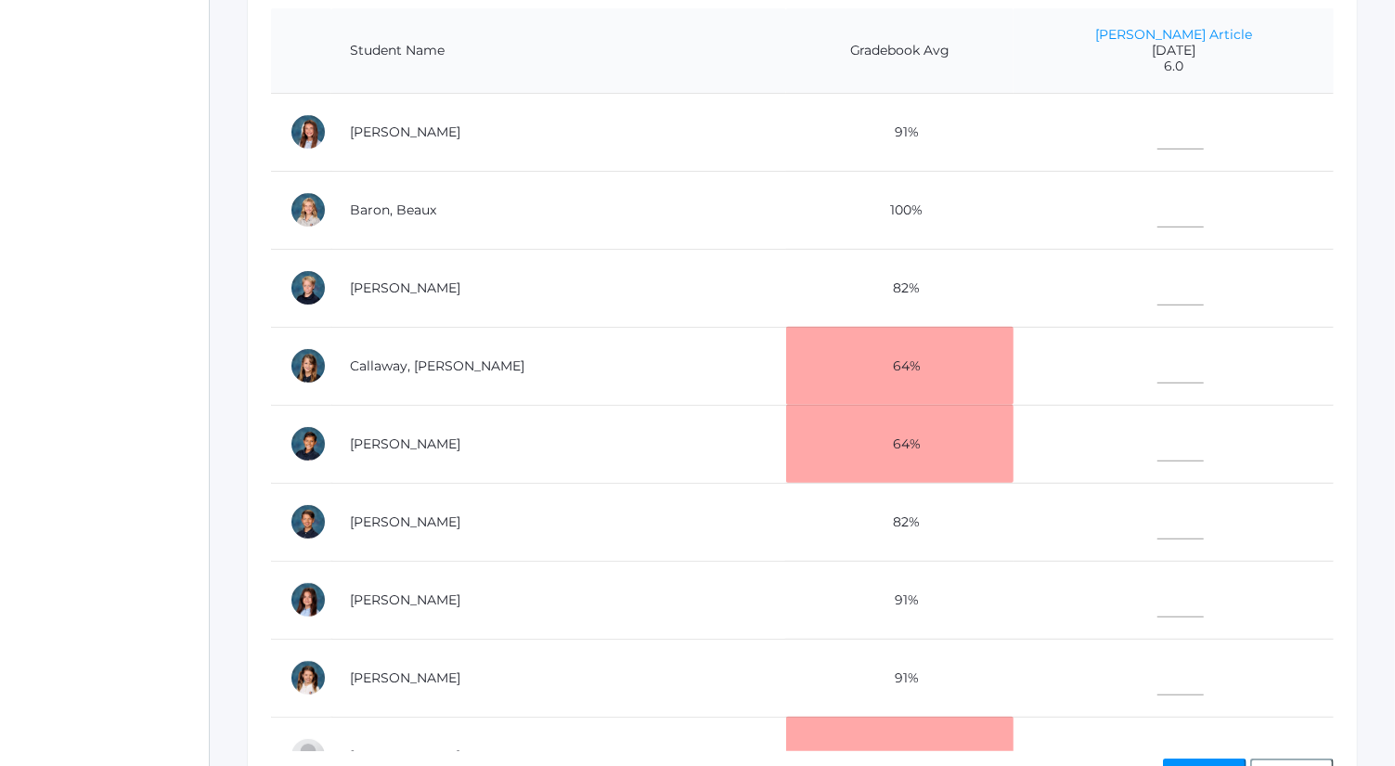
scroll to position [461, 0]
click at [1158, 514] on input"] "text" at bounding box center [1181, 519] width 46 height 42
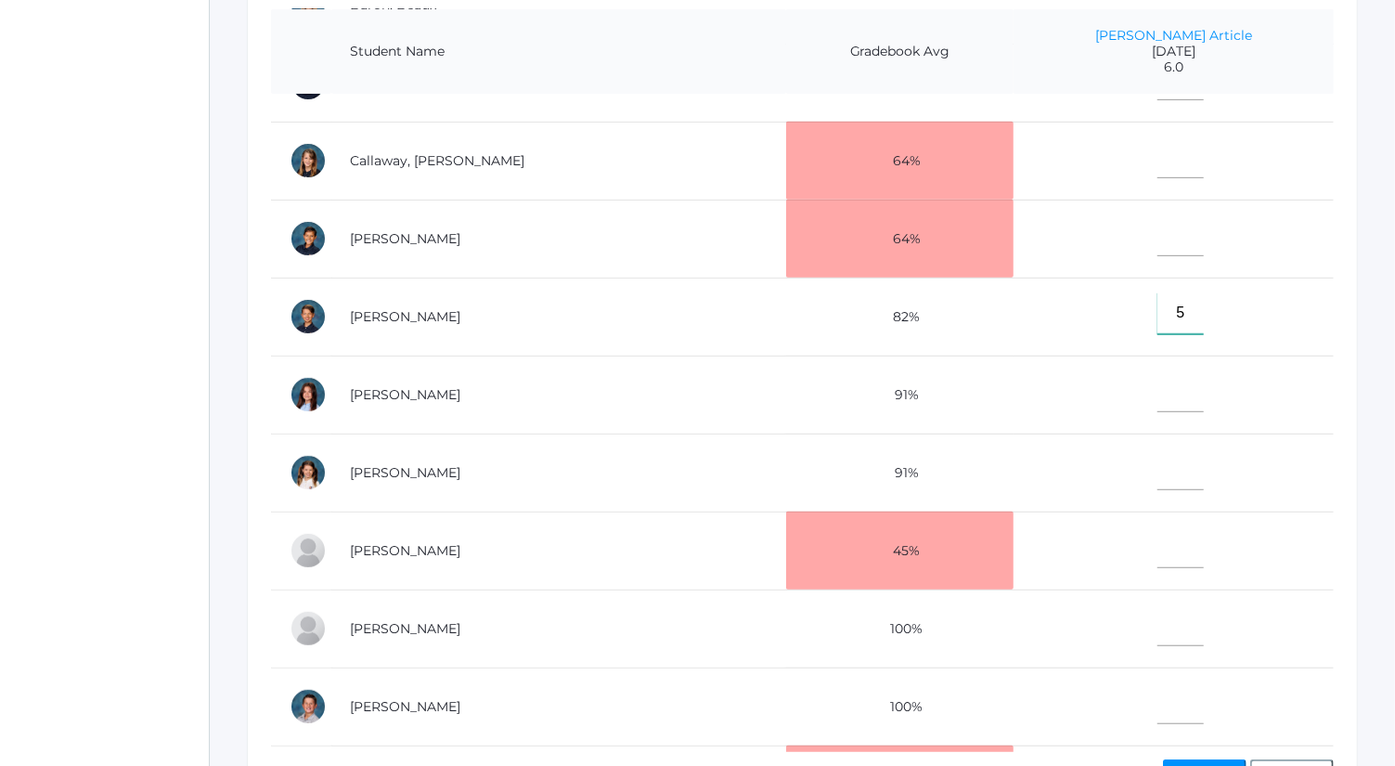
scroll to position [207, 0]
type input"] "5"
click at [1158, 681] on input"] "text" at bounding box center [1181, 702] width 46 height 42
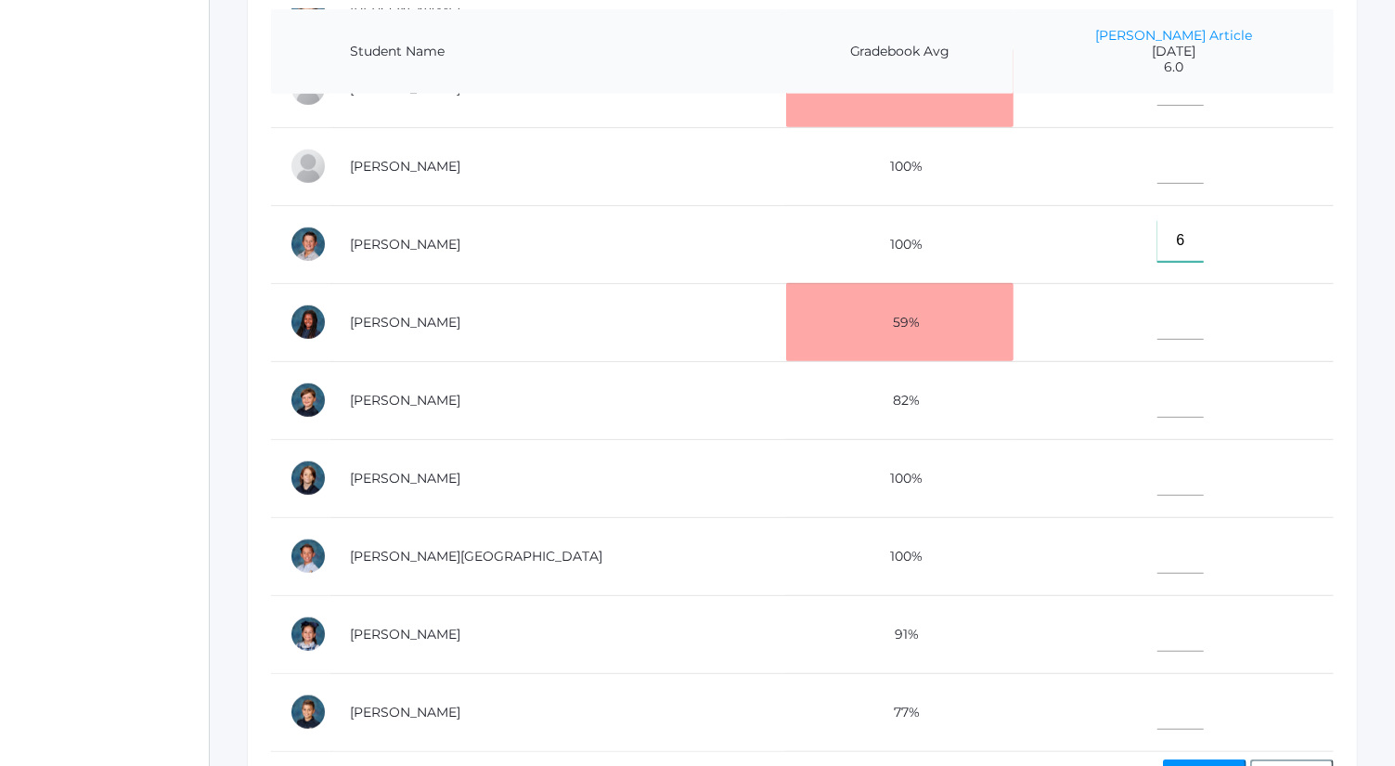
type input"] "6"
click at [1158, 542] on input"] "text" at bounding box center [1181, 553] width 46 height 42
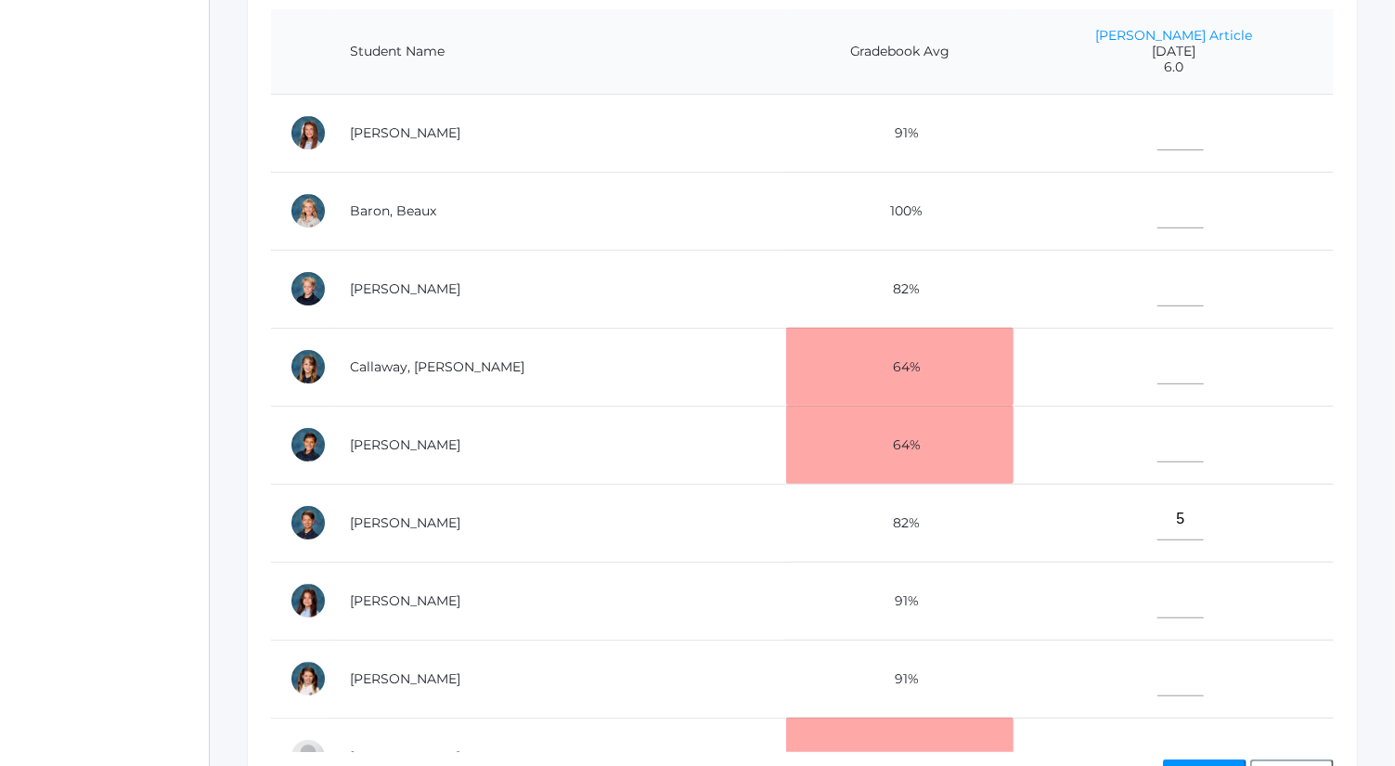
type input"] "5"
click at [1158, 279] on input"] "text" at bounding box center [1181, 286] width 46 height 42
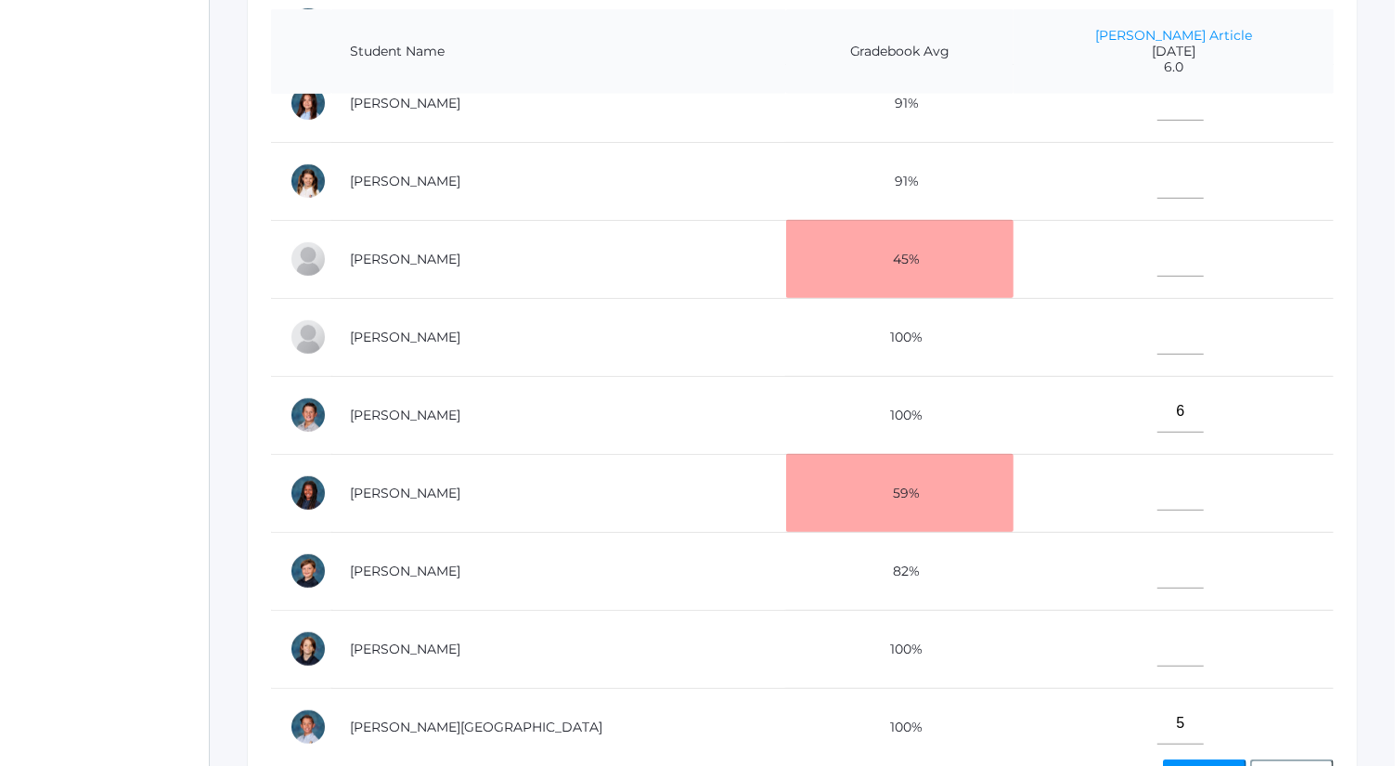
scroll to position [676, 0]
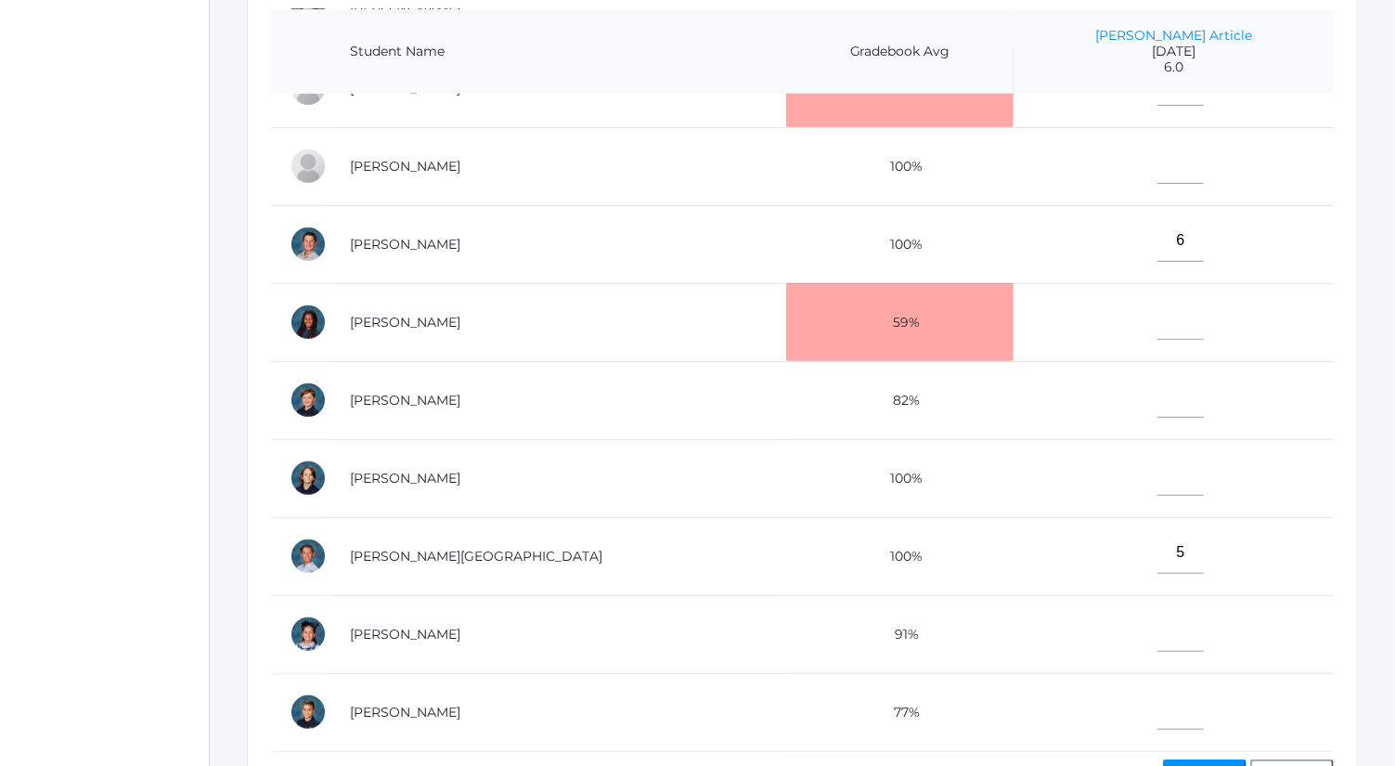
type input"] "4"
click at [1158, 618] on input"] "text" at bounding box center [1181, 631] width 46 height 42
type input"] "4"
click at [1158, 304] on input"] "text" at bounding box center [1181, 319] width 46 height 42
type input"] "3"
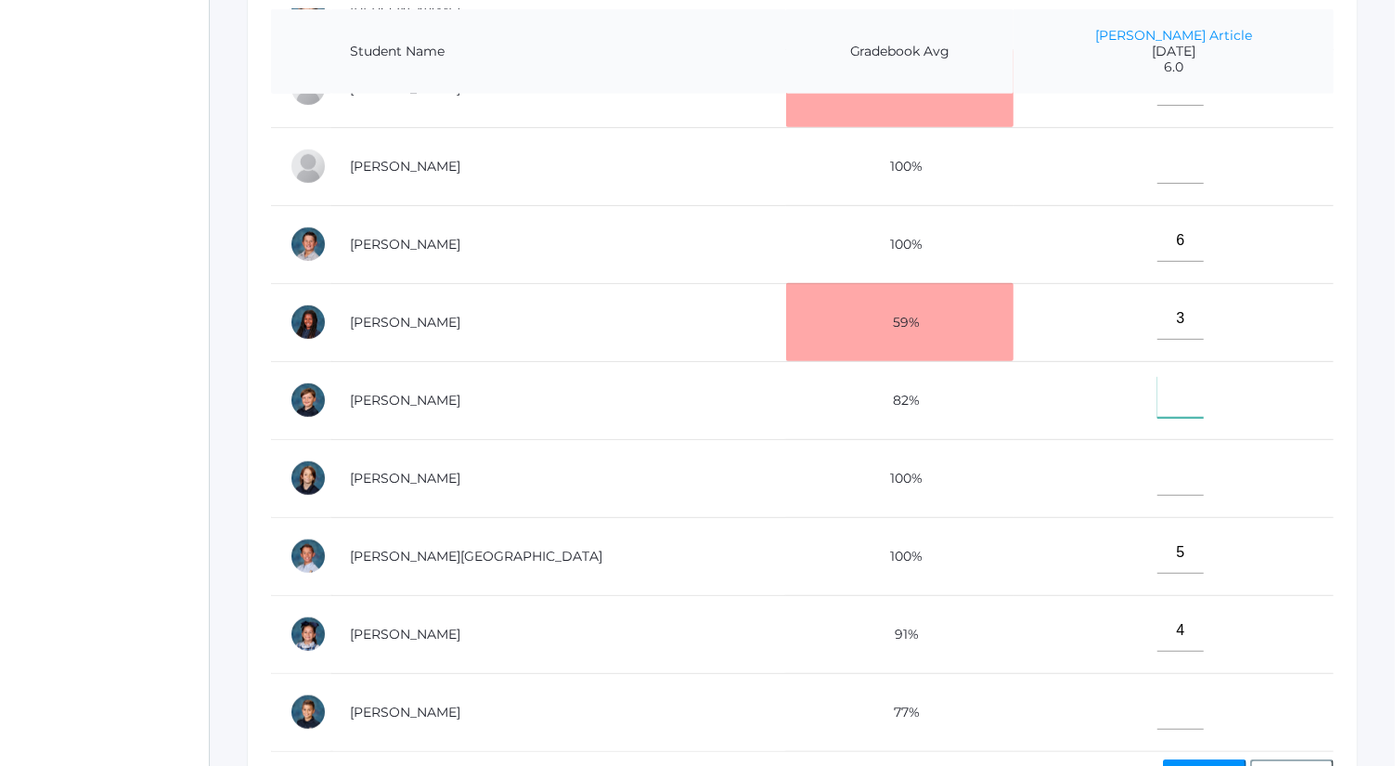
click at [1158, 376] on input"] "text" at bounding box center [1181, 397] width 46 height 42
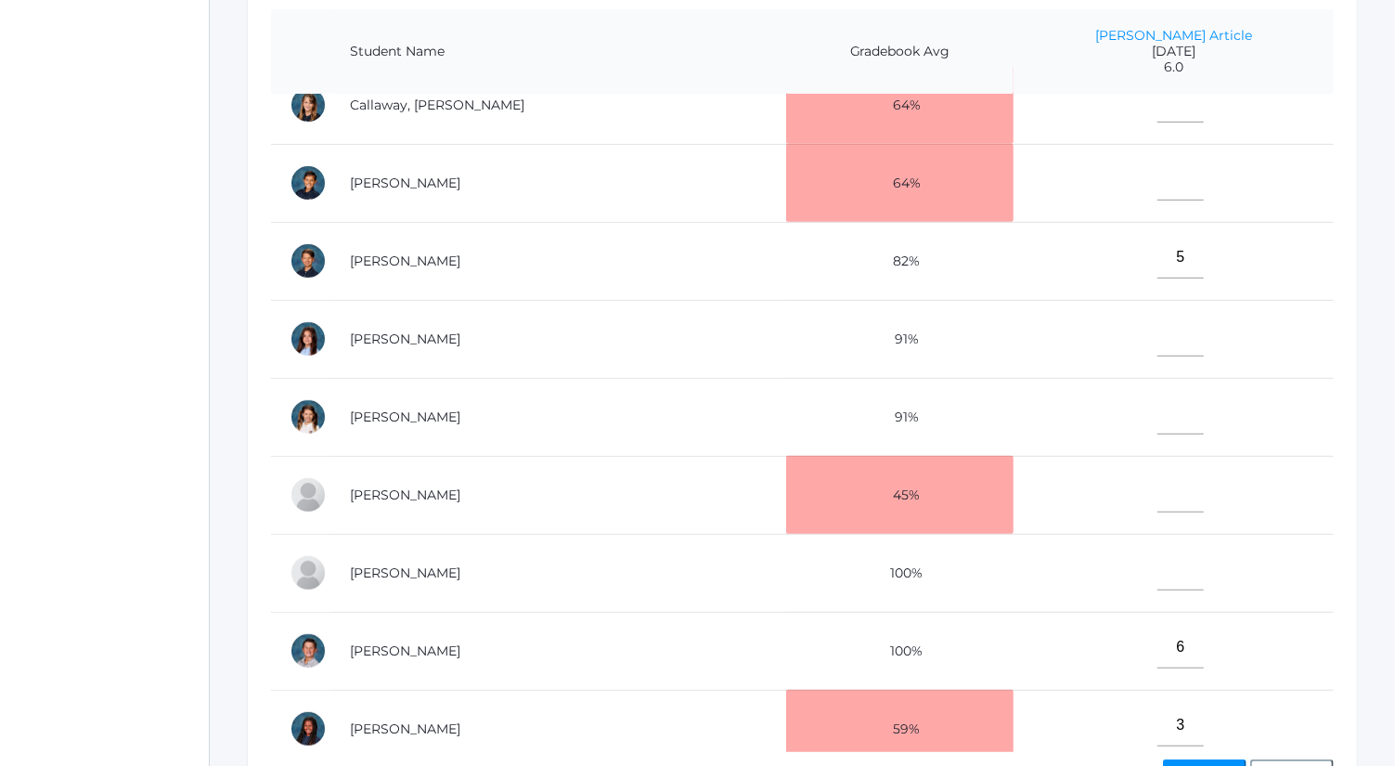
scroll to position [0, 0]
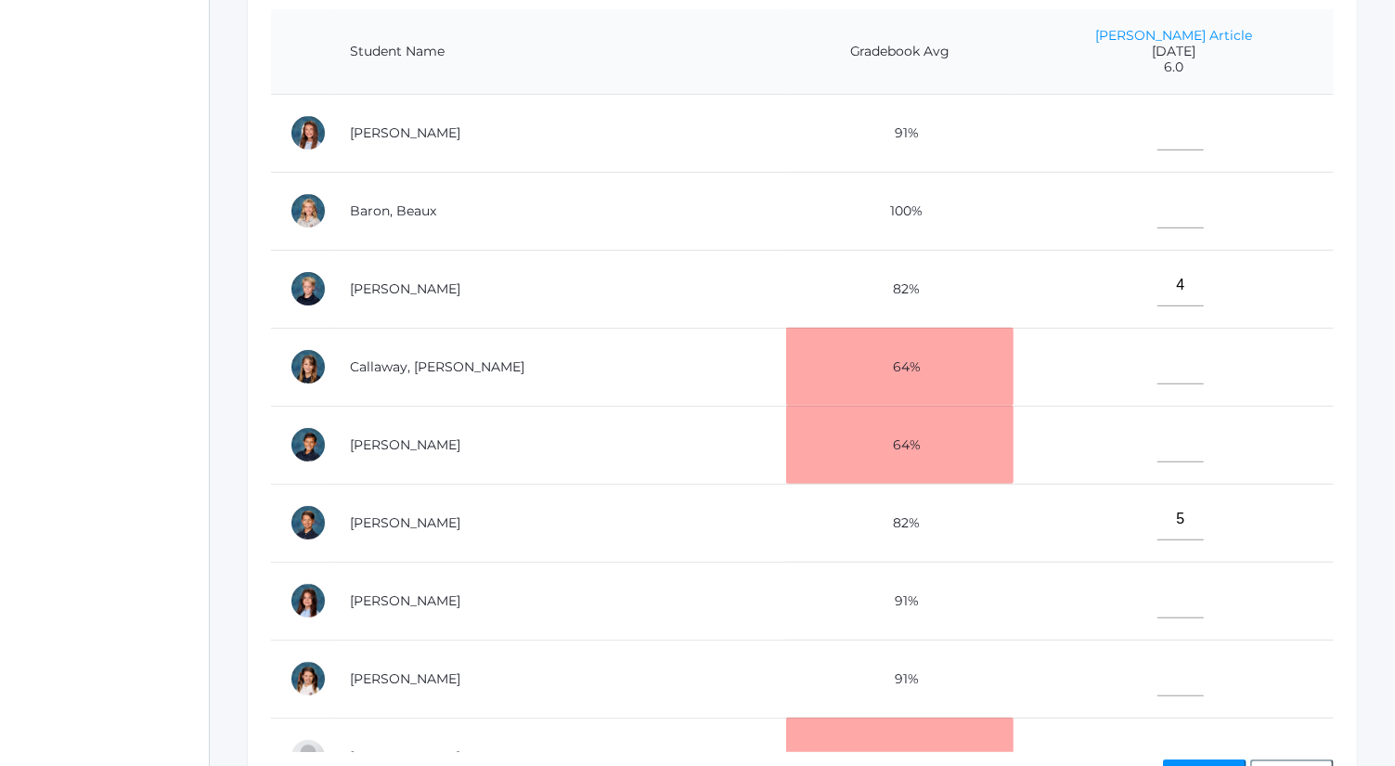
type input"] "5"
click at [1158, 119] on input"] "text" at bounding box center [1181, 130] width 46 height 42
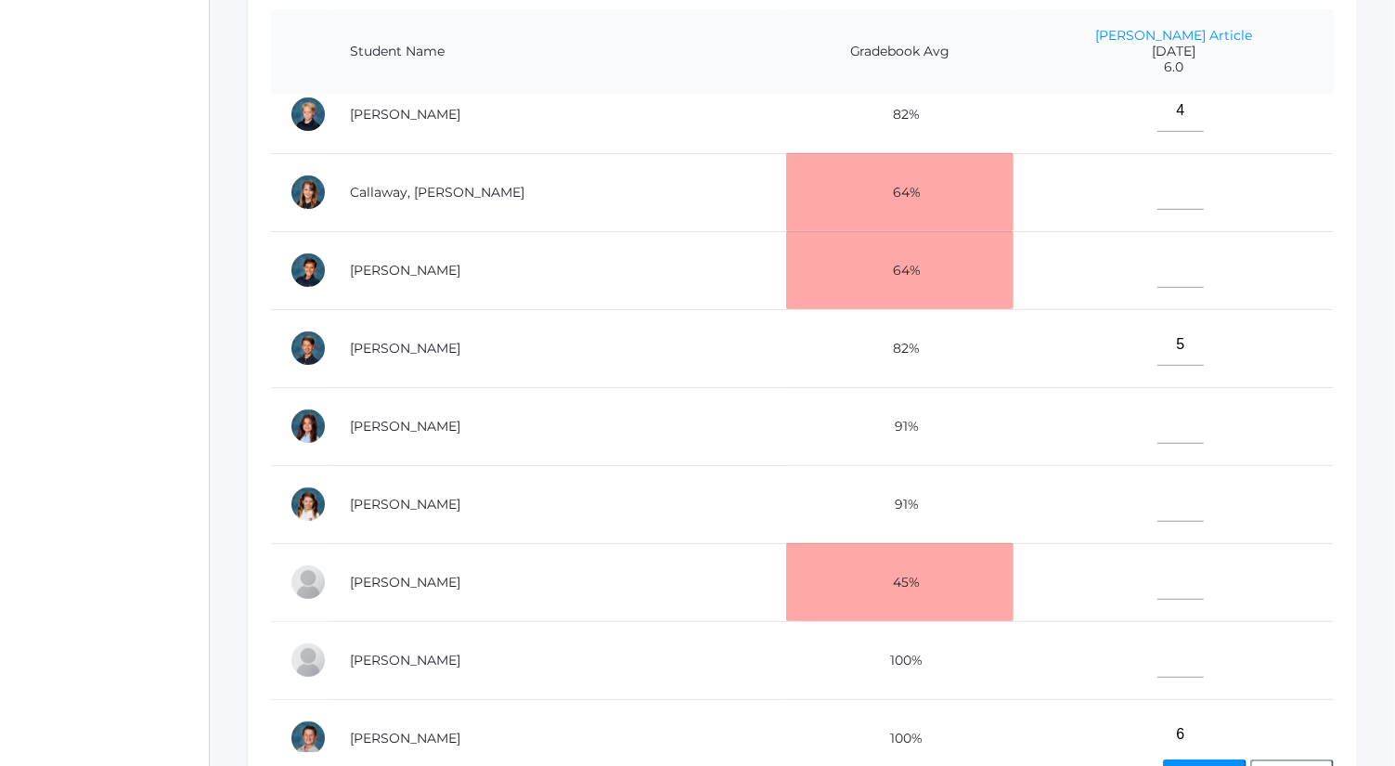
scroll to position [188, 0]
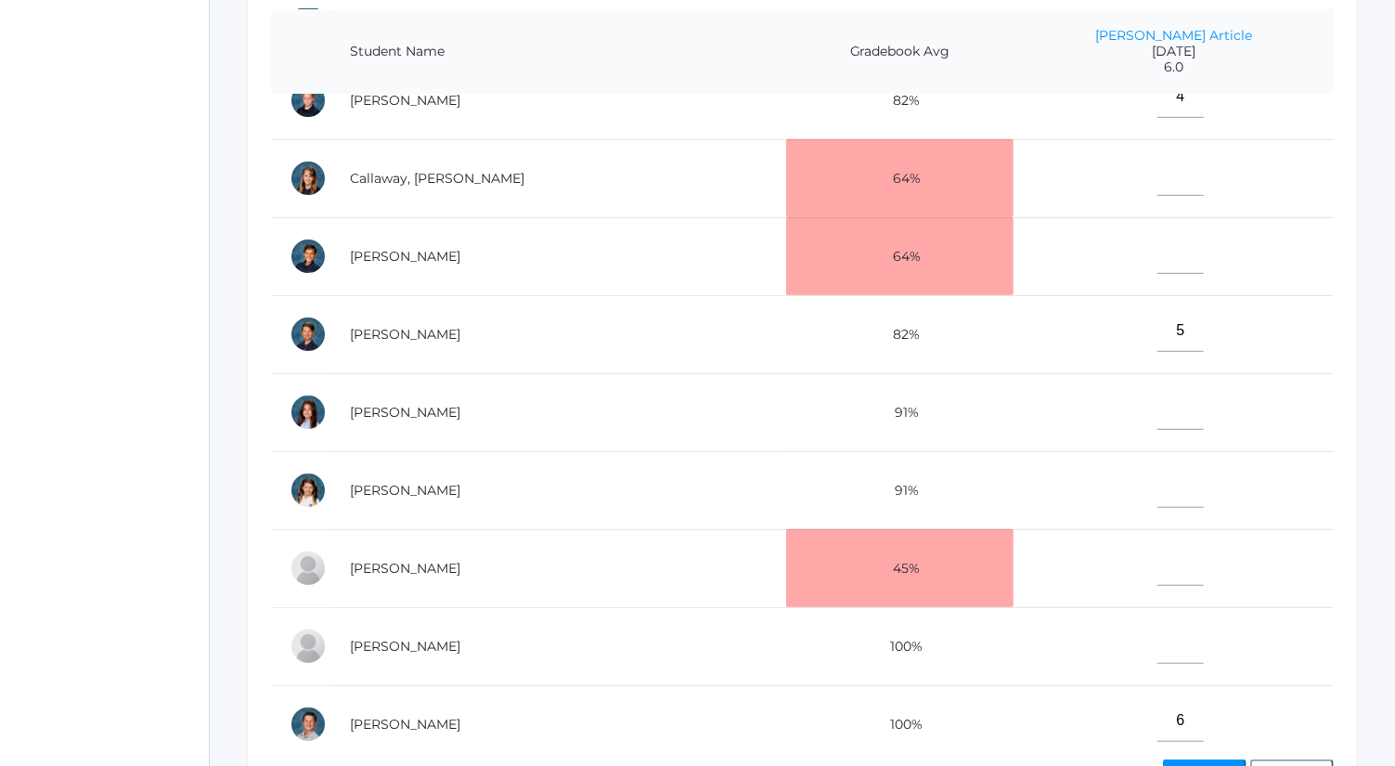
type input"] "6"
click at [1158, 642] on input"] "text" at bounding box center [1181, 643] width 46 height 42
type input"] "5"
click at [1158, 240] on input"] "text" at bounding box center [1181, 253] width 46 height 42
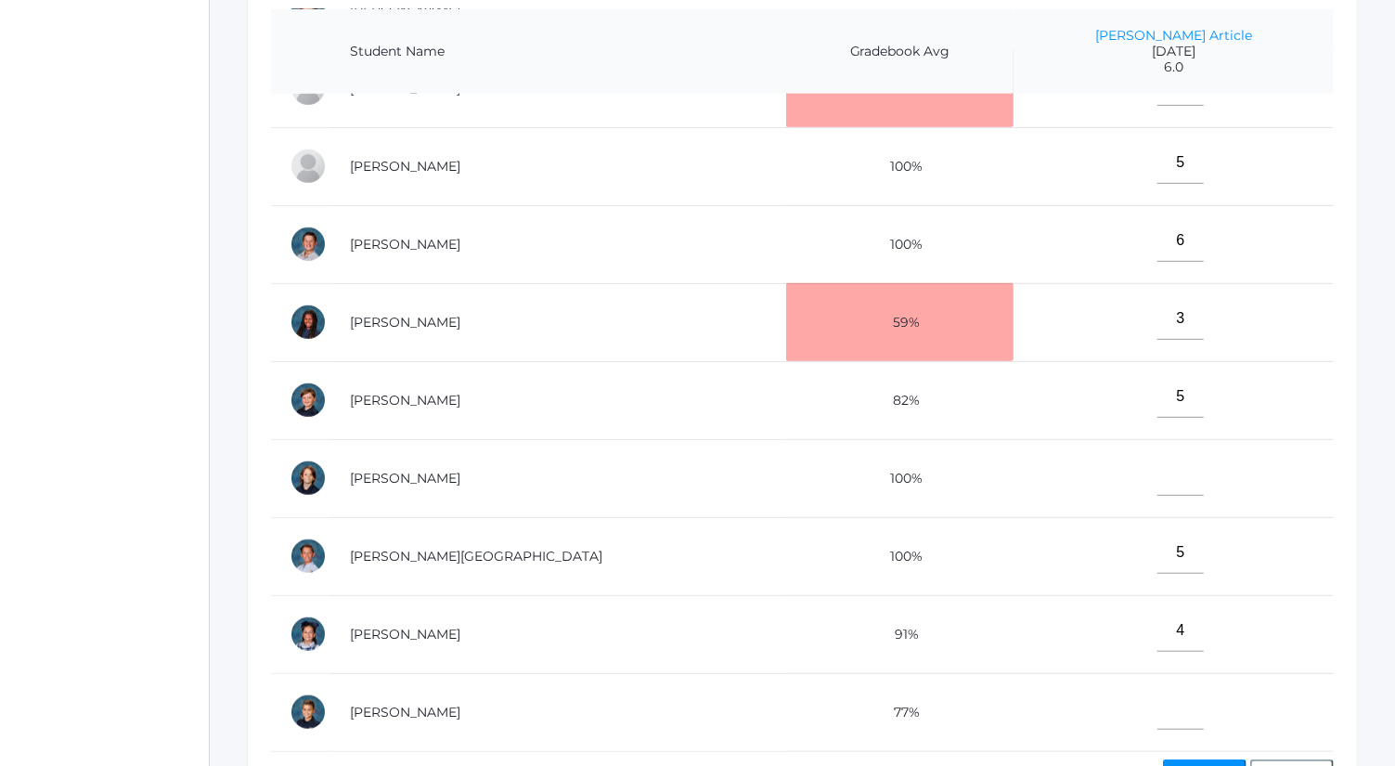
scroll to position [589, 0]
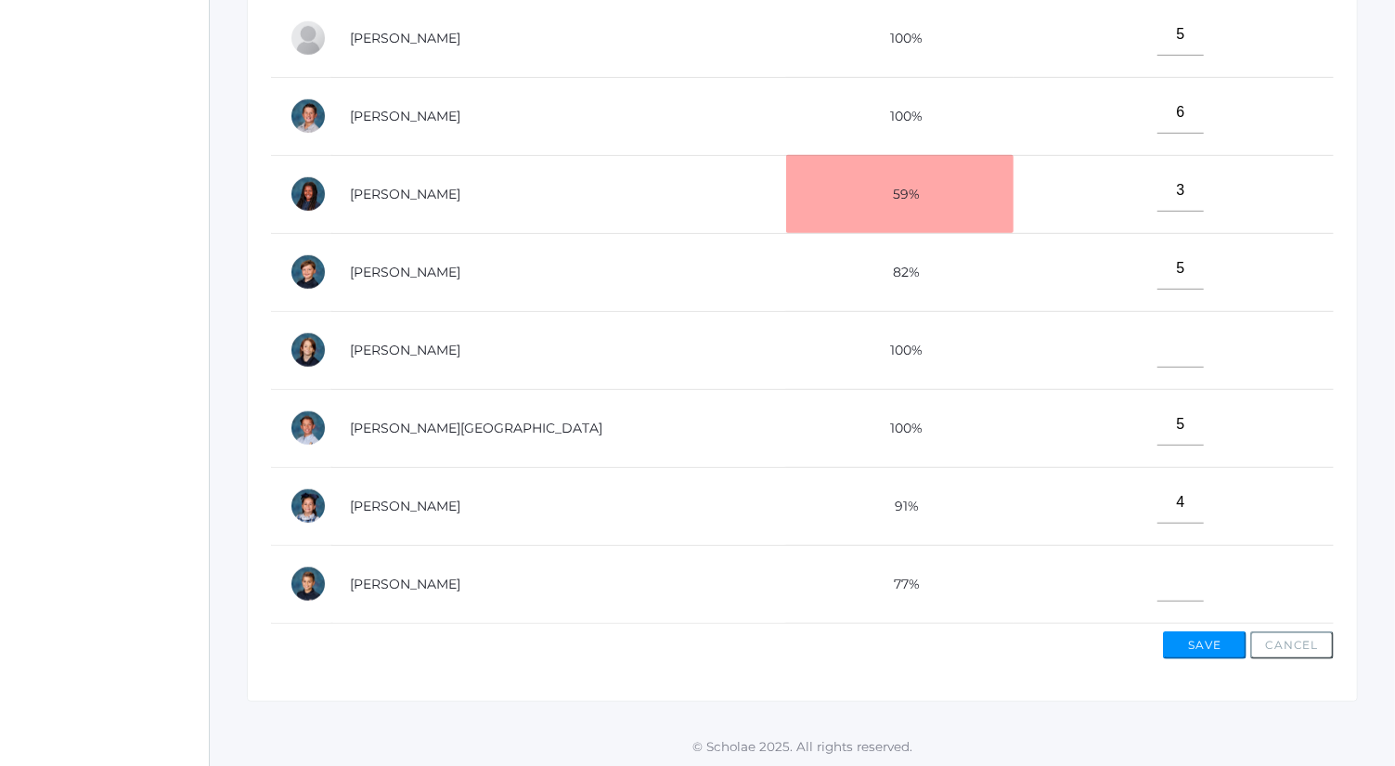
type input"] "4"
click at [1207, 637] on button "Save" at bounding box center [1205, 645] width 84 height 28
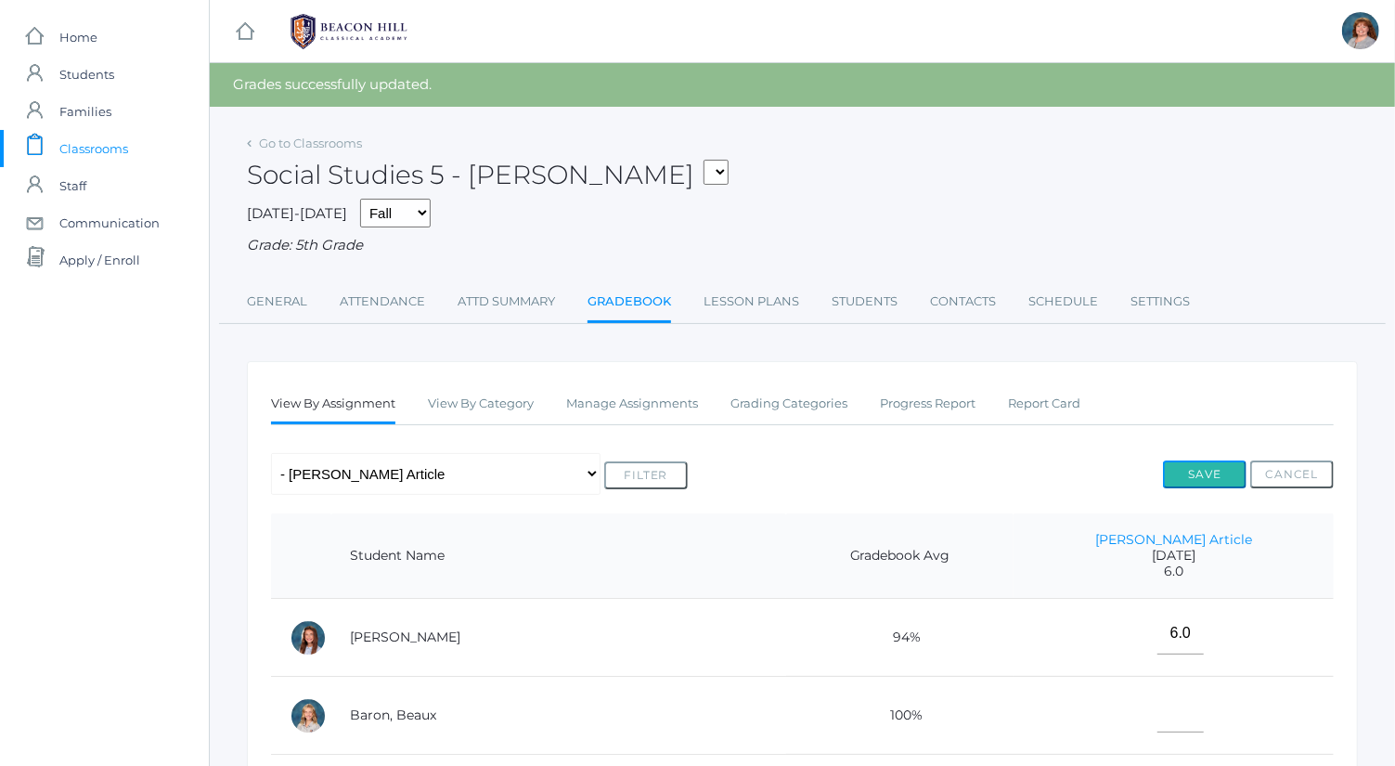
click at [1216, 461] on button "Save" at bounding box center [1205, 474] width 84 height 28
click at [343, 150] on div "Go to Classrooms" at bounding box center [304, 144] width 115 height 19
click at [338, 146] on link "Go to Classrooms" at bounding box center [310, 143] width 103 height 15
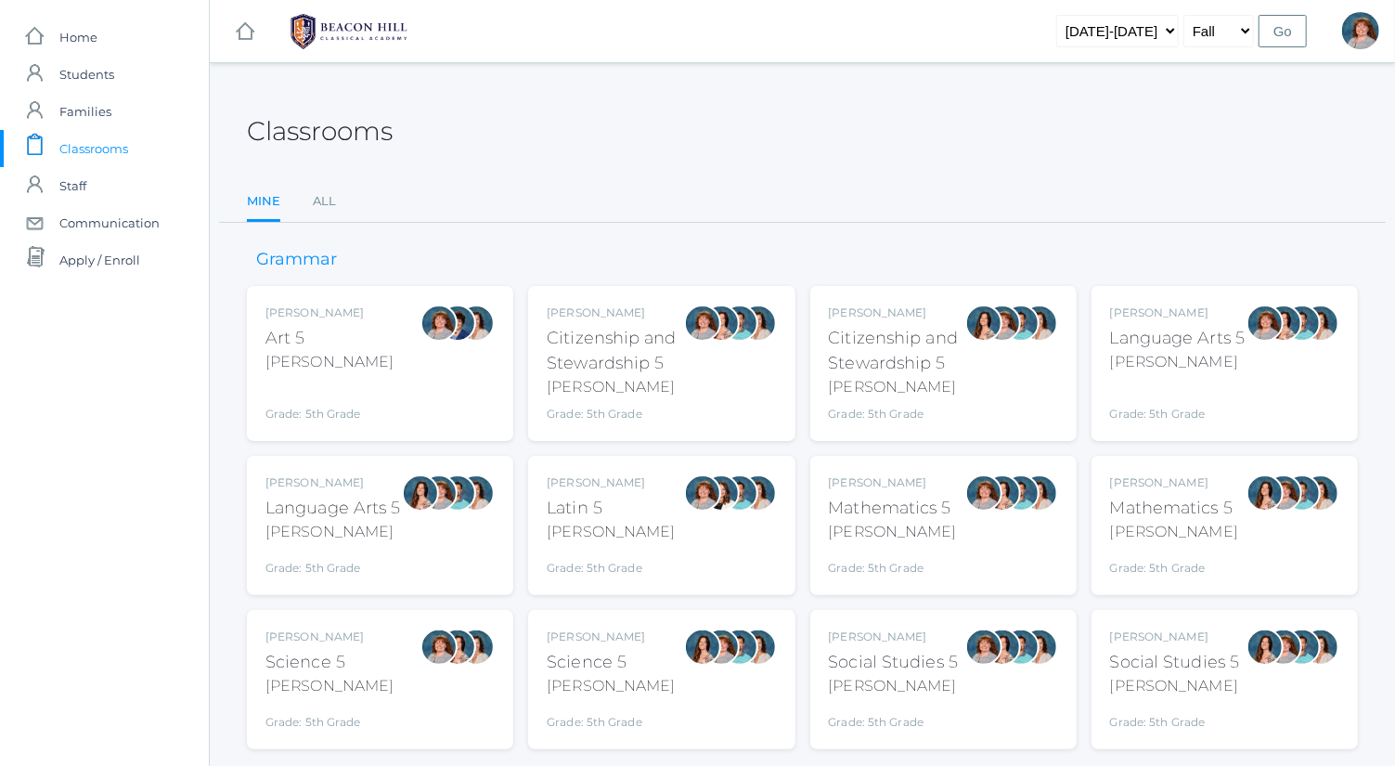
click at [429, 515] on div at bounding box center [420, 525] width 37 height 102
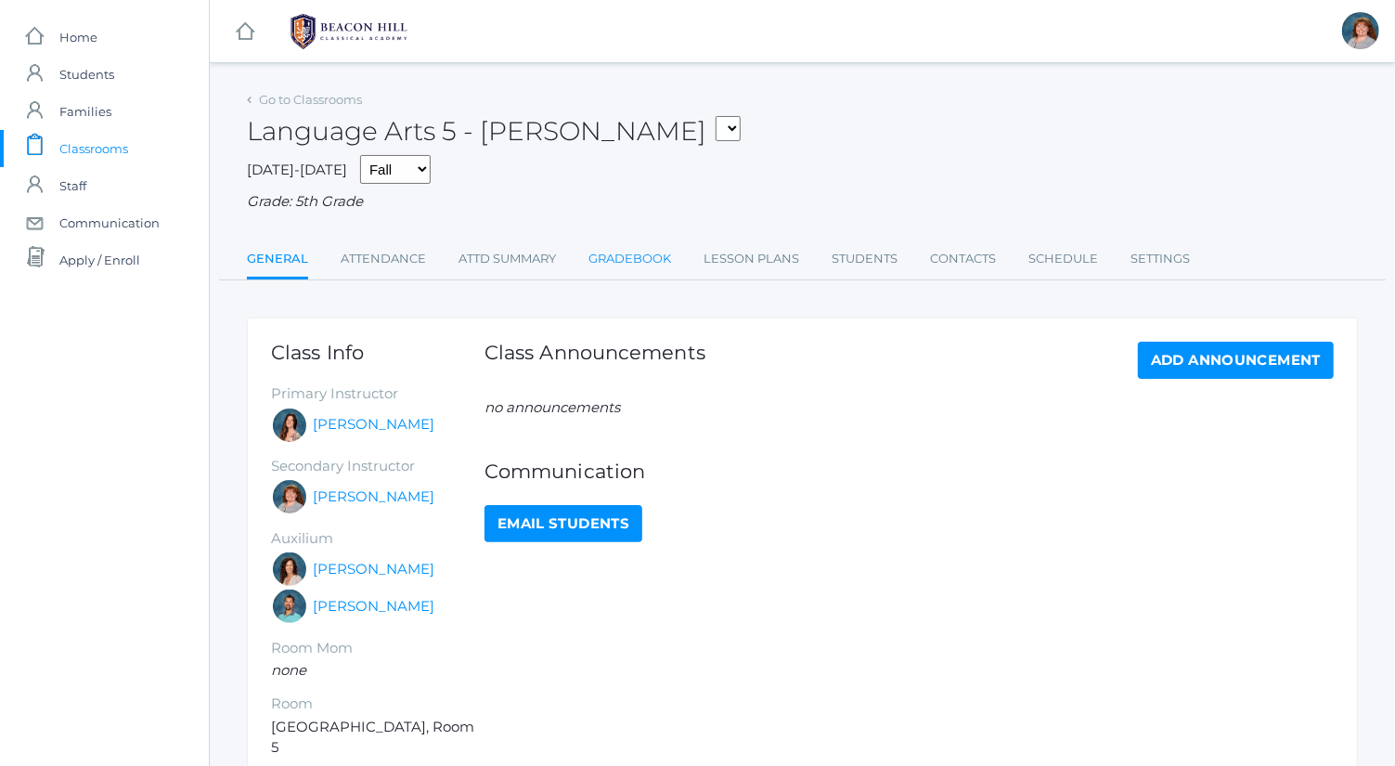
click at [656, 263] on link "Gradebook" at bounding box center [630, 258] width 83 height 37
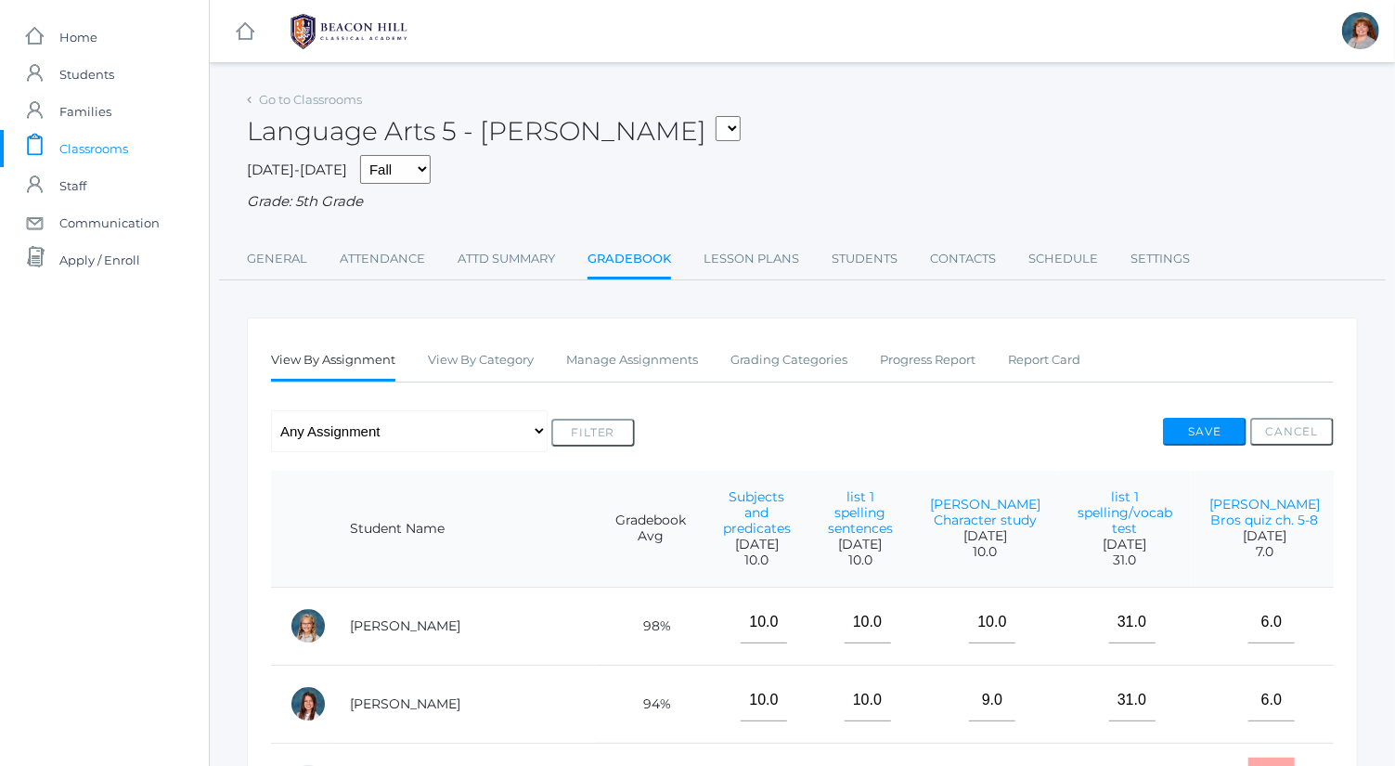
click at [434, 447] on select "Any Assignment Category: Composition - Mrs. Granger Character study - orca para…" at bounding box center [409, 431] width 277 height 42
click at [747, 144] on div "Language Arts 5 - Salazar 05ART - Art 5 Bence 05CITIZEN - Citizenship and Stewa…" at bounding box center [802, 120] width 1111 height 69
click at [320, 99] on link "Go to Classrooms" at bounding box center [310, 99] width 103 height 15
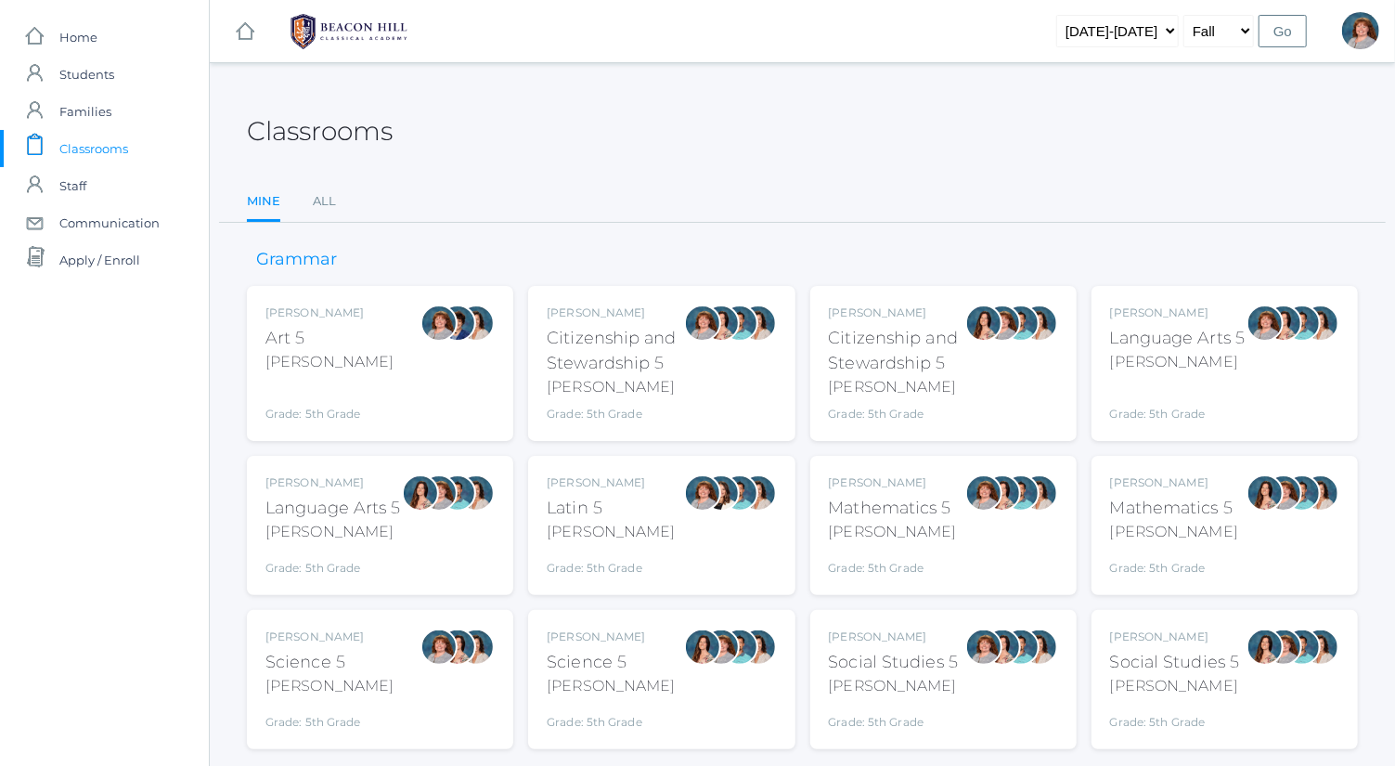
click at [1146, 365] on div "Bence" at bounding box center [1178, 362] width 136 height 22
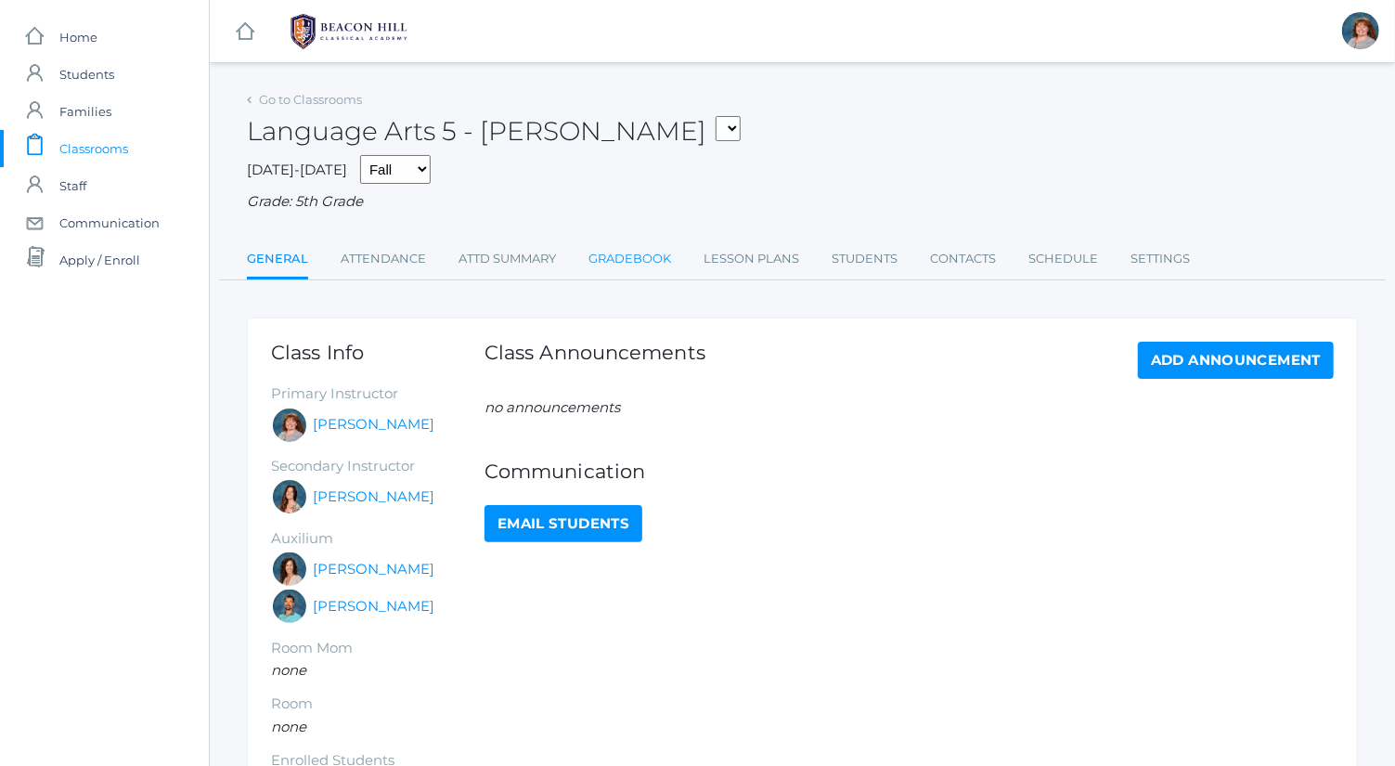
click at [636, 253] on link "Gradebook" at bounding box center [630, 258] width 83 height 37
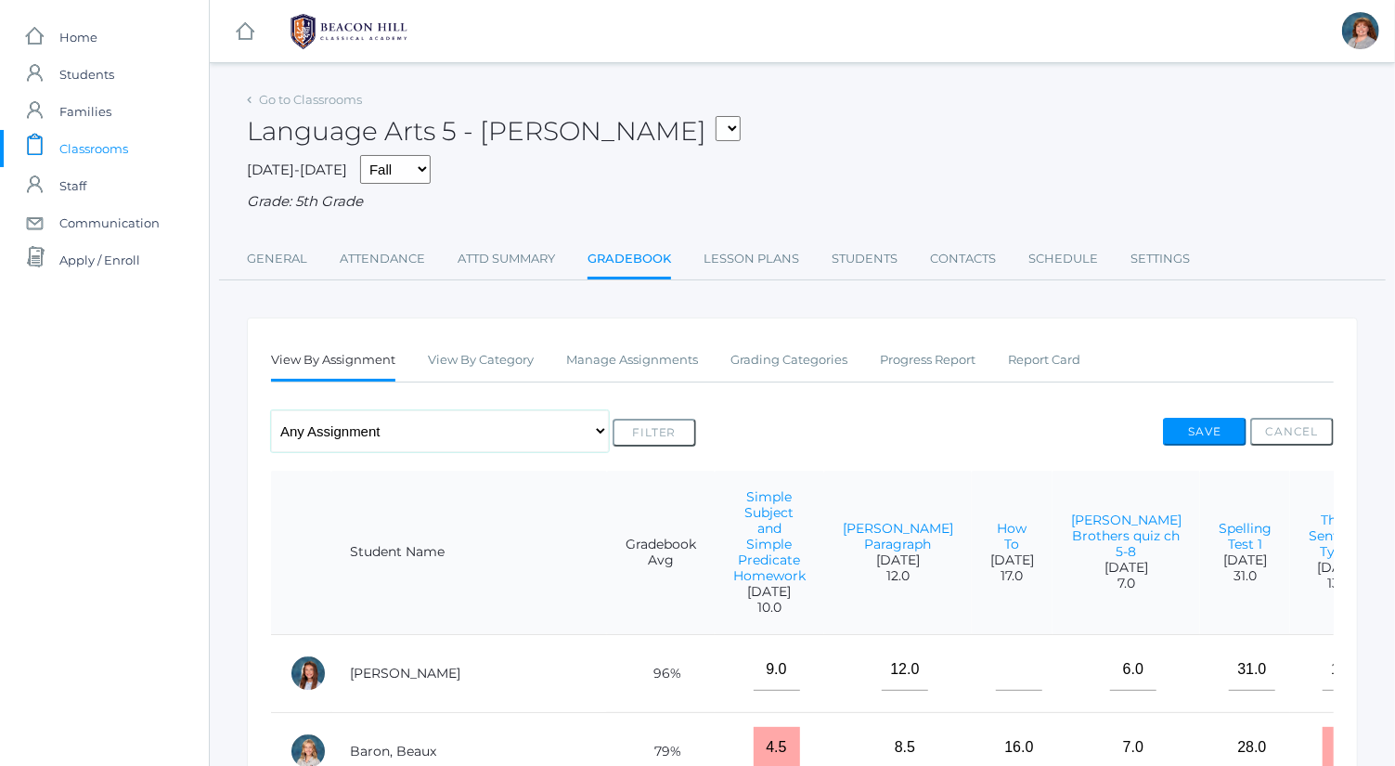
click at [558, 433] on select "Any Assignment Category: Composition - [PERSON_NAME] Paragraph - How To Categor…" at bounding box center [440, 431] width 338 height 42
select select "9717"
click at [271, 410] on select "Any Assignment Category: Composition - [PERSON_NAME] Paragraph - How To Categor…" at bounding box center [440, 431] width 338 height 42
click at [666, 429] on button "Filter" at bounding box center [655, 433] width 84 height 28
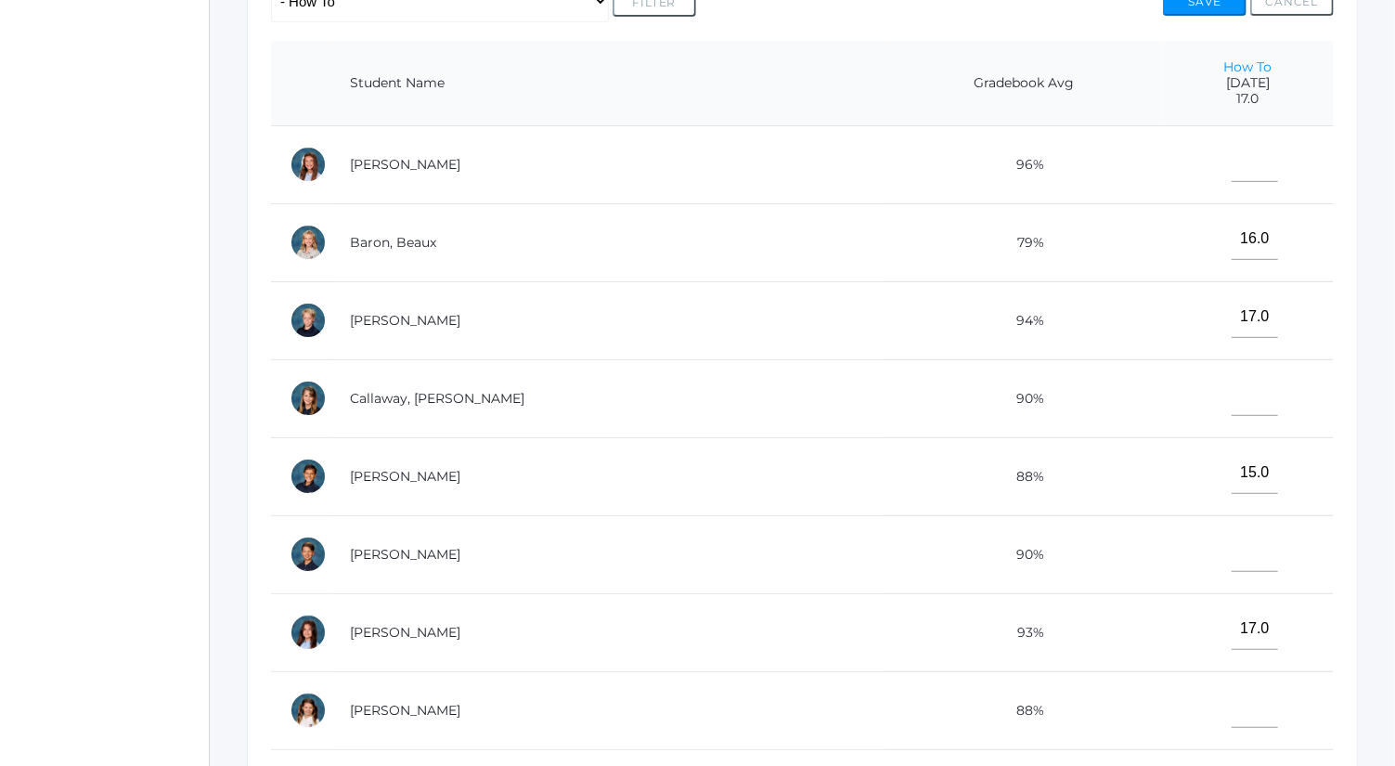
scroll to position [431, 0]
click at [1232, 155] on input"] "text" at bounding box center [1255, 160] width 46 height 42
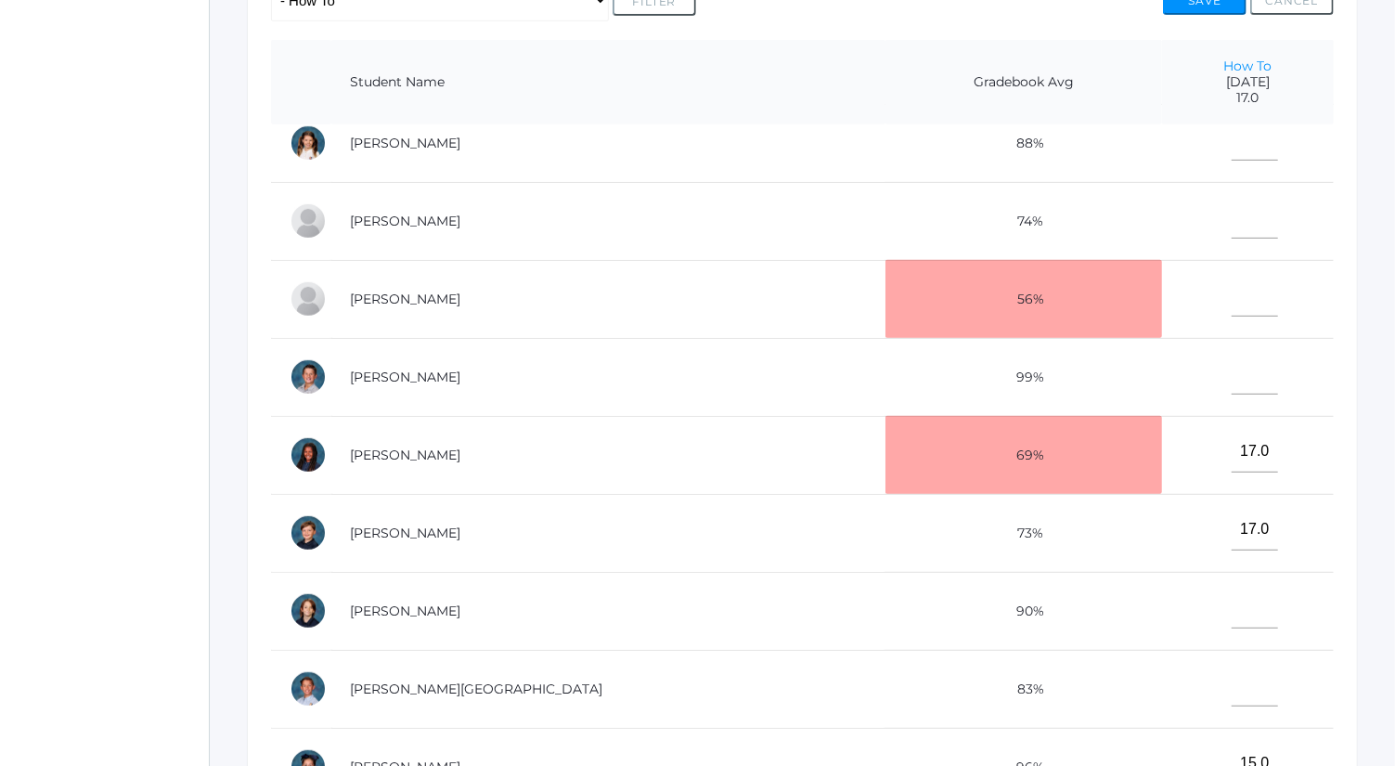
scroll to position [676, 0]
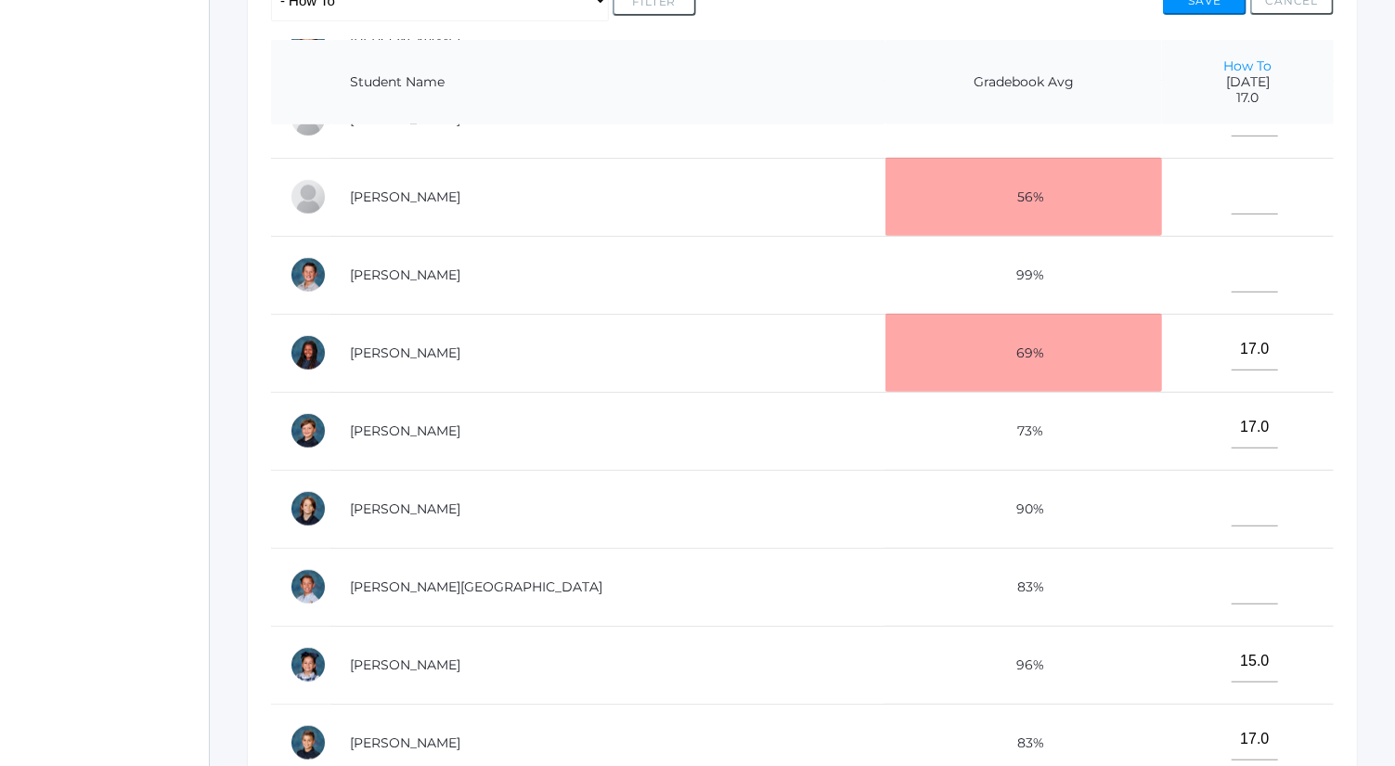
type input"] "17"
click at [1232, 572] on input"] "text" at bounding box center [1255, 584] width 46 height 42
type input"] "14"
click at [1232, 498] on input"] "text" at bounding box center [1255, 506] width 46 height 42
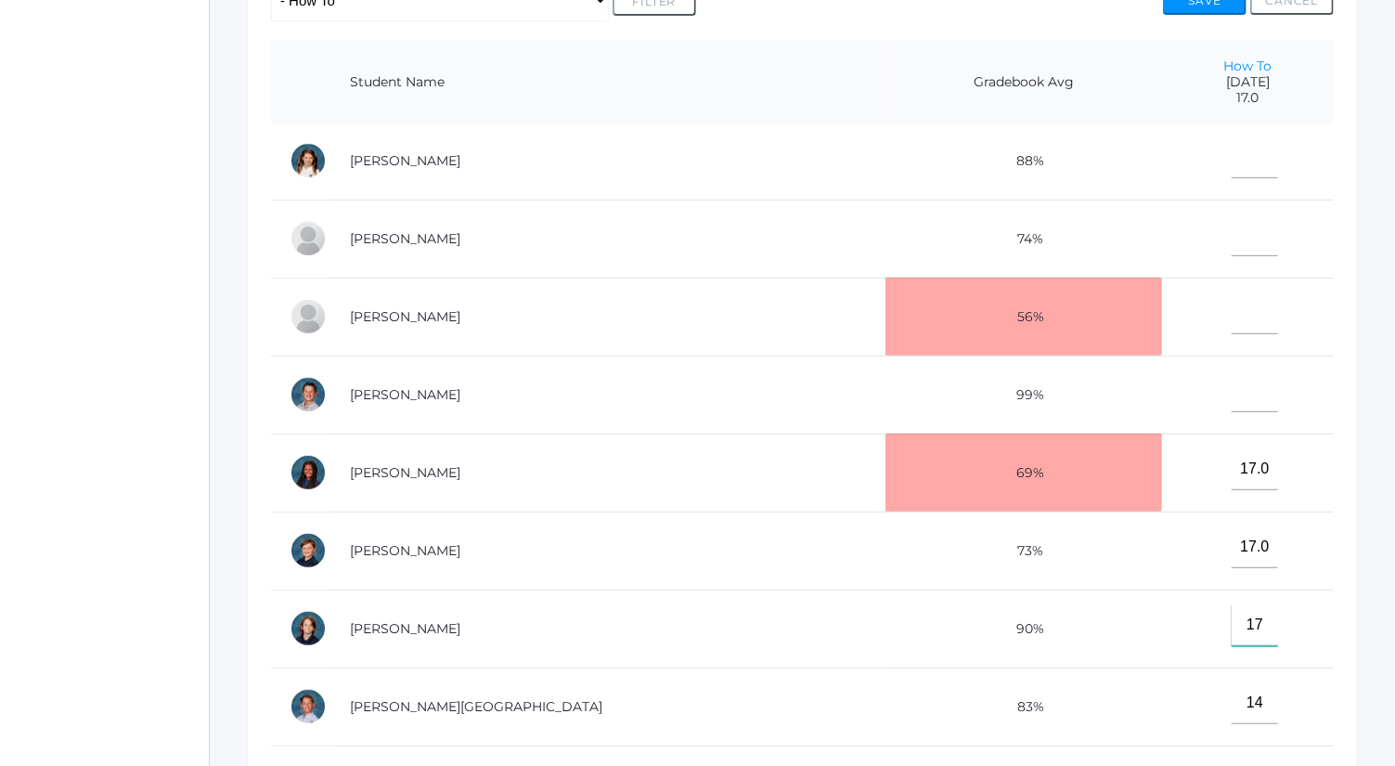
scroll to position [495, 0]
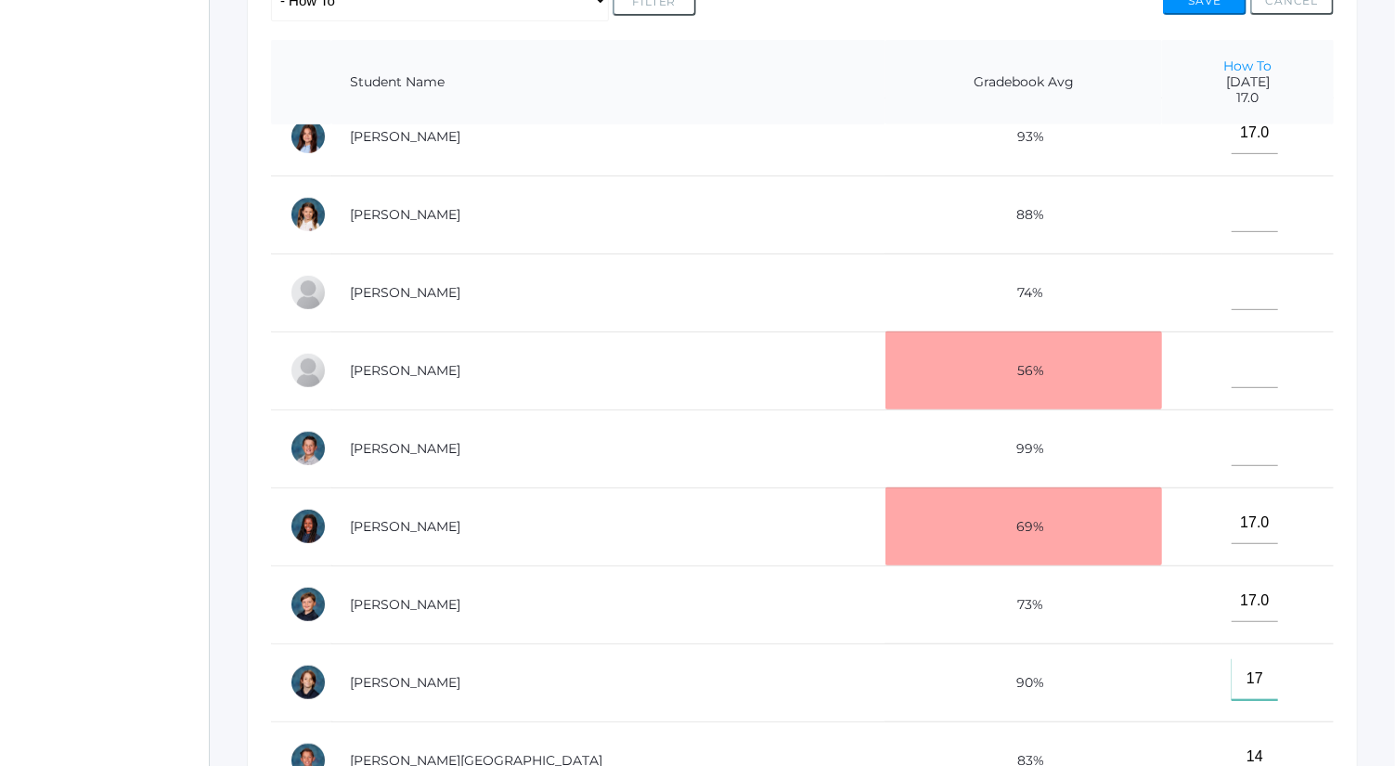
type input"] "17"
click at [1232, 275] on input"] "text" at bounding box center [1255, 289] width 46 height 42
type input"] "14"
click at [1232, 190] on input"] "text" at bounding box center [1255, 211] width 46 height 42
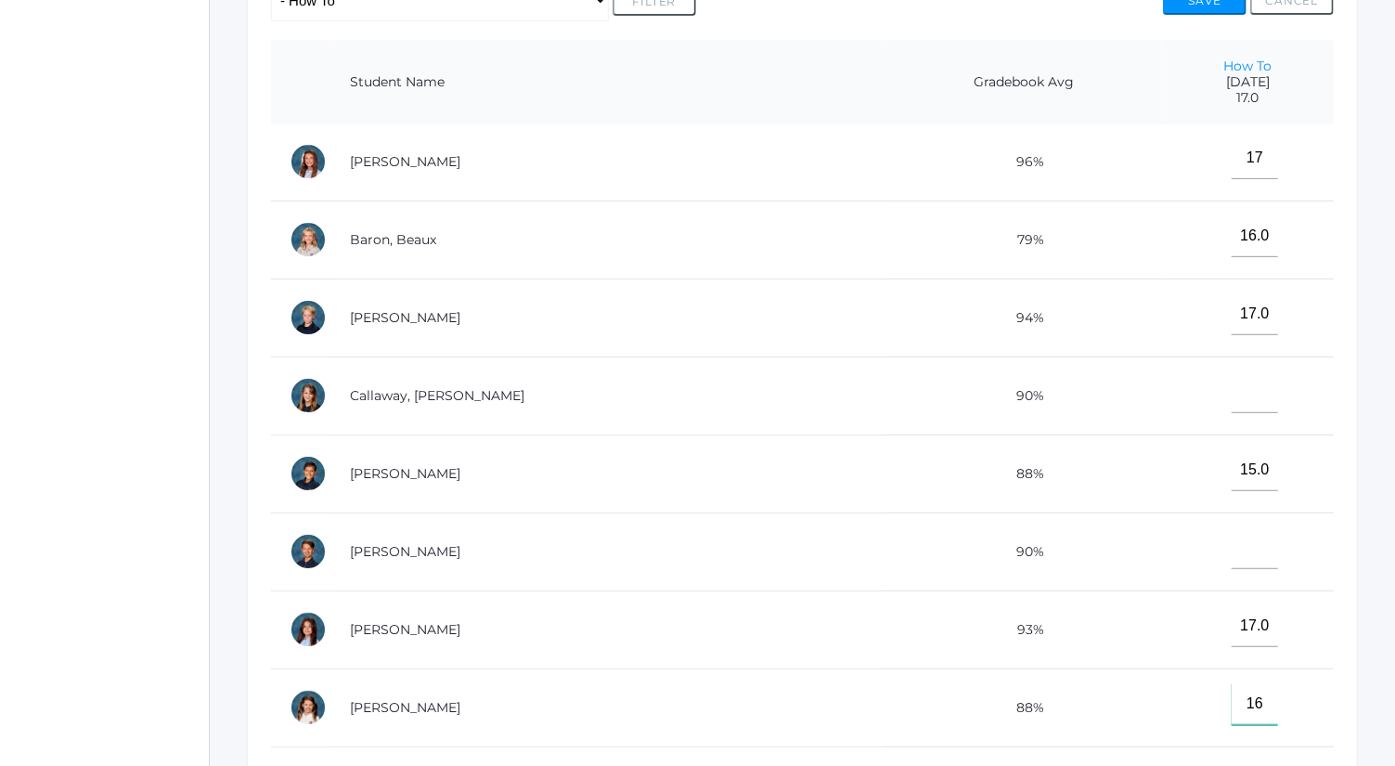
scroll to position [1, 0]
type input"] "16"
click at [1232, 396] on input"] "text" at bounding box center [1255, 393] width 46 height 42
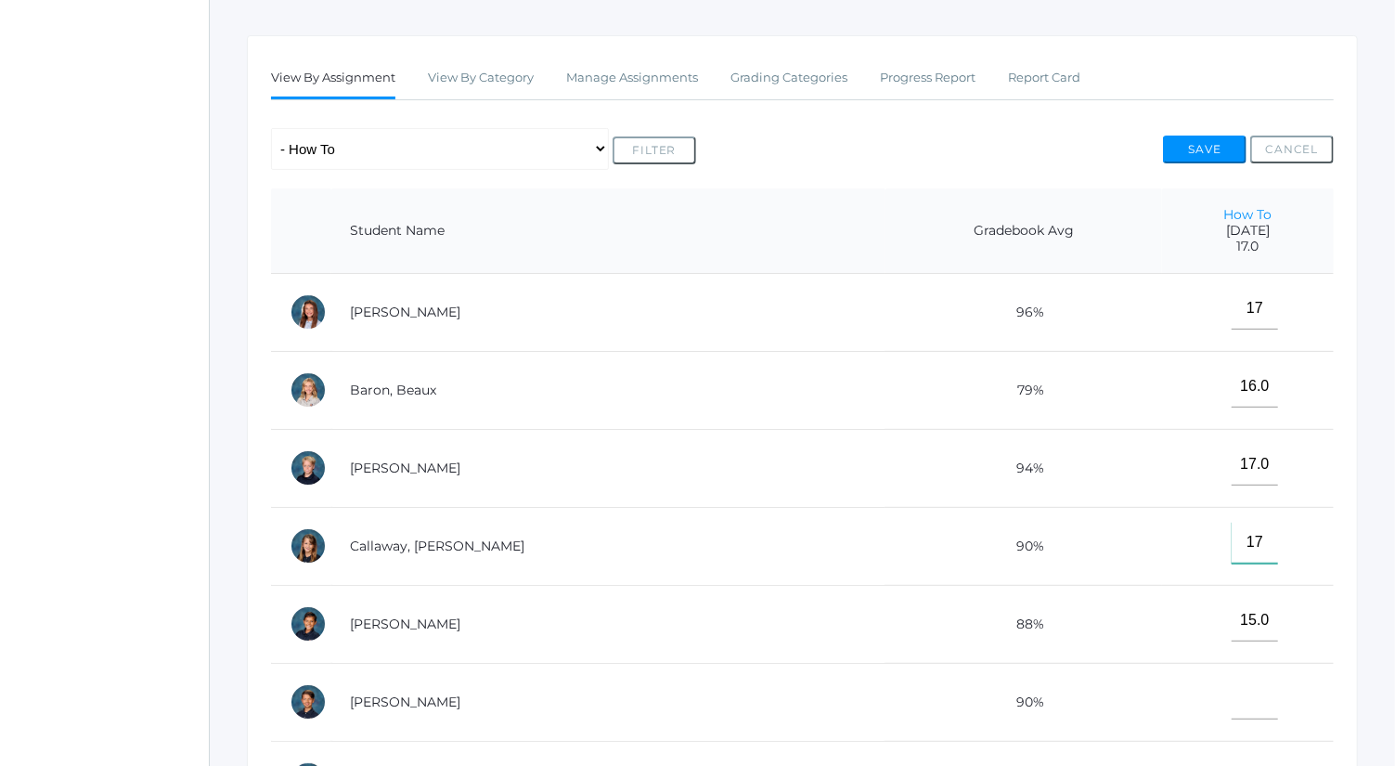
scroll to position [281, 0]
type input"] "17"
click at [1200, 164] on div "Save Cancel" at bounding box center [1248, 153] width 171 height 34
click at [1215, 145] on button "Save" at bounding box center [1205, 150] width 84 height 28
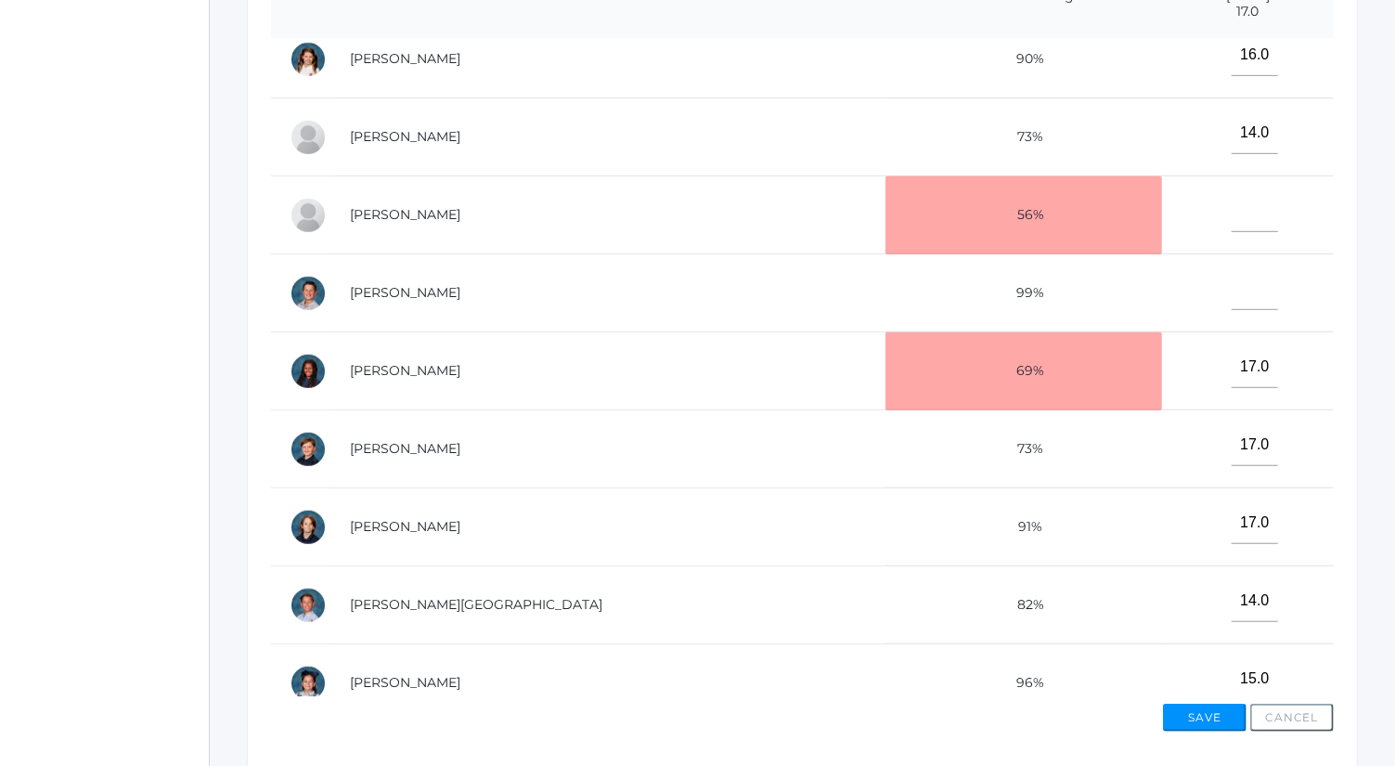
scroll to position [676, 0]
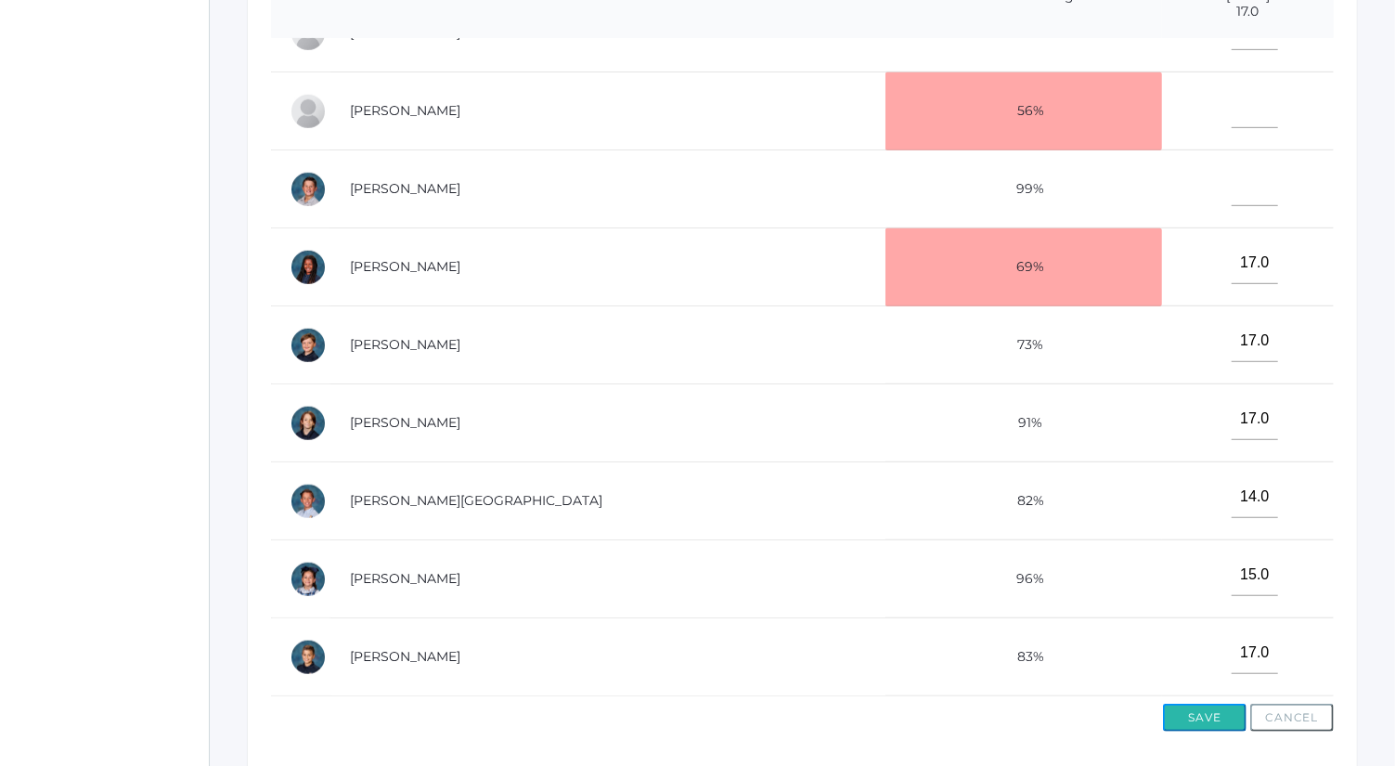
click at [1217, 723] on button "Save" at bounding box center [1205, 718] width 84 height 28
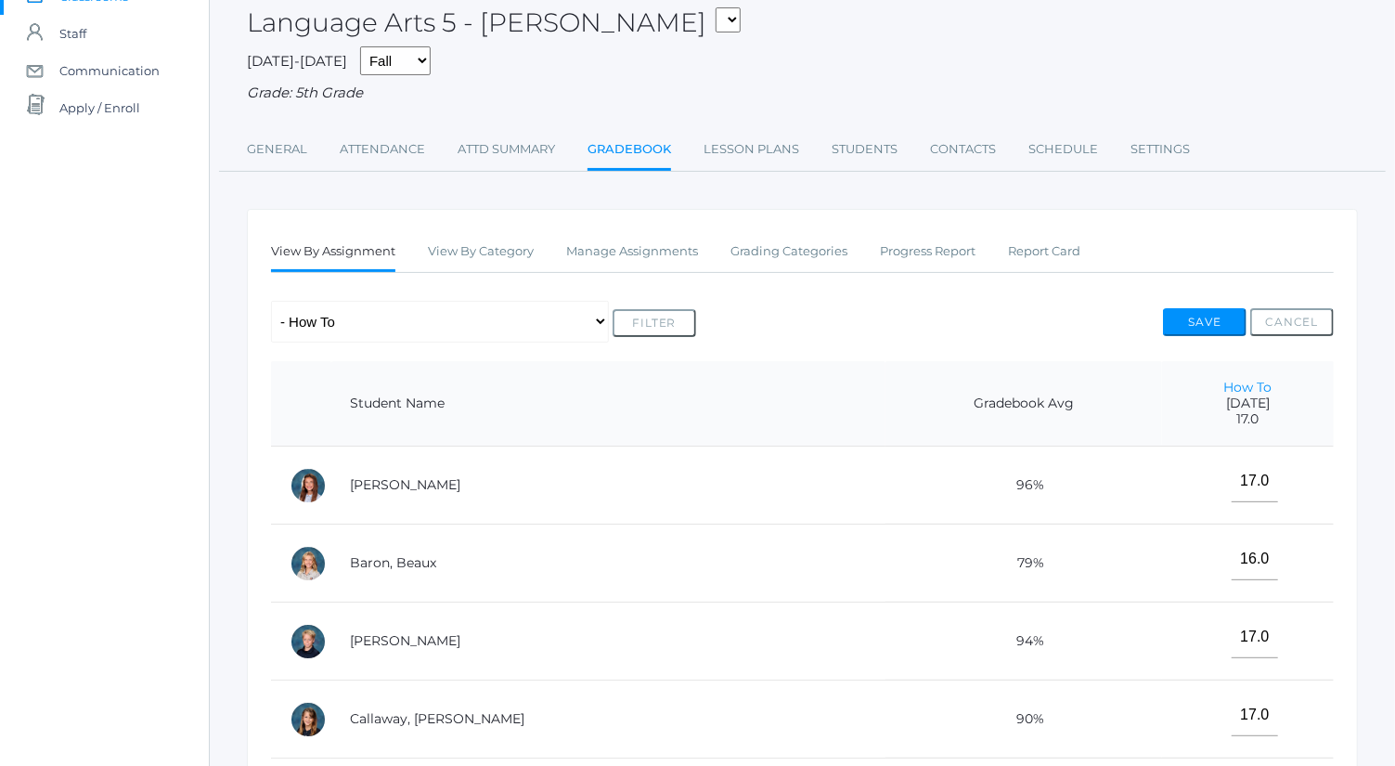
scroll to position [154, 0]
click at [1217, 329] on button "Save" at bounding box center [1205, 320] width 84 height 28
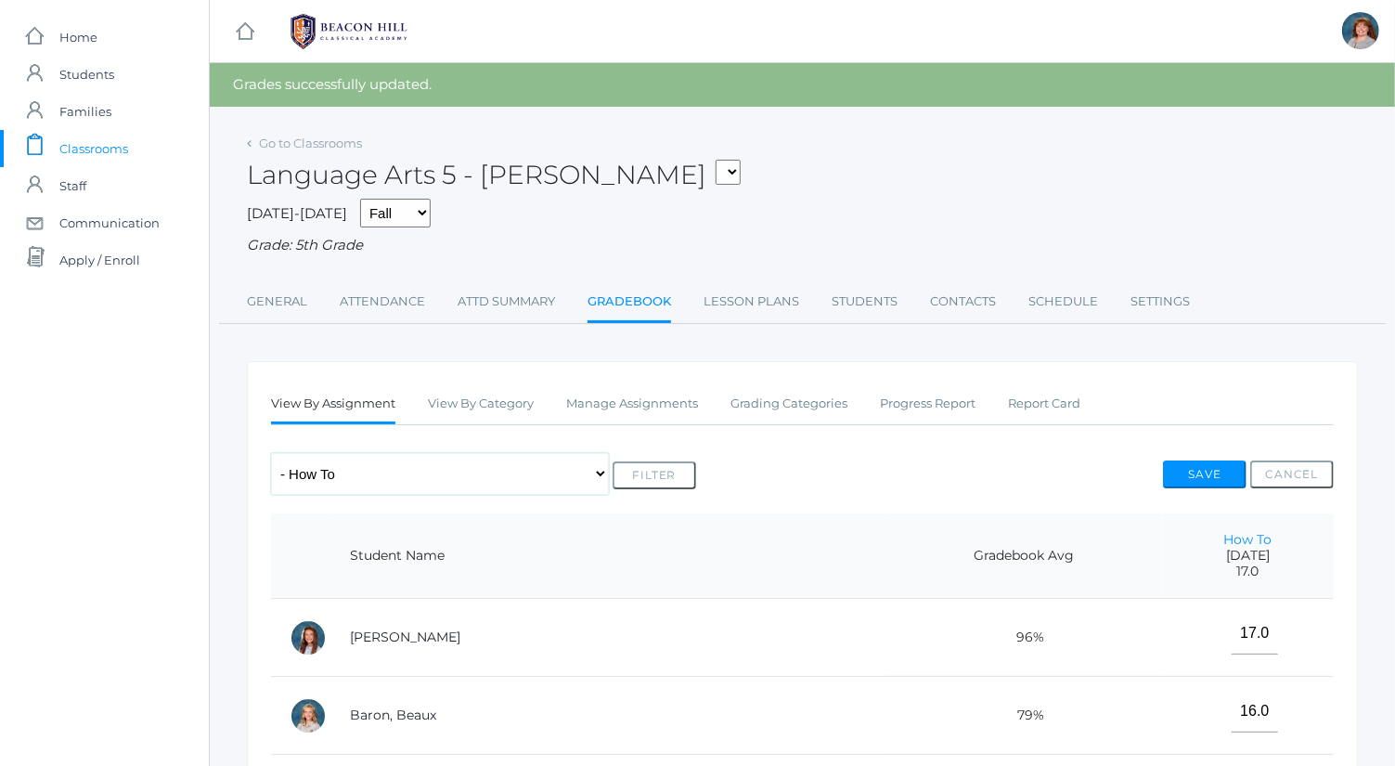
click at [392, 461] on select "Any Assignment Category: Composition - Mrs. Granger Paragraph - How To Category…" at bounding box center [440, 474] width 338 height 42
select select "cat_1036"
click at [271, 453] on select "Any Assignment Category: Composition - Mrs. Granger Paragraph - How To Category…" at bounding box center [440, 474] width 338 height 42
click at [637, 473] on button "Filter" at bounding box center [655, 475] width 84 height 28
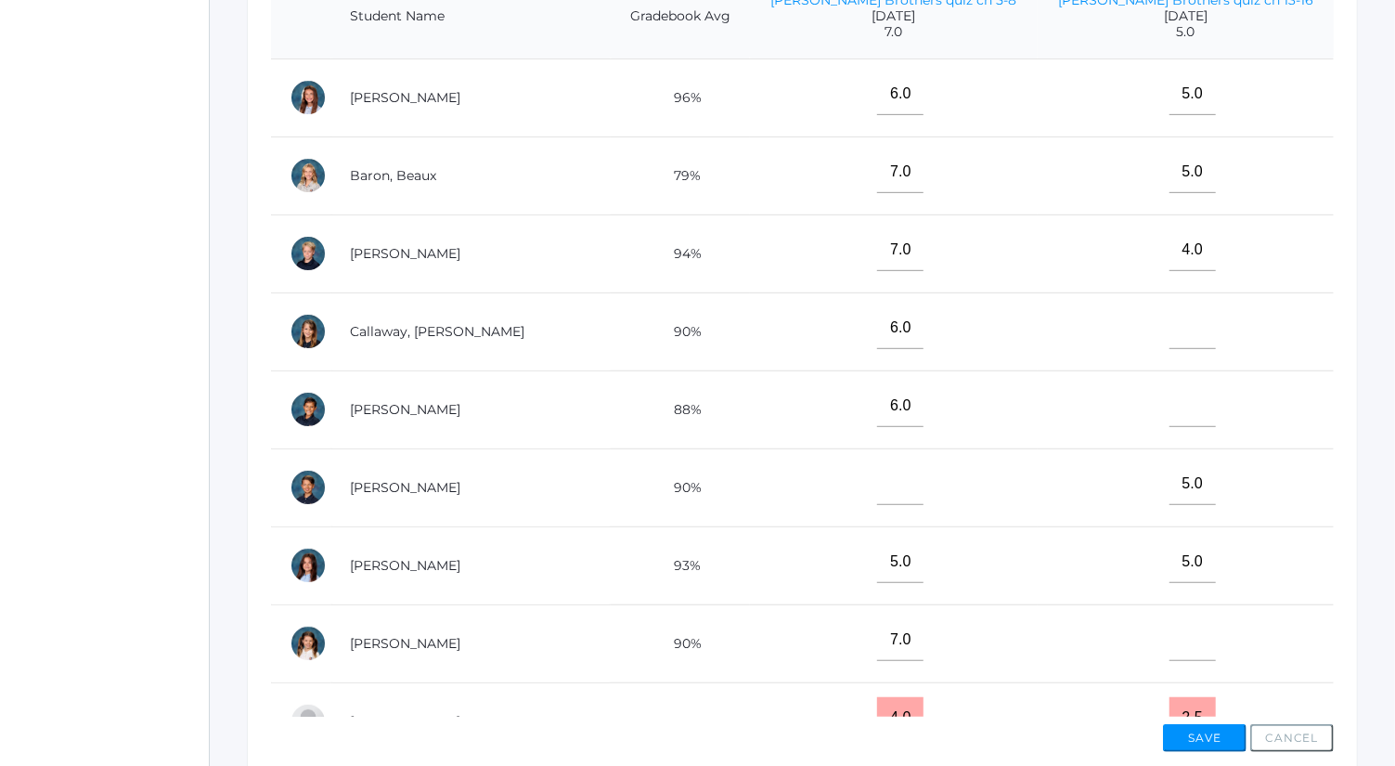
scroll to position [498, 0]
click at [901, 483] on input"] "text" at bounding box center [900, 482] width 46 height 42
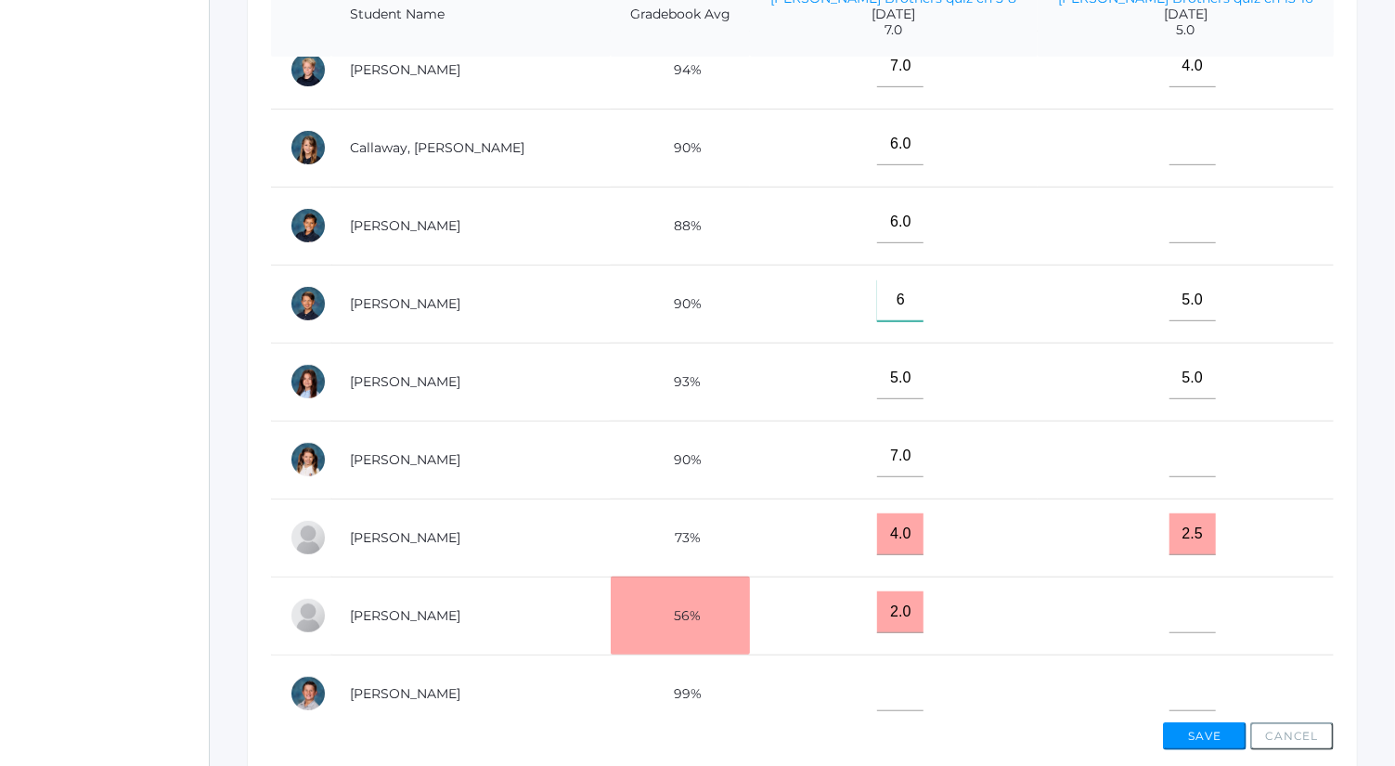
scroll to position [273, 0]
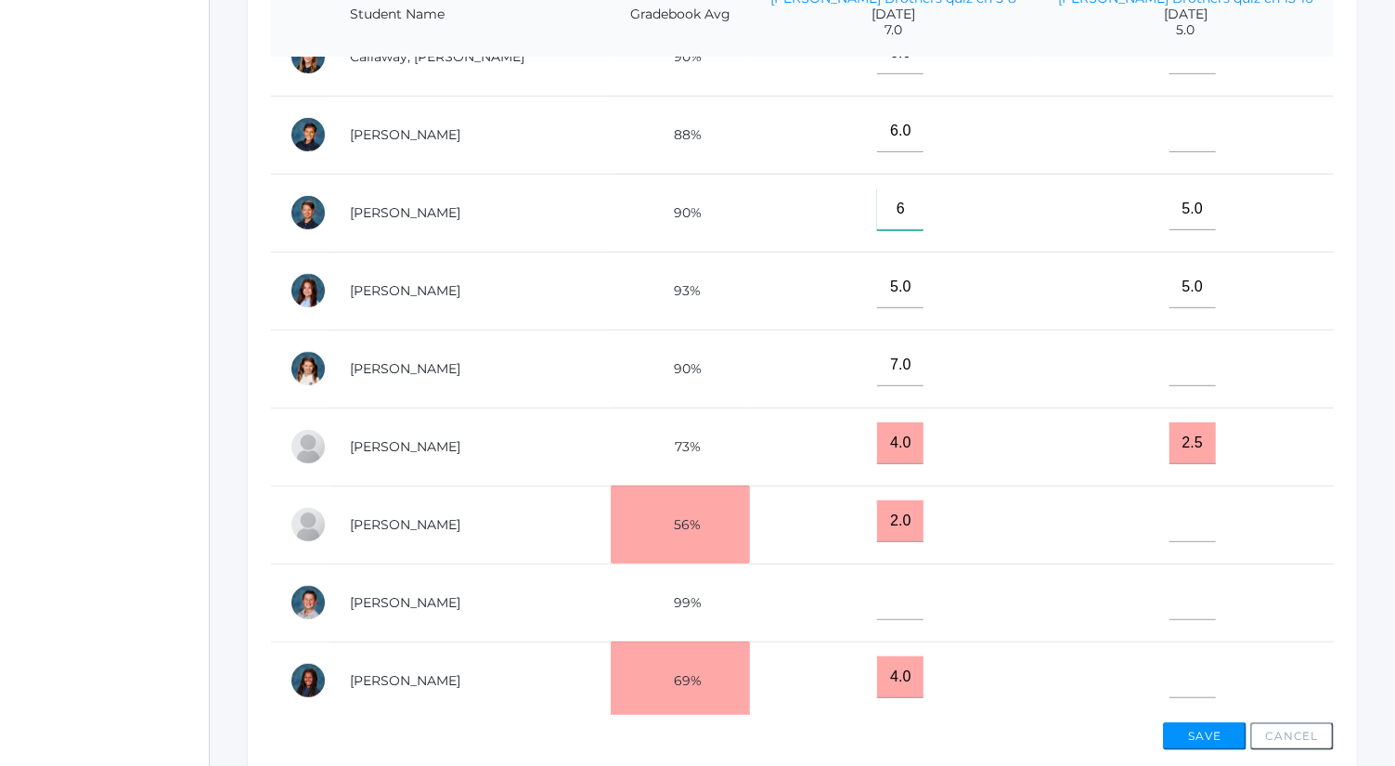
type input"] "6"
click at [1187, 594] on input"] "text" at bounding box center [1193, 599] width 46 height 42
type input"] "5"
click at [878, 589] on input"] "text" at bounding box center [900, 599] width 46 height 42
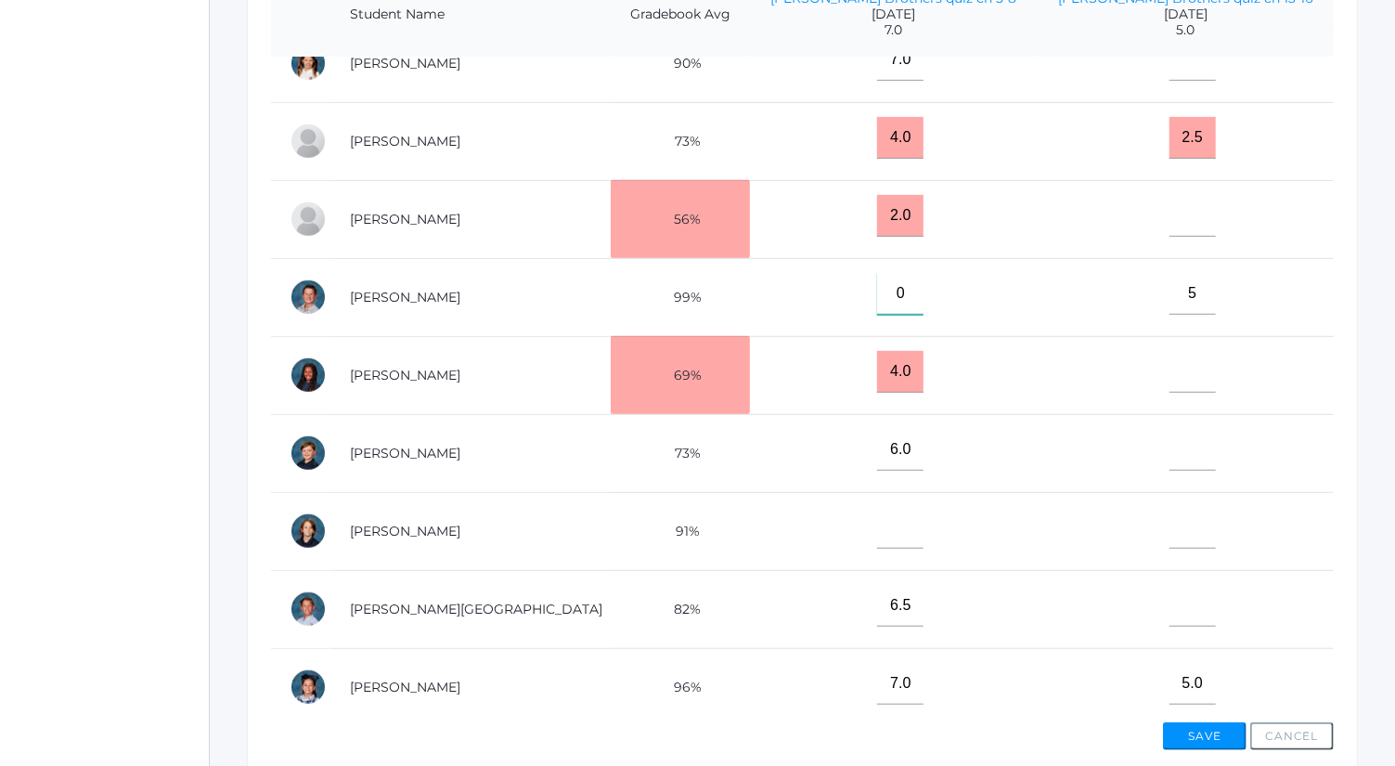
scroll to position [579, 0]
type input"] "0"
click at [1181, 362] on input"] "text" at bounding box center [1193, 371] width 46 height 42
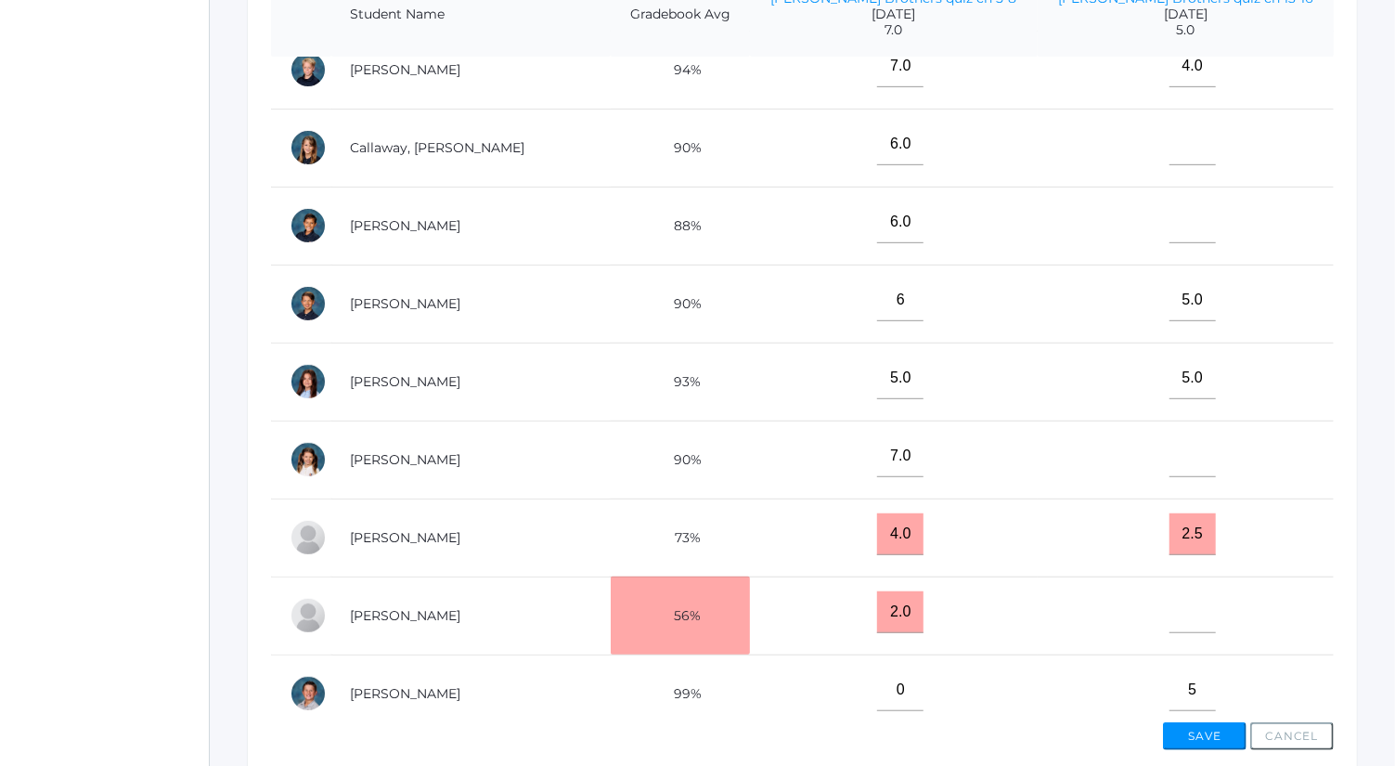
scroll to position [181, 0]
type input"] "3"
click at [1192, 206] on input"] "text" at bounding box center [1193, 223] width 46 height 42
type input"] "5"
click at [1211, 733] on button "Save" at bounding box center [1205, 736] width 84 height 28
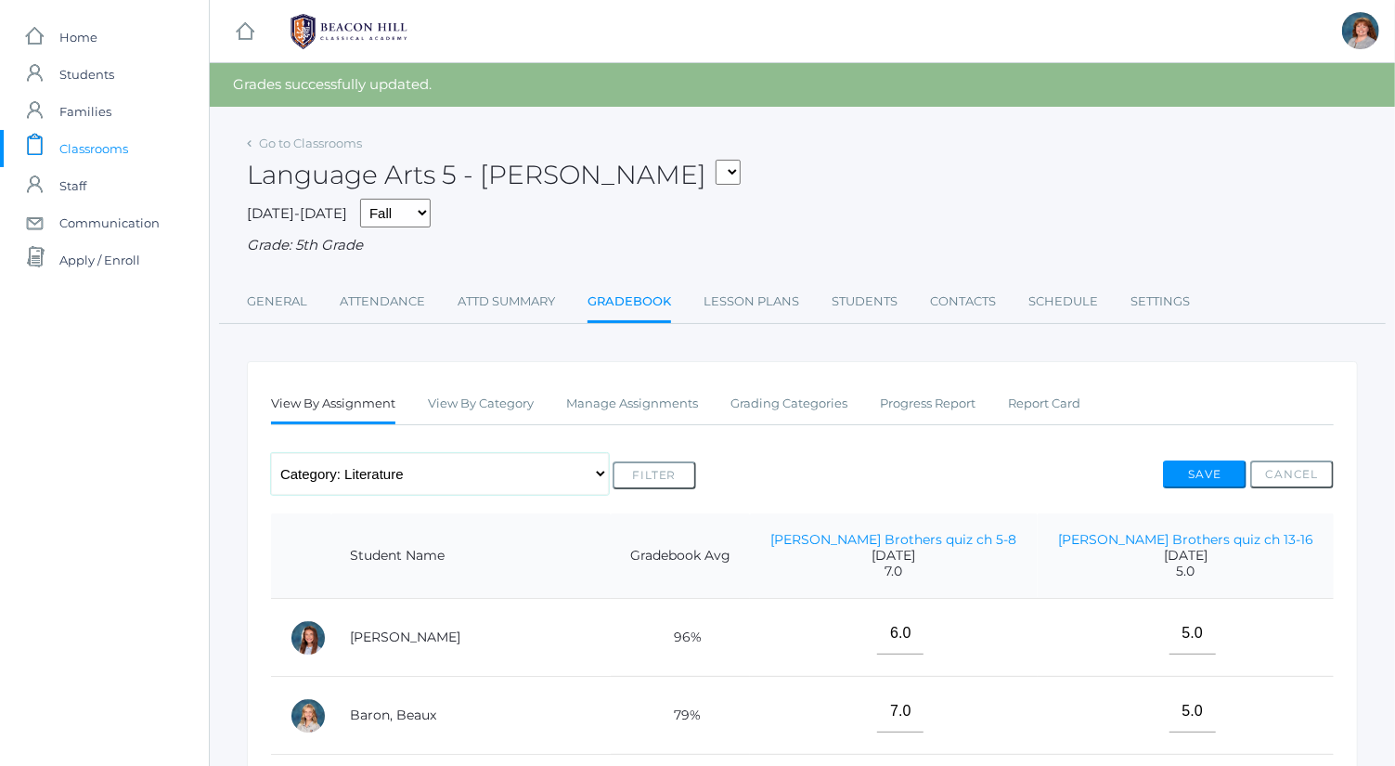
click at [473, 469] on select "Any Assignment Category: Composition - [PERSON_NAME] Paragraph - How To Categor…" at bounding box center [440, 474] width 338 height 42
select select
click at [271, 453] on select "Any Assignment Category: Composition - [PERSON_NAME] Paragraph - How To Categor…" at bounding box center [440, 474] width 338 height 42
click at [662, 471] on button "Filter" at bounding box center [655, 475] width 84 height 28
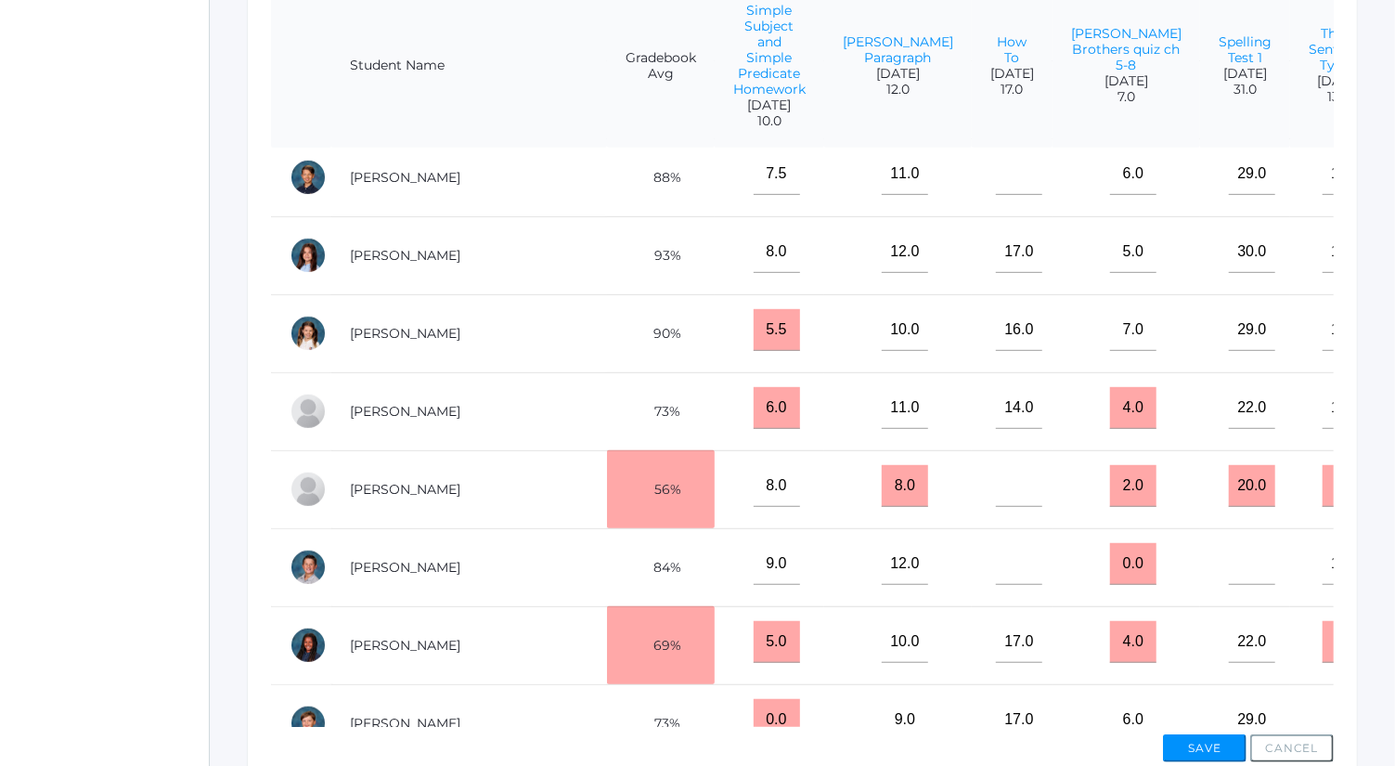
scroll to position [409, 0]
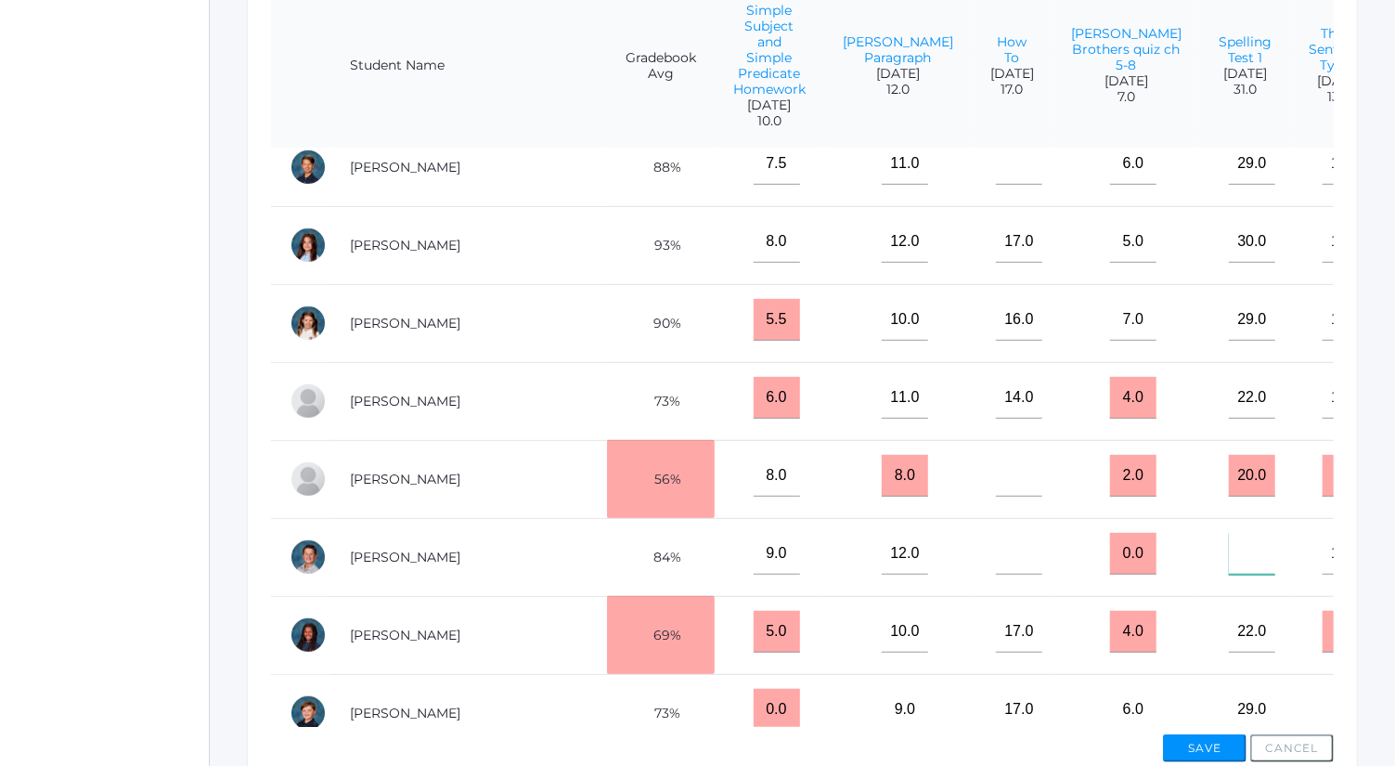
click at [1229, 552] on input"] "text" at bounding box center [1252, 554] width 46 height 42
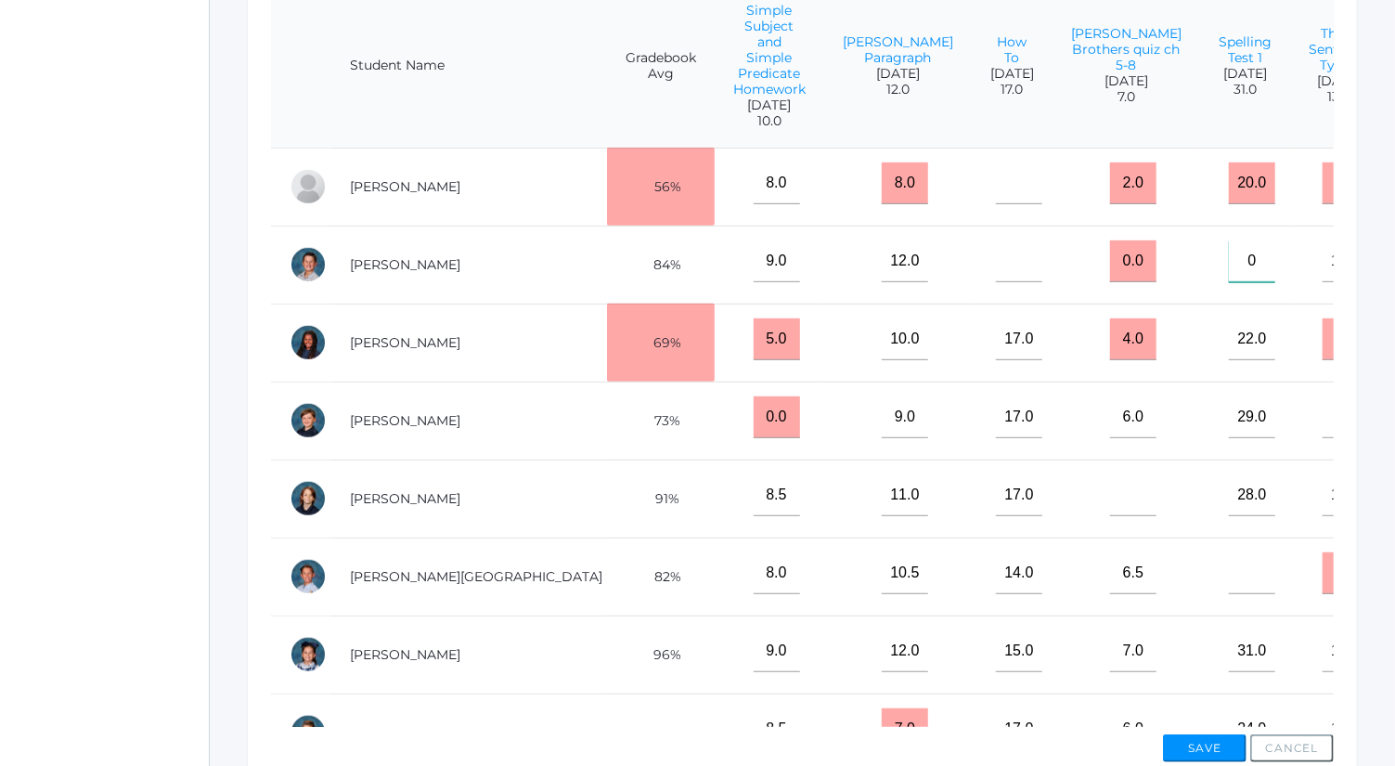
scroll to position [706, 0]
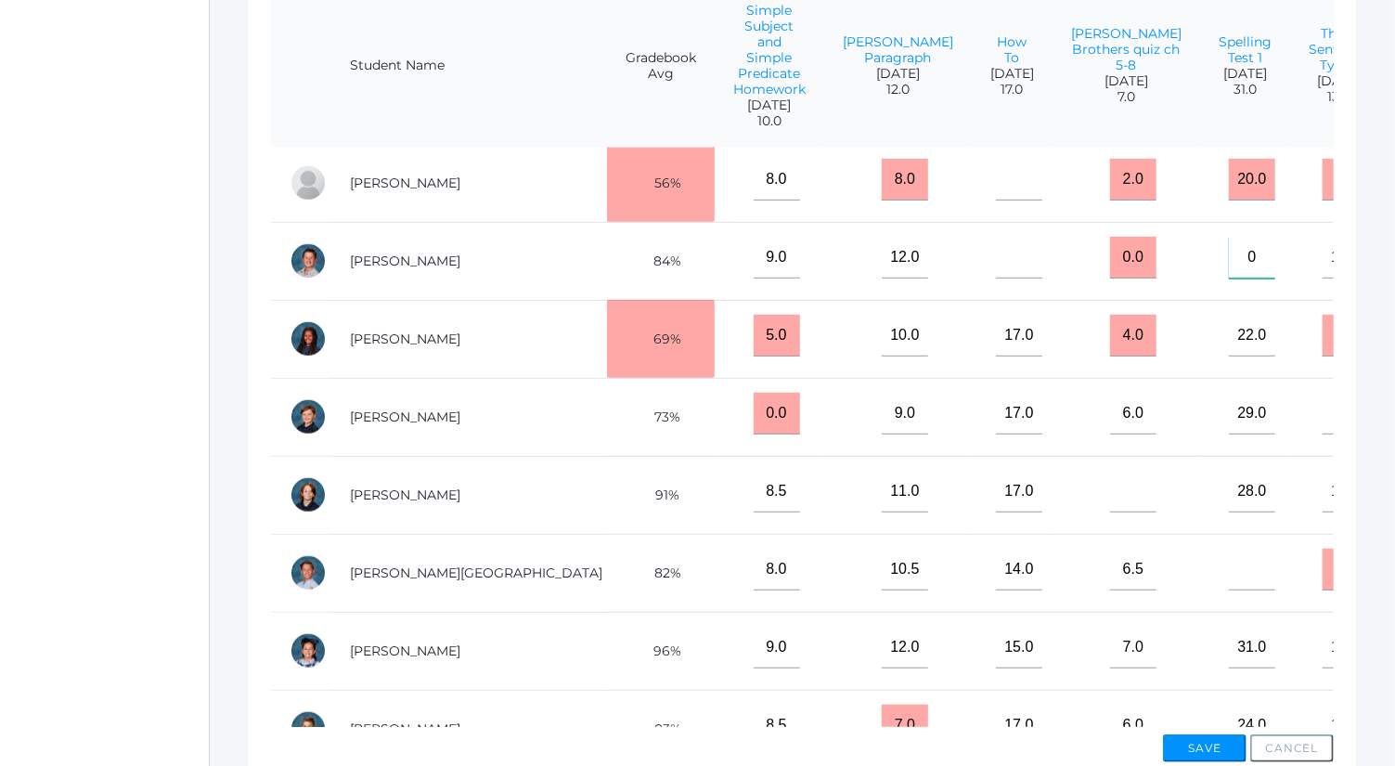
type input"] "0"
click at [1229, 577] on input"] "text" at bounding box center [1252, 570] width 46 height 42
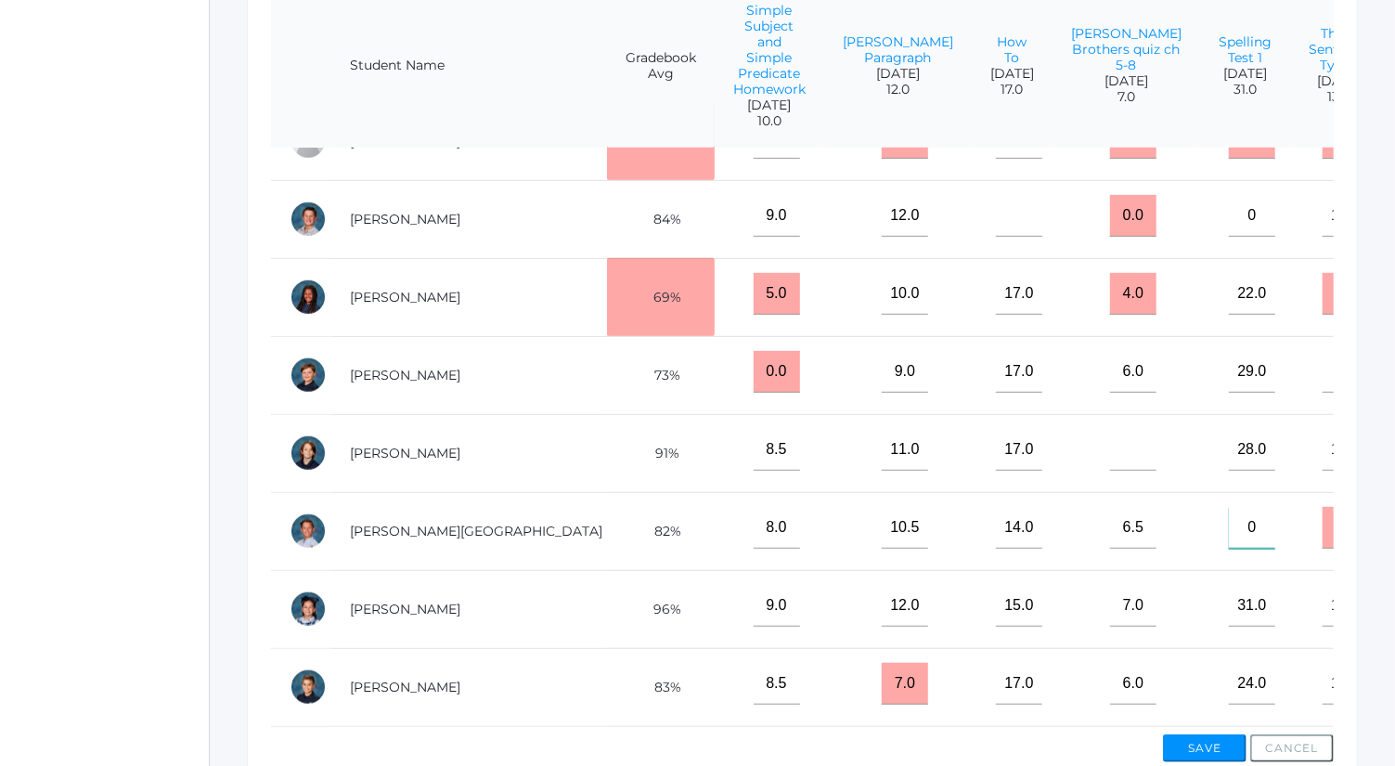
type input"] "0"
click at [1210, 744] on button "Save" at bounding box center [1205, 748] width 84 height 28
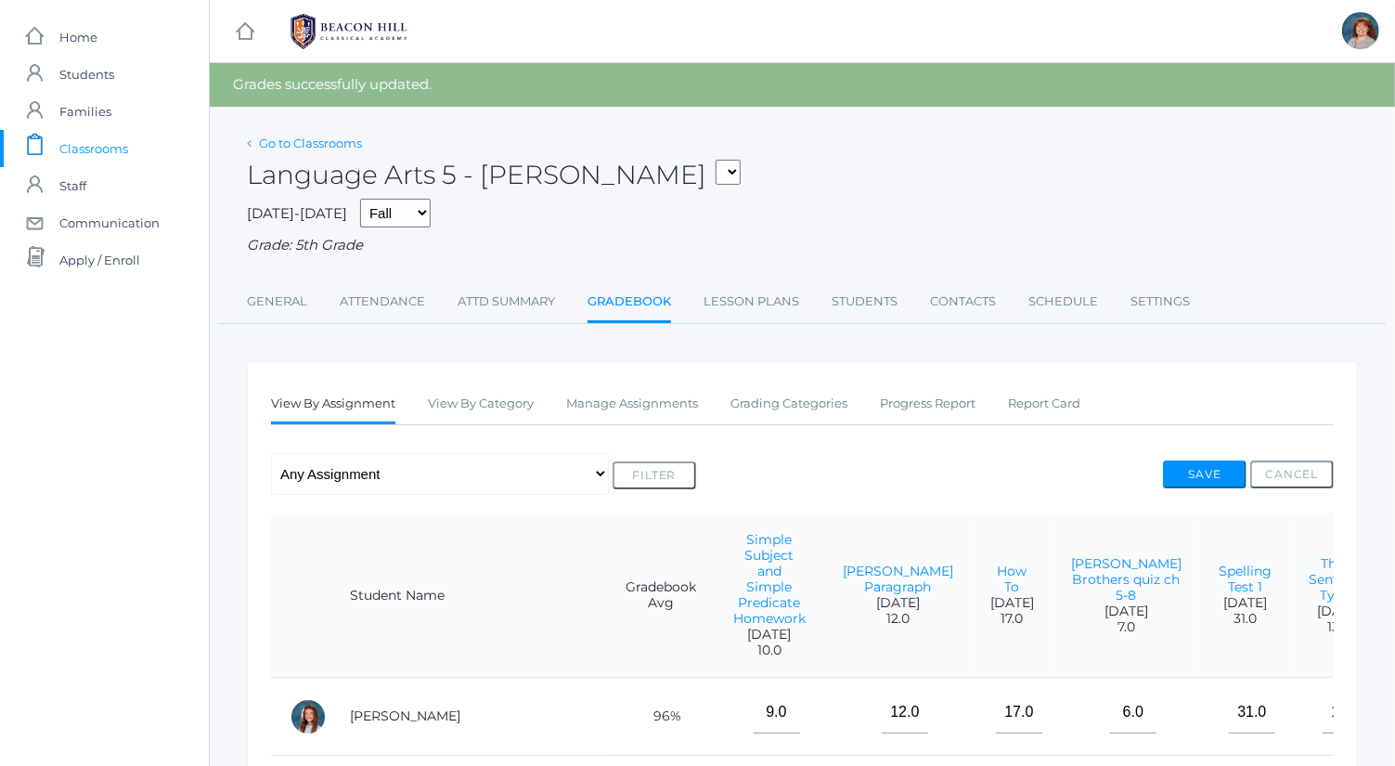
click at [345, 139] on link "Go to Classrooms" at bounding box center [310, 143] width 103 height 15
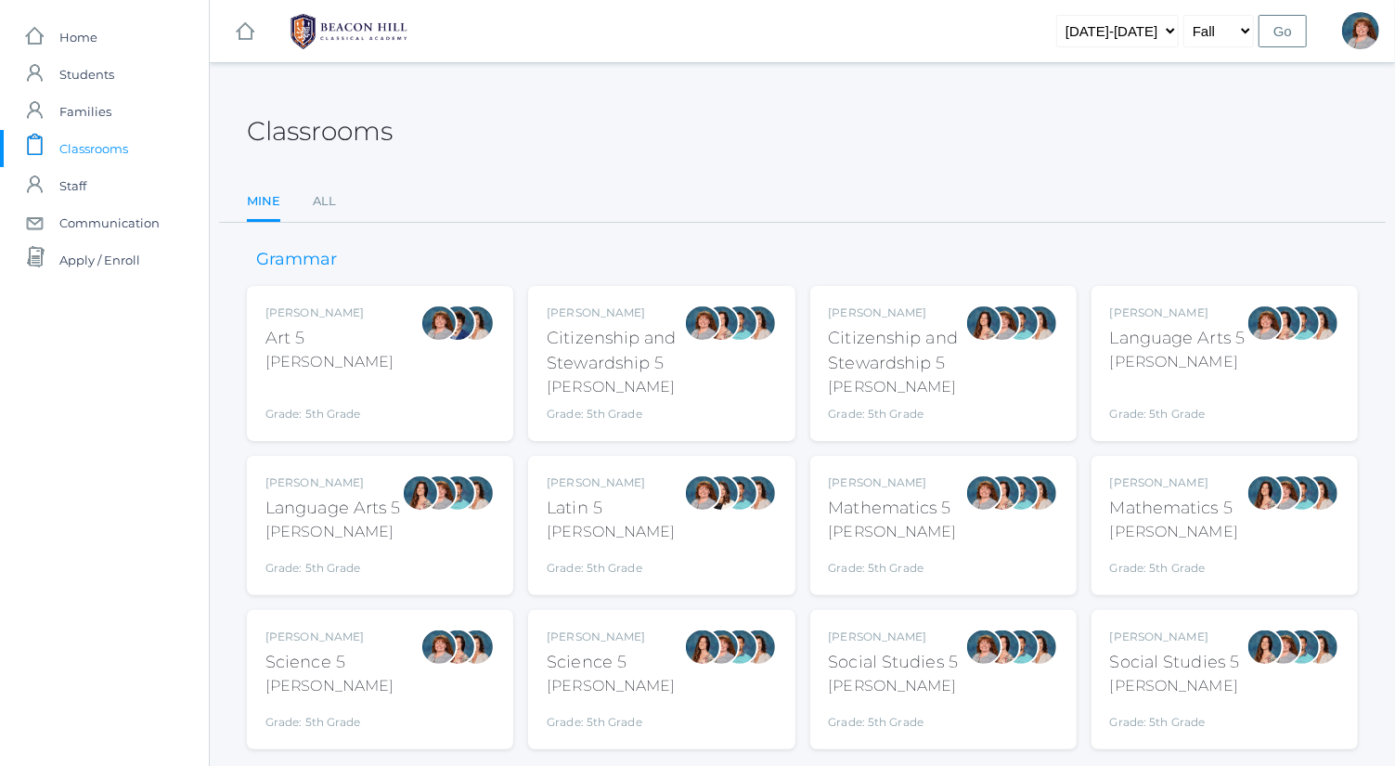
scroll to position [29, 0]
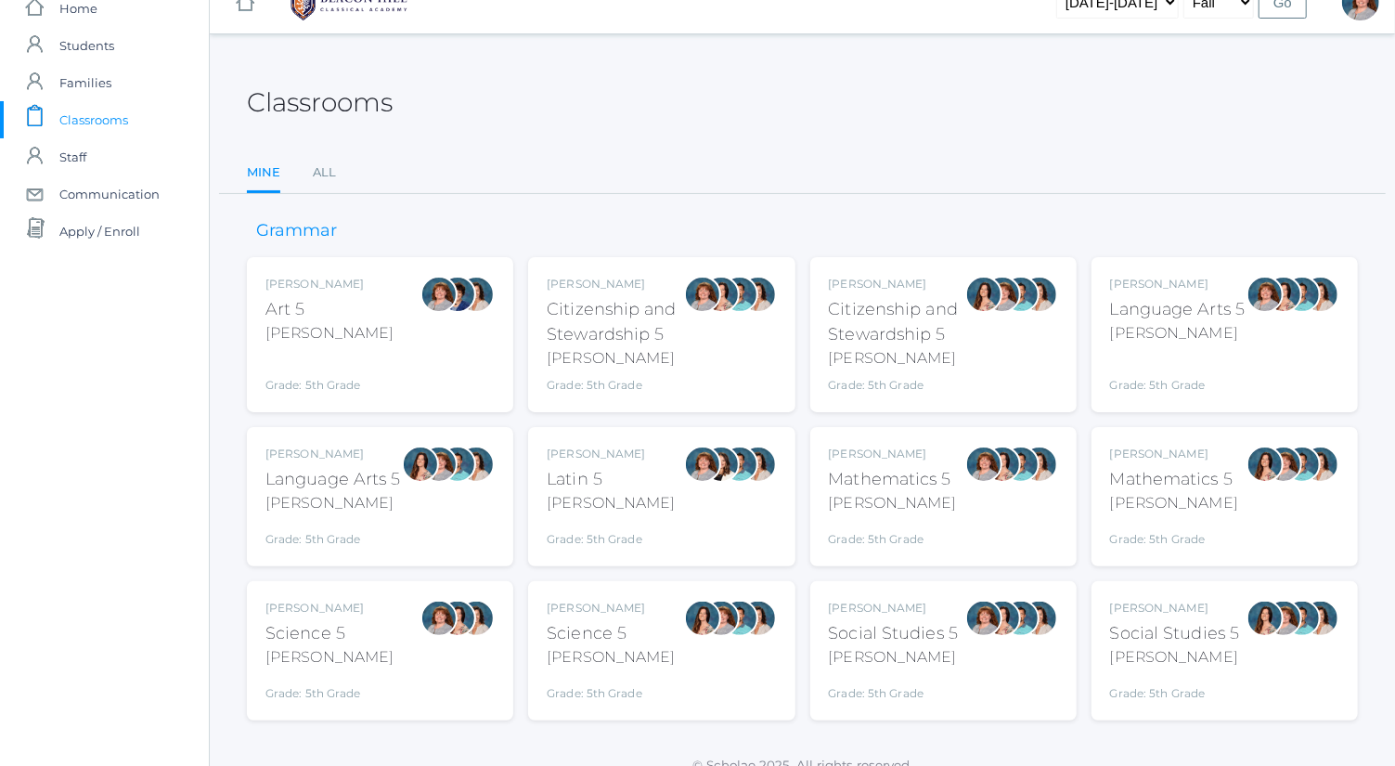
click at [953, 476] on div "Sarah Bence Mathematics 5 Bence Grade: 5th Grade 05MATH" at bounding box center [943, 497] width 229 height 102
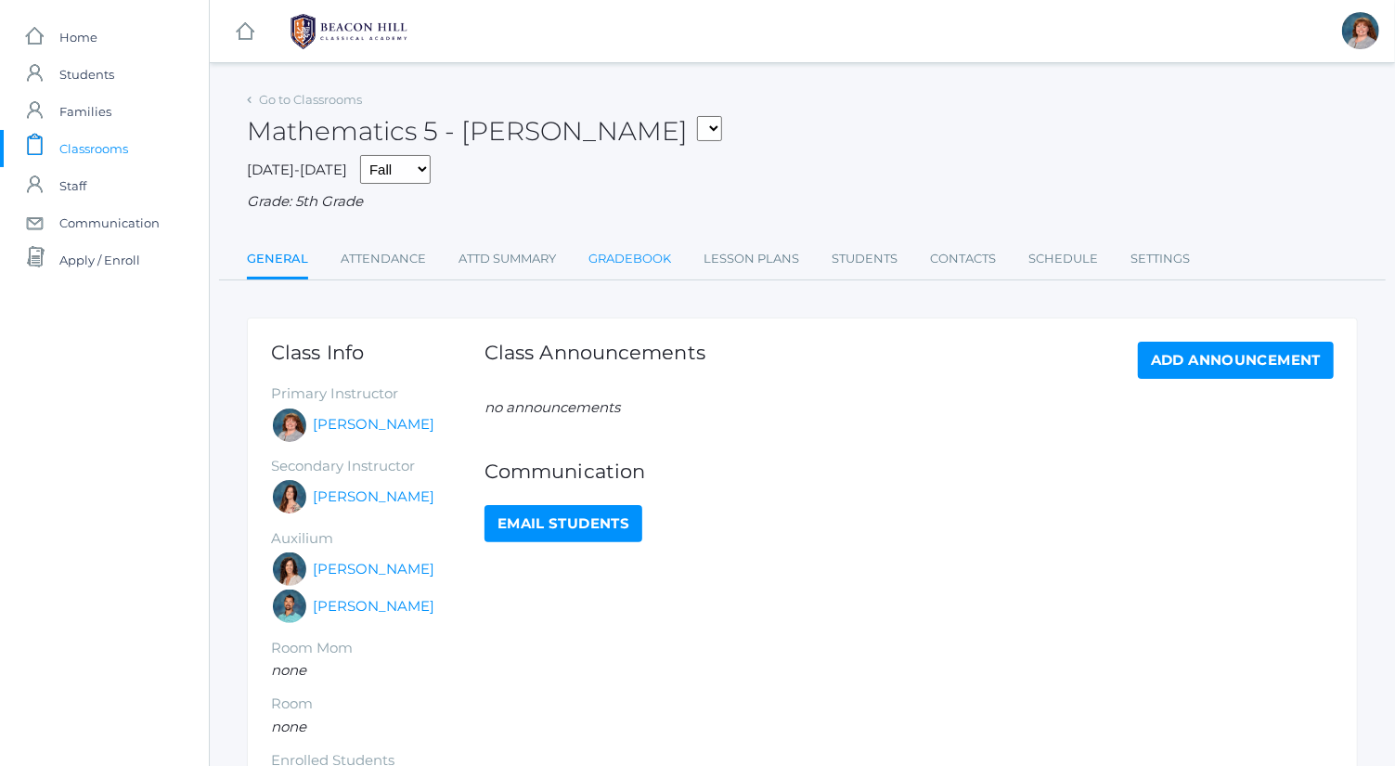
click at [622, 265] on link "Gradebook" at bounding box center [630, 258] width 83 height 37
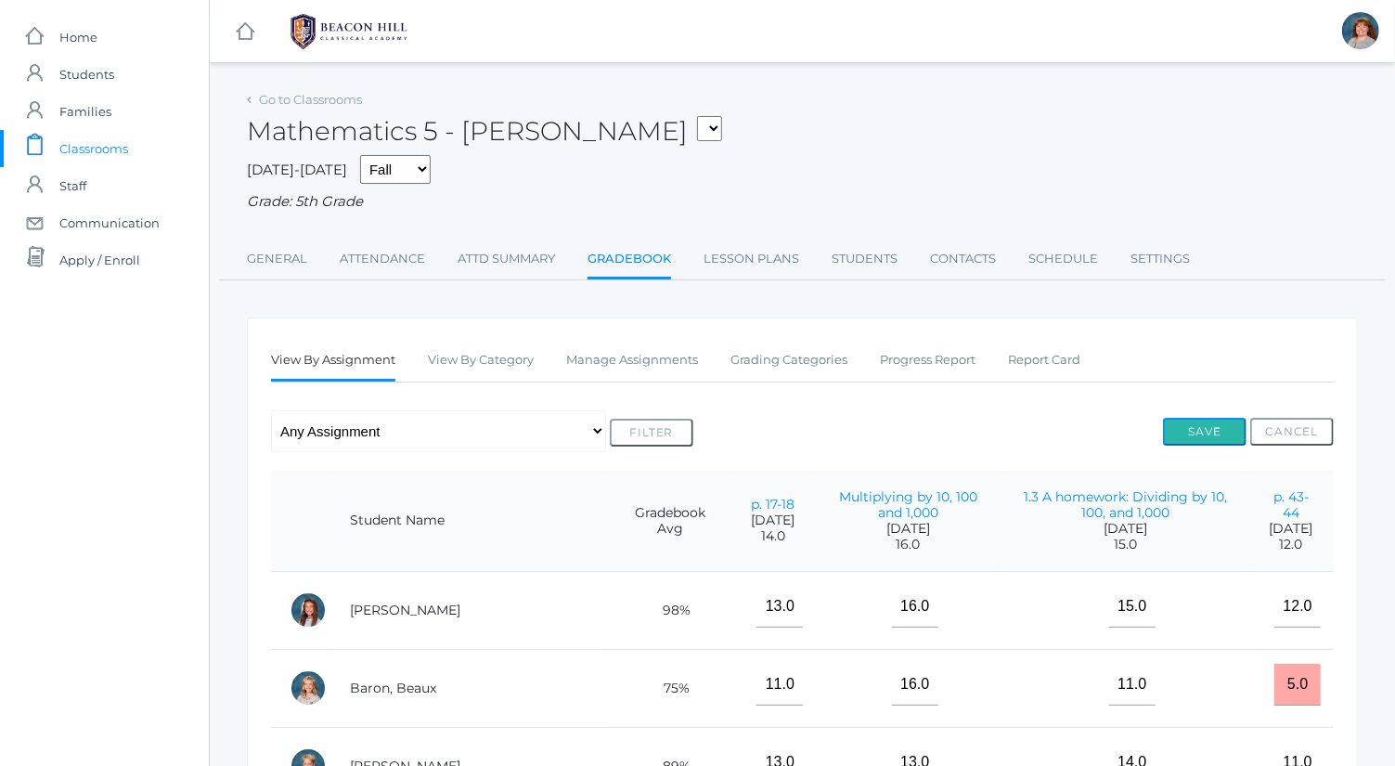
click at [1217, 434] on button "Save" at bounding box center [1205, 432] width 84 height 28
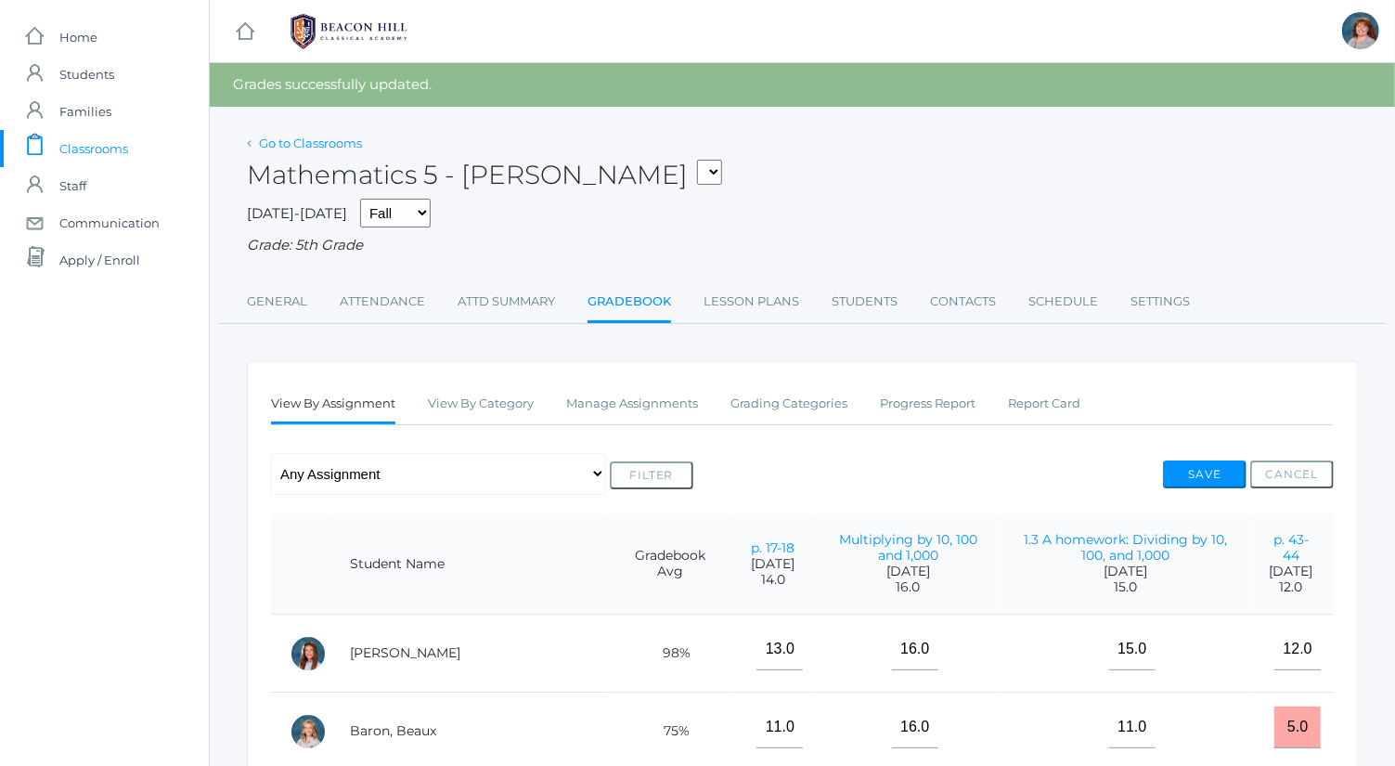
click at [337, 142] on link "Go to Classrooms" at bounding box center [310, 143] width 103 height 15
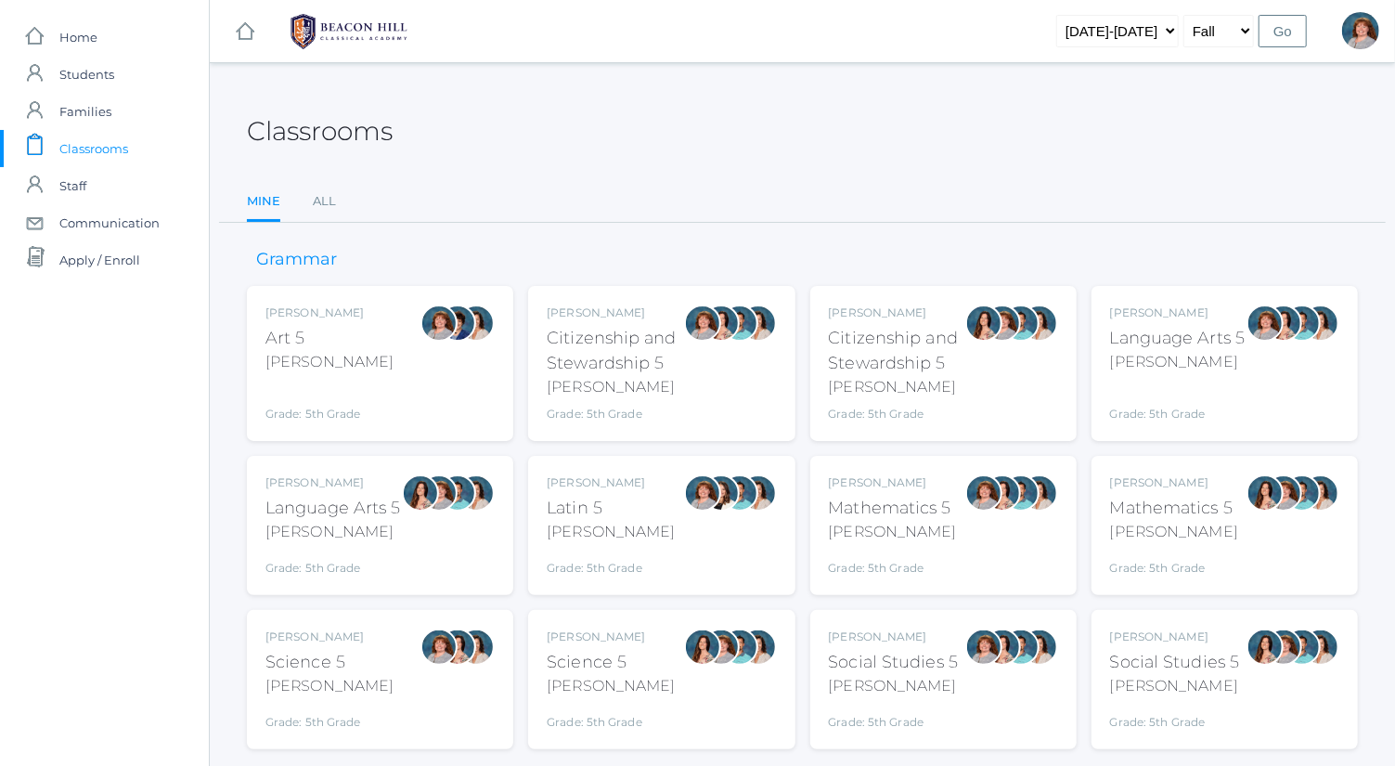
scroll to position [48, 0]
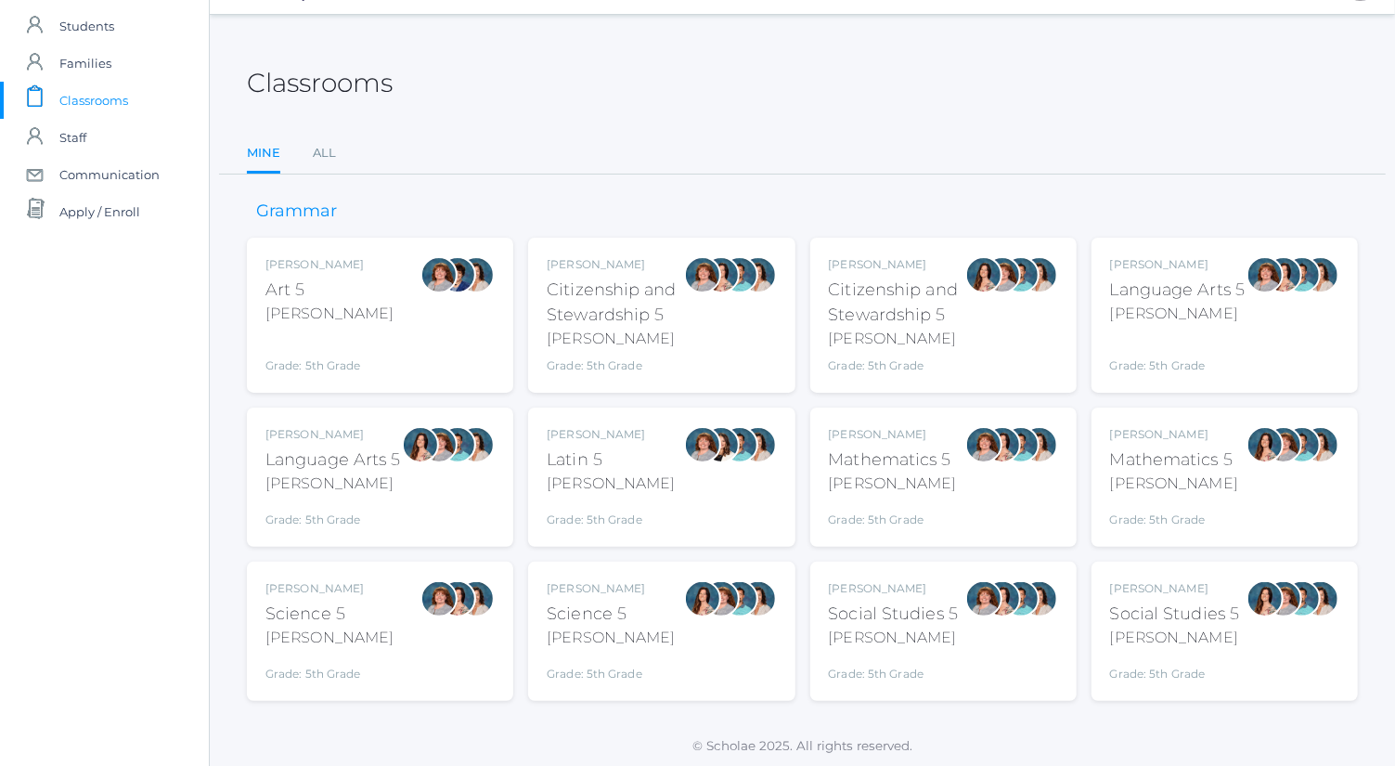
click at [358, 633] on div "[PERSON_NAME]" at bounding box center [329, 638] width 128 height 22
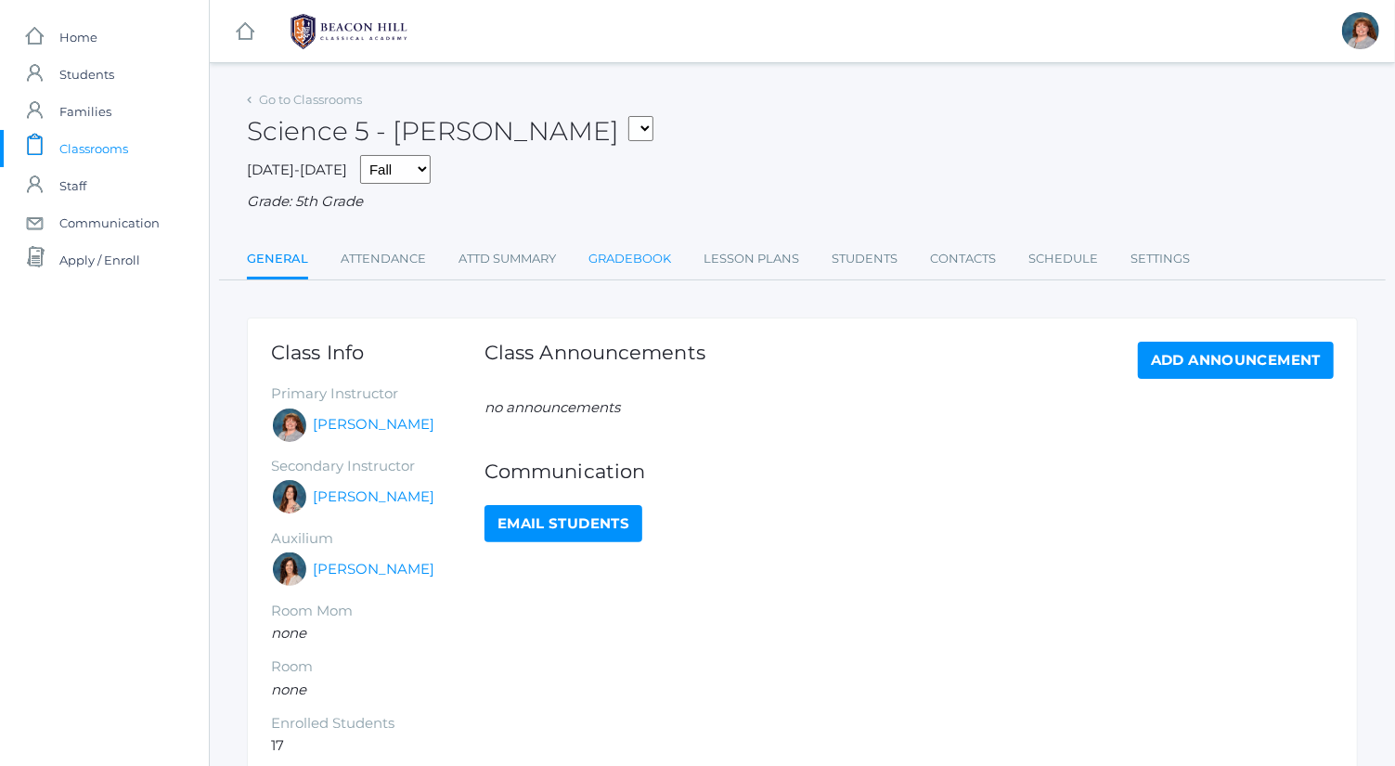
click at [655, 265] on link "Gradebook" at bounding box center [630, 258] width 83 height 37
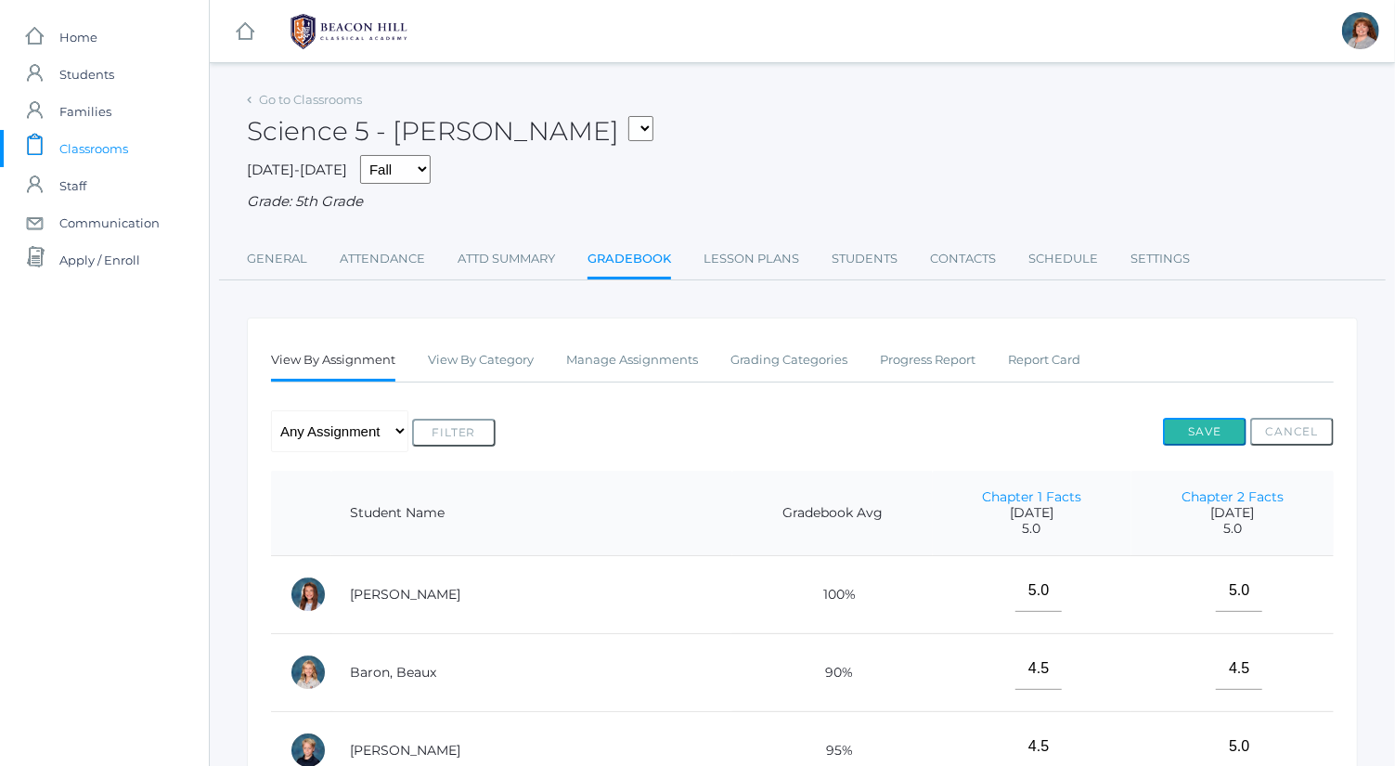
click at [1216, 435] on button "Save" at bounding box center [1205, 432] width 84 height 28
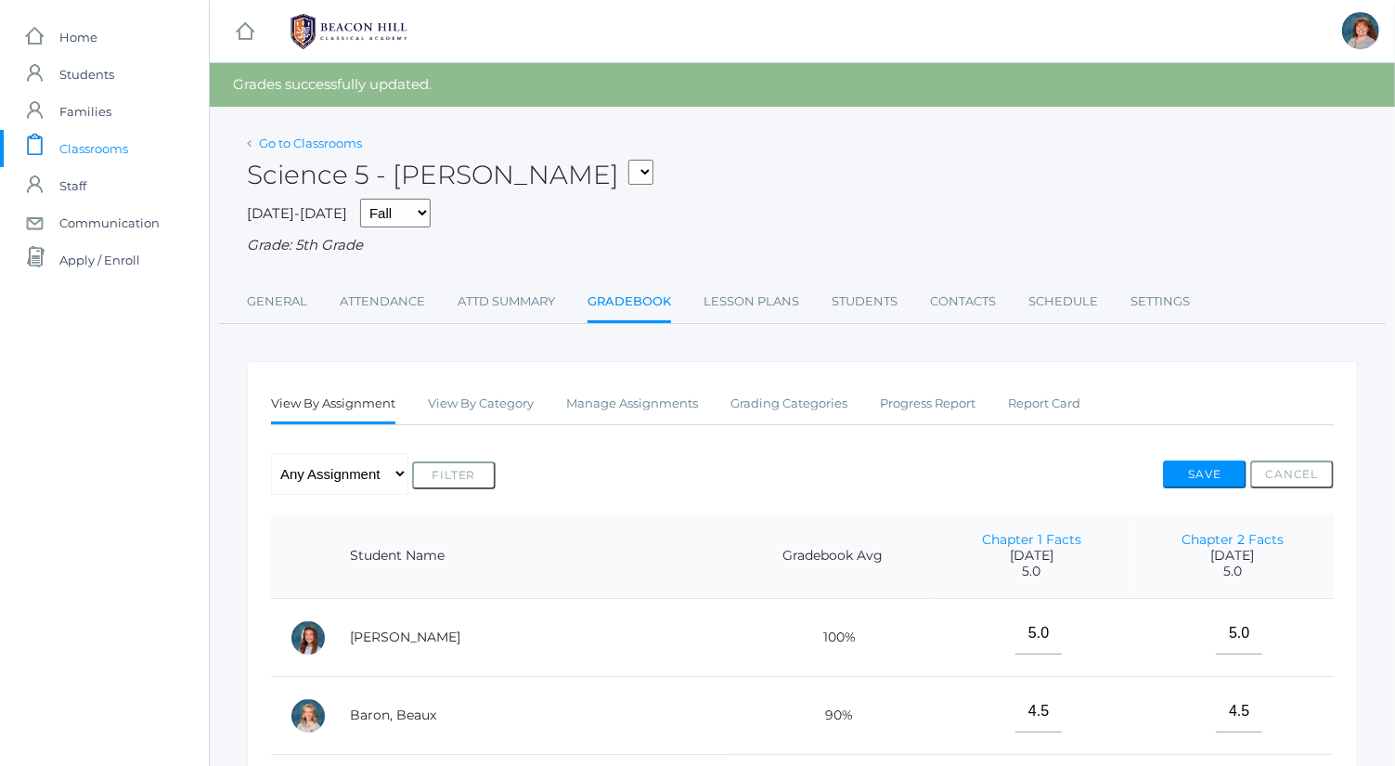
click at [331, 136] on link "Go to Classrooms" at bounding box center [310, 143] width 103 height 15
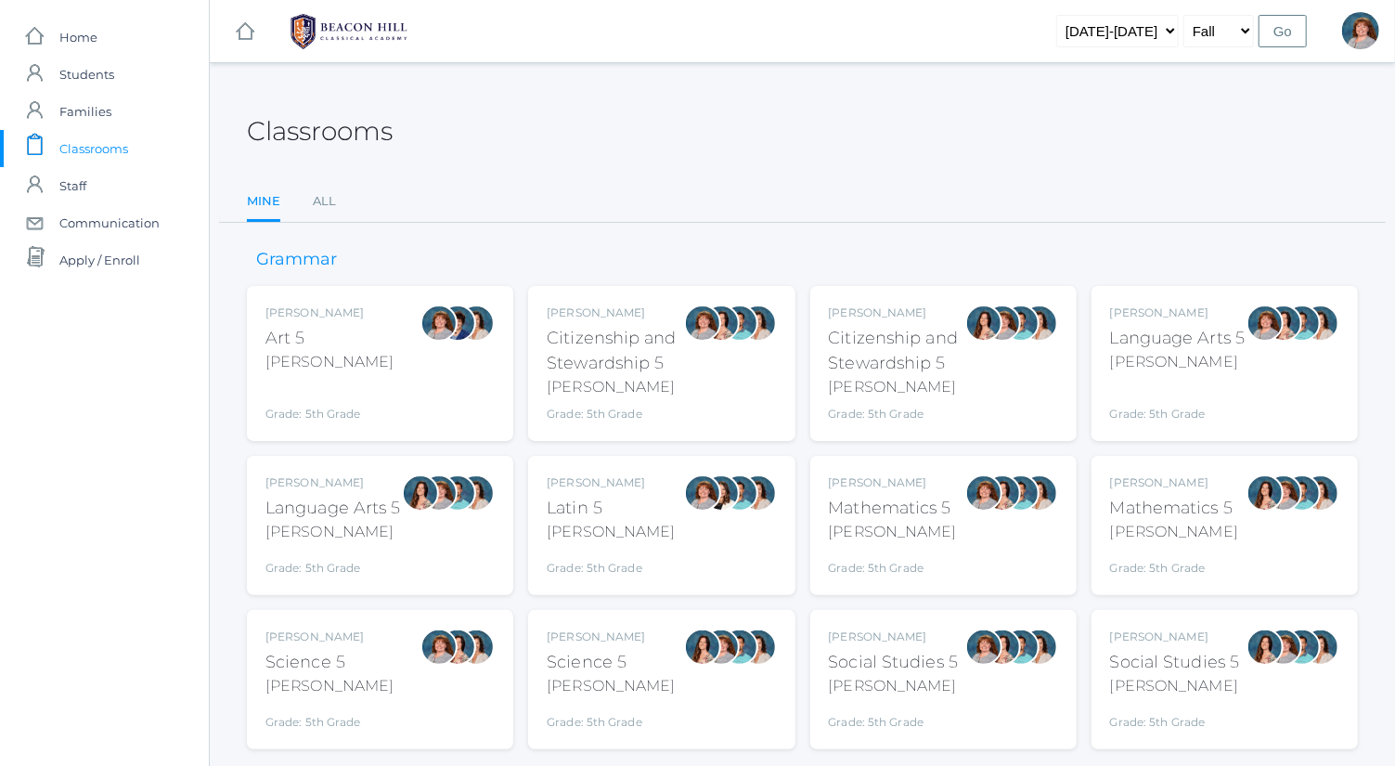
scroll to position [48, 0]
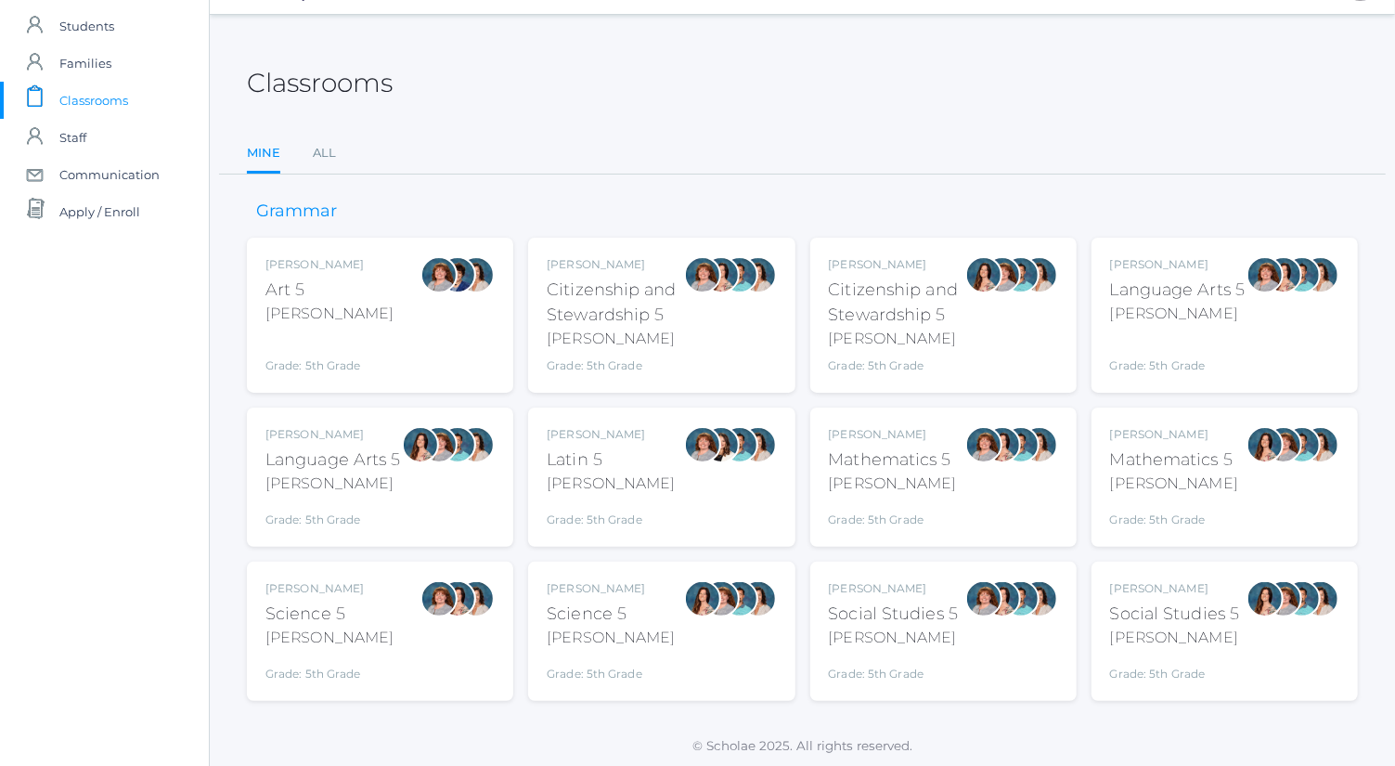
click at [945, 631] on div "Bence" at bounding box center [894, 638] width 130 height 22
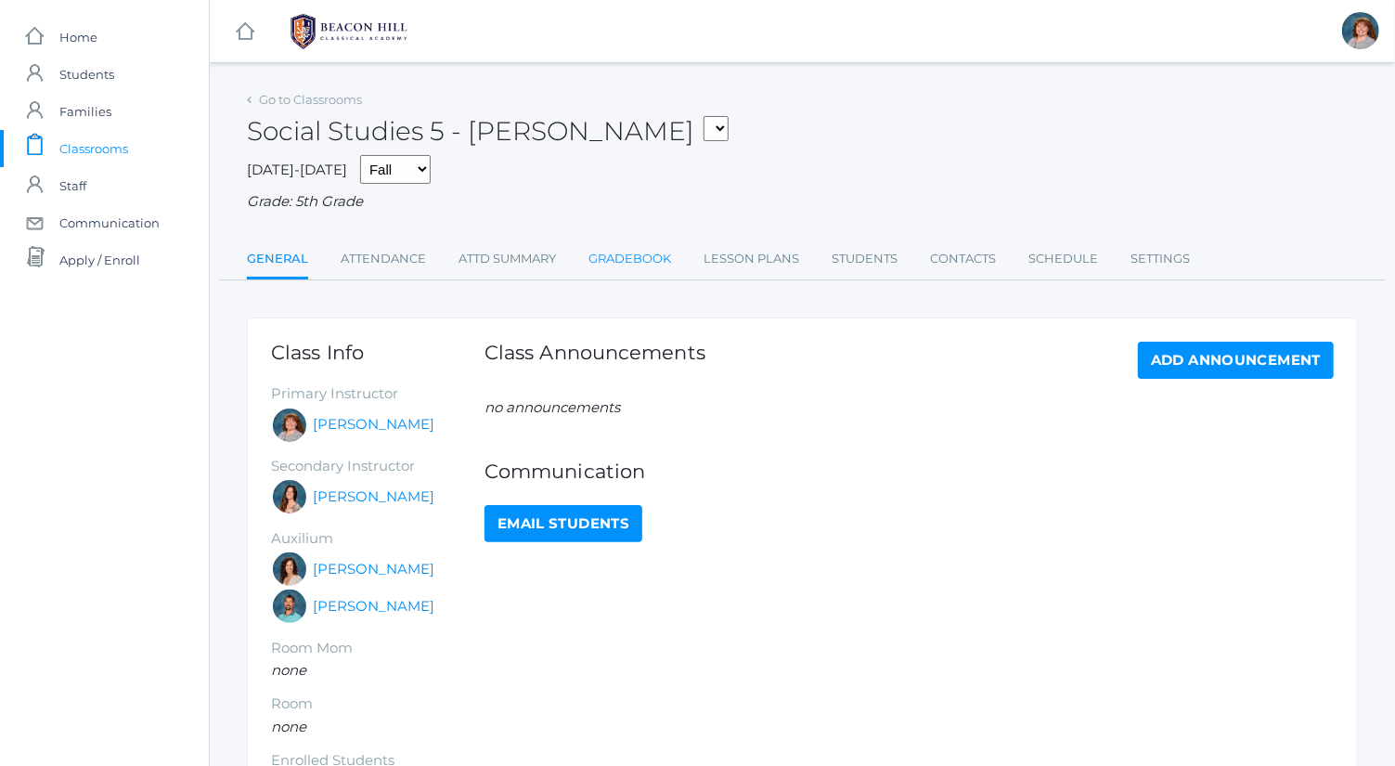
click at [639, 273] on link "Gradebook" at bounding box center [630, 258] width 83 height 37
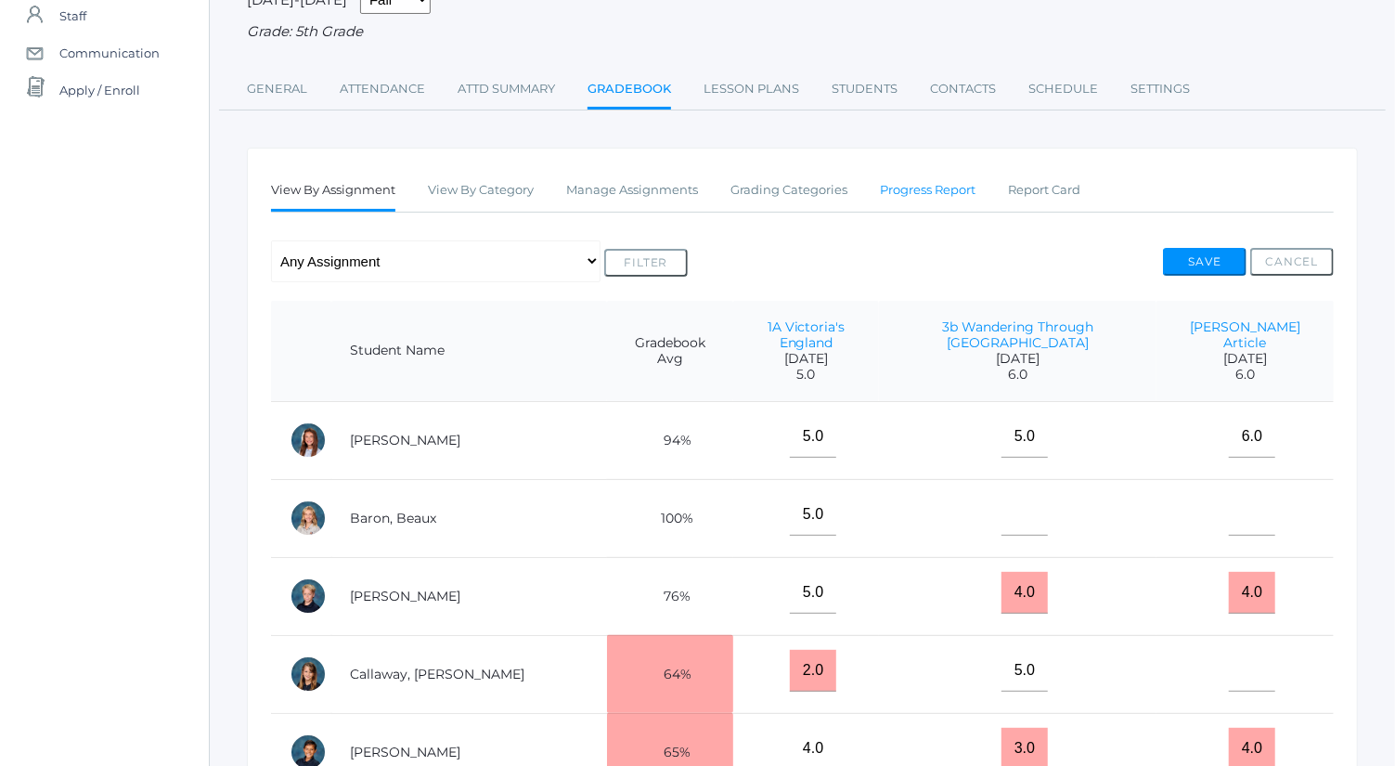
scroll to position [171, 0]
click at [1002, 495] on input"] "text" at bounding box center [1025, 514] width 46 height 42
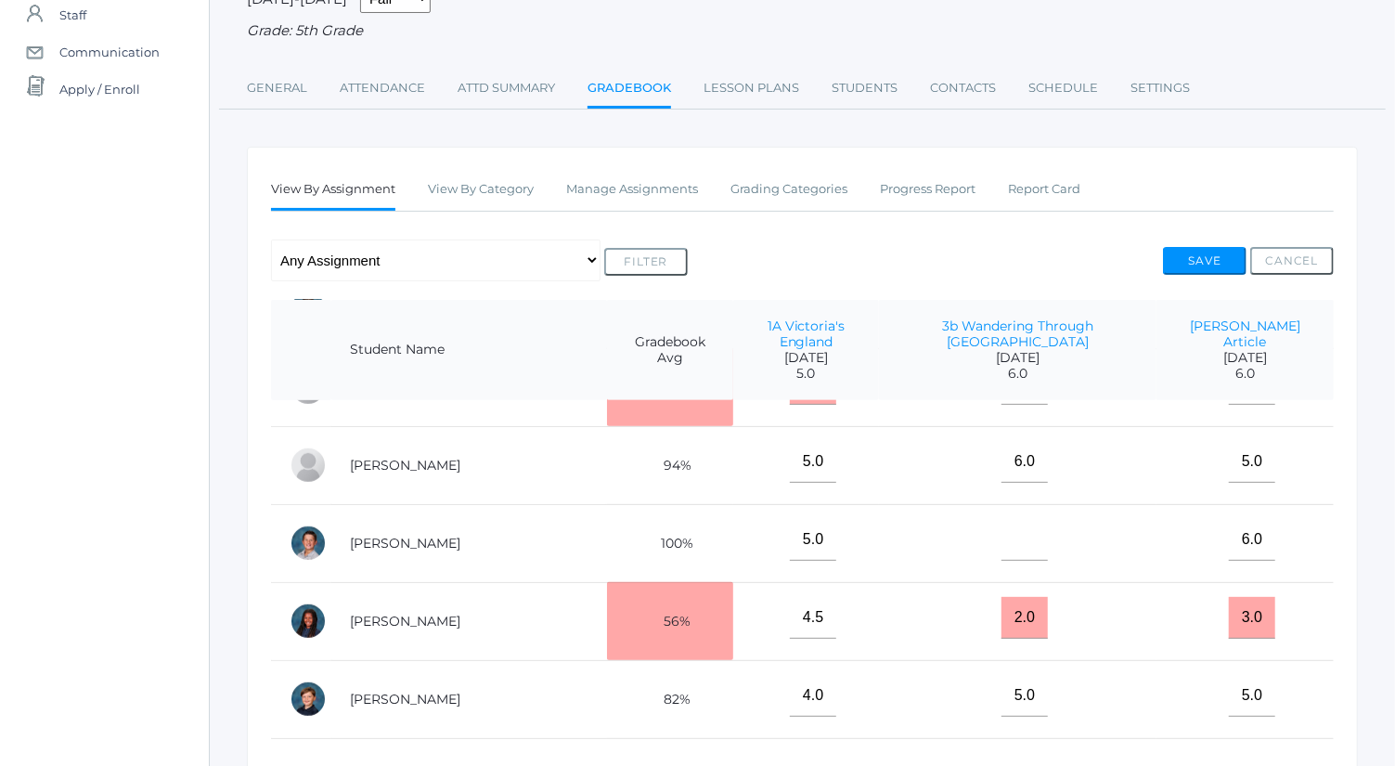
scroll to position [257, 0]
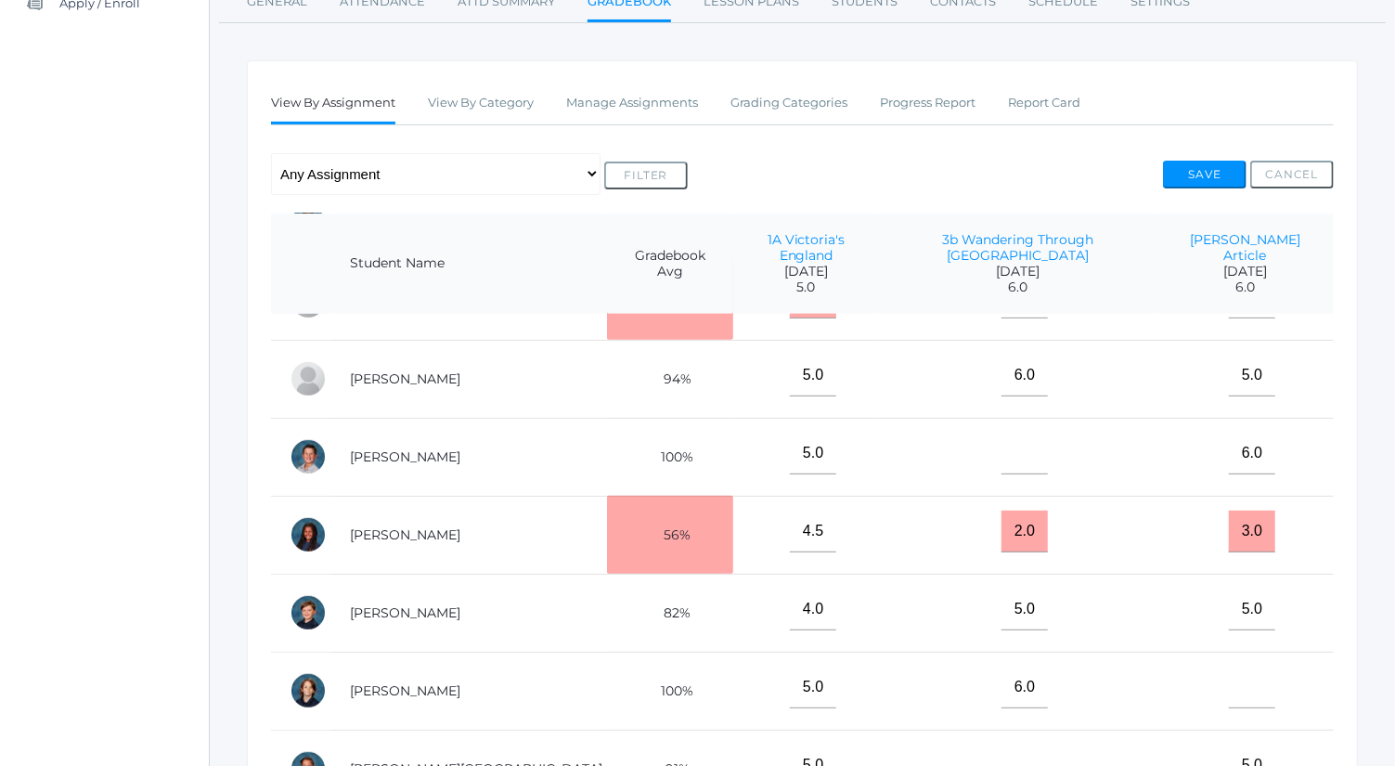
type input"] "0"
click at [1002, 433] on input"] "text" at bounding box center [1025, 454] width 46 height 42
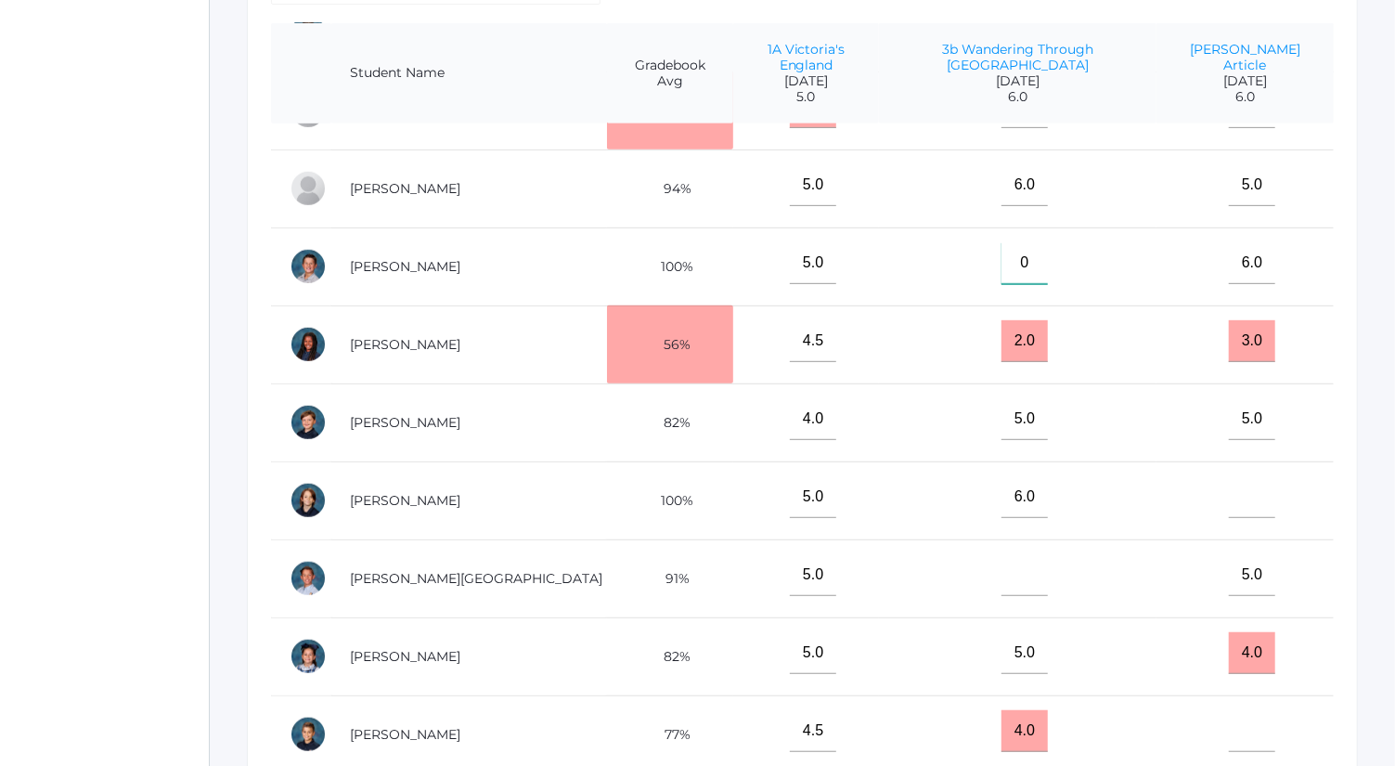
type input"] "0"
click at [1002, 554] on input"] "text" at bounding box center [1025, 575] width 46 height 42
type input"] "-"
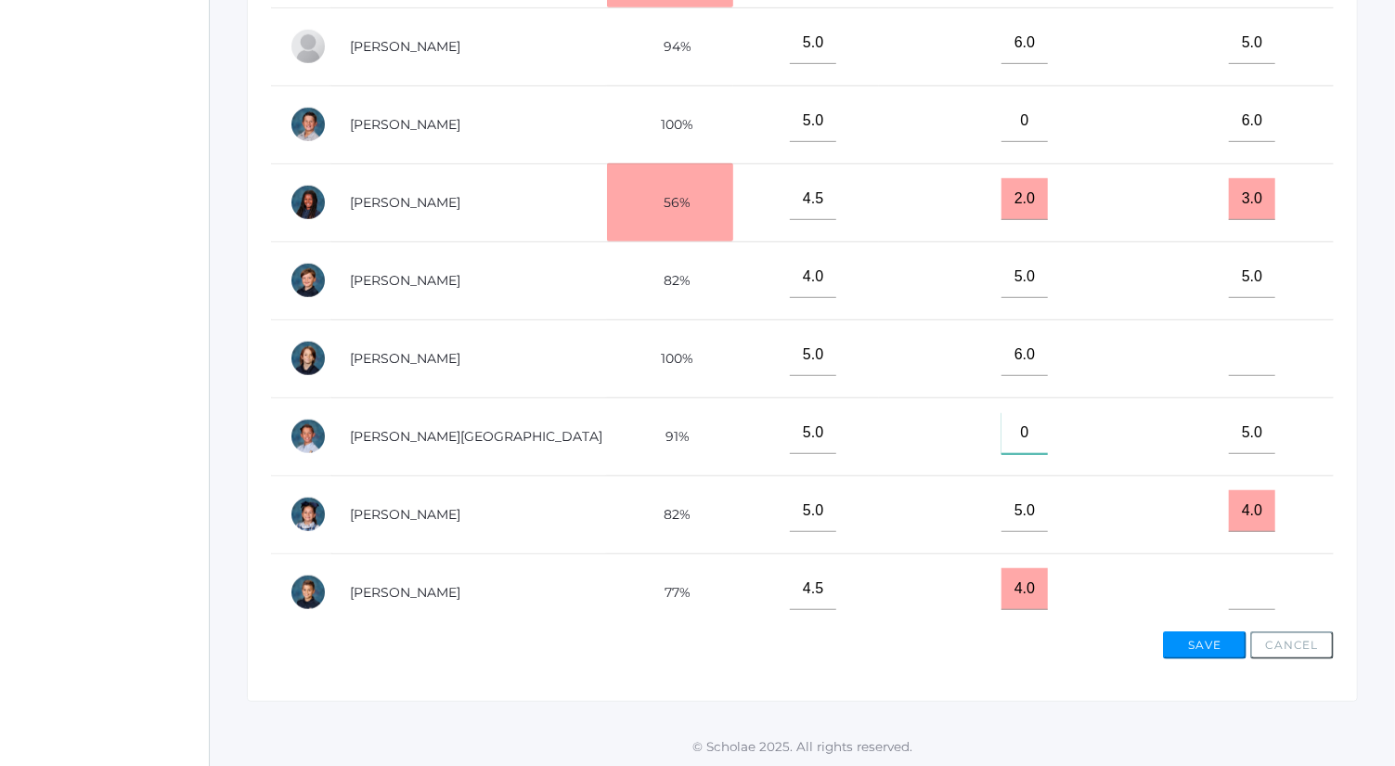
type input"] "0"
click at [1241, 633] on button "Save" at bounding box center [1205, 645] width 84 height 28
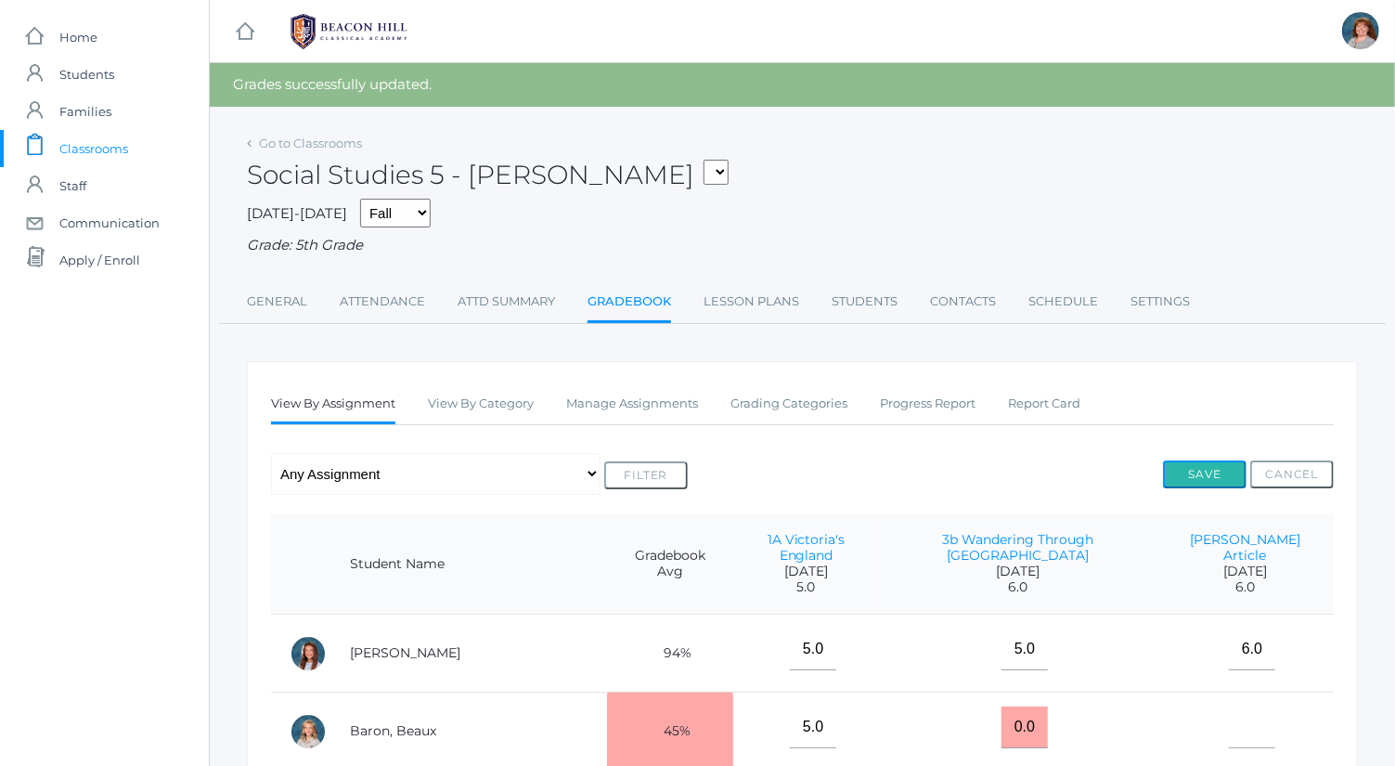
click at [1210, 476] on button "Save" at bounding box center [1205, 474] width 84 height 28
click at [1195, 476] on button "Save" at bounding box center [1205, 474] width 84 height 28
click at [1212, 474] on button "Save" at bounding box center [1205, 474] width 84 height 28
